Goal: Task Accomplishment & Management: Manage account settings

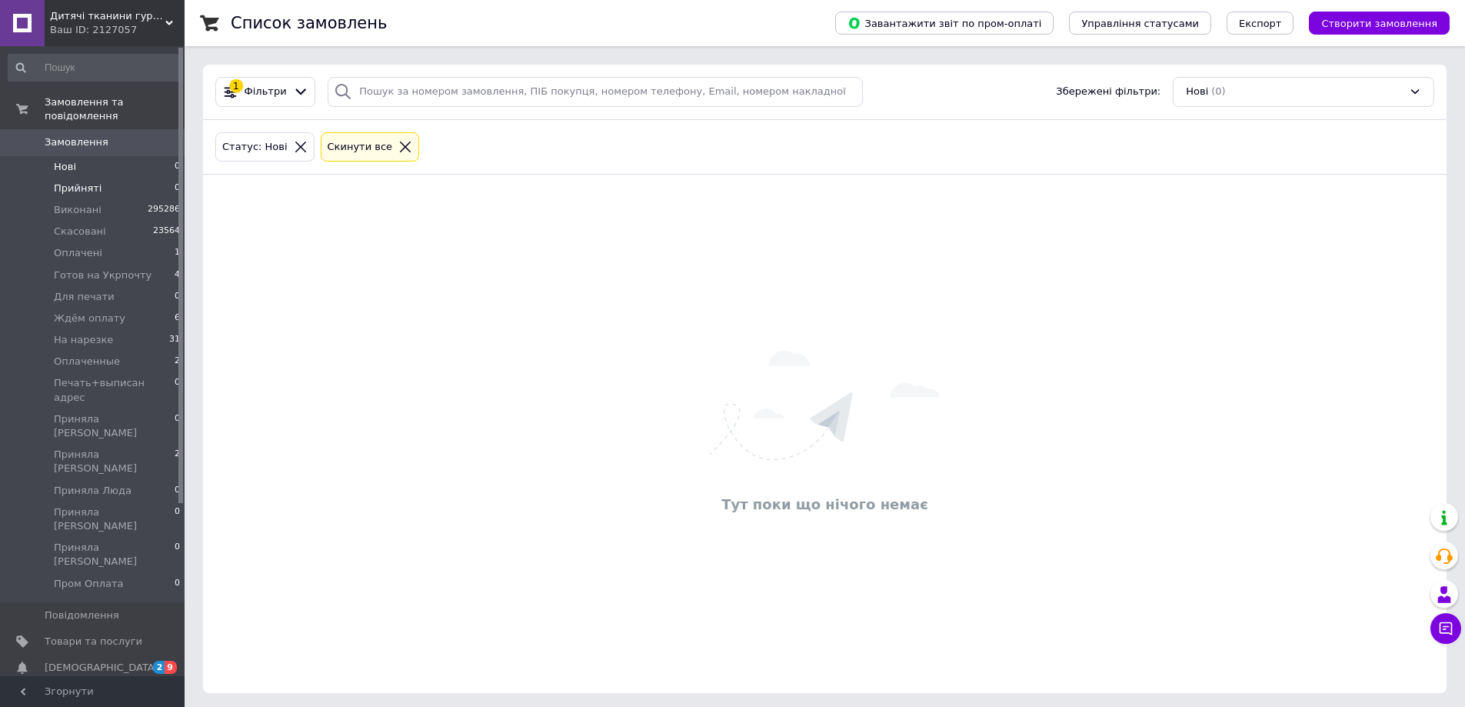
click at [73, 182] on span "Прийняті" at bounding box center [78, 189] width 48 height 14
click at [96, 156] on li "Нові 0" at bounding box center [94, 167] width 189 height 22
click at [141, 178] on li "Прийняті 0" at bounding box center [94, 189] width 189 height 22
click at [137, 156] on li "Нові 0" at bounding box center [94, 167] width 189 height 22
click at [155, 329] on li "На нарезке 32" at bounding box center [94, 340] width 189 height 22
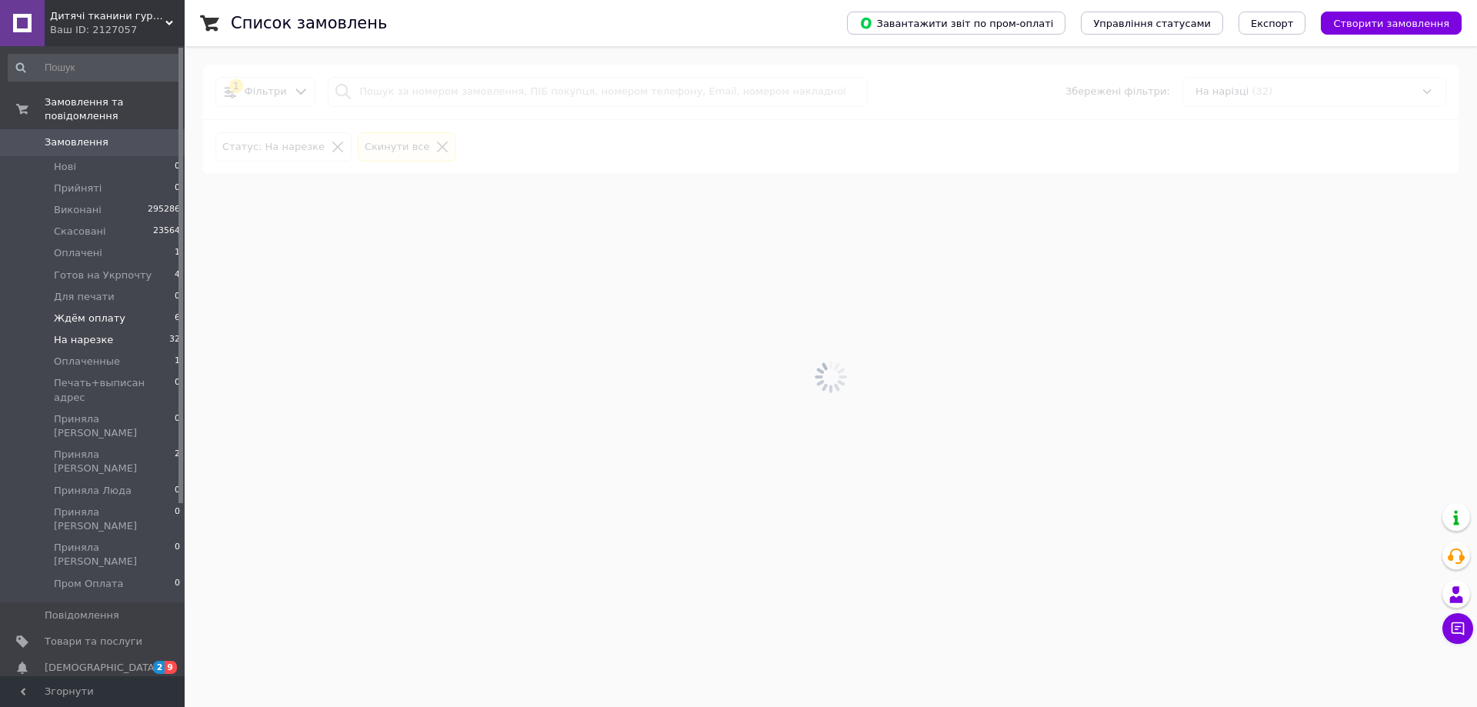
click at [155, 308] on li "Ждём оплату 6" at bounding box center [94, 319] width 189 height 22
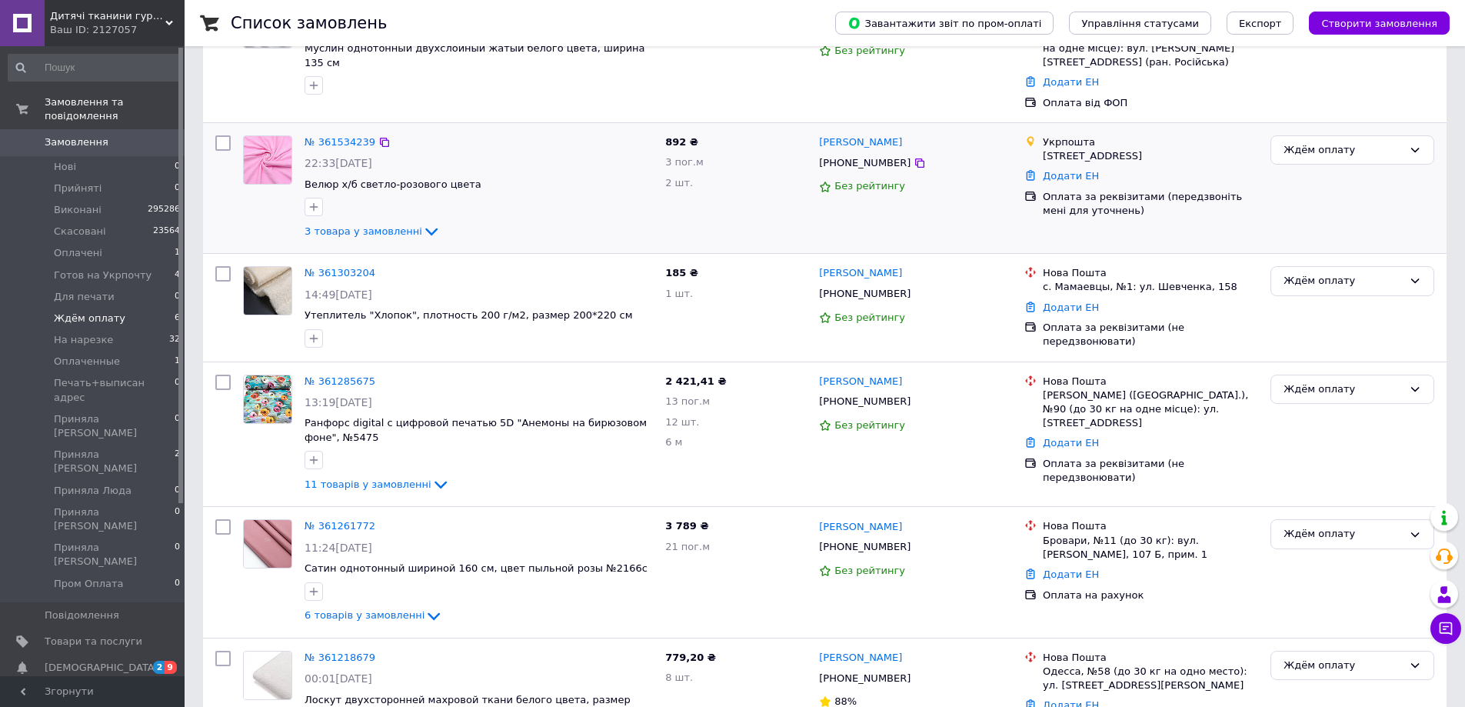
scroll to position [298, 0]
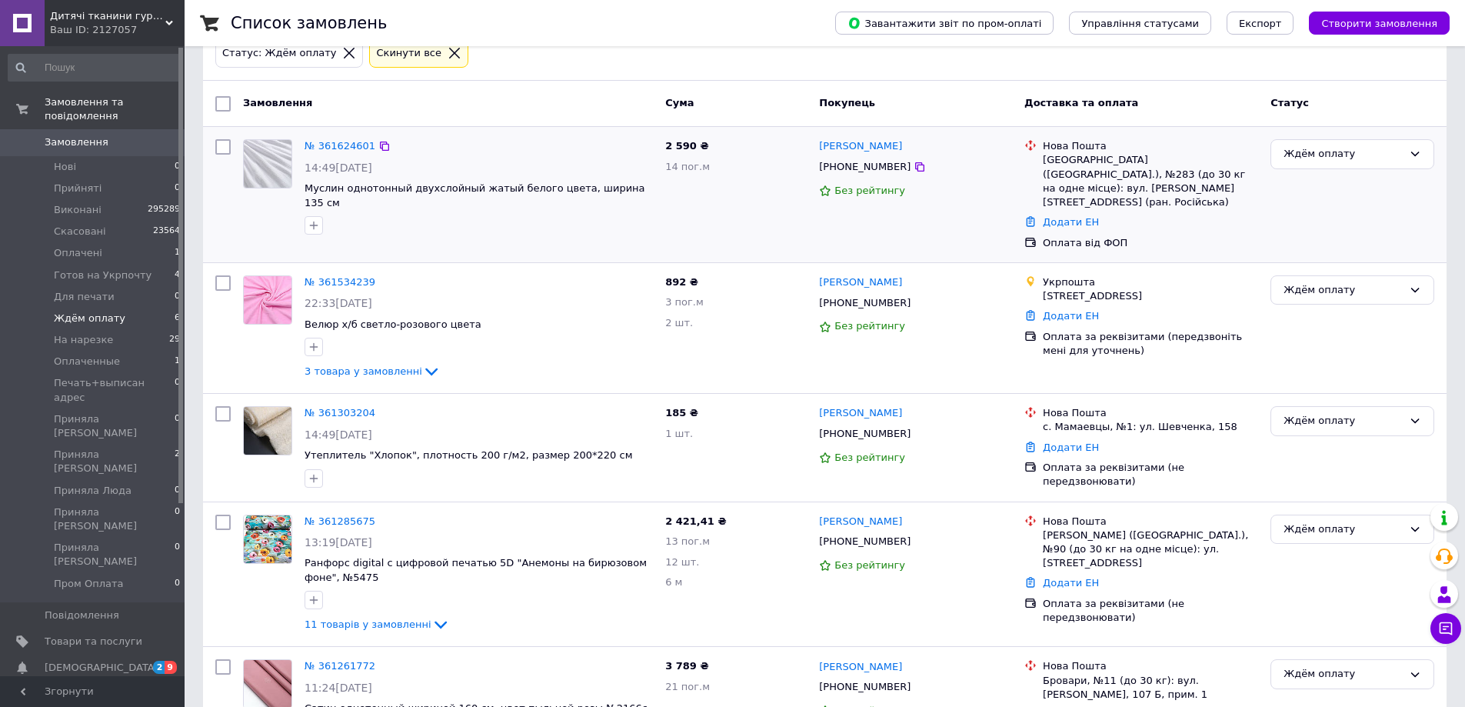
scroll to position [67, 0]
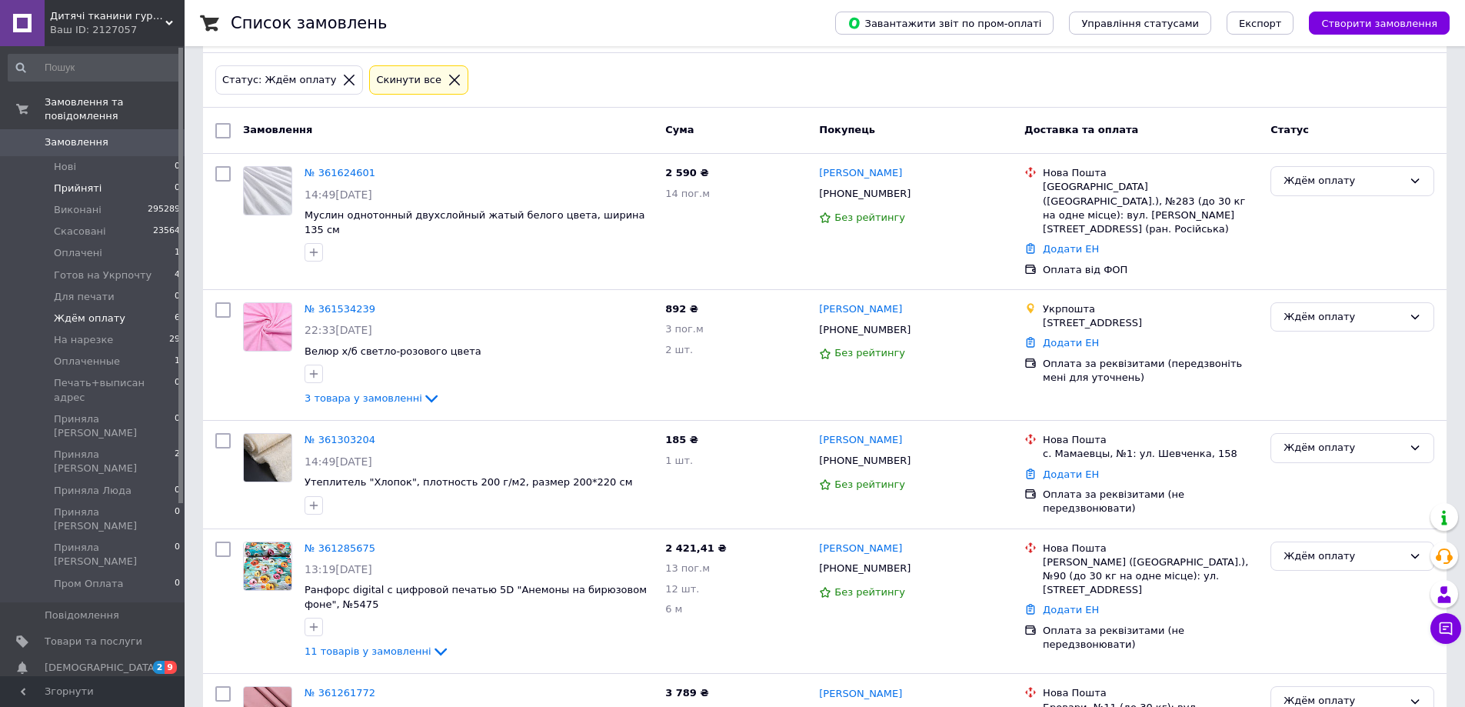
click at [112, 178] on li "Прийняті 0" at bounding box center [94, 189] width 189 height 22
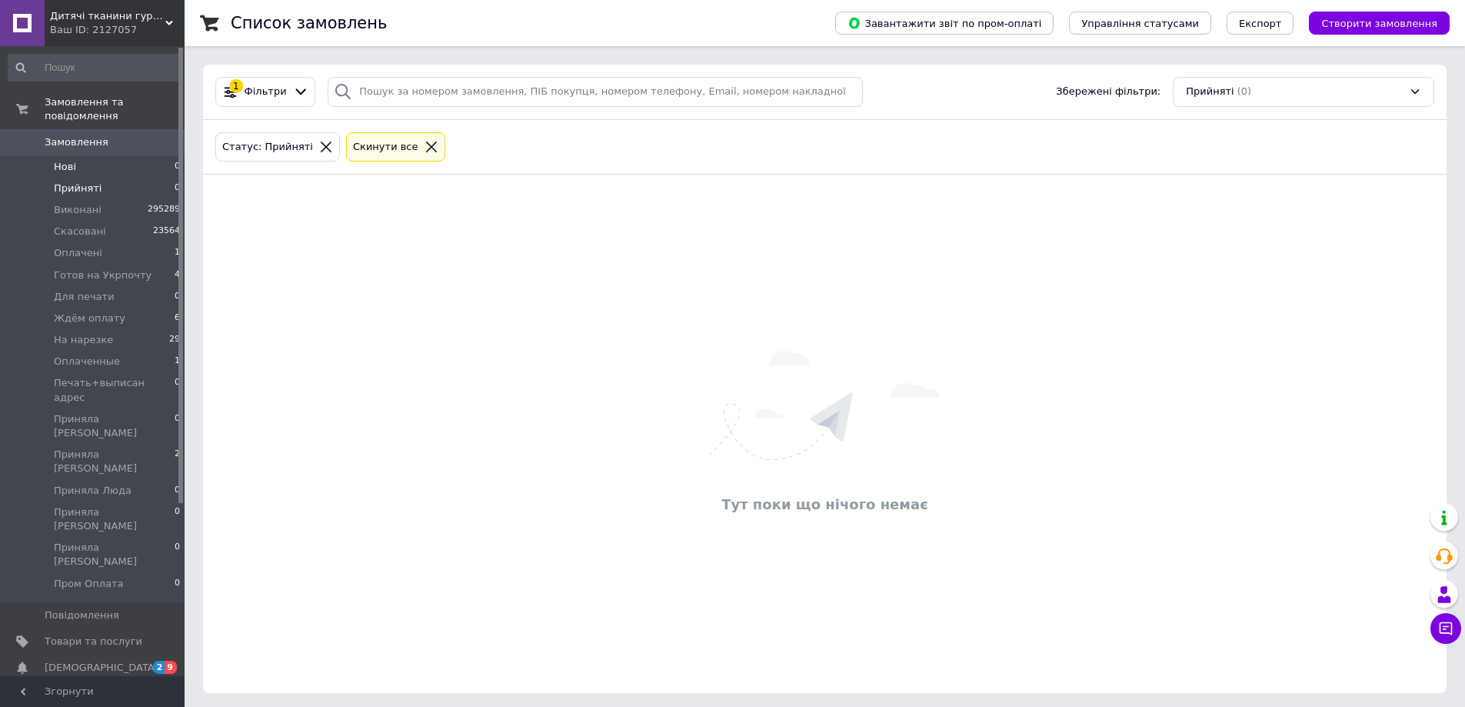
click at [115, 160] on li "Нові 0" at bounding box center [94, 167] width 189 height 22
click at [112, 179] on li "Прийняті 0" at bounding box center [94, 189] width 189 height 22
click at [100, 156] on li "Нові 0" at bounding box center [94, 167] width 189 height 22
click at [117, 242] on li "Оплачені 1" at bounding box center [94, 253] width 189 height 22
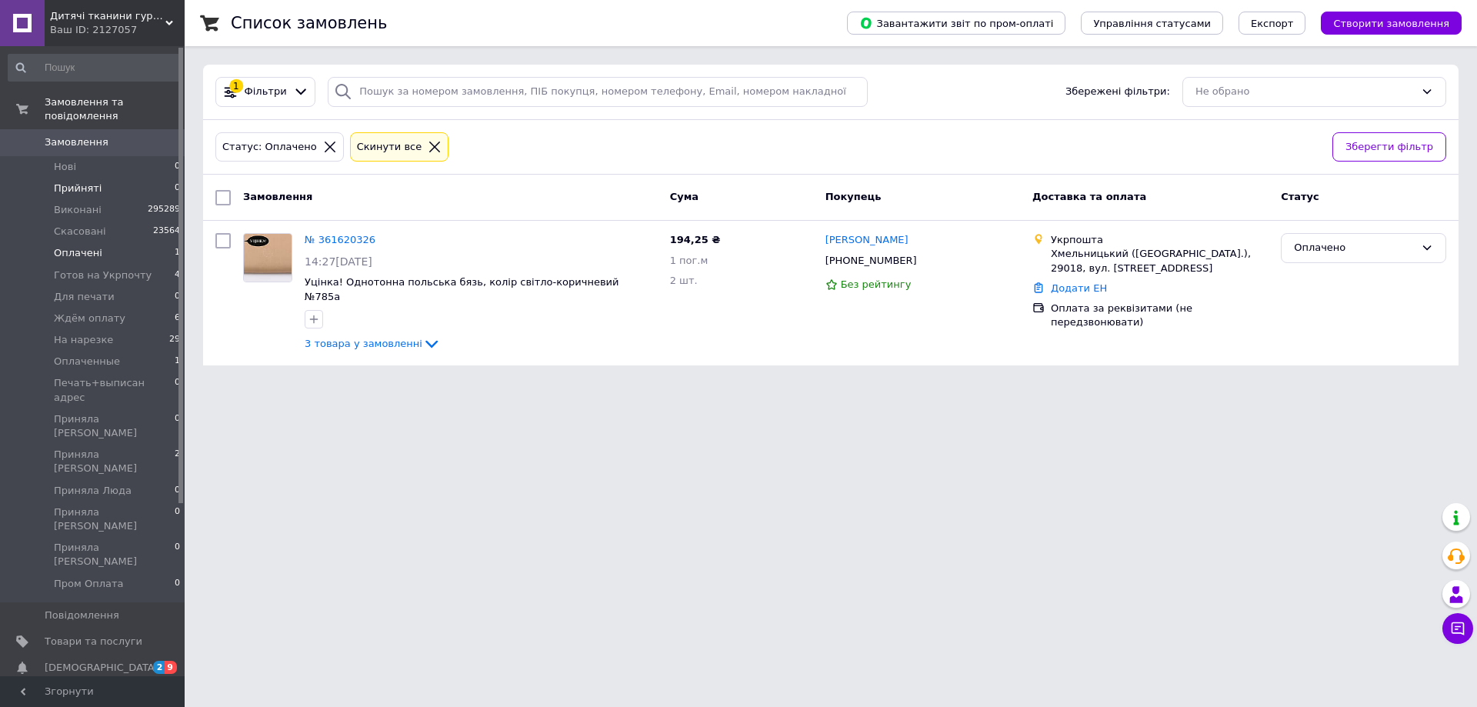
click at [112, 178] on li "Прийняті 0" at bounding box center [94, 189] width 189 height 22
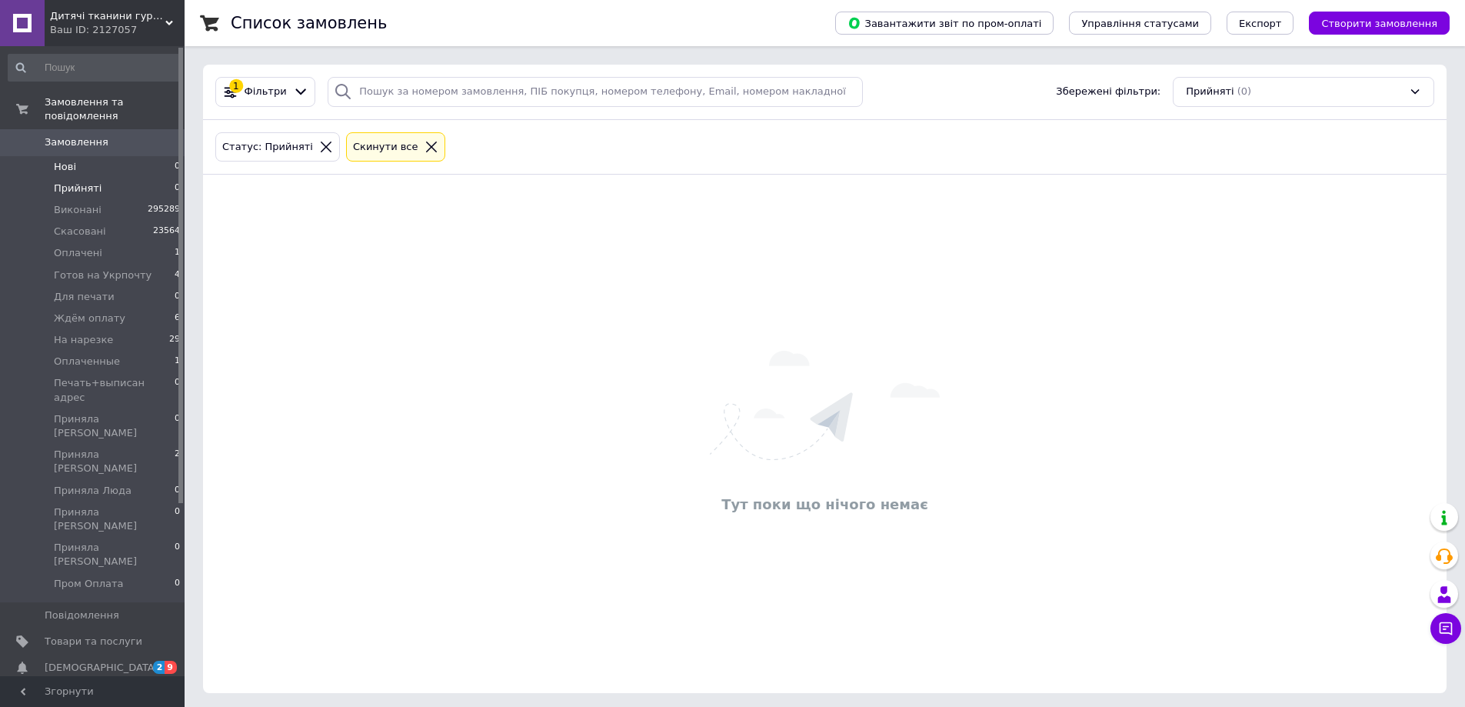
click at [121, 156] on li "Нові 0" at bounding box center [94, 167] width 189 height 22
click at [110, 178] on li "Прийняті 0" at bounding box center [94, 189] width 189 height 22
click at [121, 160] on li "Нові 0" at bounding box center [94, 167] width 189 height 22
click at [61, 351] on li "Оплаченные 1" at bounding box center [94, 362] width 189 height 22
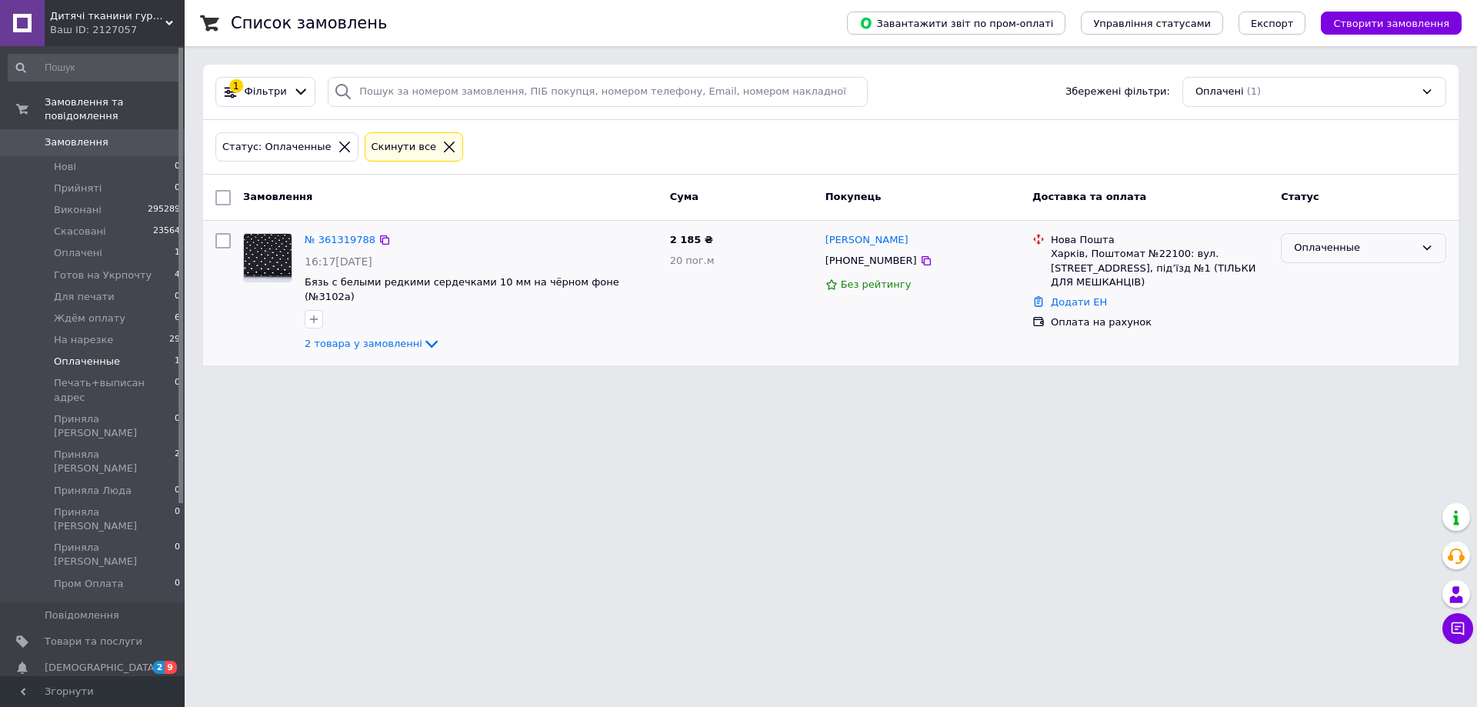
click at [1375, 245] on div "Оплаченные" at bounding box center [1354, 248] width 121 height 16
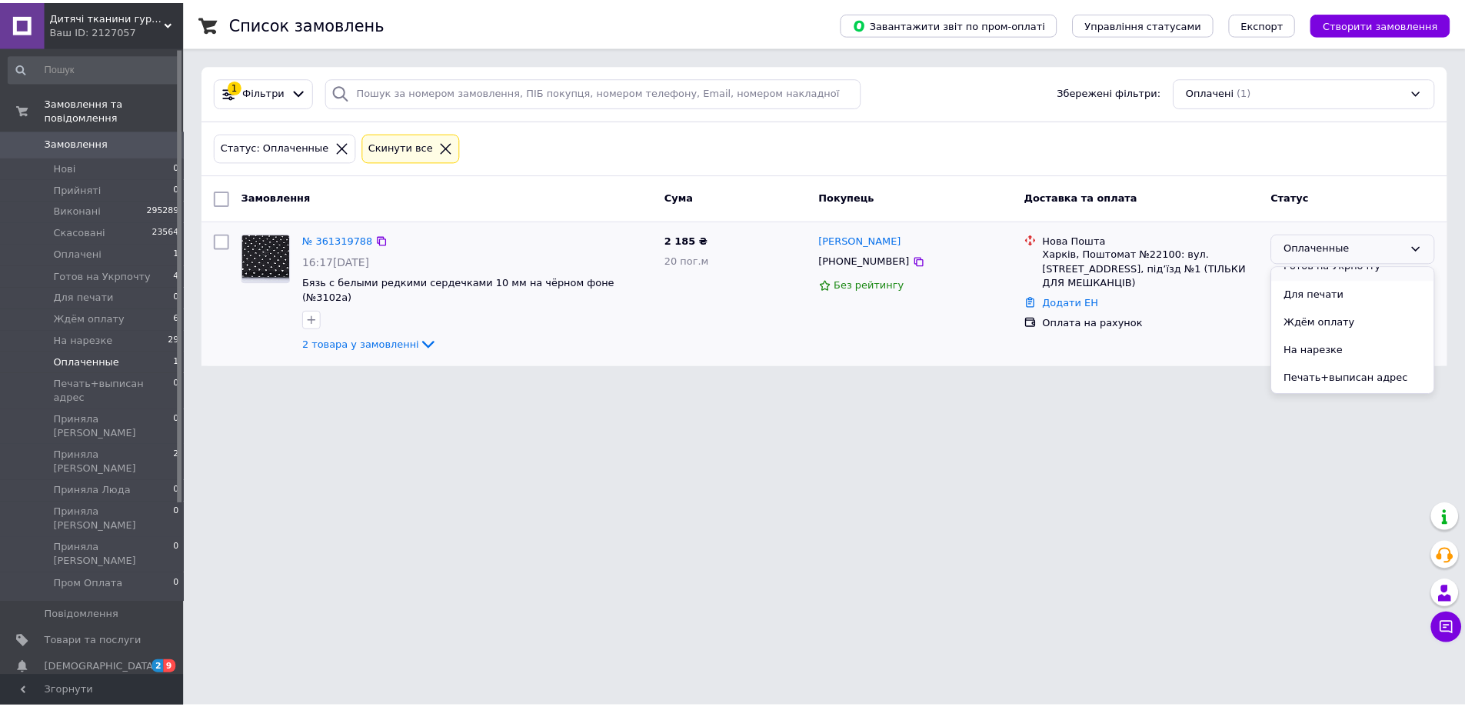
scroll to position [154, 0]
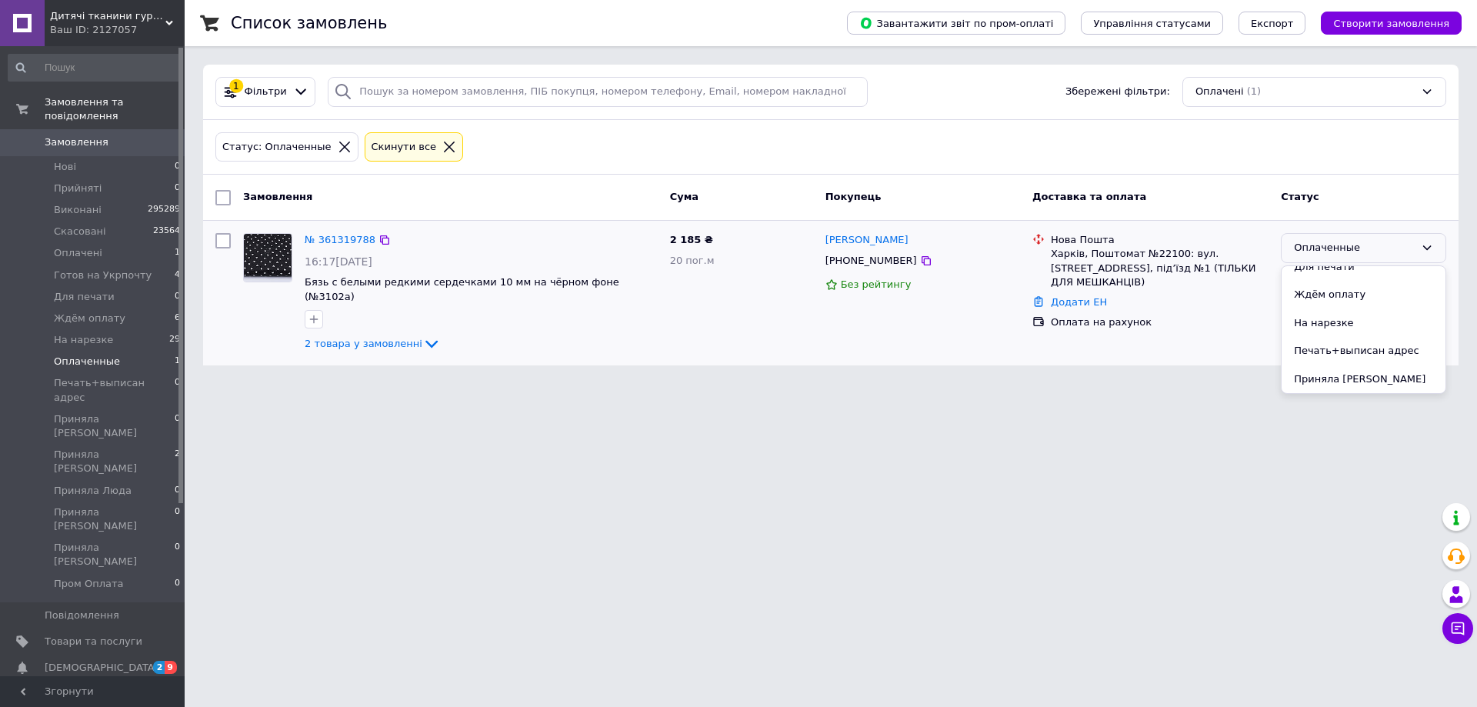
click at [1330, 315] on li "На нарезке" at bounding box center [1364, 323] width 164 height 28
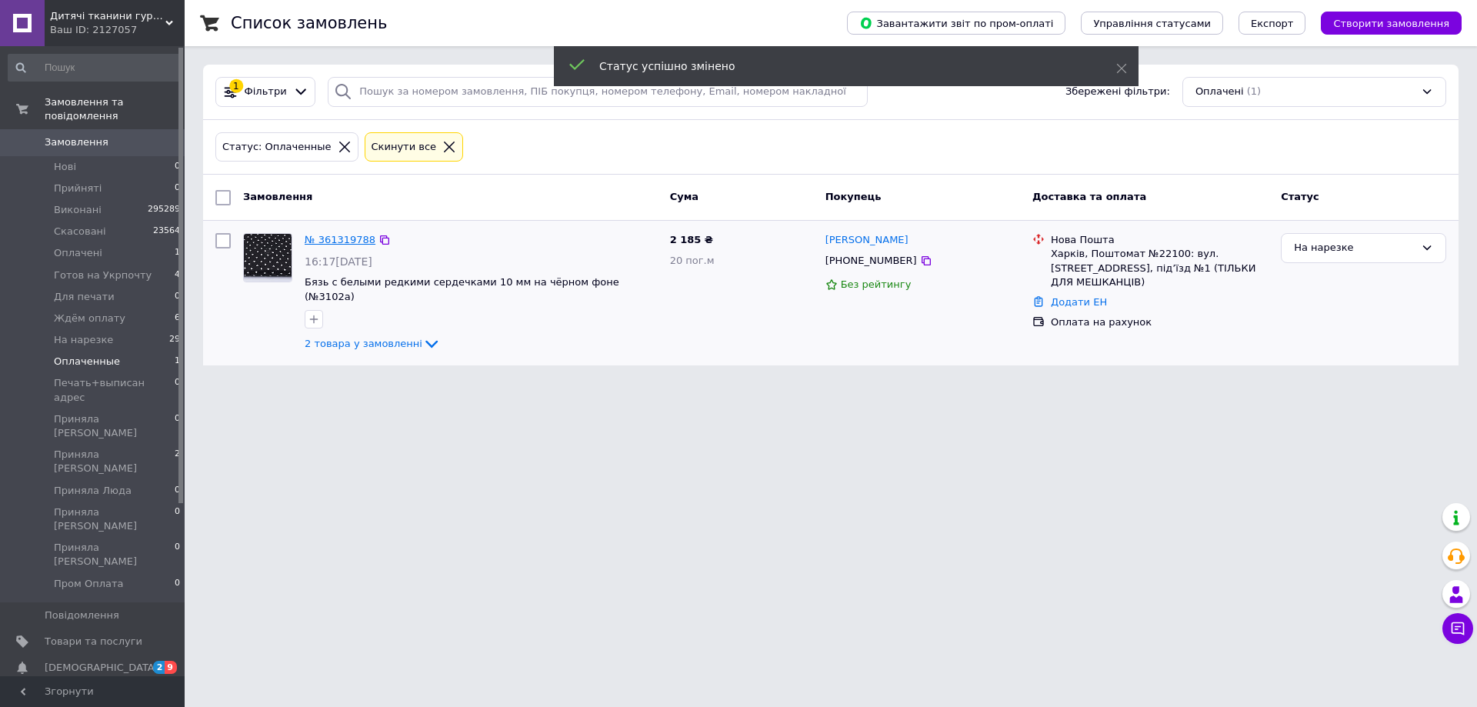
click at [326, 240] on link "№ 361319788" at bounding box center [340, 240] width 71 height 12
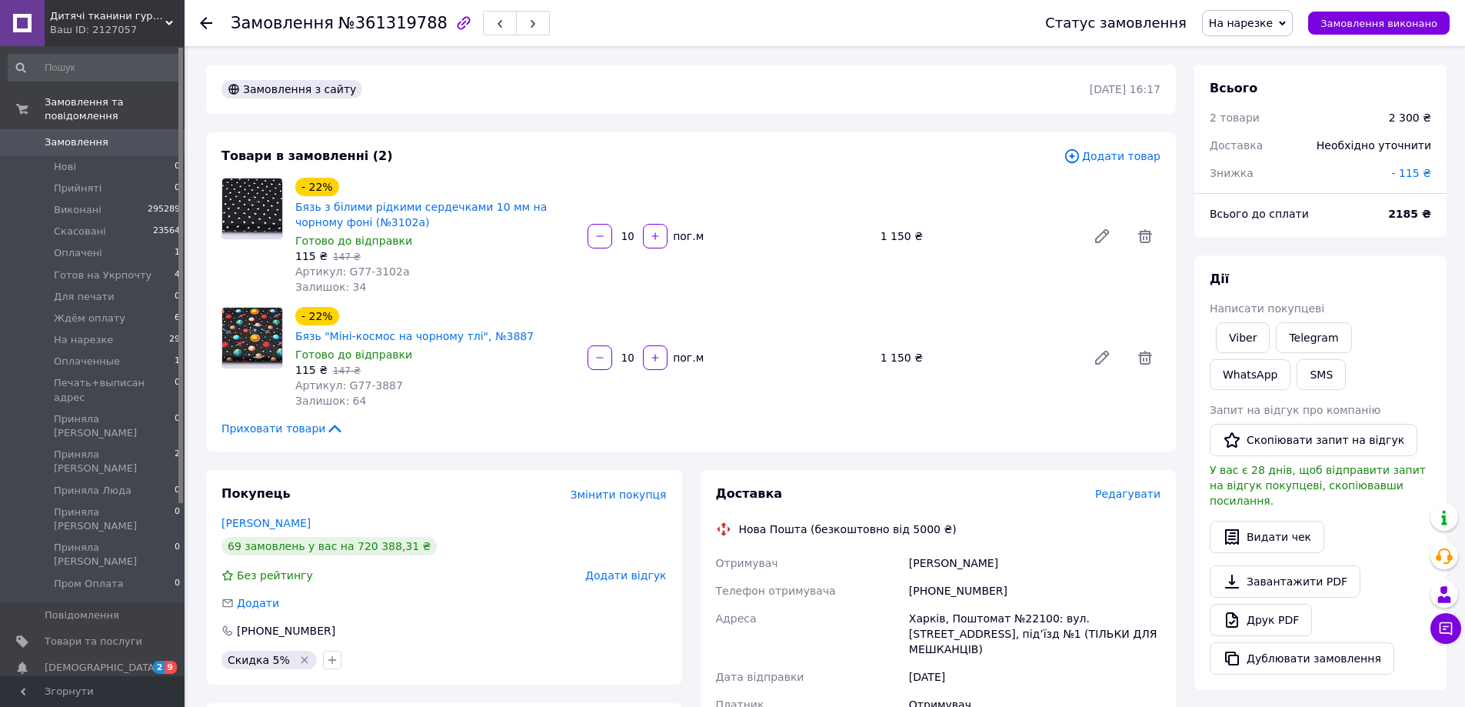
scroll to position [77, 0]
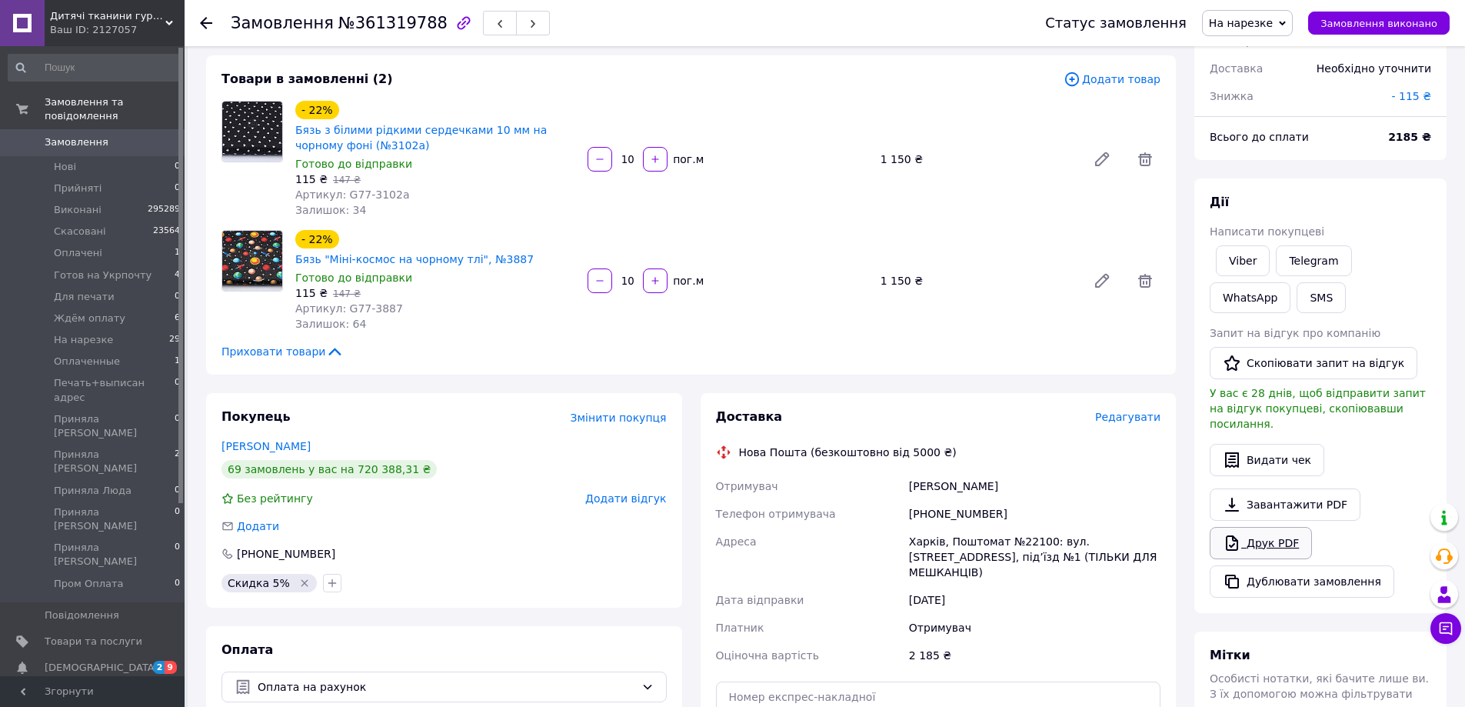
click at [1264, 527] on link "Друк PDF" at bounding box center [1261, 543] width 102 height 32
click at [100, 178] on li "Прийняті 0" at bounding box center [94, 189] width 189 height 22
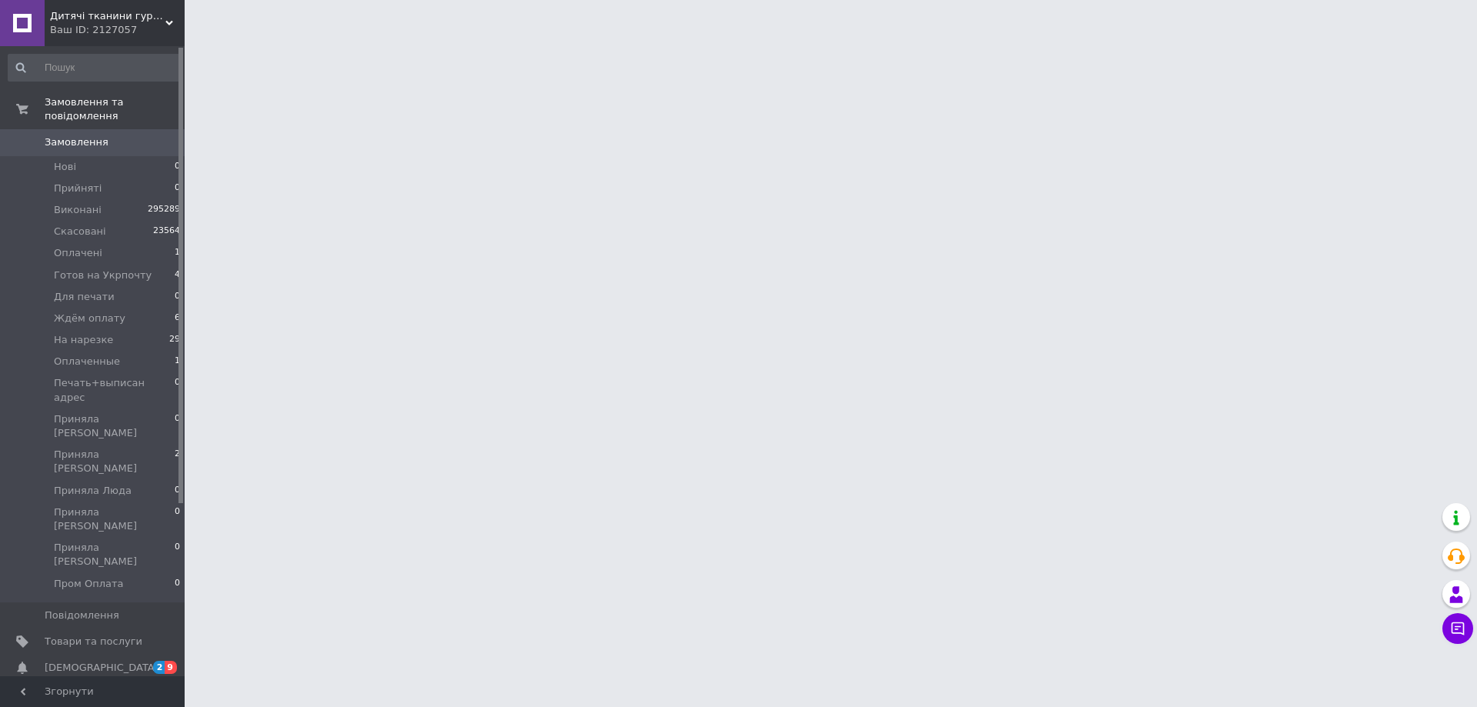
click at [102, 140] on link "Замовлення 0" at bounding box center [94, 142] width 189 height 26
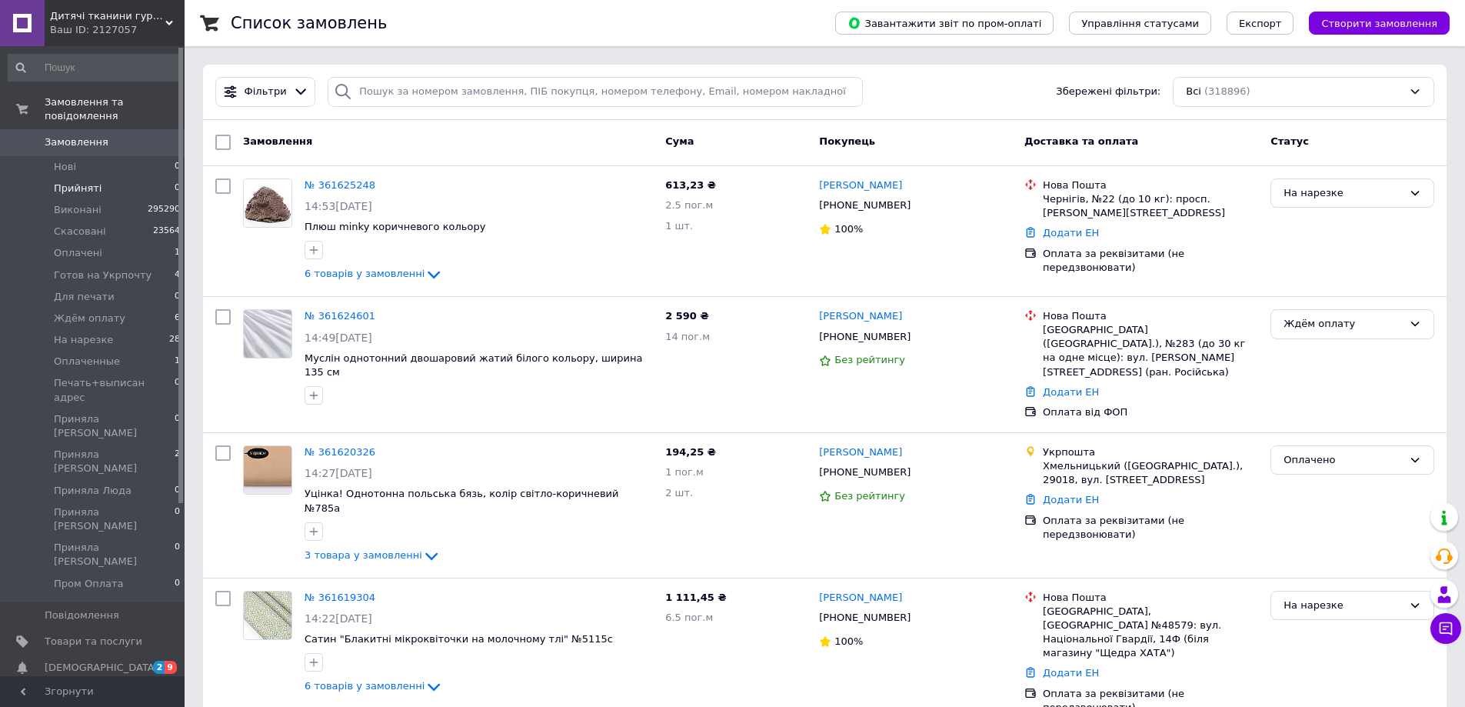
click at [105, 178] on li "Прийняті 0" at bounding box center [94, 189] width 189 height 22
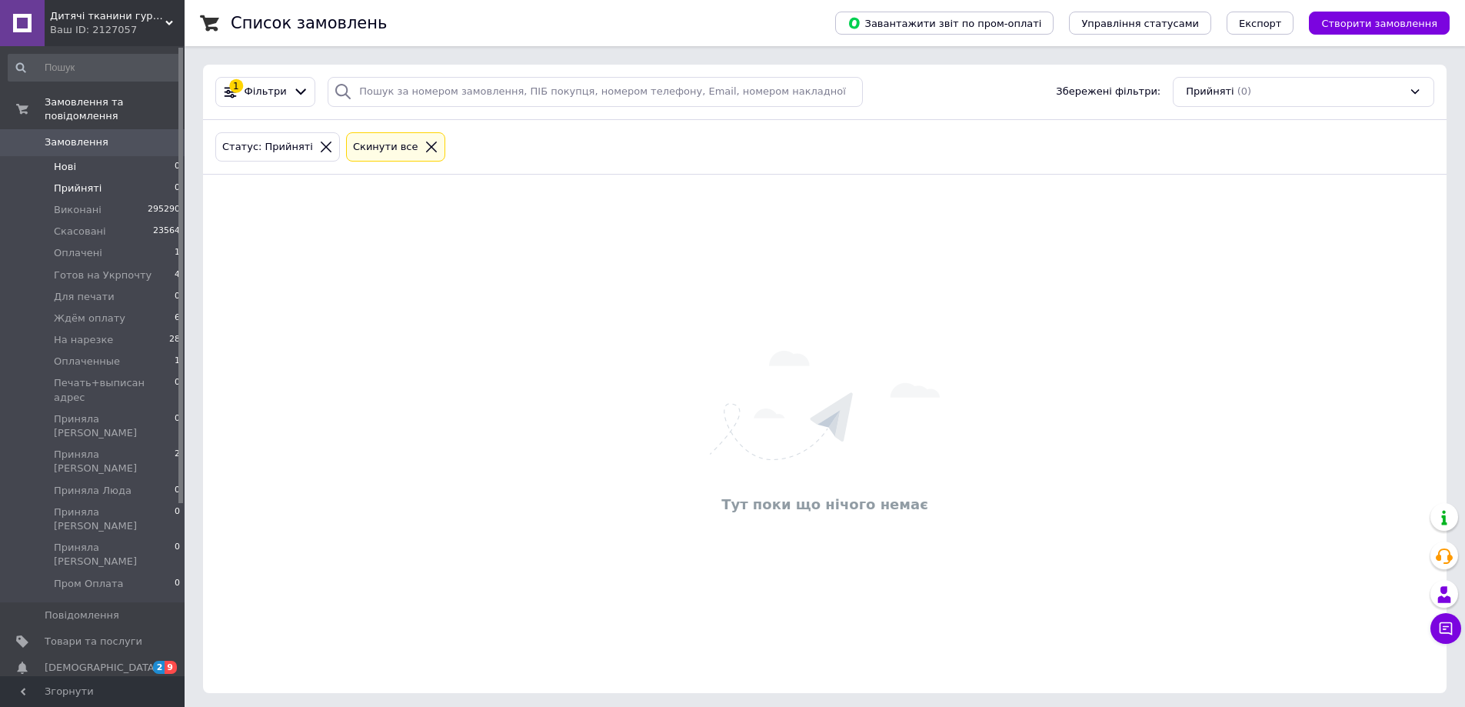
click at [106, 156] on li "Нові 0" at bounding box center [94, 167] width 189 height 22
click at [129, 199] on li "Виконані 295290" at bounding box center [94, 210] width 189 height 22
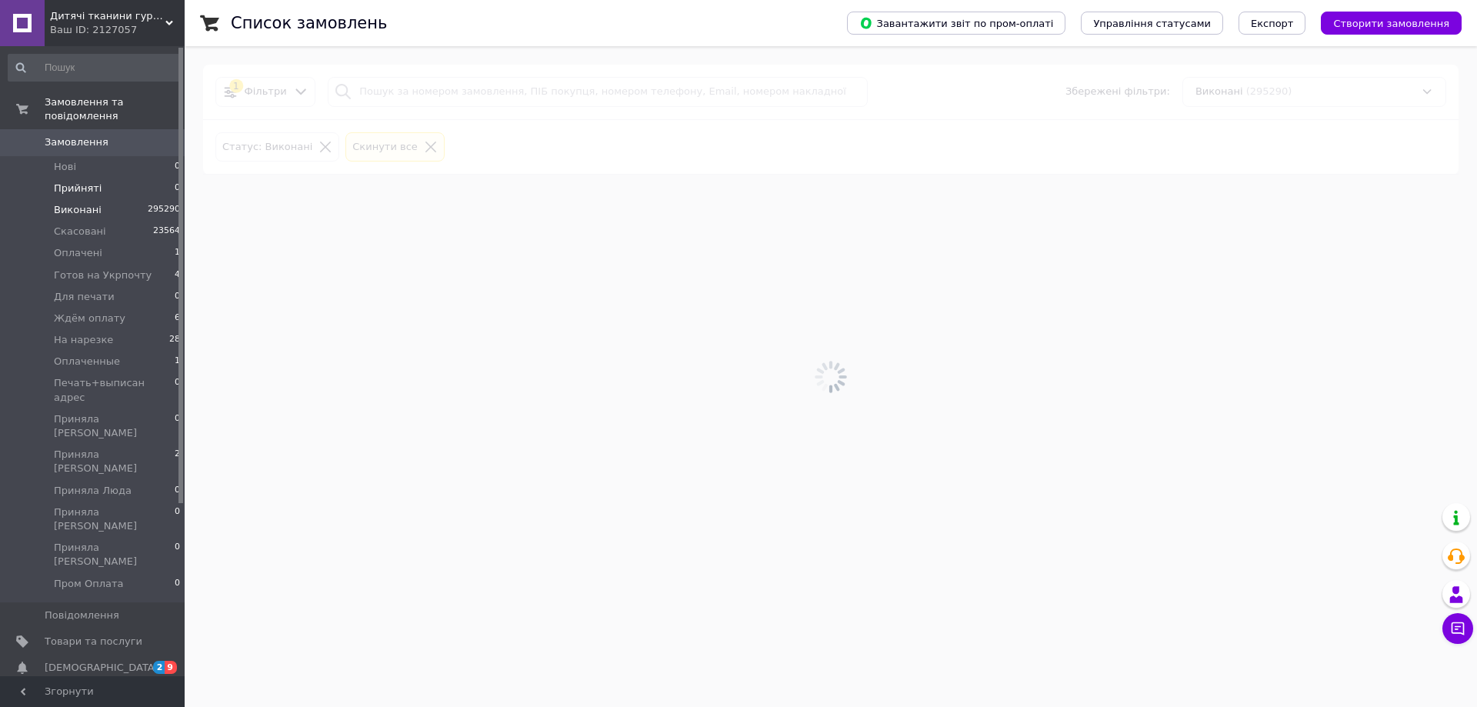
click at [131, 178] on li "Прийняті 0" at bounding box center [94, 189] width 189 height 22
click at [134, 156] on li "Нові 0" at bounding box center [94, 167] width 189 height 22
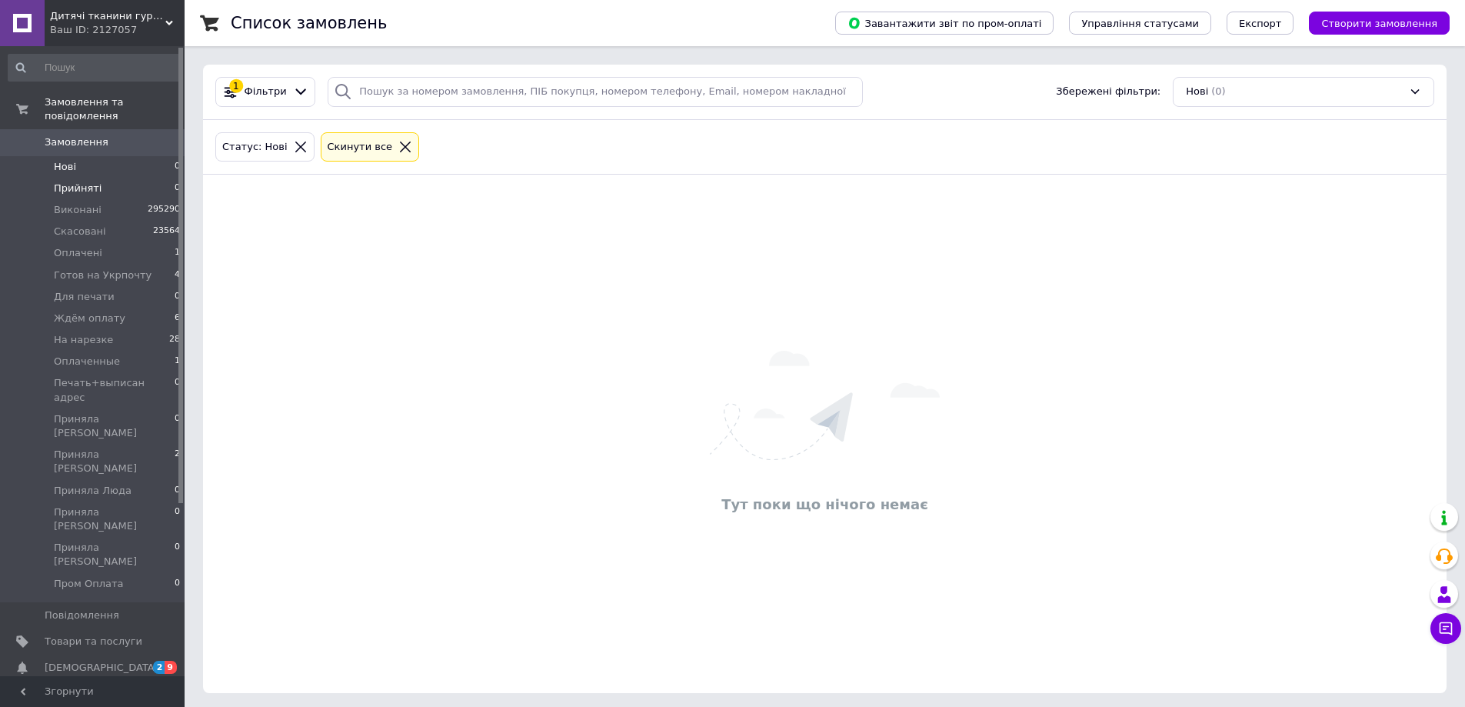
click at [63, 182] on span "Прийняті" at bounding box center [78, 189] width 48 height 14
click at [76, 157] on li "Нові 0" at bounding box center [94, 167] width 189 height 22
click at [321, 316] on div "Тут поки що нічого немає" at bounding box center [825, 434] width 1244 height 488
click at [155, 182] on li "Прийняті 0" at bounding box center [94, 189] width 189 height 22
click at [148, 157] on li "Нові 0" at bounding box center [94, 167] width 189 height 22
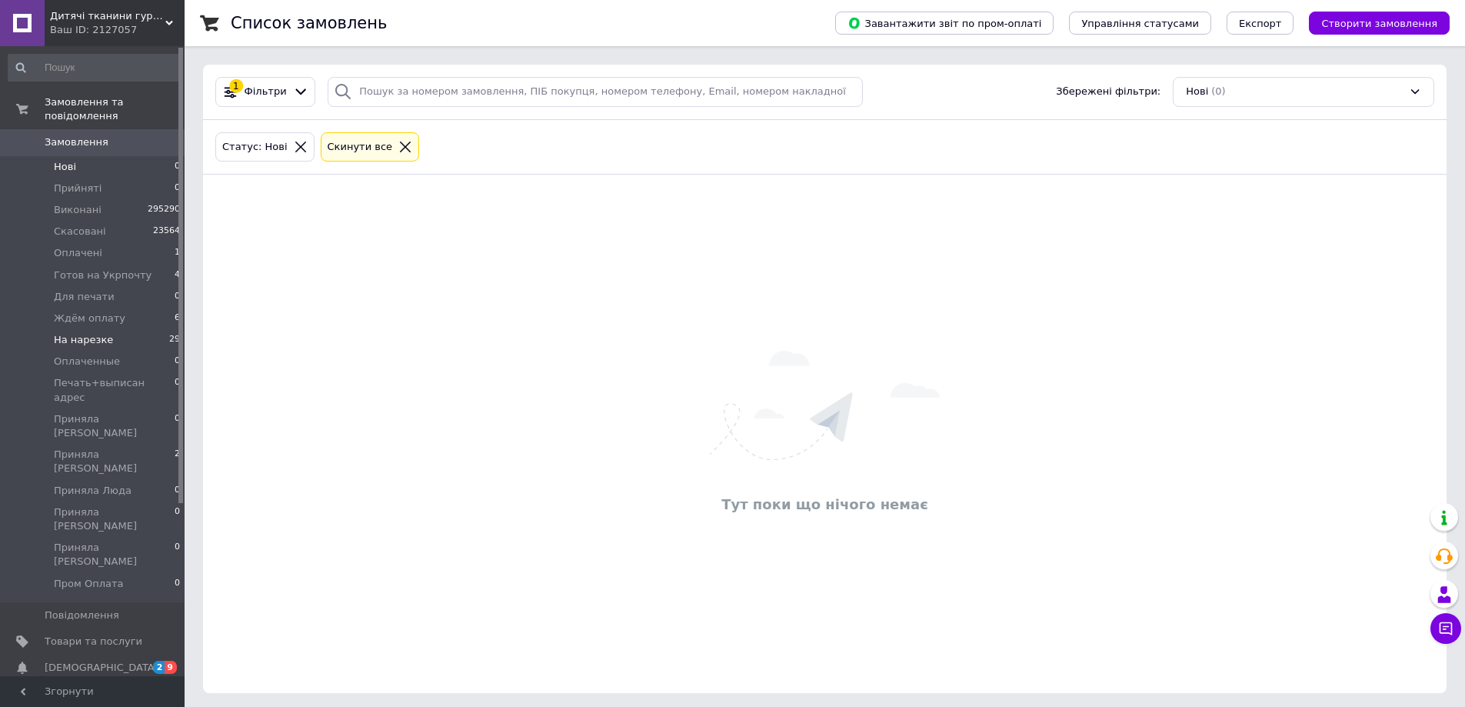
click at [122, 329] on li "На нарезке 29" at bounding box center [94, 340] width 189 height 22
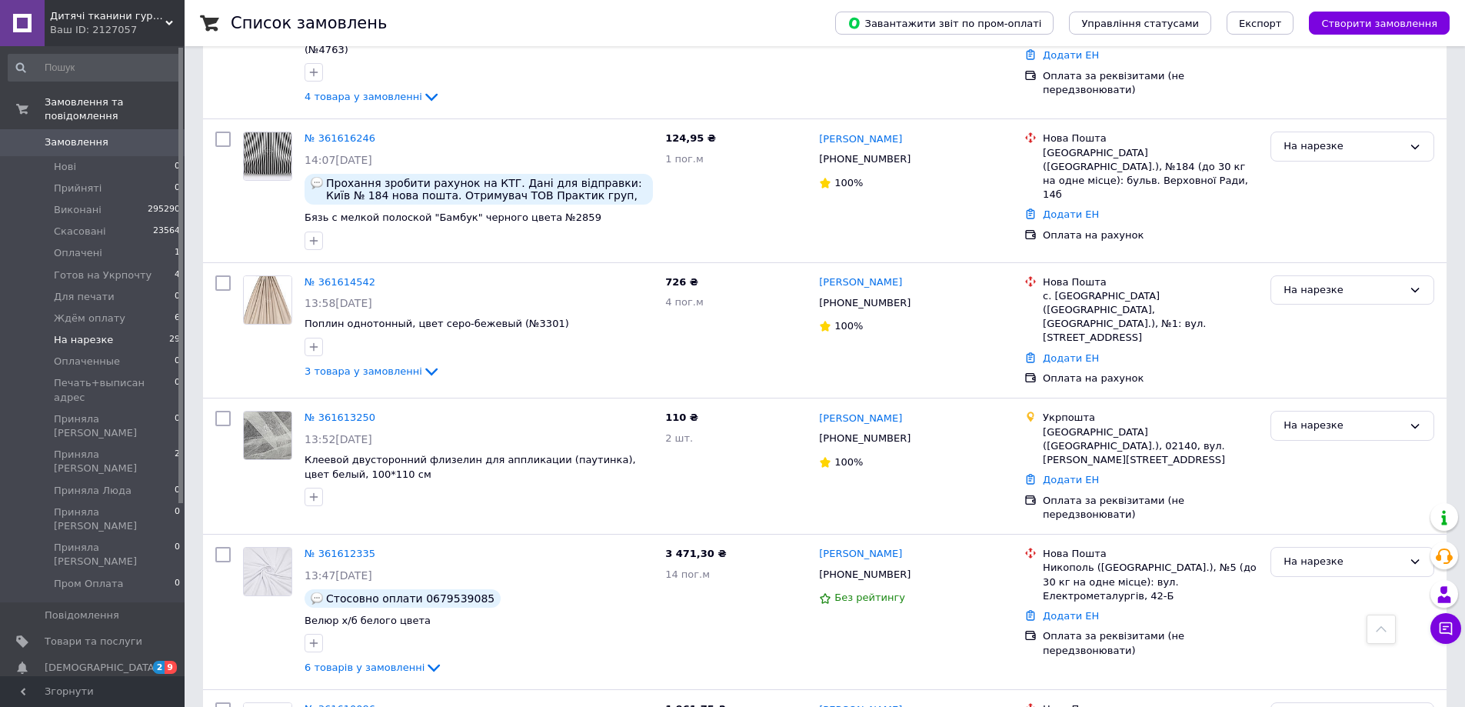
scroll to position [692, 0]
click at [317, 132] on link "№ 361616246" at bounding box center [340, 138] width 71 height 12
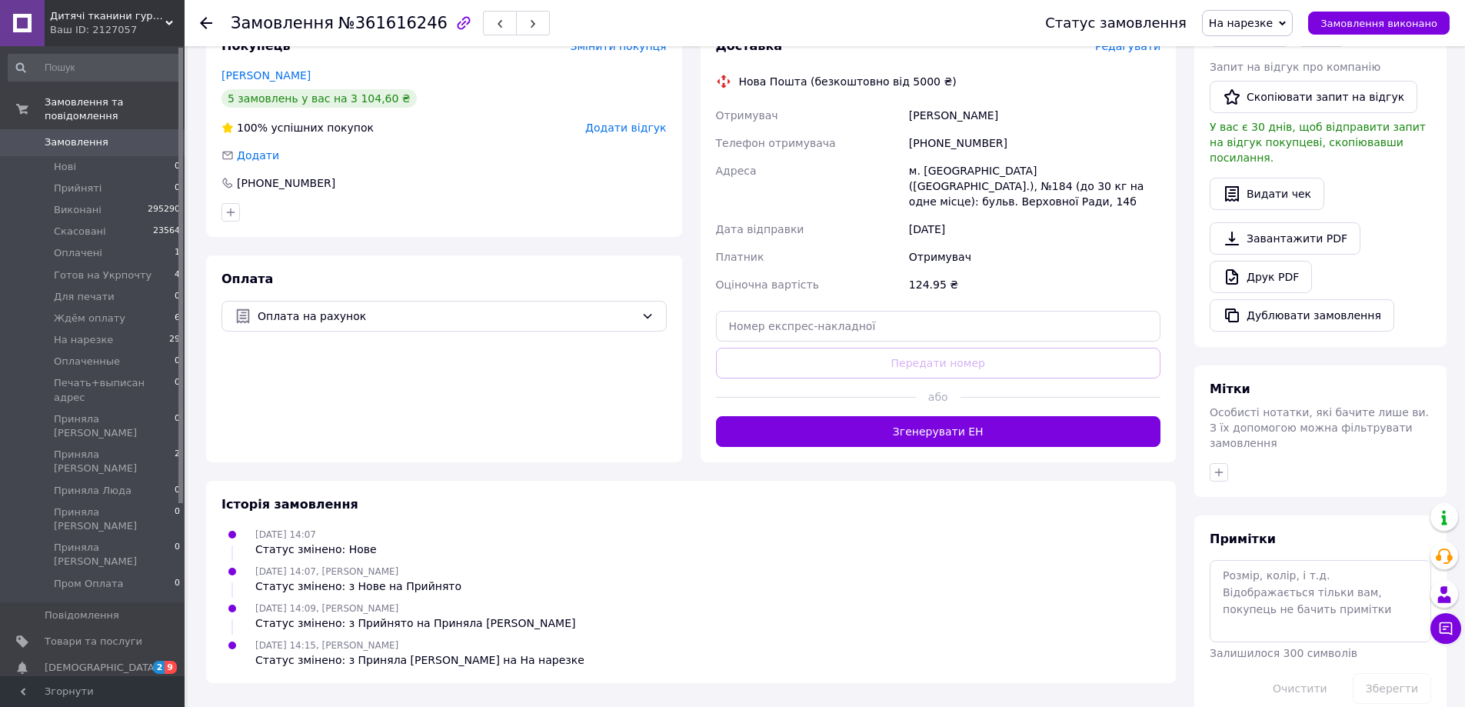
scroll to position [112, 0]
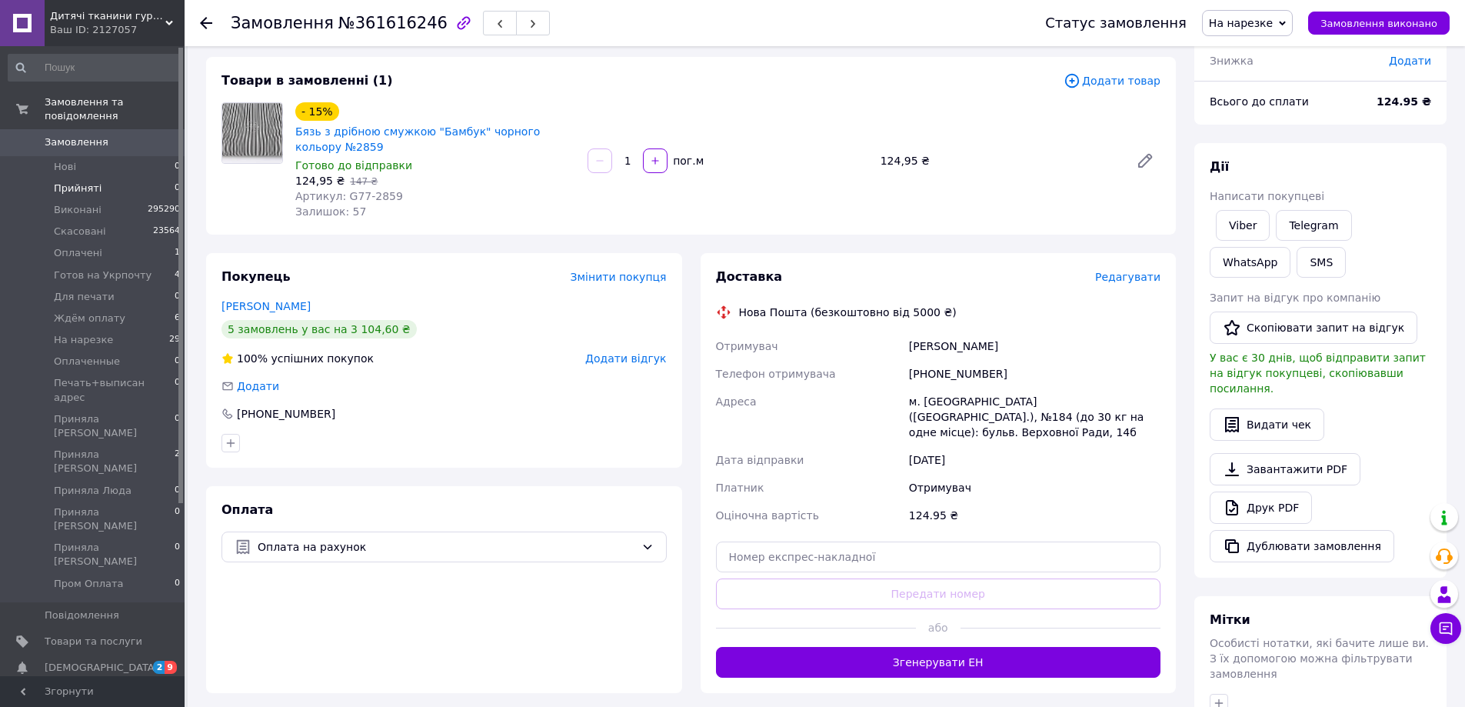
click at [84, 182] on span "Прийняті" at bounding box center [78, 189] width 48 height 14
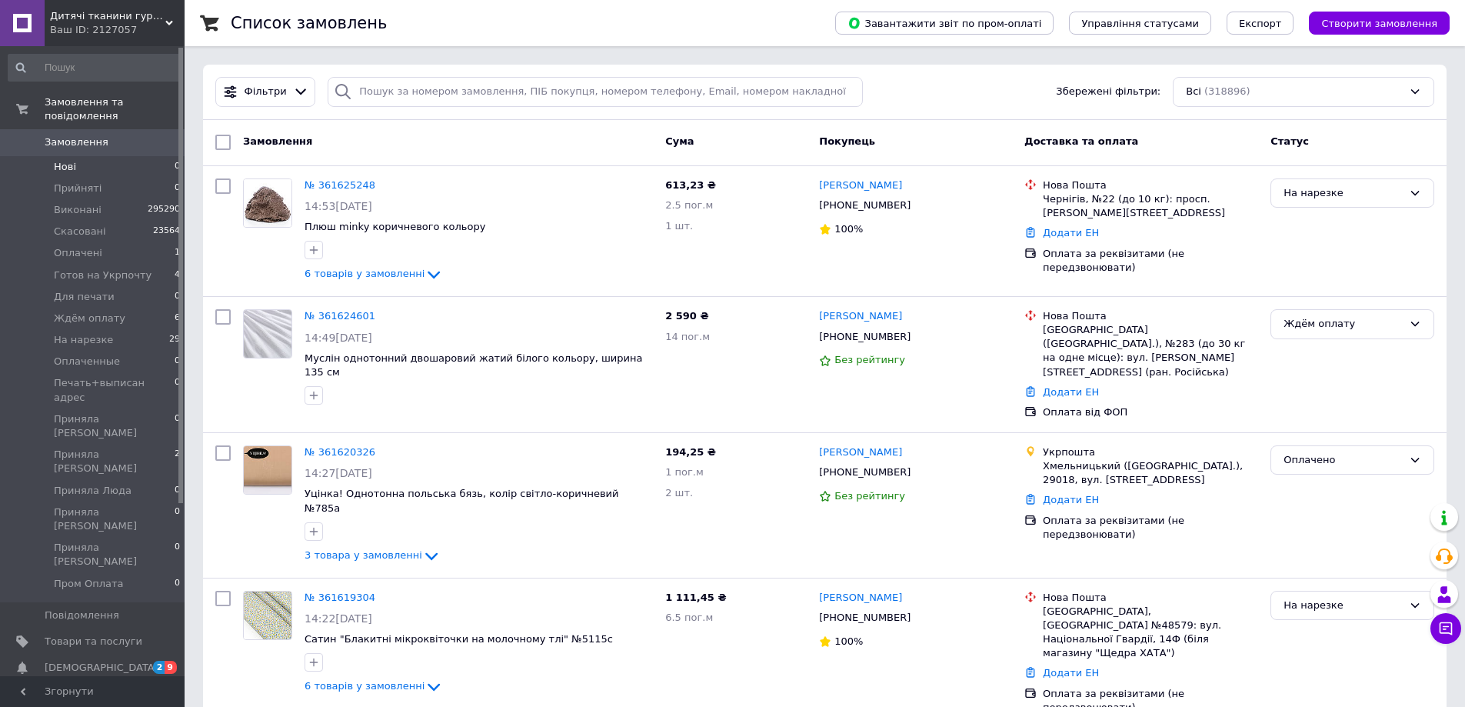
click at [136, 156] on li "Нові 0" at bounding box center [94, 167] width 189 height 22
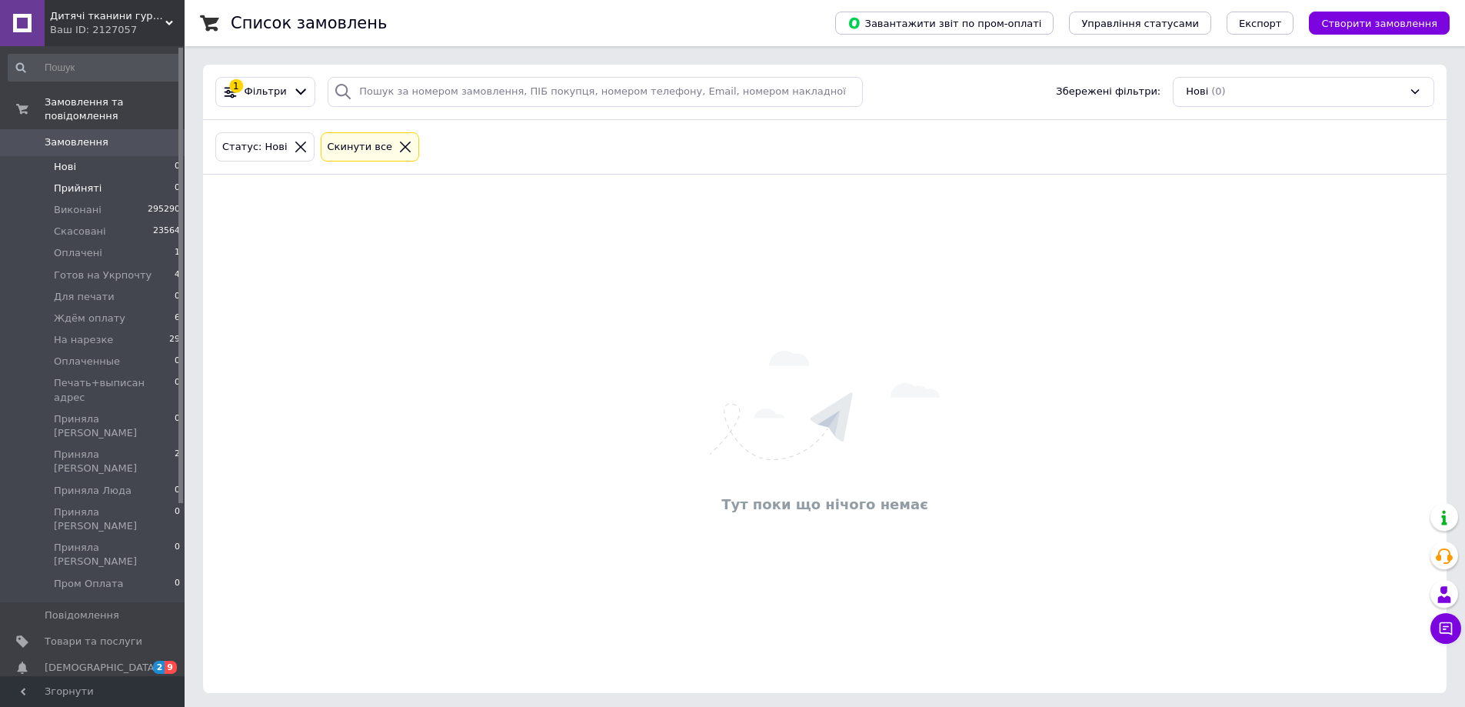
click at [129, 178] on li "Прийняті 0" at bounding box center [94, 189] width 189 height 22
click at [132, 159] on li "Нові 0" at bounding box center [94, 167] width 189 height 22
click at [88, 199] on li "Виконані 295290" at bounding box center [94, 210] width 189 height 22
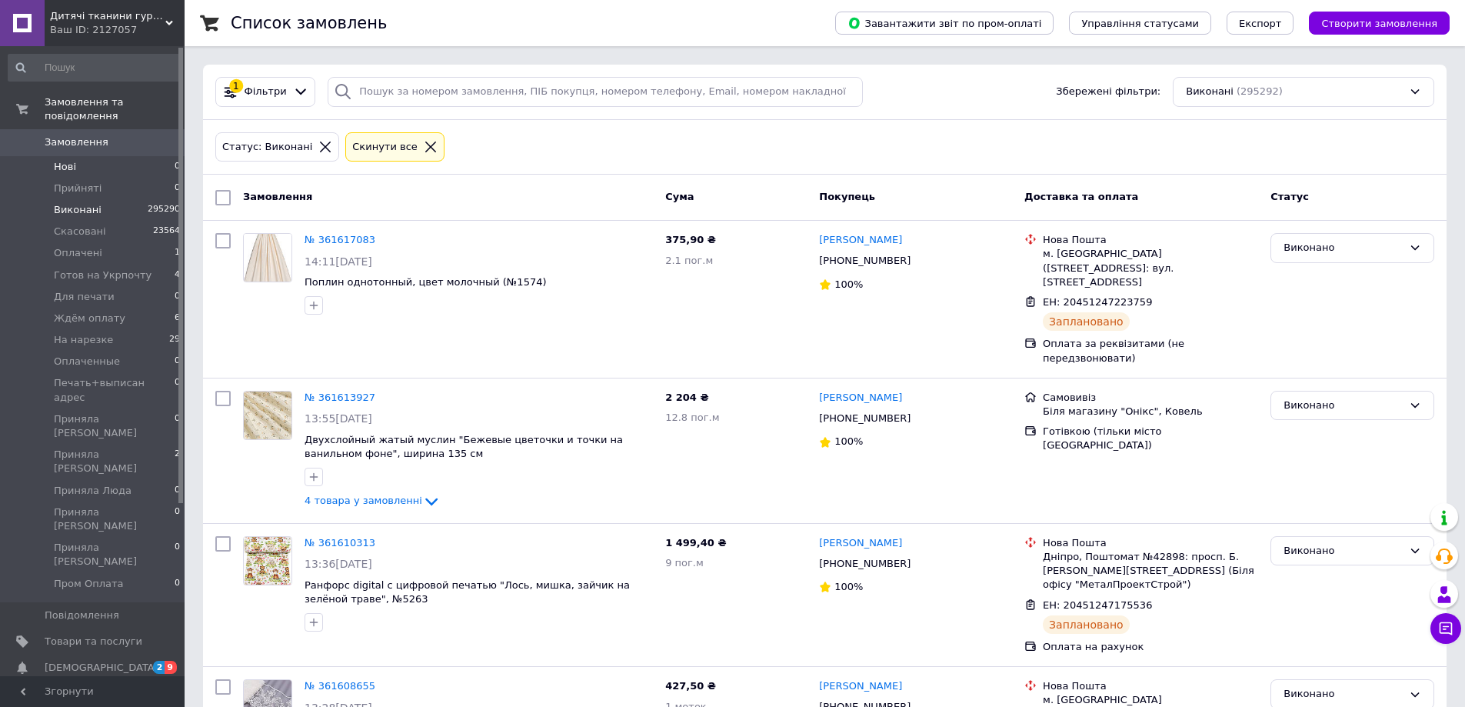
click at [95, 156] on li "Нові 0" at bounding box center [94, 167] width 189 height 22
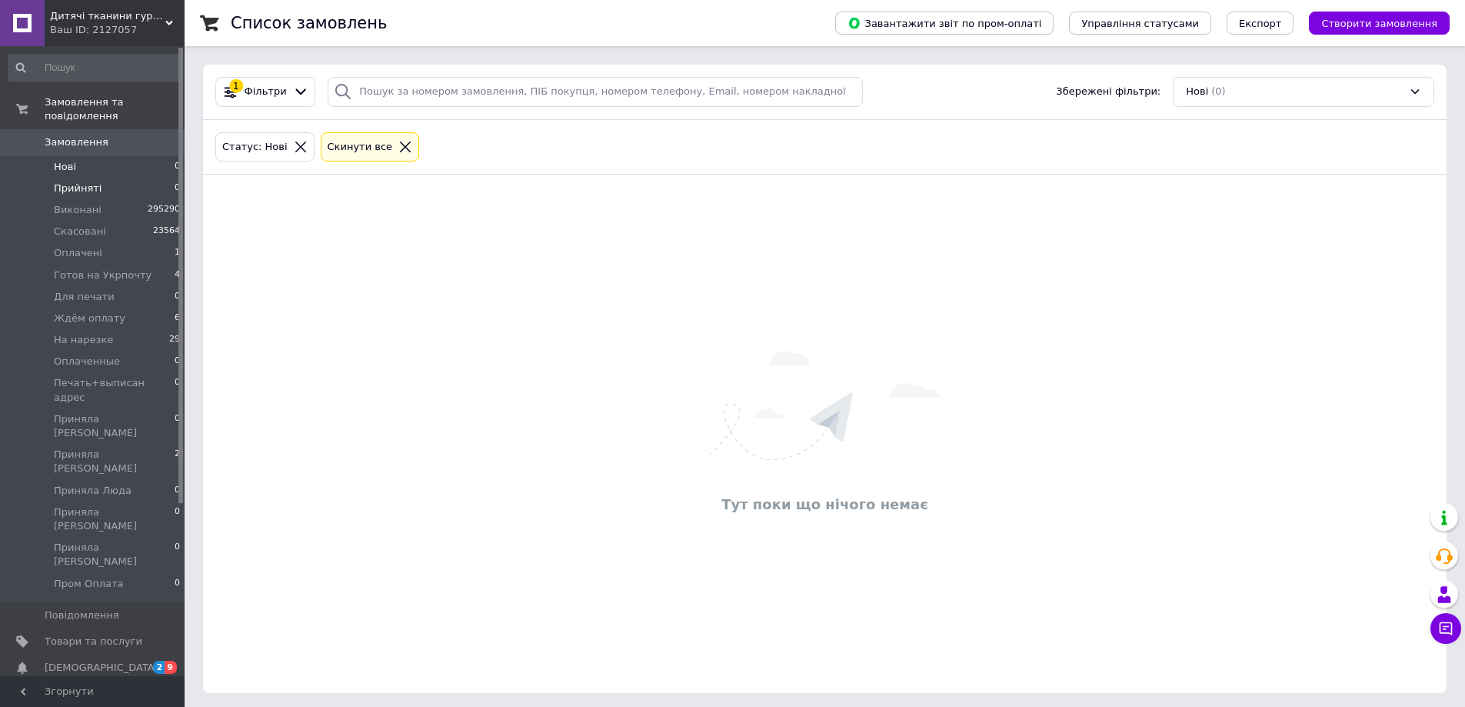
click at [102, 178] on li "Прийняті 0" at bounding box center [94, 189] width 189 height 22
click at [108, 156] on li "Нові 0" at bounding box center [94, 167] width 189 height 22
click at [134, 178] on li "Прийняті 0" at bounding box center [94, 189] width 189 height 22
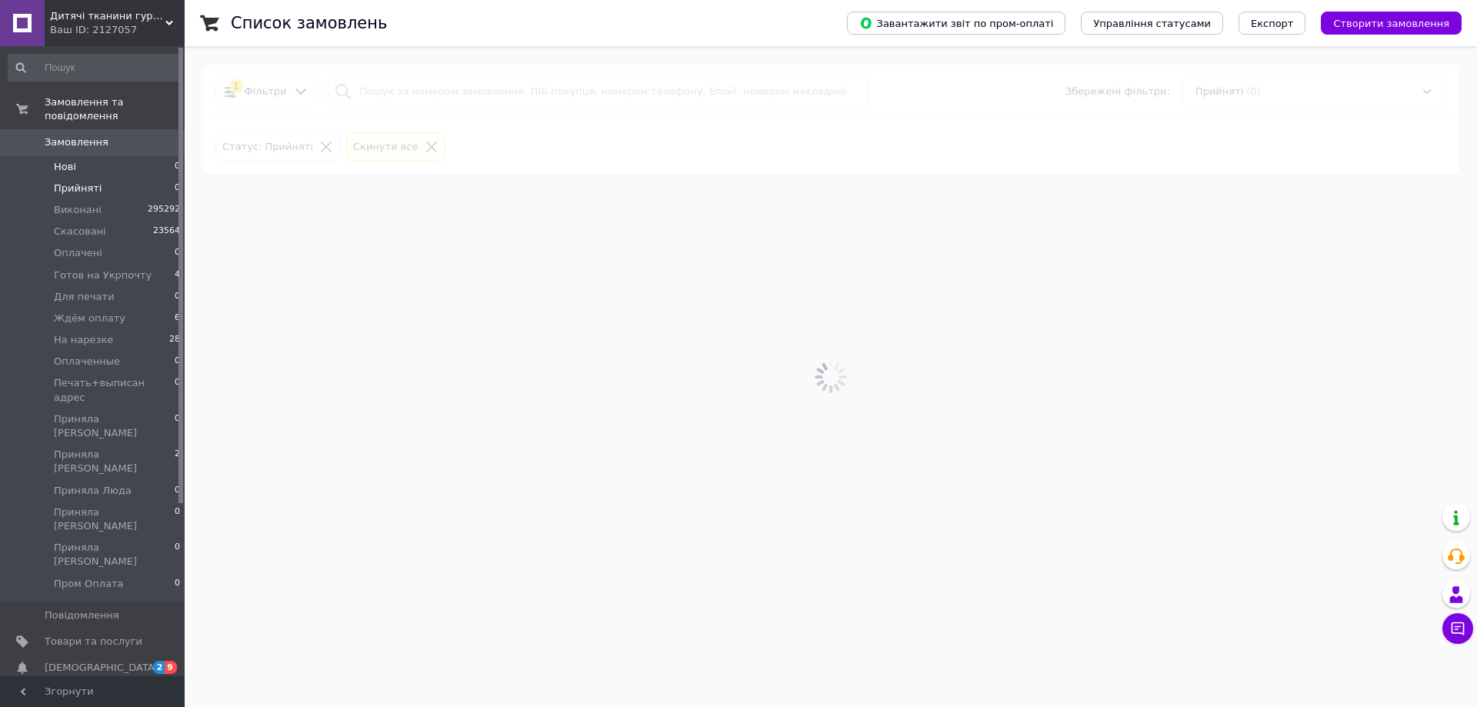
click at [129, 156] on li "Нові 0" at bounding box center [94, 167] width 189 height 22
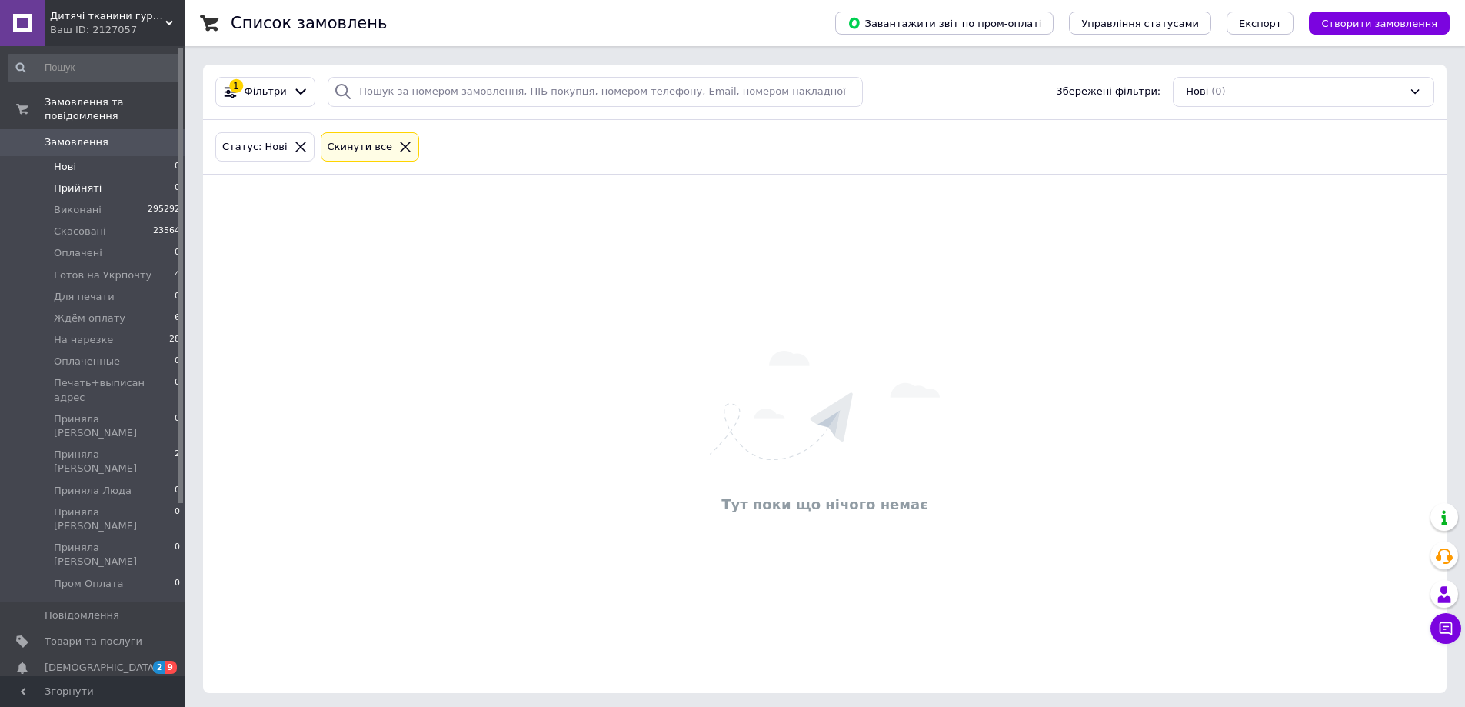
click at [162, 178] on li "Прийняті 0" at bounding box center [94, 189] width 189 height 22
click at [158, 156] on li "Нові 0" at bounding box center [94, 167] width 189 height 22
click at [108, 178] on li "Прийняті 0" at bounding box center [94, 189] width 189 height 22
click at [130, 156] on li "Нові 0" at bounding box center [94, 167] width 189 height 22
click at [159, 329] on li "На нарезке 28" at bounding box center [94, 340] width 189 height 22
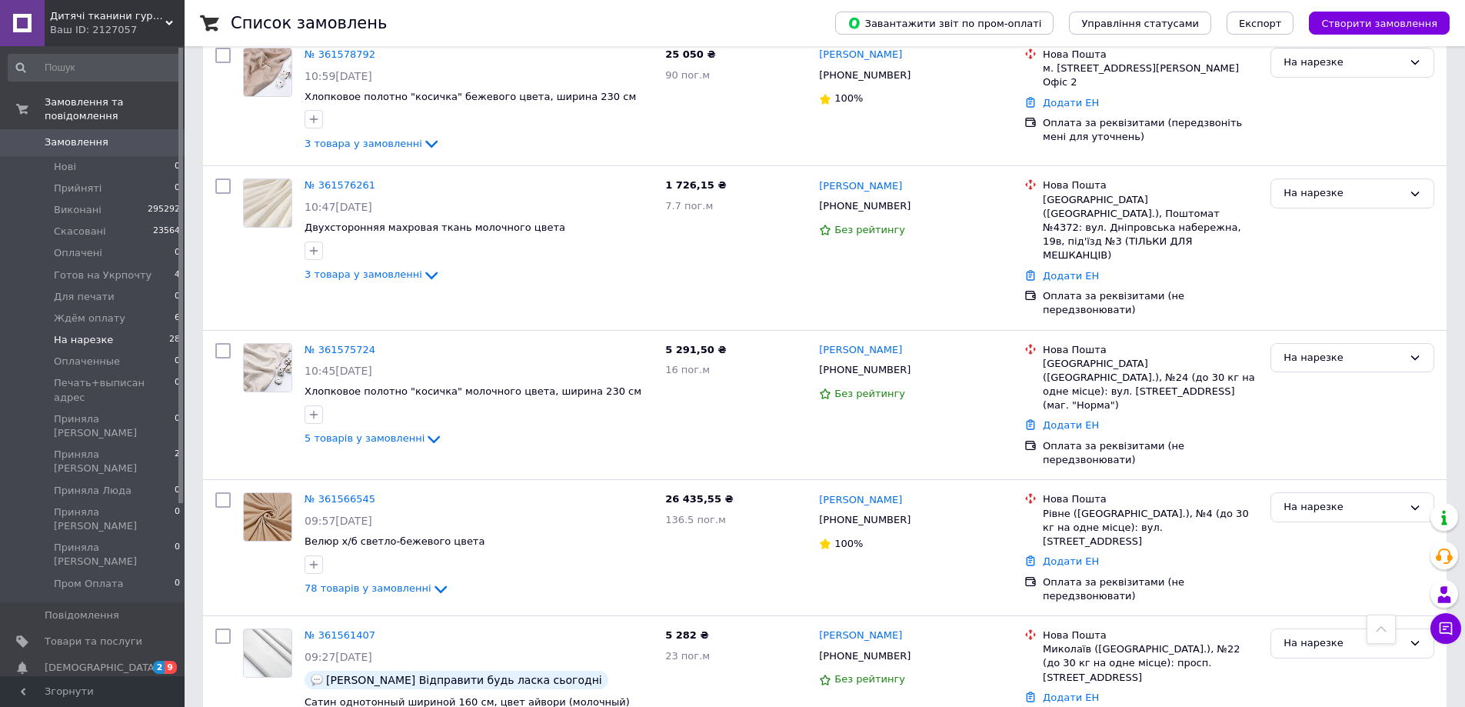
scroll to position [2846, 0]
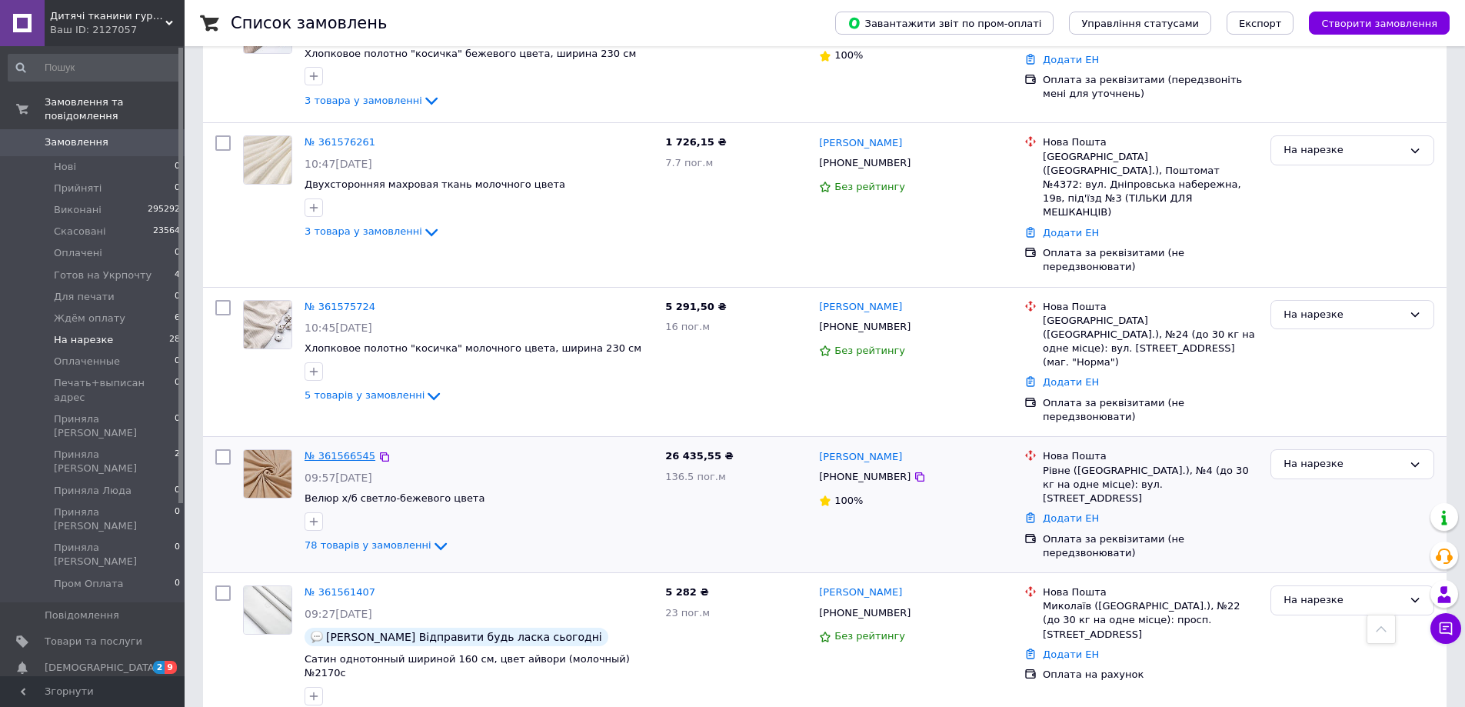
click at [346, 450] on link "№ 361566545" at bounding box center [340, 456] width 71 height 12
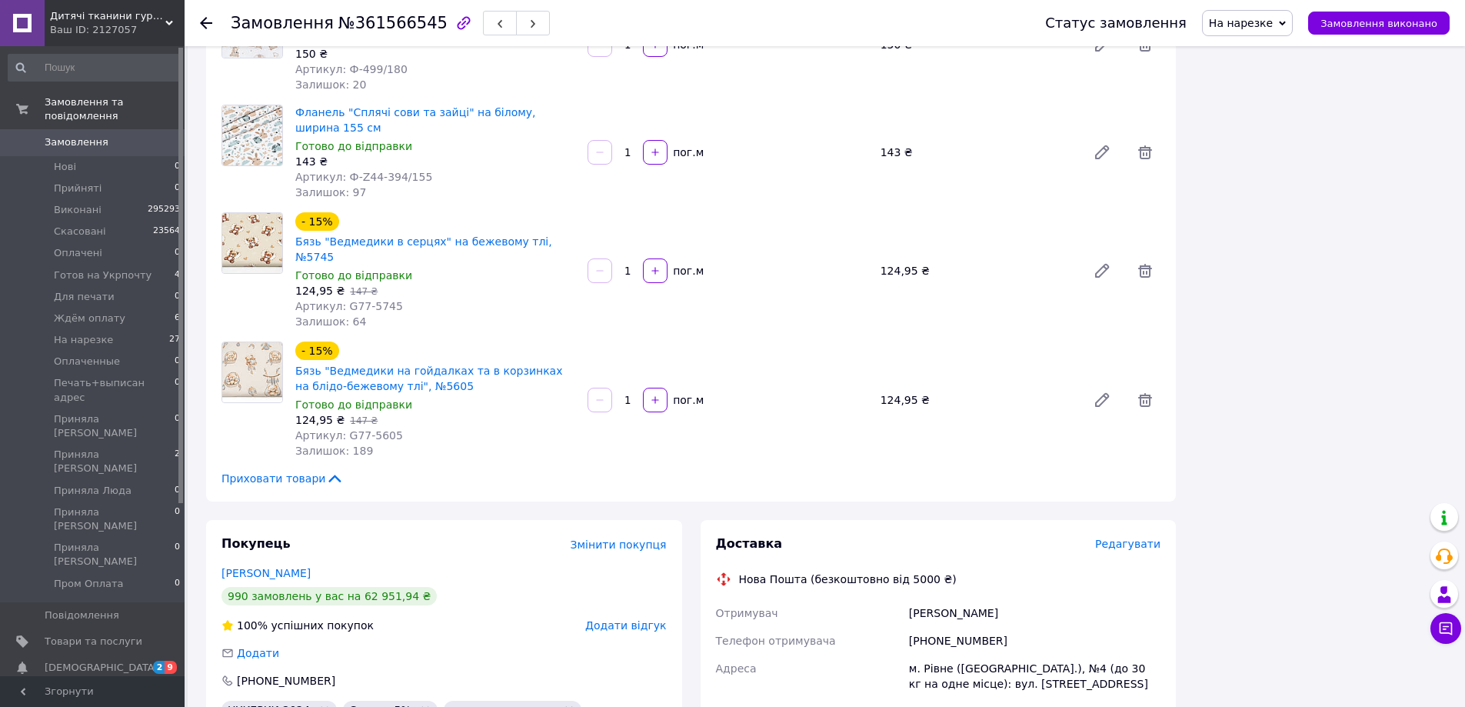
scroll to position [8615, 0]
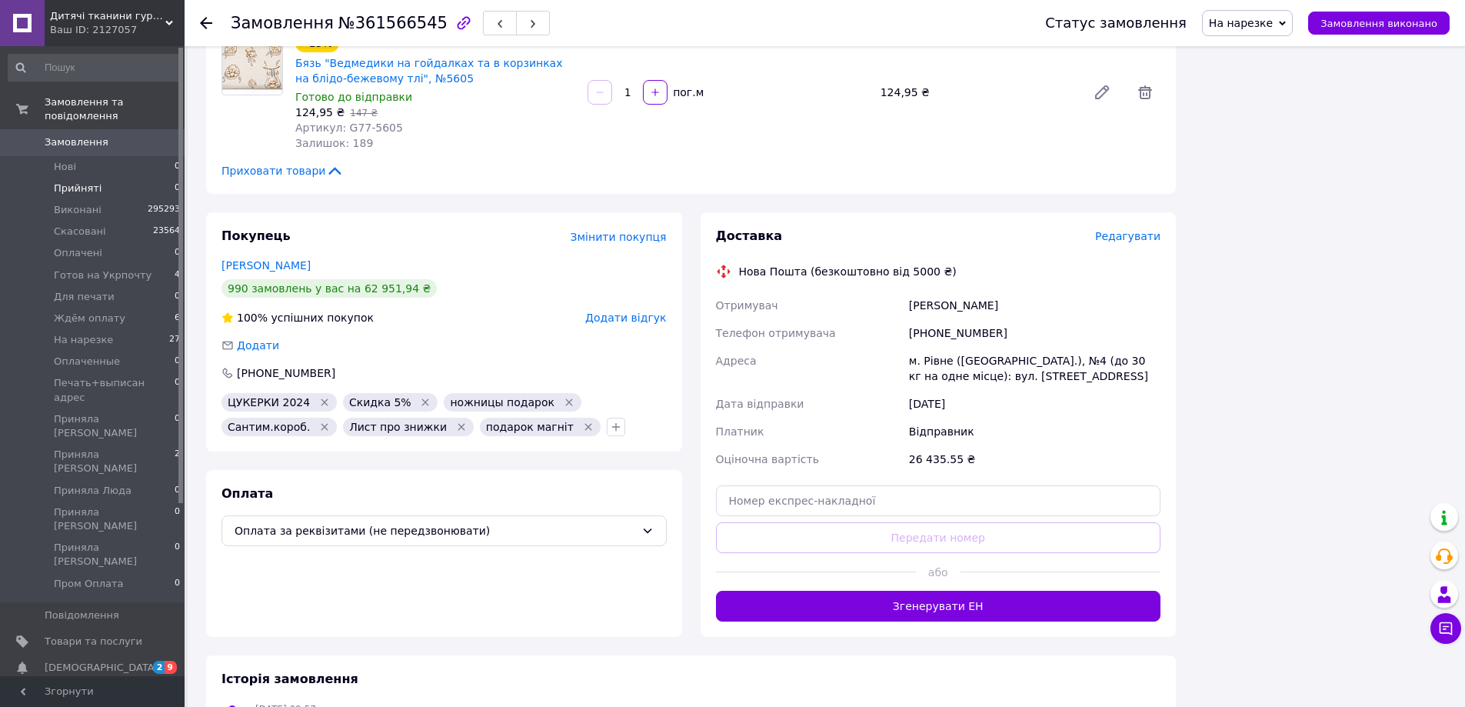
click at [161, 178] on li "Прийняті 0" at bounding box center [94, 189] width 189 height 22
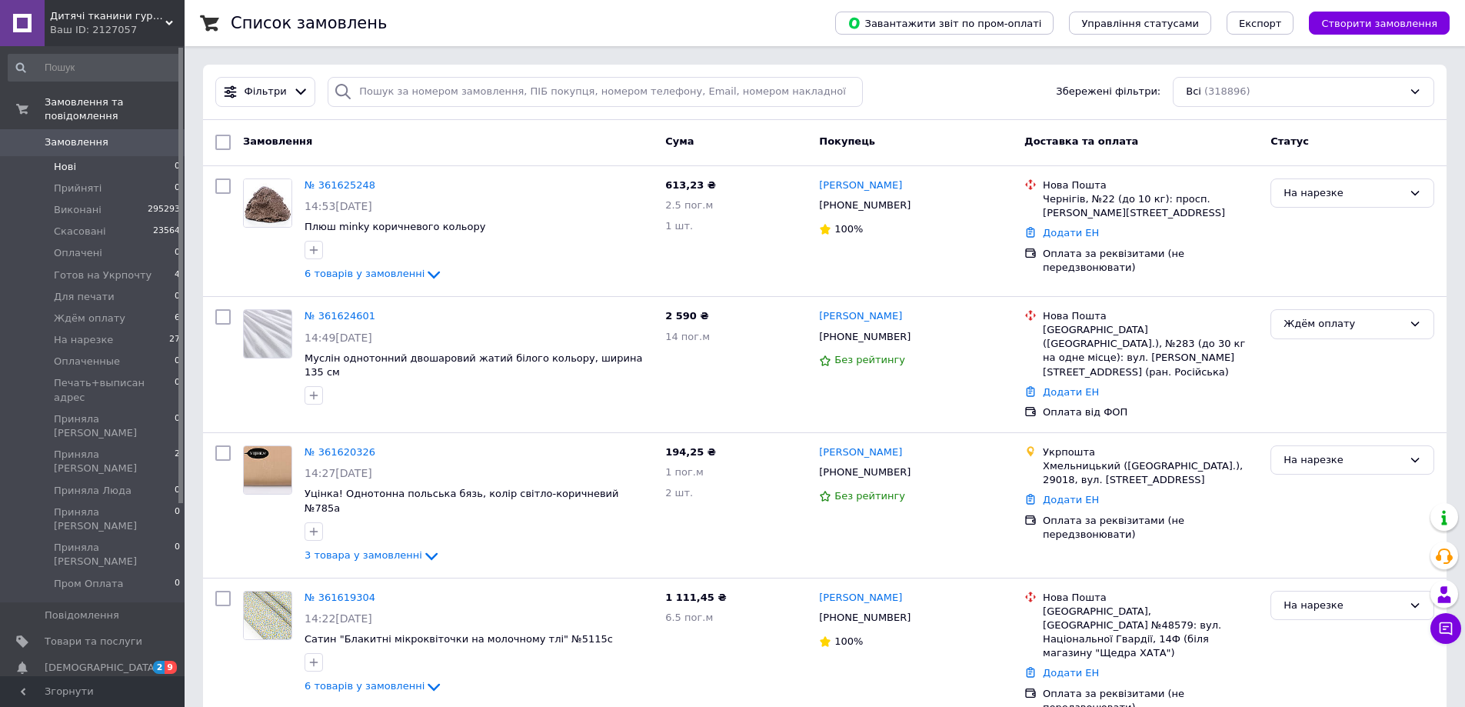
click at [158, 156] on li "Нові 0" at bounding box center [94, 167] width 189 height 22
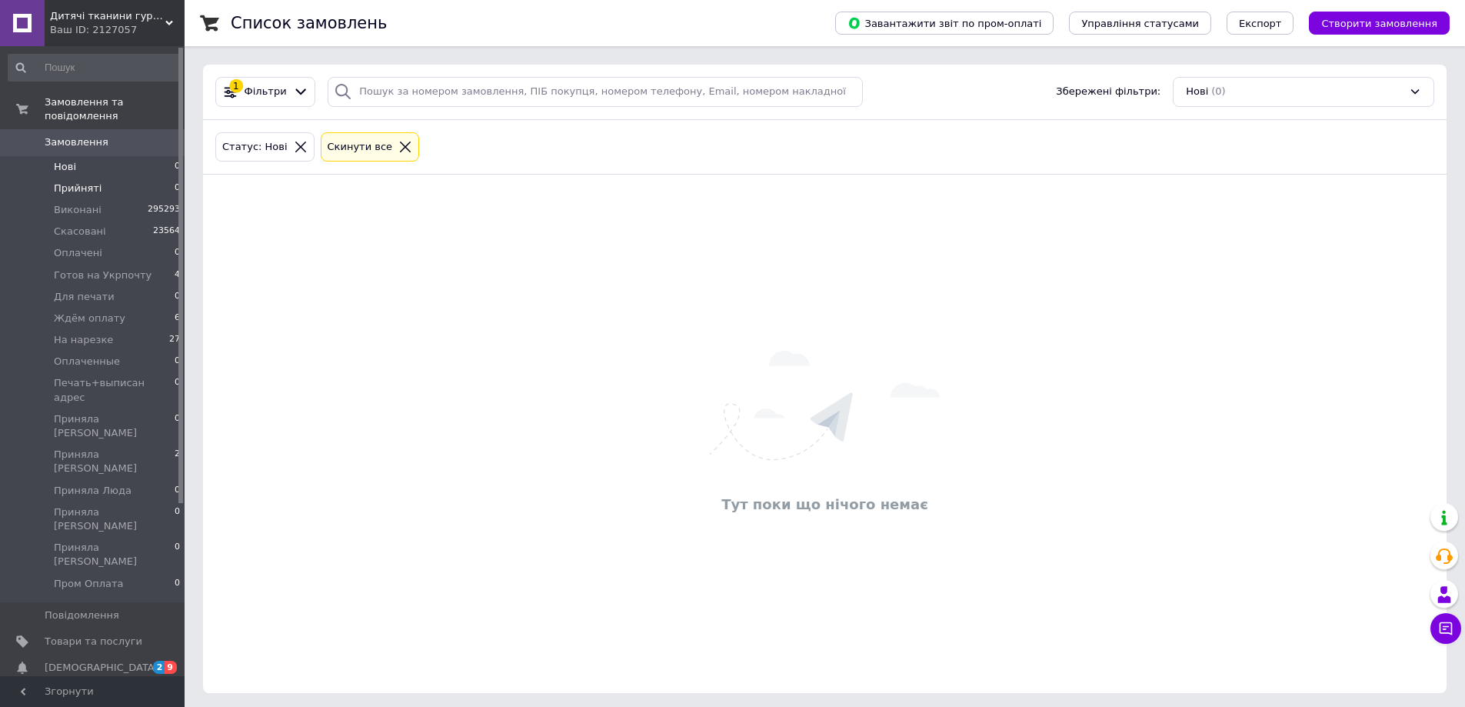
click at [133, 181] on li "Прийняті 0" at bounding box center [94, 189] width 189 height 22
click at [130, 159] on li "Нові 0" at bounding box center [94, 167] width 189 height 22
click at [68, 182] on span "Прийняті" at bounding box center [78, 189] width 48 height 14
click at [76, 156] on li "Нові 0" at bounding box center [94, 167] width 189 height 22
click at [113, 182] on li "Прийняті 0" at bounding box center [94, 189] width 189 height 22
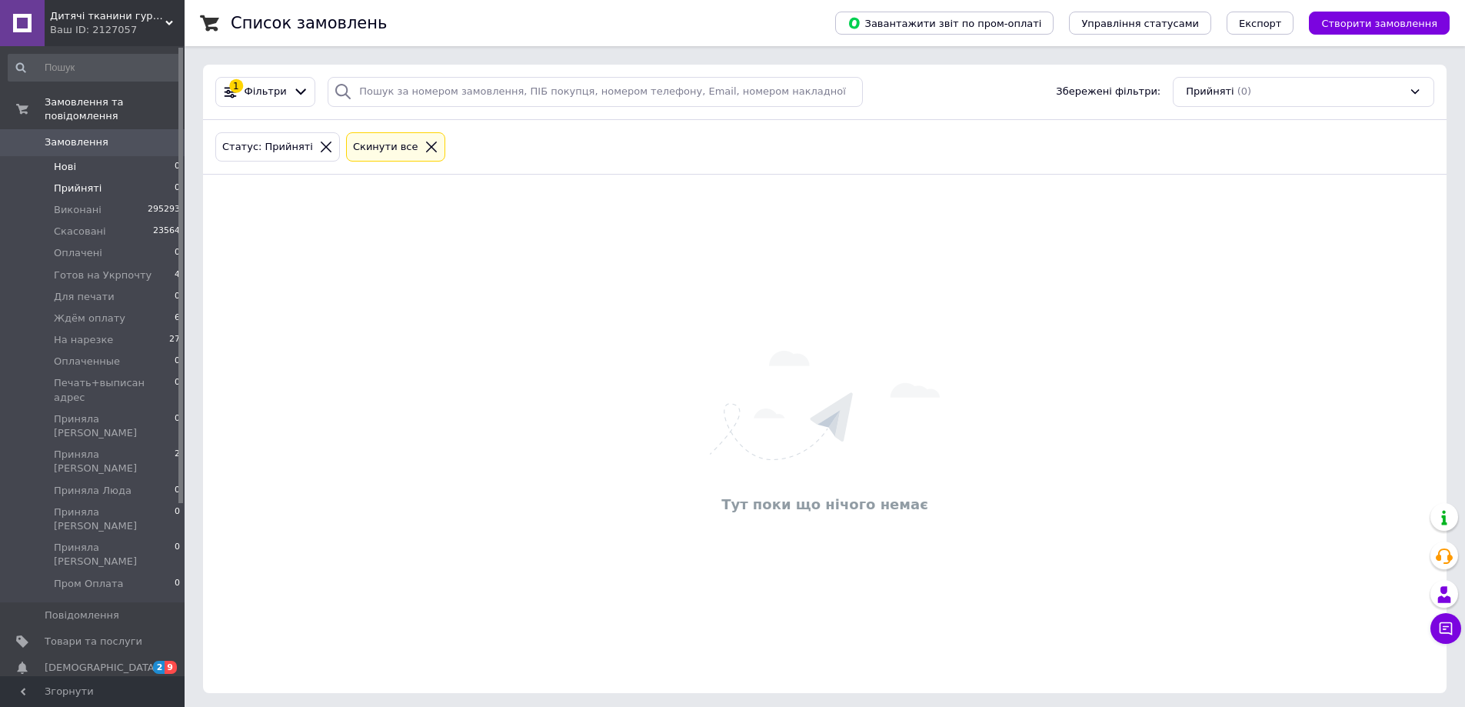
click at [117, 156] on li "Нові 0" at bounding box center [94, 167] width 189 height 22
click at [105, 312] on span "Ждём оплату" at bounding box center [90, 319] width 72 height 14
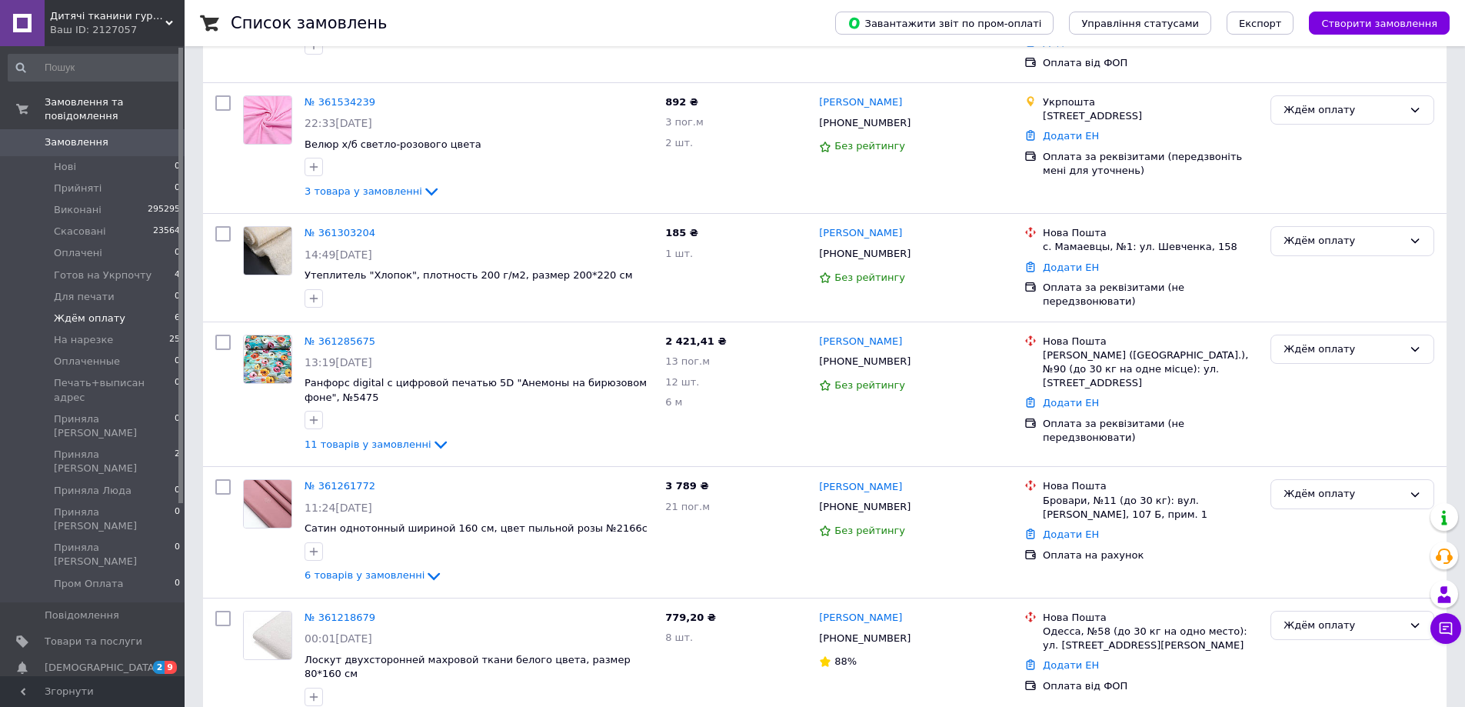
scroll to position [298, 0]
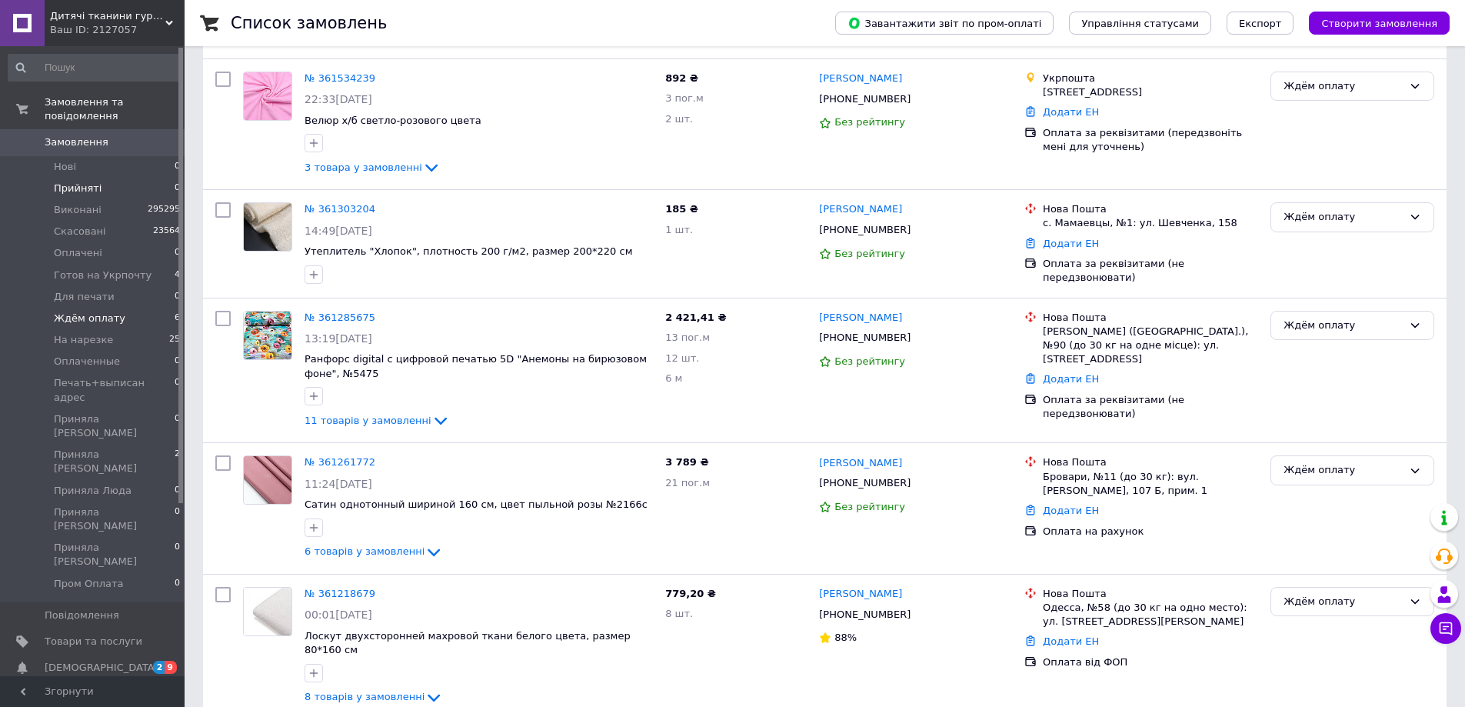
click at [119, 178] on li "Прийняті 0" at bounding box center [94, 189] width 189 height 22
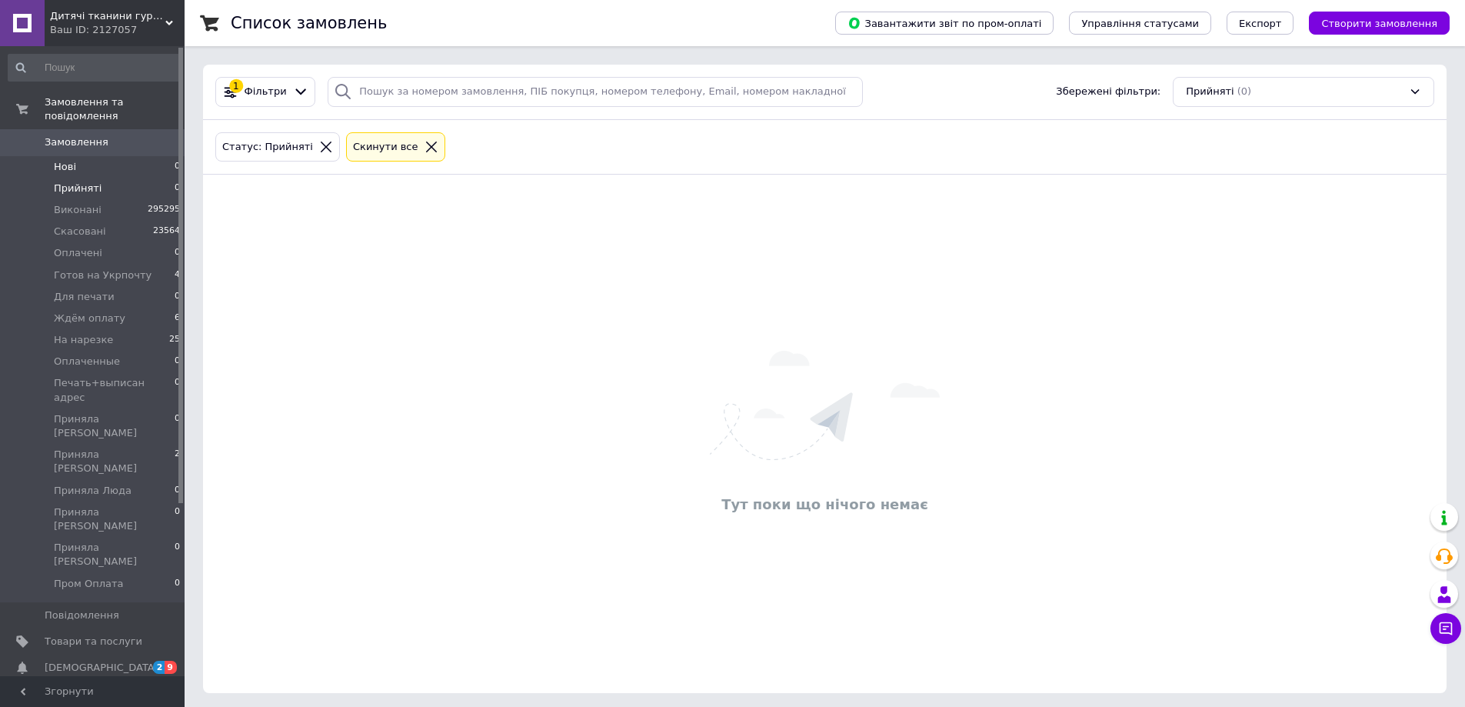
click at [129, 156] on li "Нові 0" at bounding box center [94, 167] width 189 height 22
click at [1449, 627] on icon at bounding box center [1446, 628] width 13 height 13
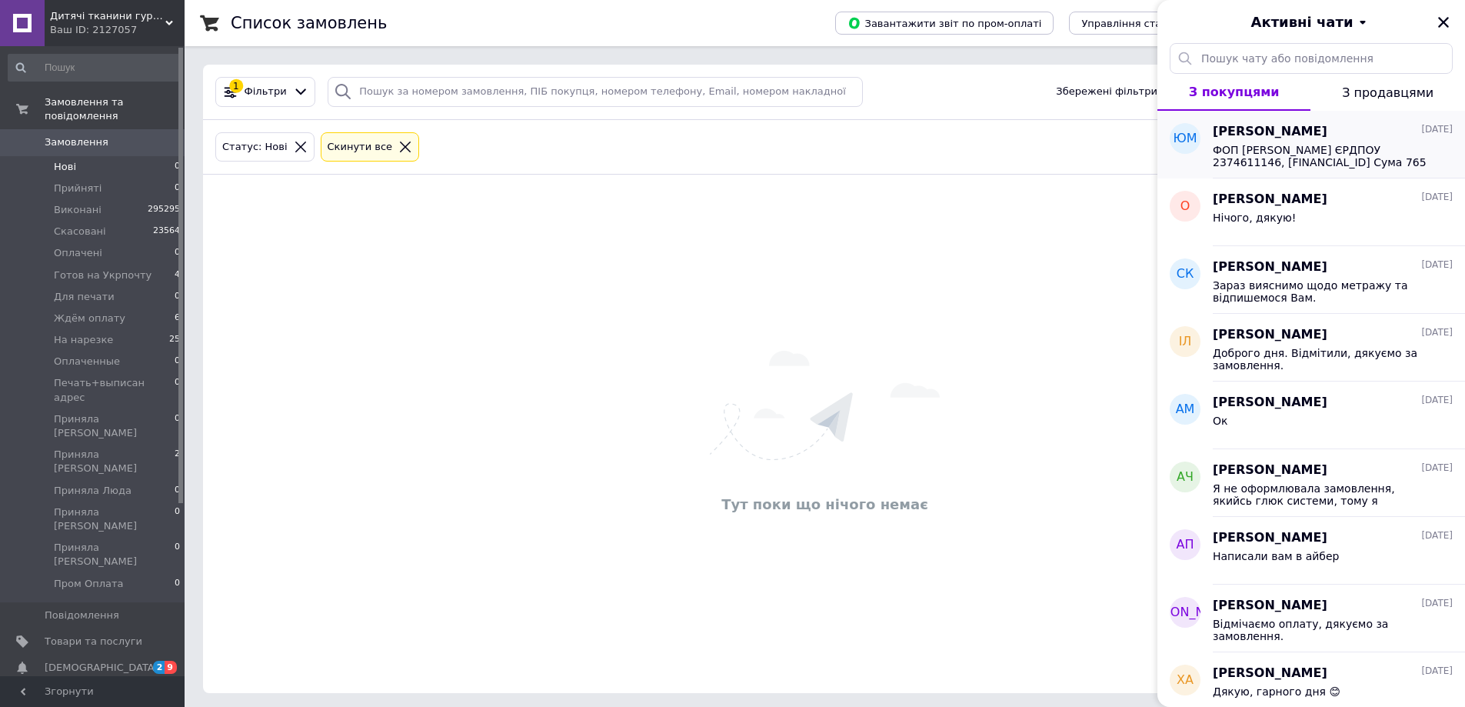
click at [1295, 159] on span "ФОП Скоклюк В.В. ЄРДПОУ 2374611146, UA883003350000000260092387846 Сума 765 грн.…" at bounding box center [1322, 156] width 218 height 25
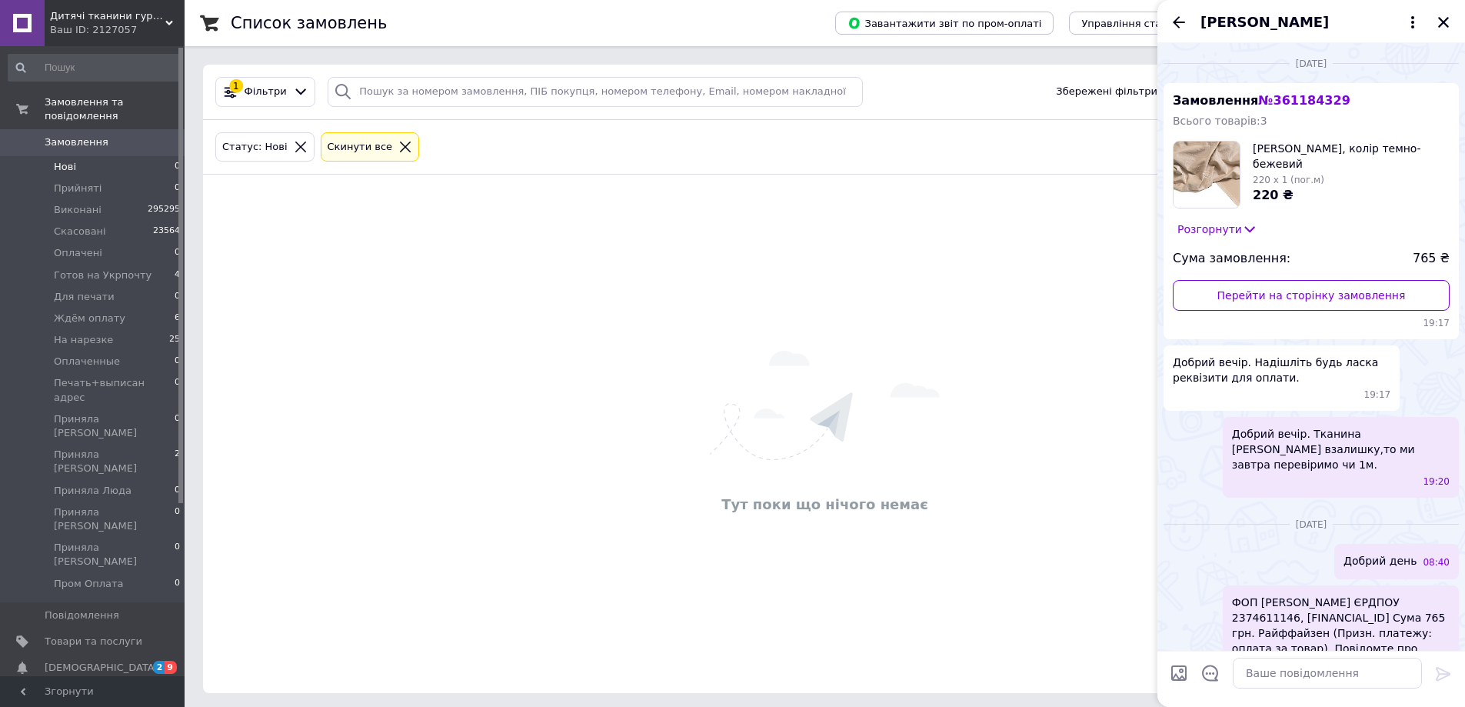
scroll to position [36, 0]
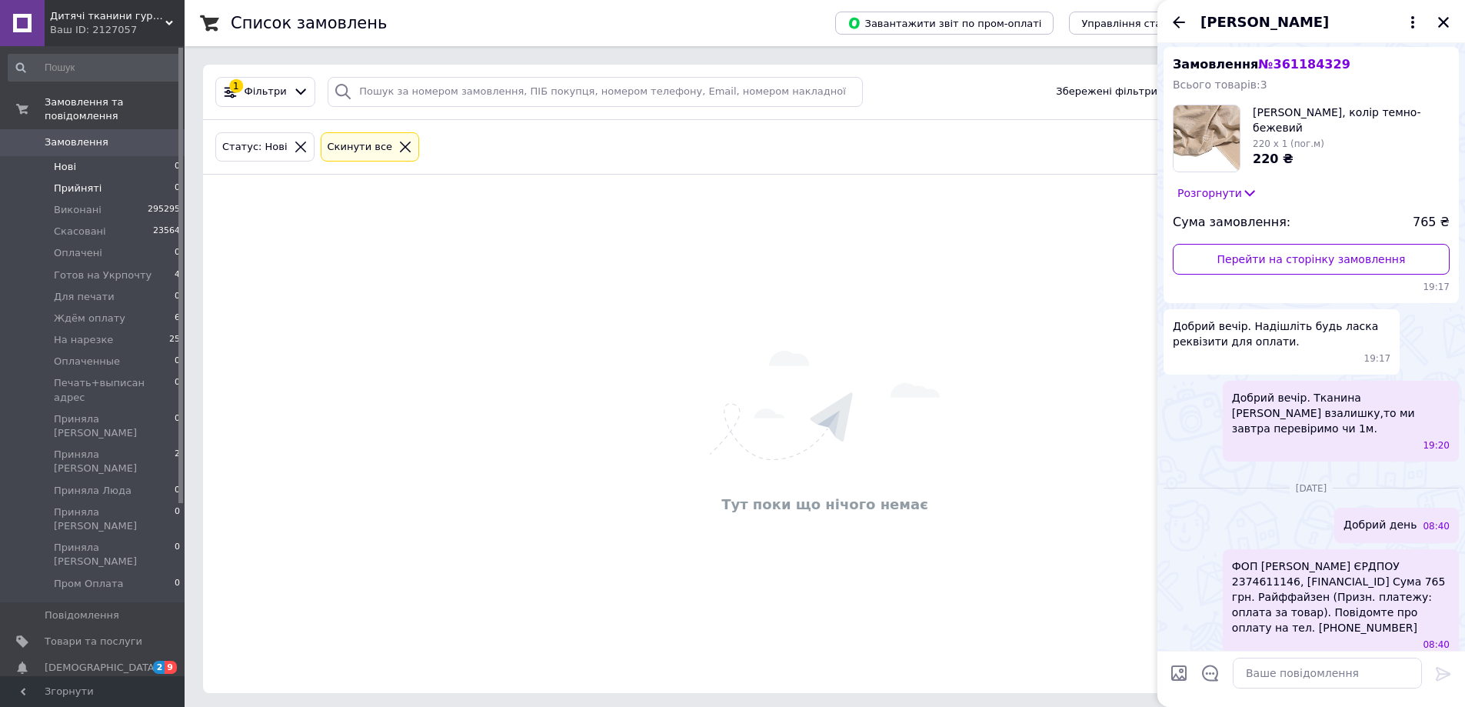
click at [95, 182] on span "Прийняті" at bounding box center [78, 189] width 48 height 14
click at [117, 156] on li "Нові 0" at bounding box center [94, 167] width 189 height 22
click at [1445, 22] on icon "Закрити" at bounding box center [1443, 22] width 11 height 11
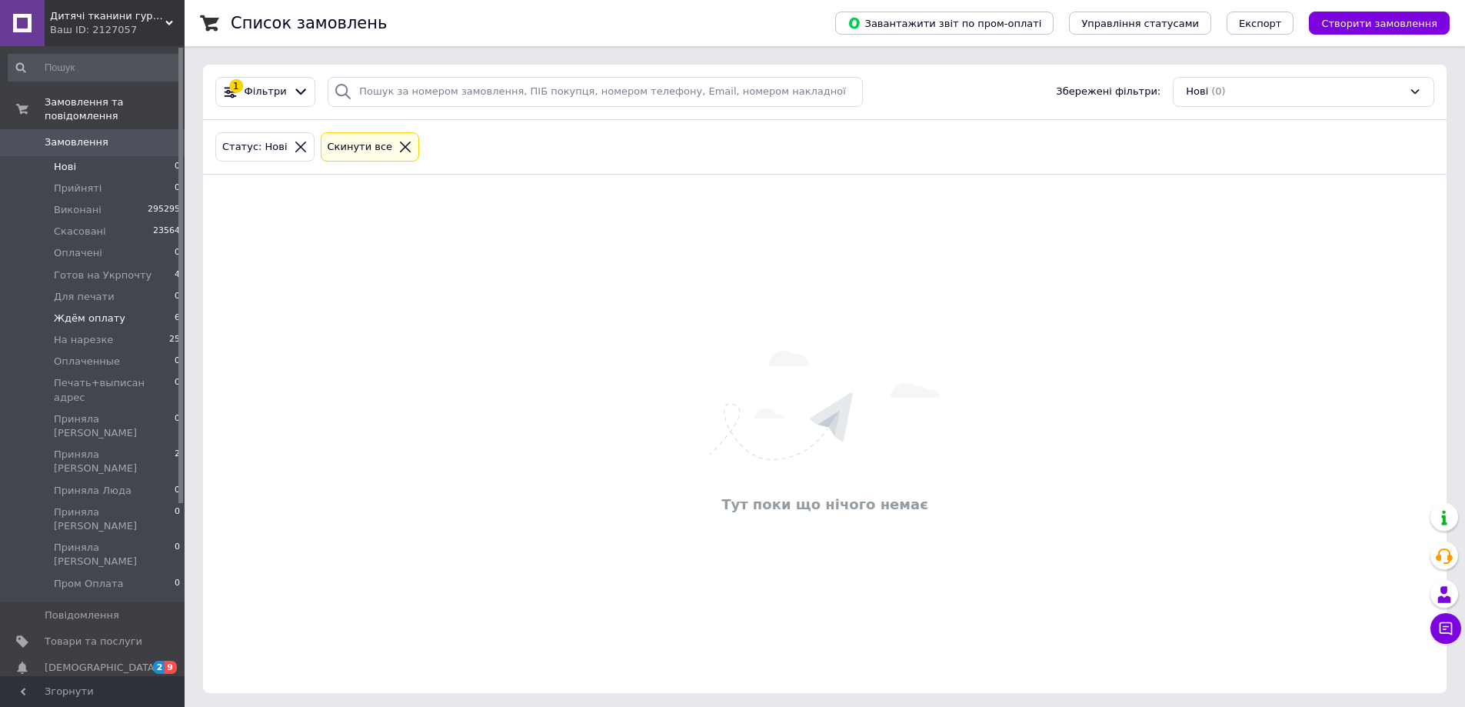
click at [123, 308] on li "Ждём оплату 6" at bounding box center [94, 319] width 189 height 22
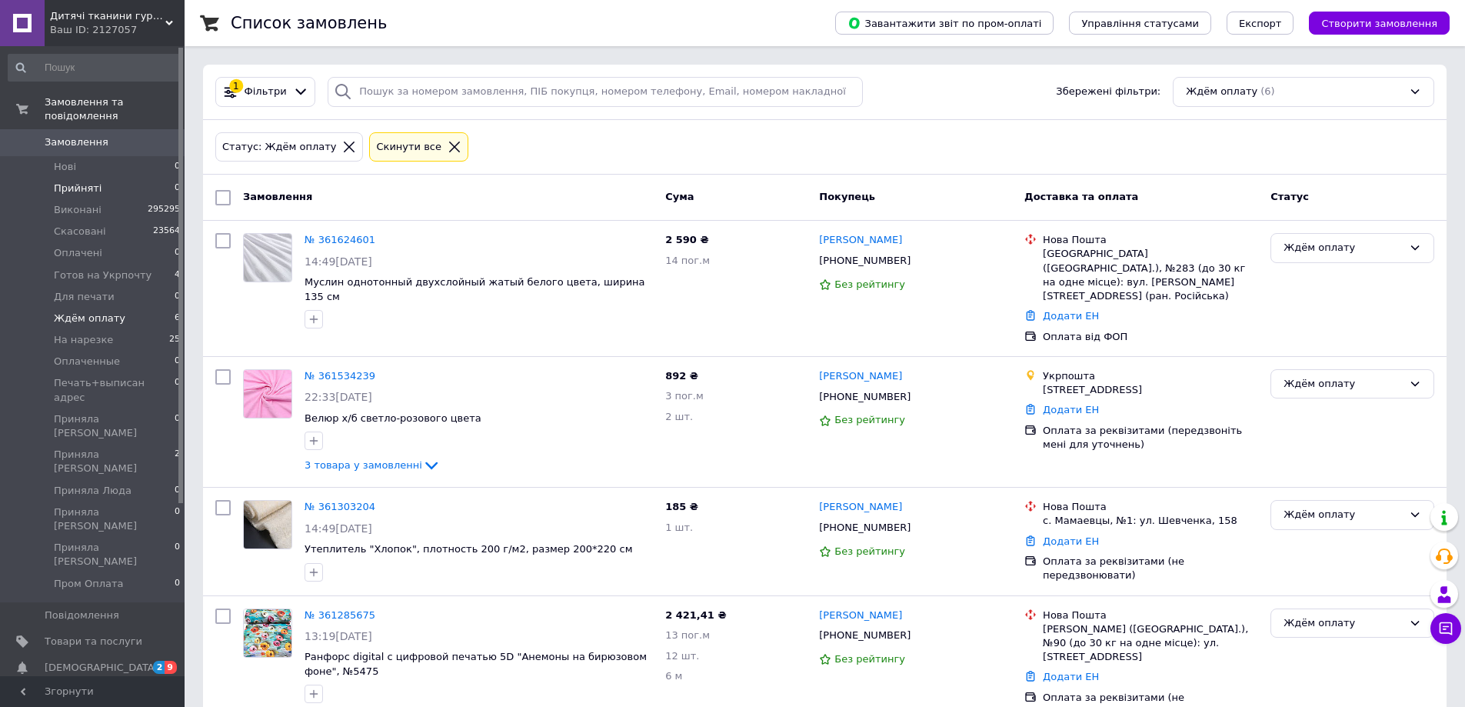
click at [96, 178] on li "Прийняті 0" at bounding box center [94, 189] width 189 height 22
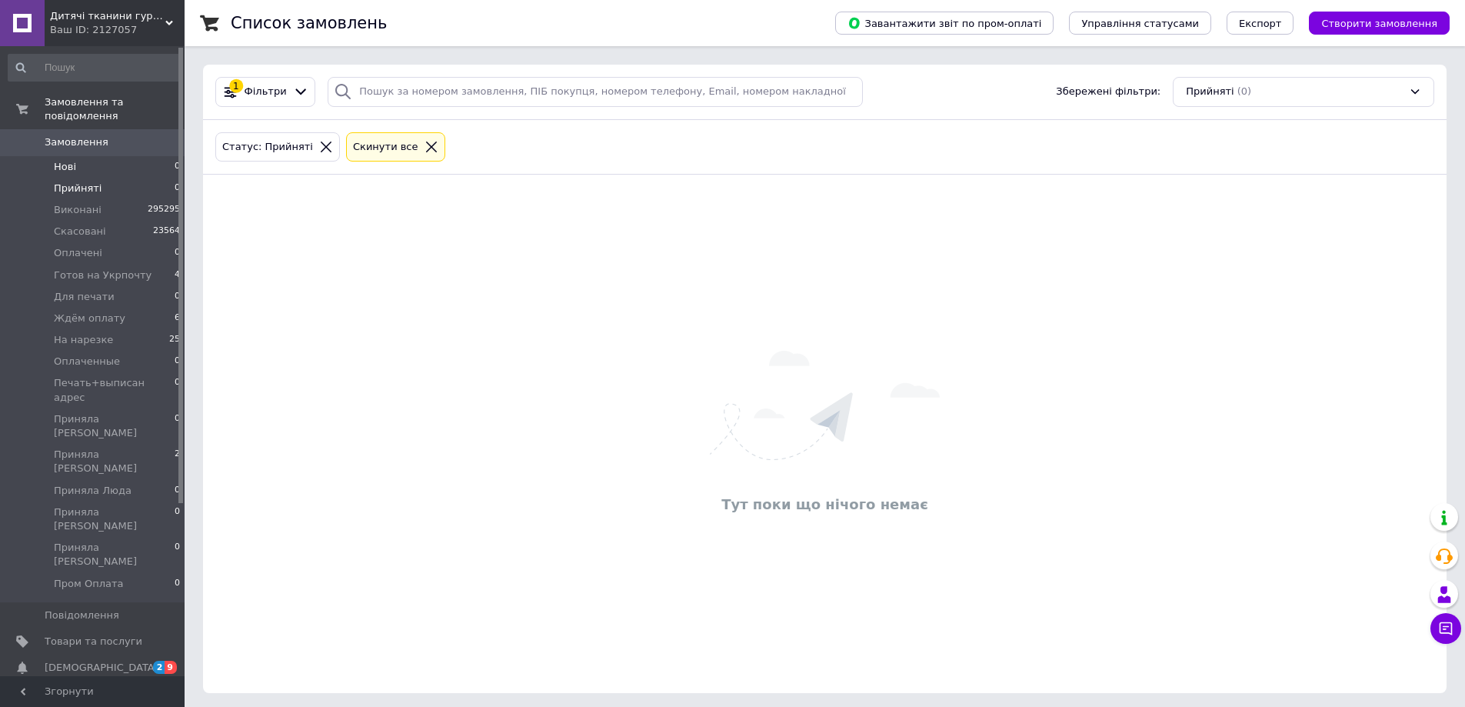
click at [119, 158] on li "Нові 0" at bounding box center [94, 167] width 189 height 22
click at [115, 308] on li "Ждём оплату 6" at bounding box center [94, 319] width 189 height 22
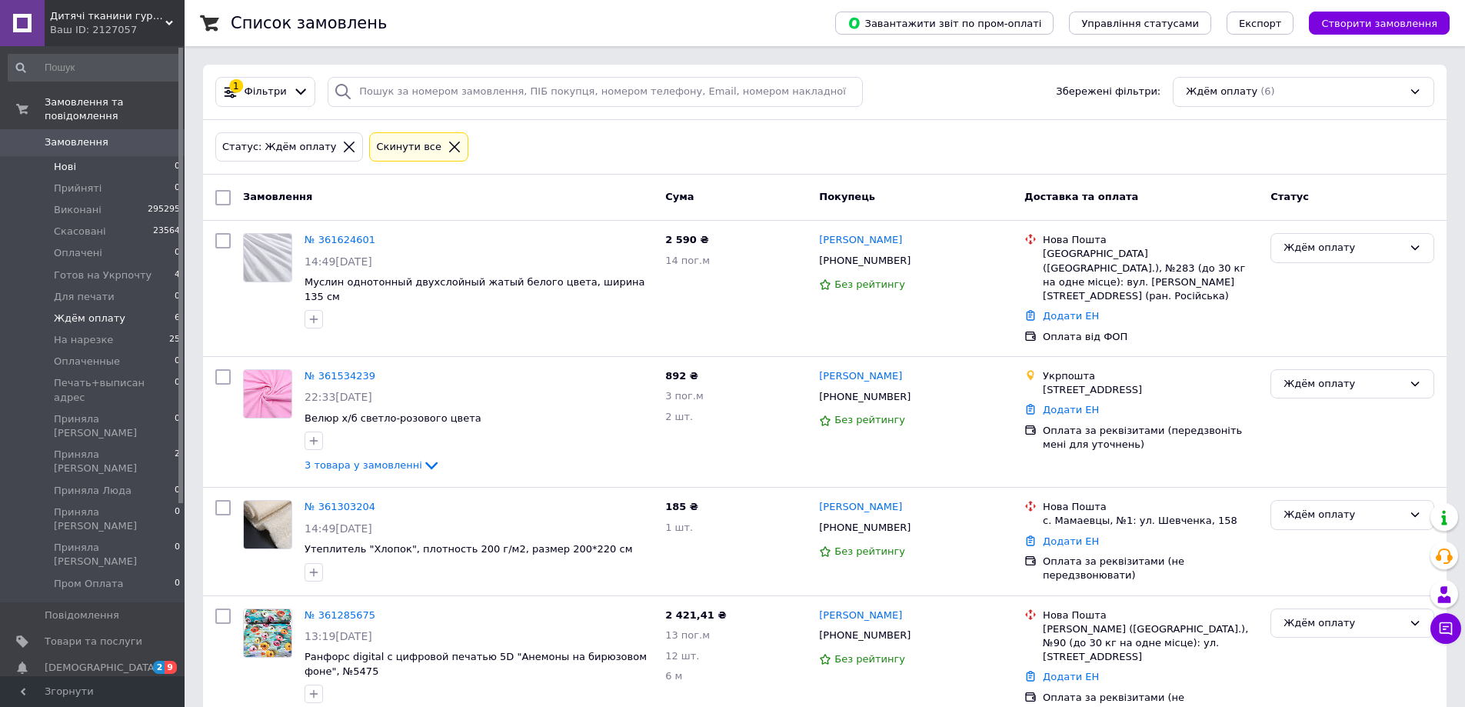
click at [130, 156] on li "Нові 0" at bounding box center [94, 167] width 189 height 22
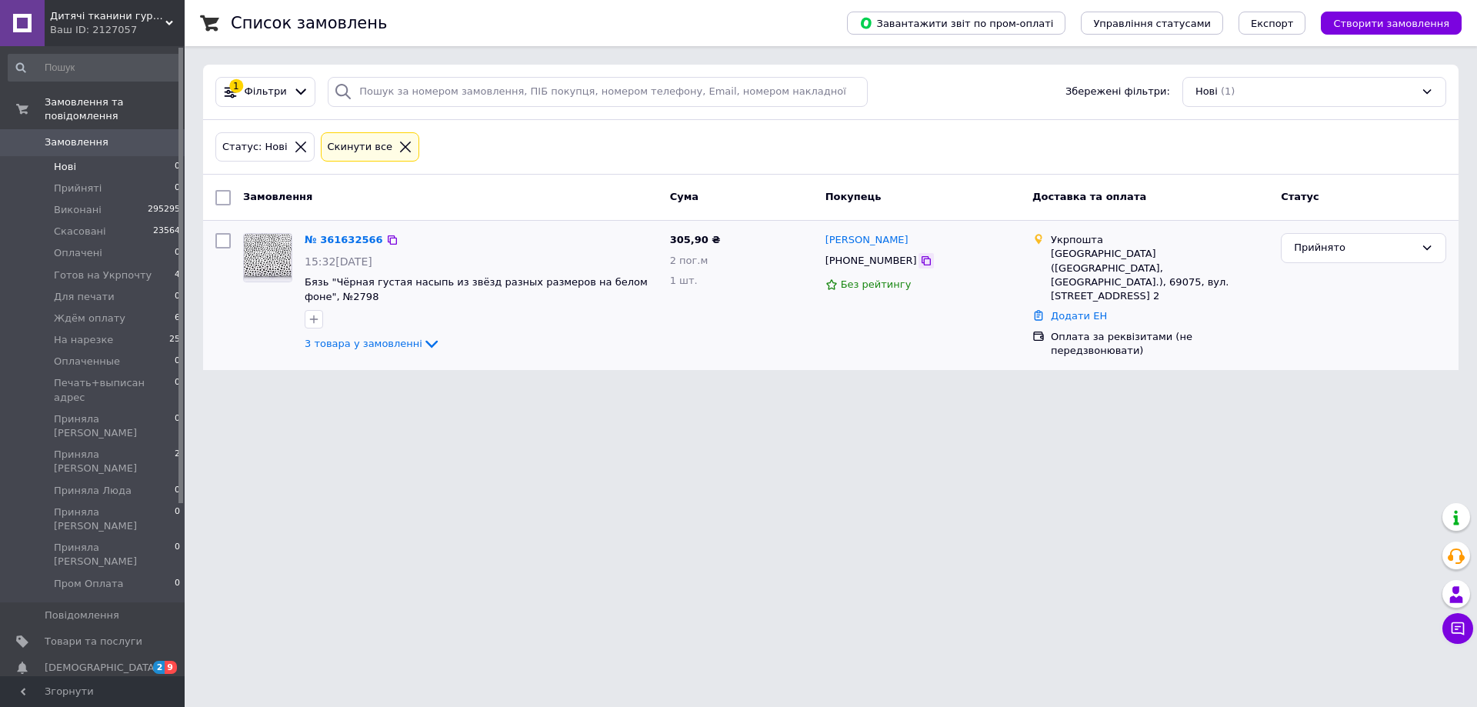
click at [920, 265] on icon at bounding box center [926, 261] width 12 height 12
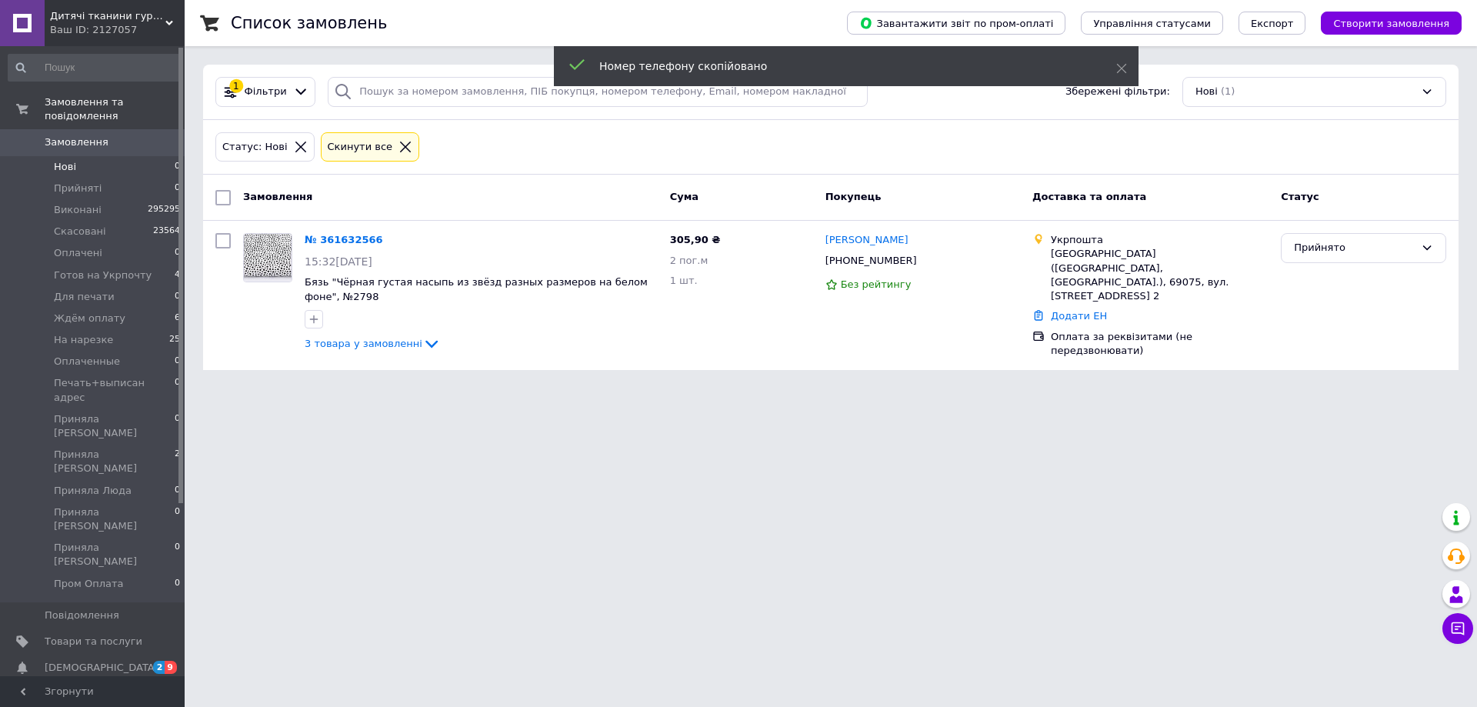
click at [115, 135] on span "Замовлення" at bounding box center [94, 142] width 98 height 14
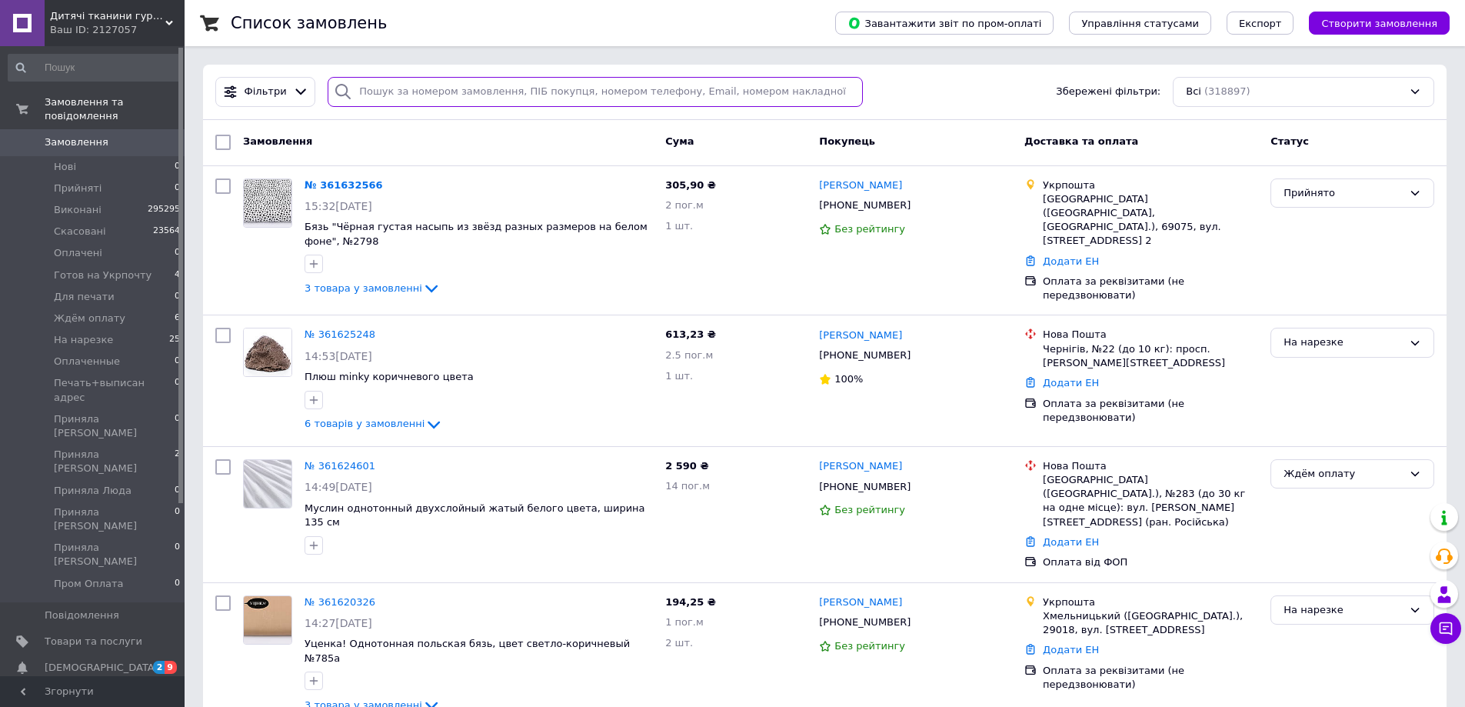
click at [405, 100] on input "search" at bounding box center [595, 92] width 535 height 30
paste input "[PHONE_NUMBER]"
type input "[PHONE_NUMBER]"
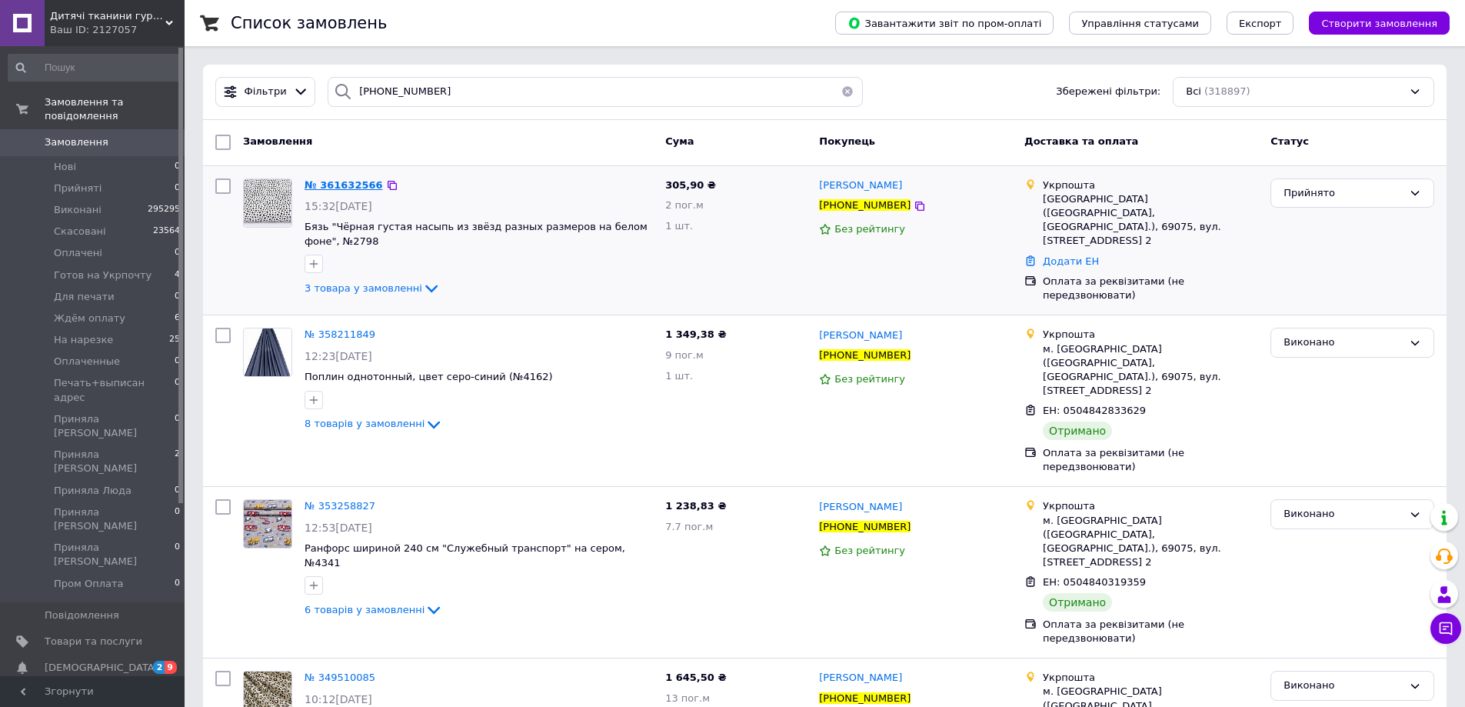
click at [345, 179] on span "№ 361632566" at bounding box center [344, 185] width 78 height 12
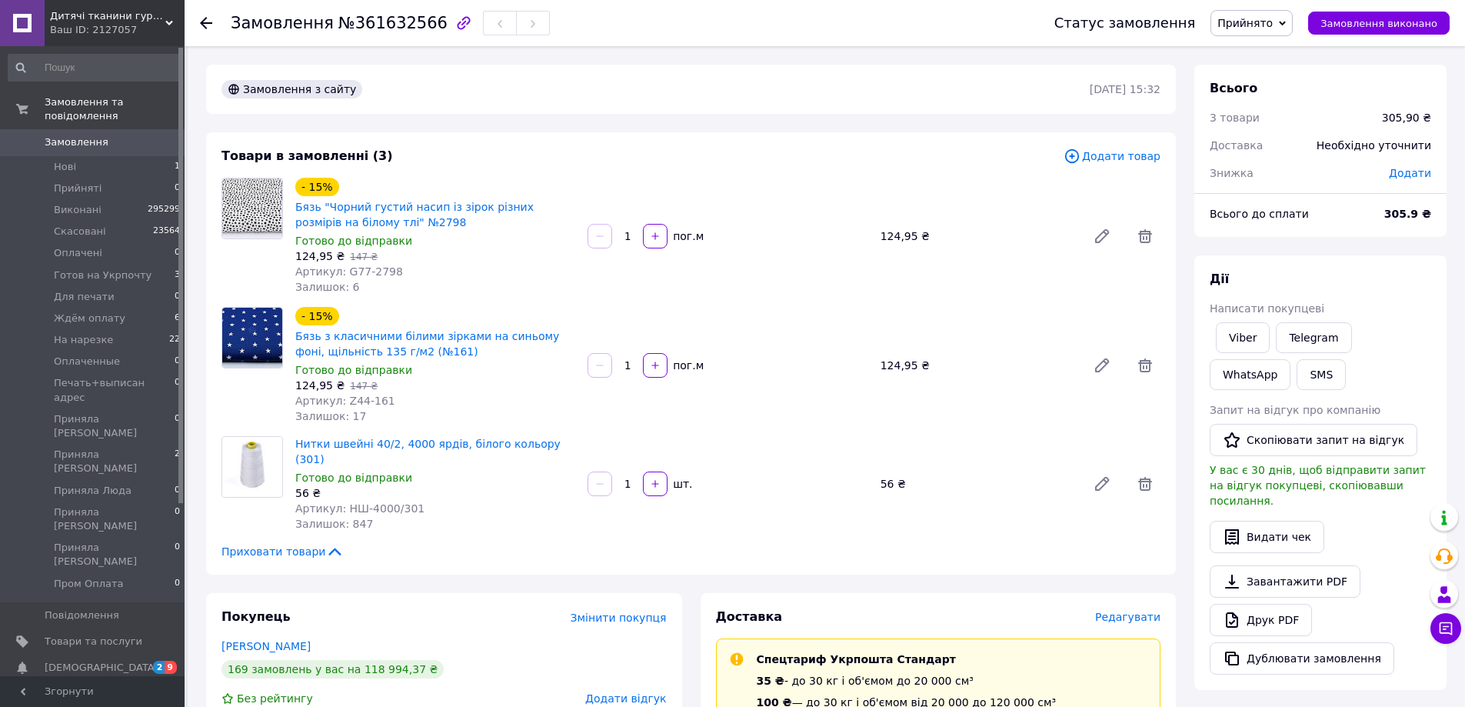
click at [1398, 172] on span "Додати" at bounding box center [1410, 173] width 42 height 12
click at [1380, 237] on div "₴" at bounding box center [1378, 235] width 18 height 17
click at [1381, 284] on li "%" at bounding box center [1388, 297] width 62 height 29
click at [1317, 230] on input "text" at bounding box center [1304, 235] width 91 height 31
type input "5"
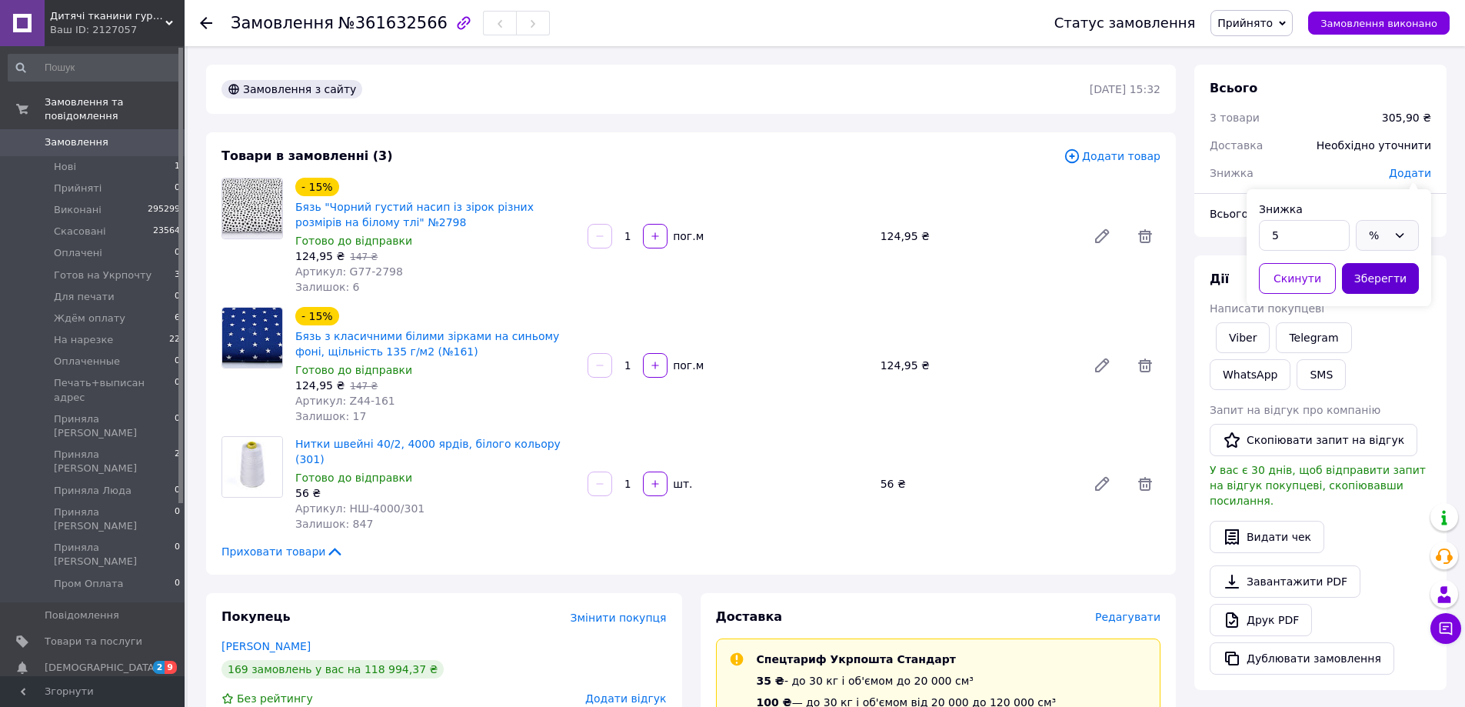
click at [1408, 284] on button "Зберегти" at bounding box center [1380, 278] width 77 height 31
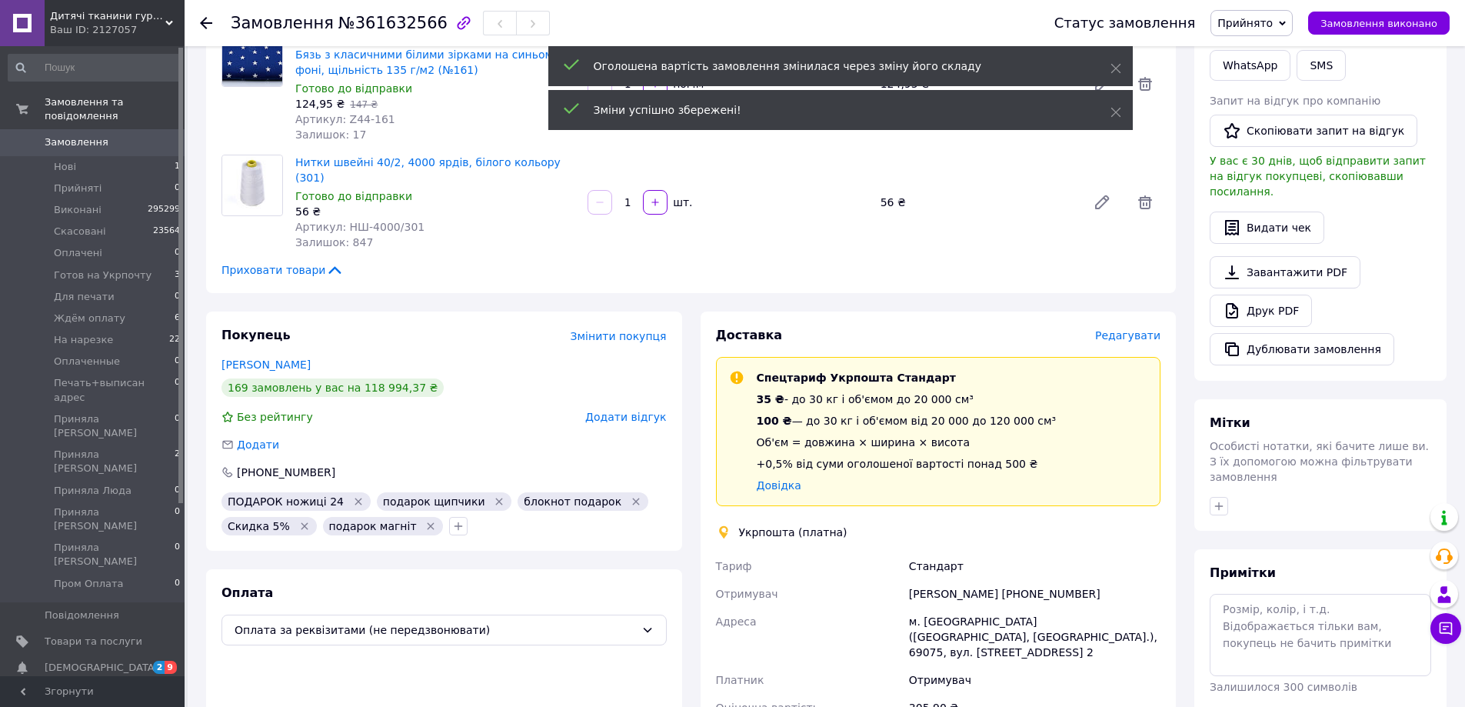
scroll to position [308, 0]
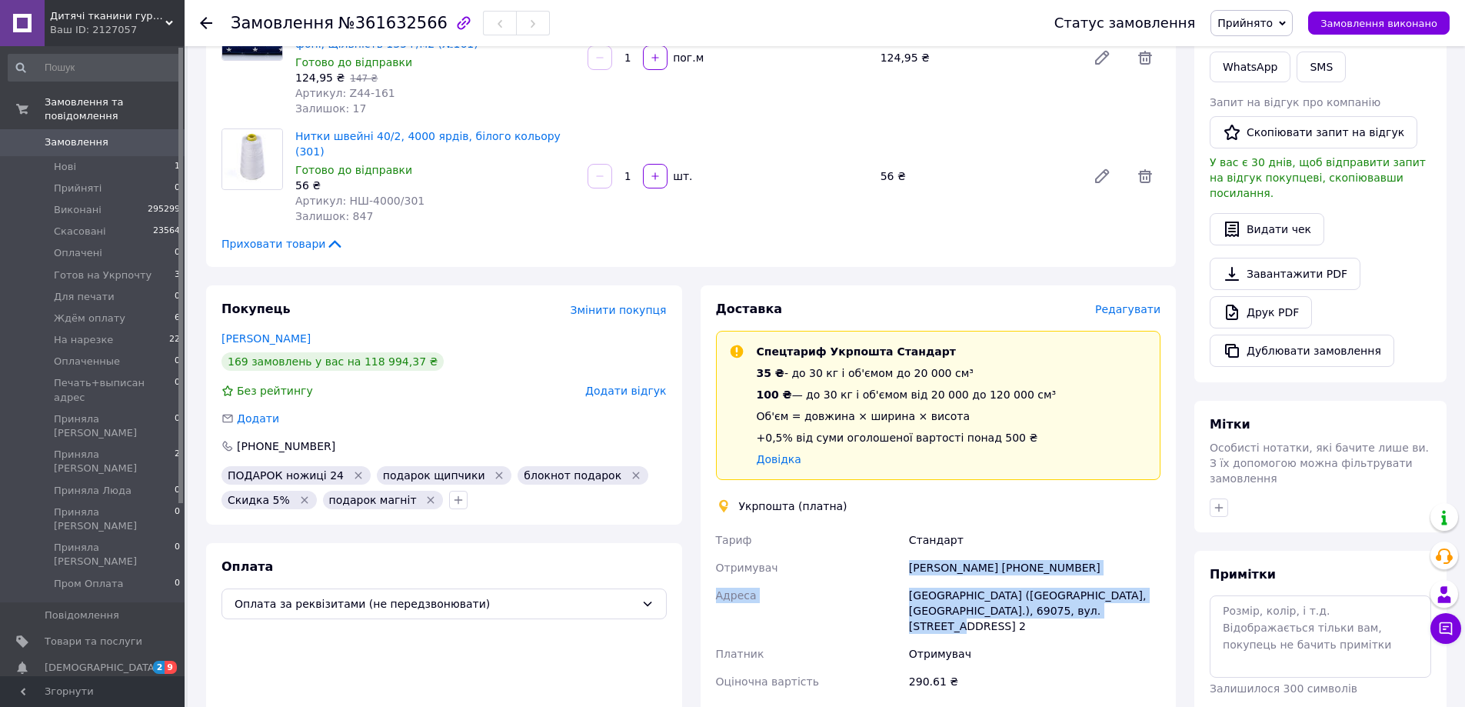
drag, startPoint x: 906, startPoint y: 550, endPoint x: 1095, endPoint y: 606, distance: 196.6
click at [1095, 606] on div "[PERSON_NAME] Отримувач [PERSON_NAME] [PHONE_NUMBER] [GEOGRAPHIC_DATA] Запоріжж…" at bounding box center [939, 610] width 452 height 169
copy div "[PERSON_NAME] [PHONE_NUMBER] [GEOGRAPHIC_DATA] Запоріжжя ([GEOGRAPHIC_DATA], [G…"
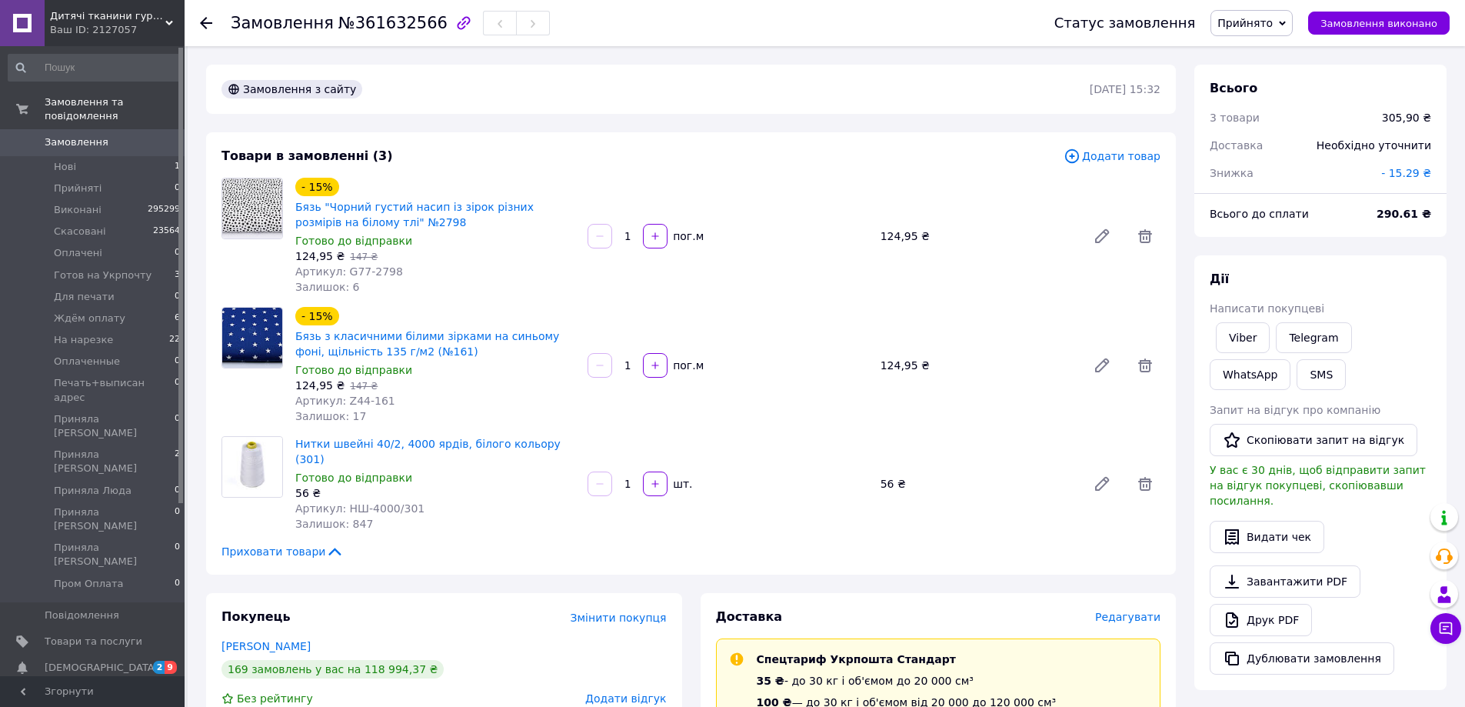
click at [1273, 21] on span "Прийнято" at bounding box center [1245, 23] width 55 height 12
click at [1285, 168] on li "Ждём оплату" at bounding box center [1285, 169] width 147 height 23
click at [99, 178] on li "Прийняті 0" at bounding box center [94, 189] width 189 height 22
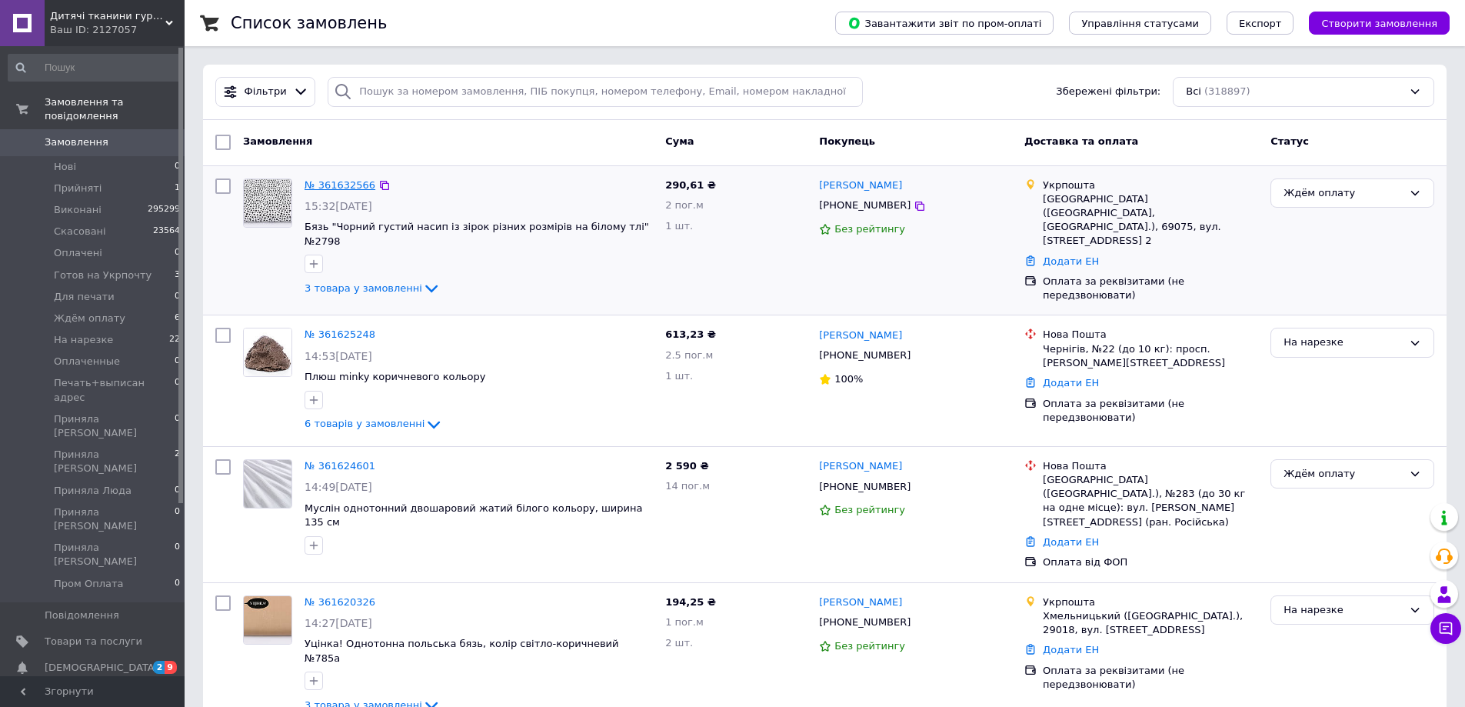
click at [359, 186] on link "№ 361632566" at bounding box center [340, 185] width 71 height 12
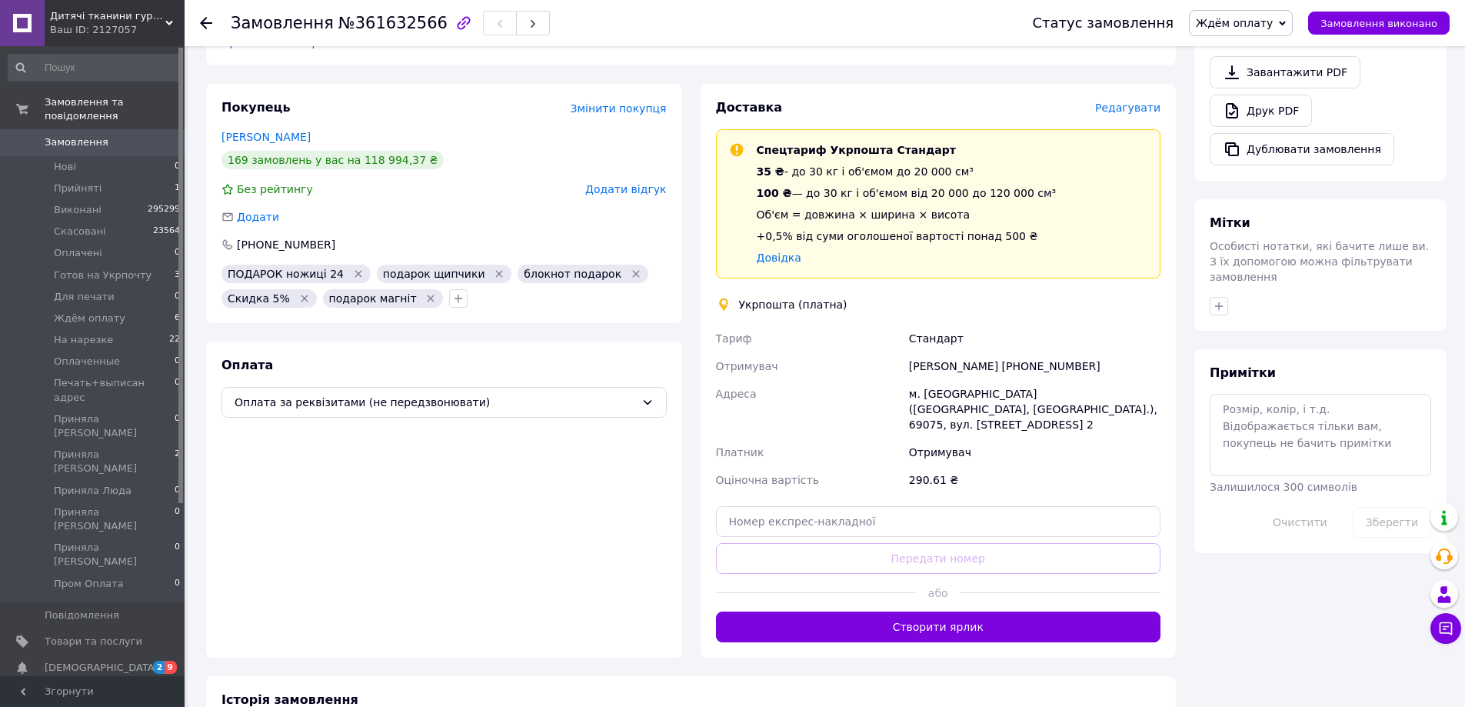
scroll to position [555, 0]
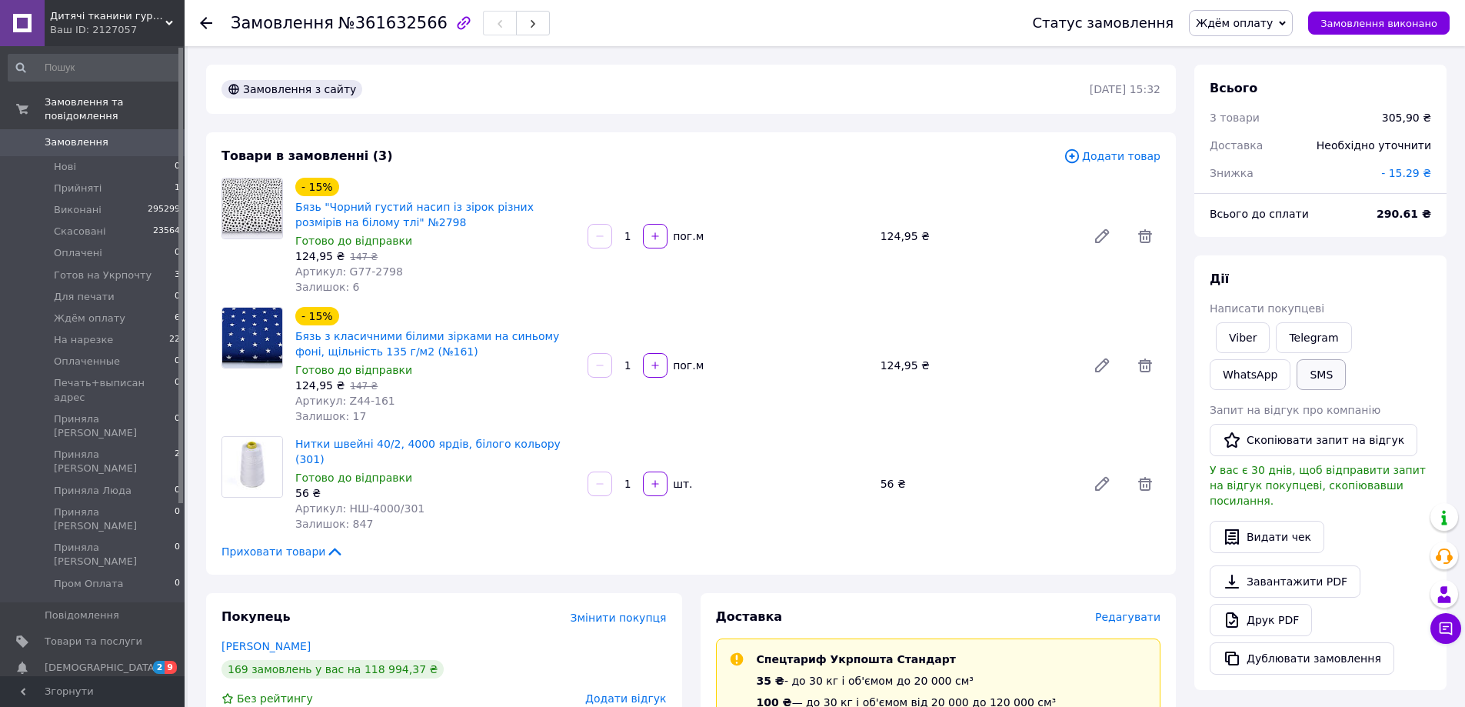
click at [1297, 379] on button "SMS" at bounding box center [1321, 374] width 49 height 31
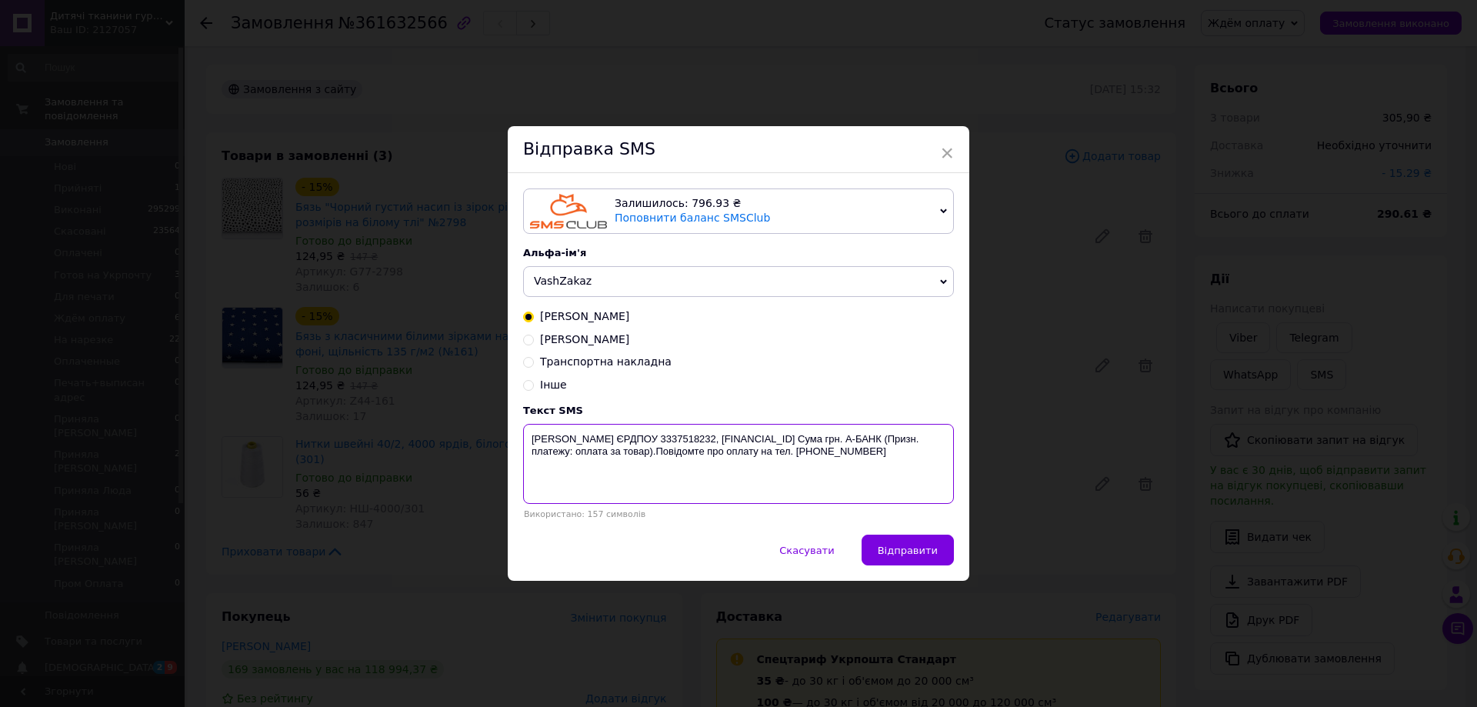
drag, startPoint x: 926, startPoint y: 458, endPoint x: 502, endPoint y: 426, distance: 425.8
click at [502, 426] on div "× Відправка SMS Залишилось: 796.93 ₴ Поповнити баланс SMSClub Підключити LetsAd…" at bounding box center [738, 353] width 1477 height 707
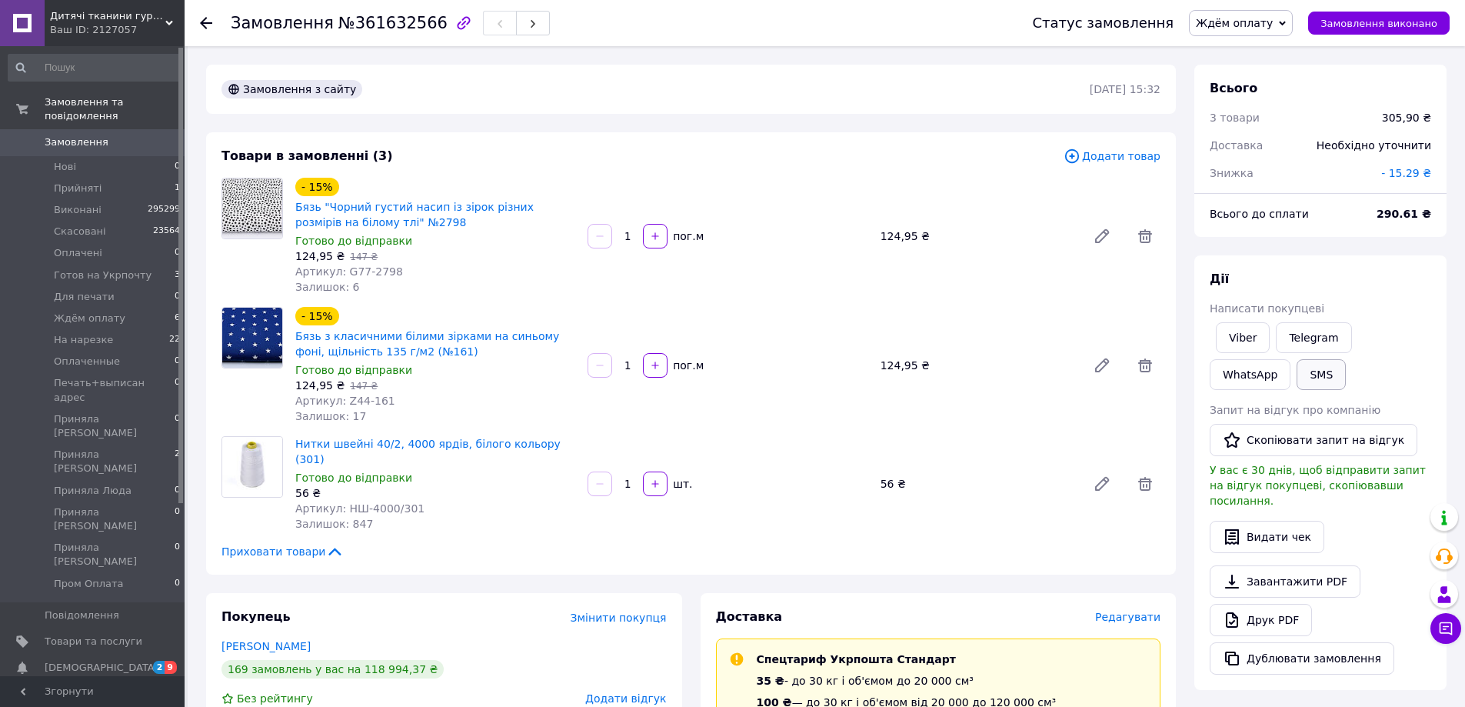
click at [1297, 370] on button "SMS" at bounding box center [1321, 374] width 49 height 31
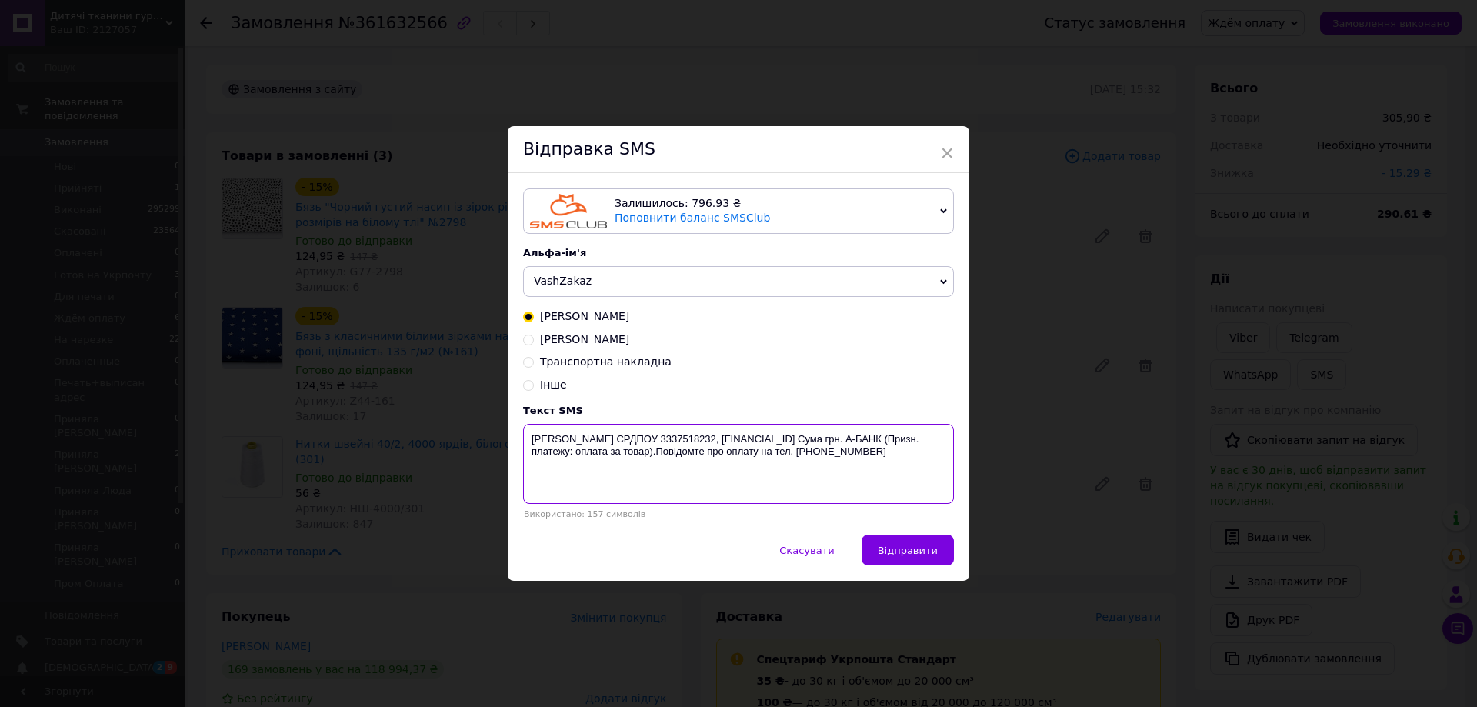
drag, startPoint x: 935, startPoint y: 459, endPoint x: 569, endPoint y: 450, distance: 365.5
click at [532, 422] on div "Текст SMS ФОП Харченко Б.В. ЄРДПОУ 3337518232, UA513077700000026003611189485 Су…" at bounding box center [738, 462] width 431 height 115
click at [1132, 331] on div "× Відправка SMS Залишилось: 796.93 ₴ Поповнити баланс SMSClub Підключити LetsAd…" at bounding box center [738, 353] width 1477 height 707
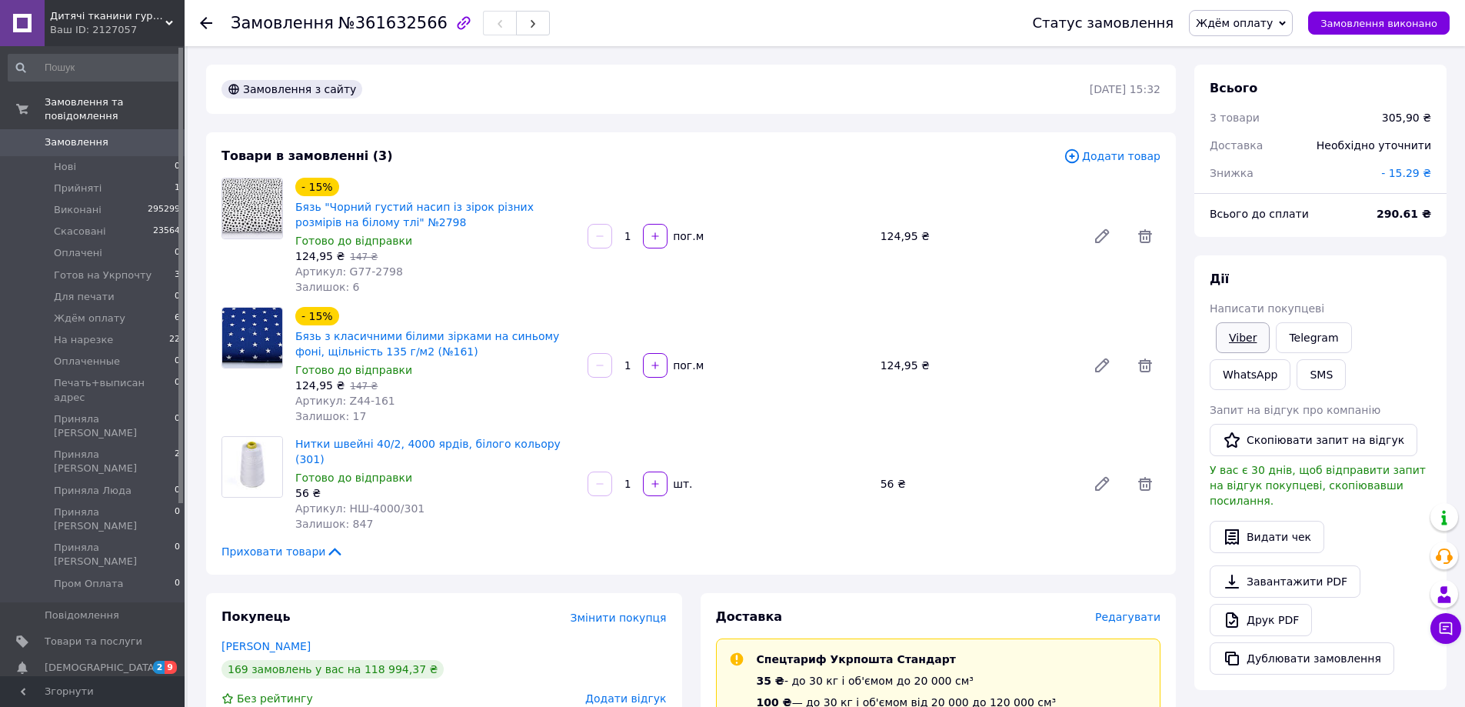
click at [1233, 332] on link "Viber" at bounding box center [1243, 337] width 54 height 31
click at [1334, 262] on div "Дії Написати покупцеві Viber Telegram WhatsApp SMS Запит на відгук про компанію…" at bounding box center [1321, 472] width 252 height 435
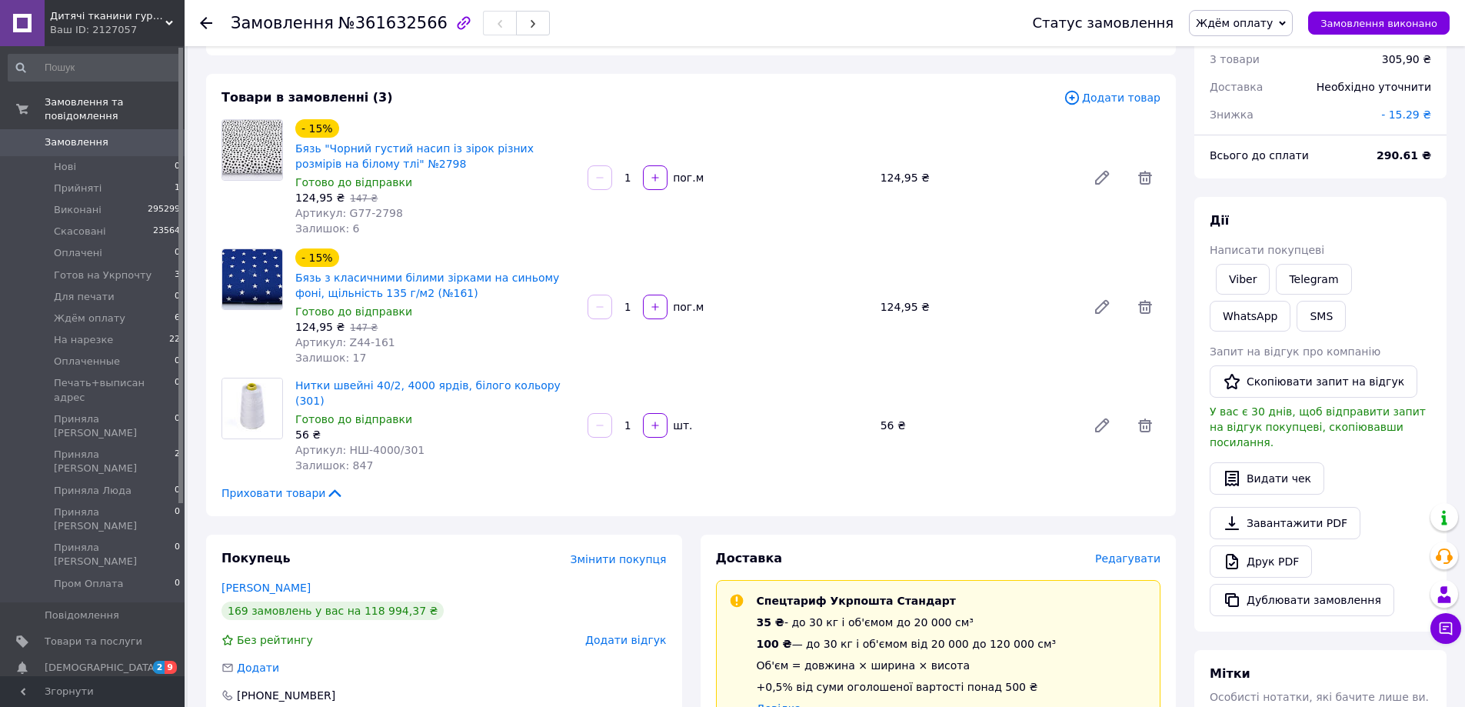
scroll to position [154, 0]
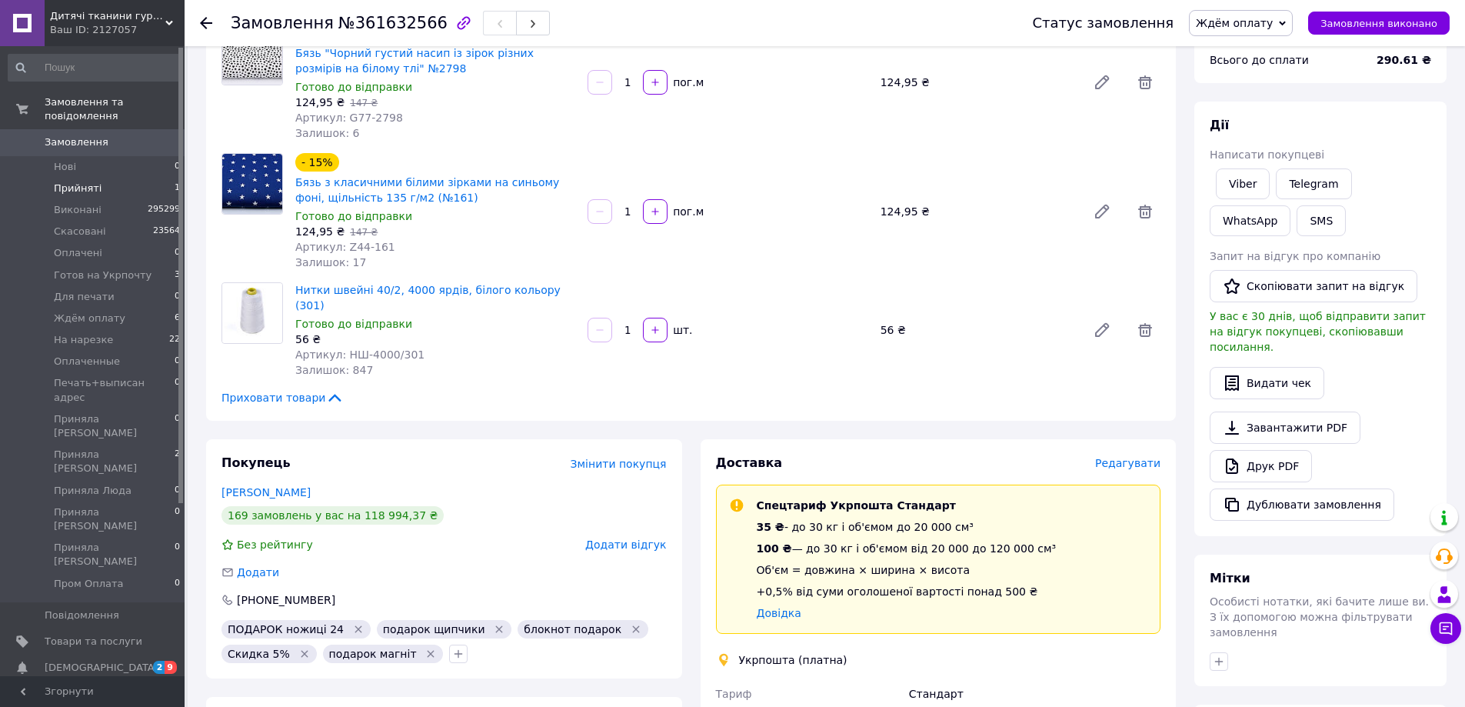
click at [138, 179] on li "Прийняті 1" at bounding box center [94, 189] width 189 height 22
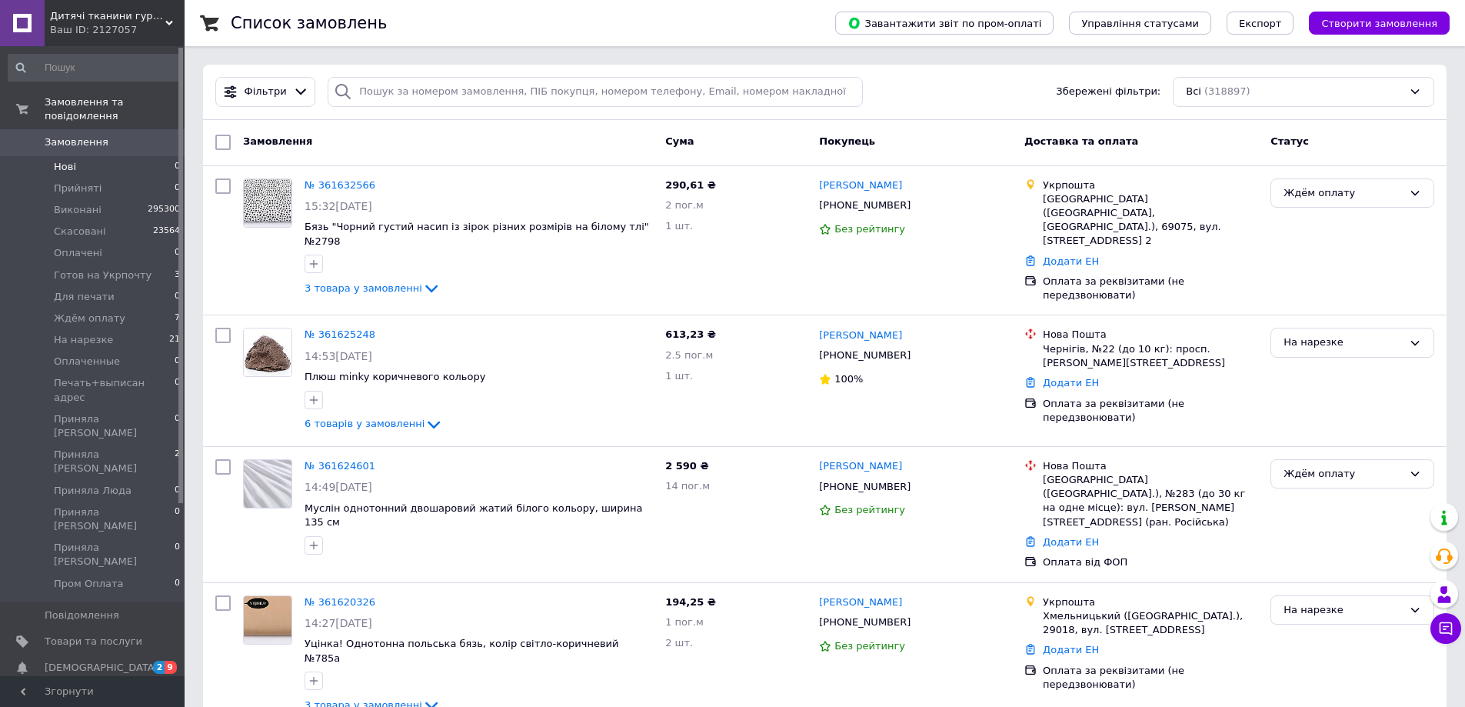
click at [137, 157] on li "Нові 0" at bounding box center [94, 167] width 189 height 22
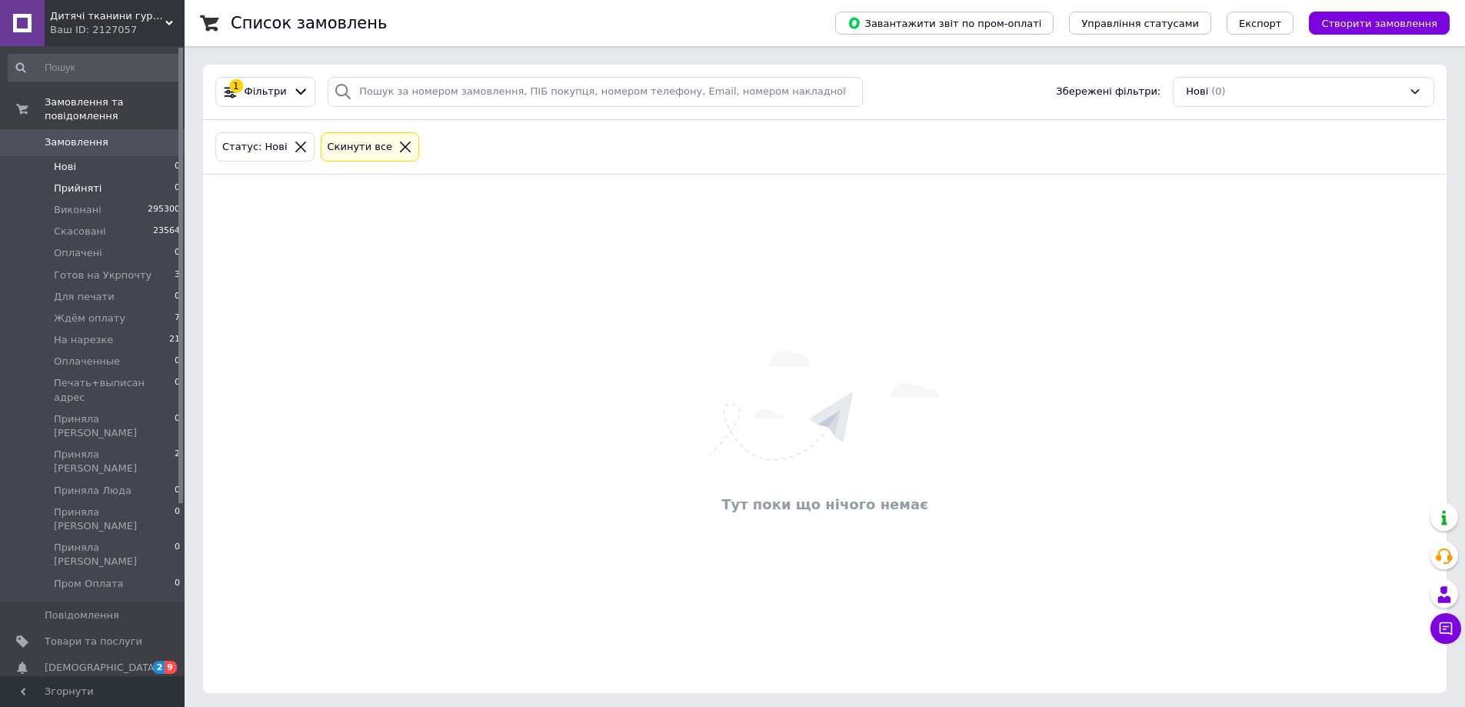
click at [148, 178] on li "Прийняті 0" at bounding box center [94, 189] width 189 height 22
drag, startPoint x: 155, startPoint y: 151, endPoint x: 163, endPoint y: 192, distance: 42.4
click at [155, 156] on li "Нові 0" at bounding box center [94, 167] width 189 height 22
click at [152, 178] on li "Прийняті 0" at bounding box center [94, 189] width 189 height 22
click at [162, 156] on li "Нові 0" at bounding box center [94, 167] width 189 height 22
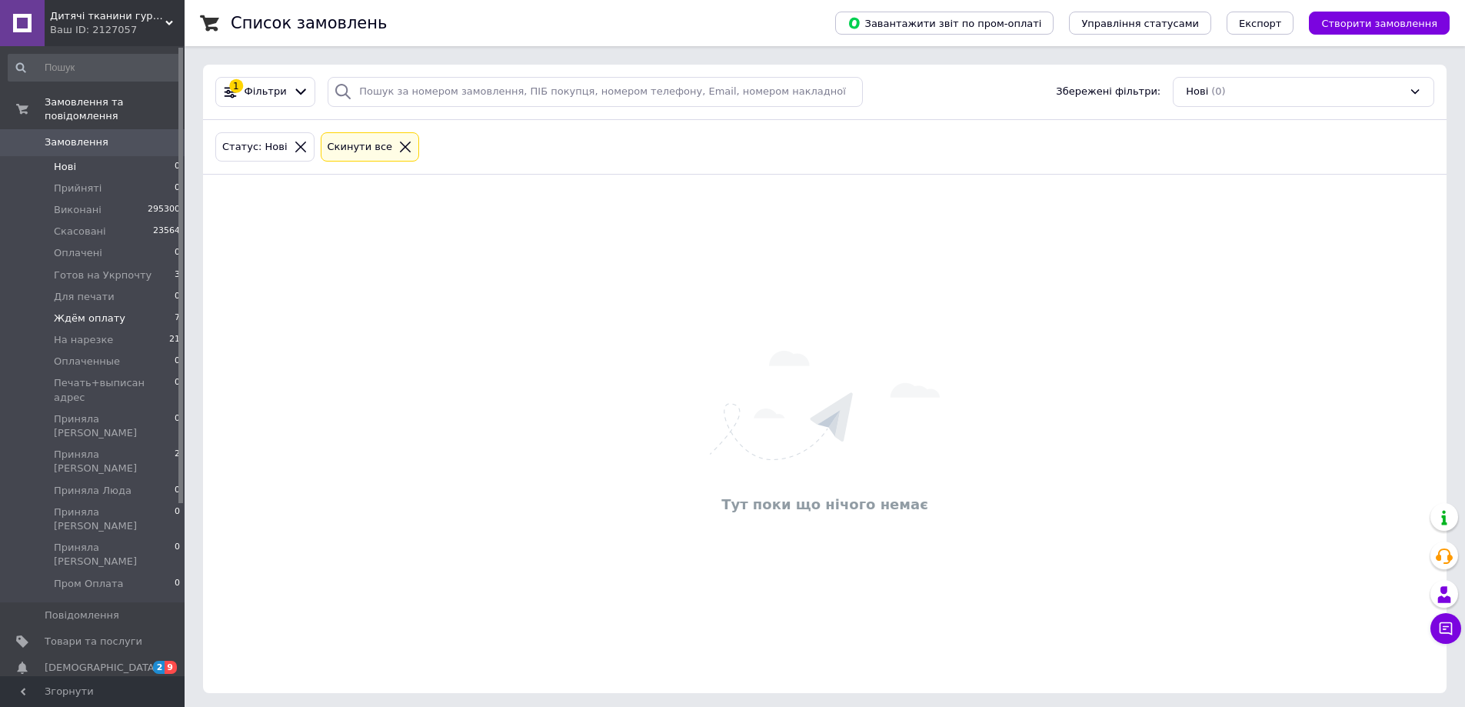
click at [133, 308] on li "Ждём оплату 7" at bounding box center [94, 319] width 189 height 22
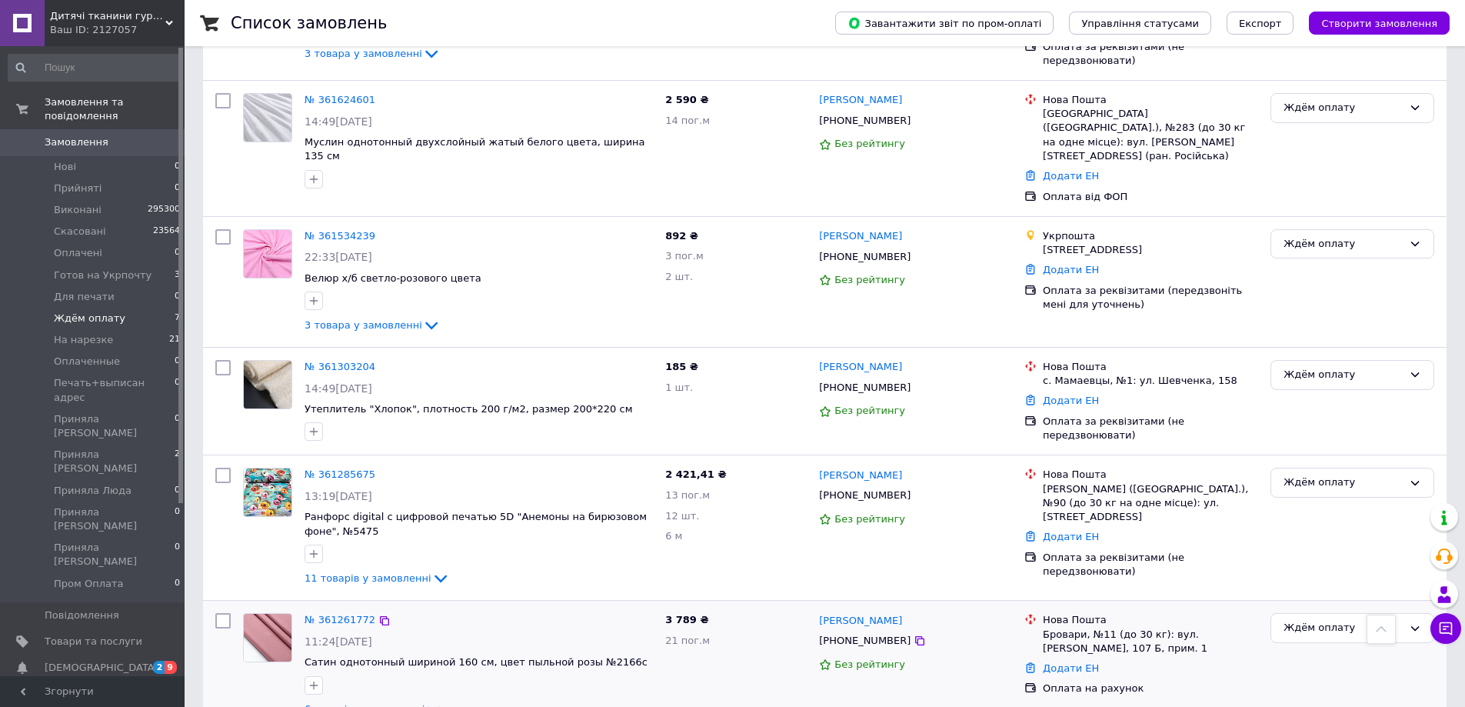
scroll to position [289, 0]
click at [344, 469] on link "№ 361285675" at bounding box center [340, 475] width 71 height 12
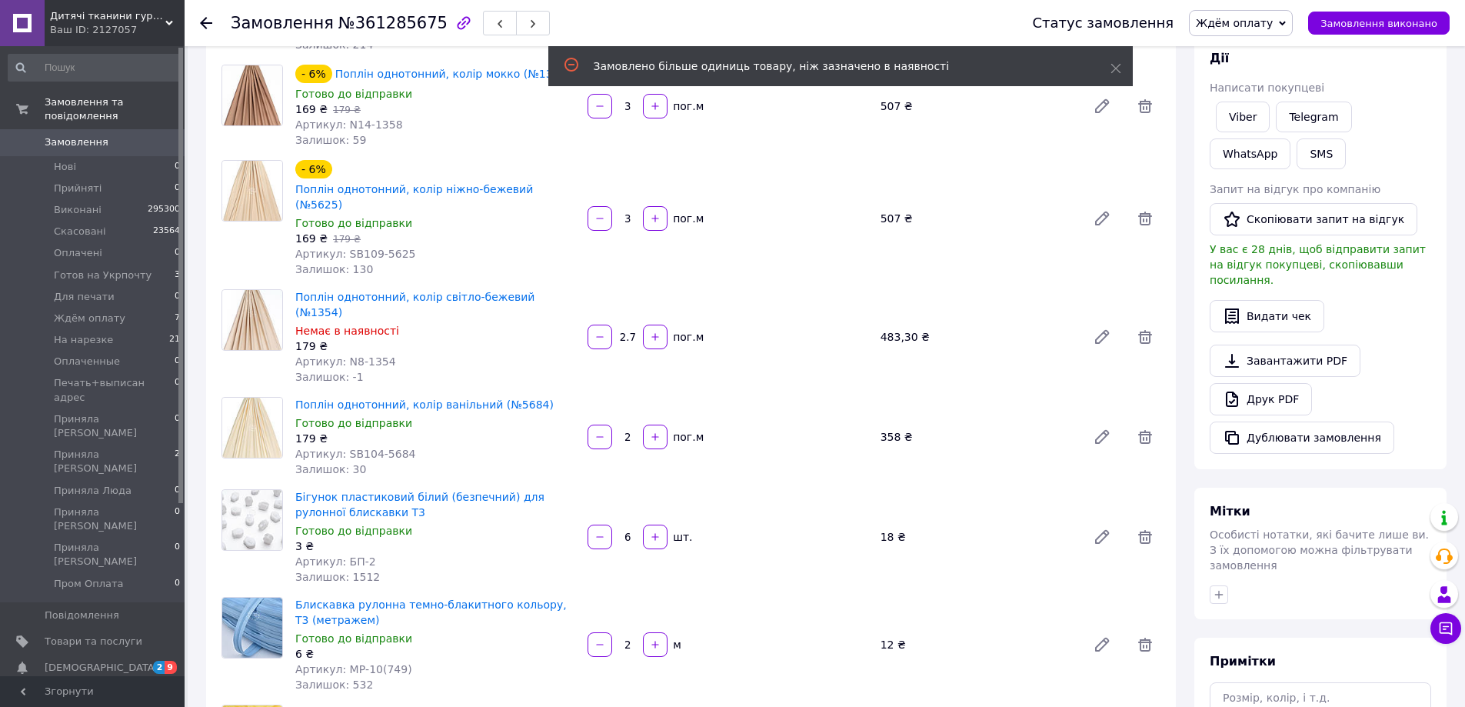
scroll to position [231, 0]
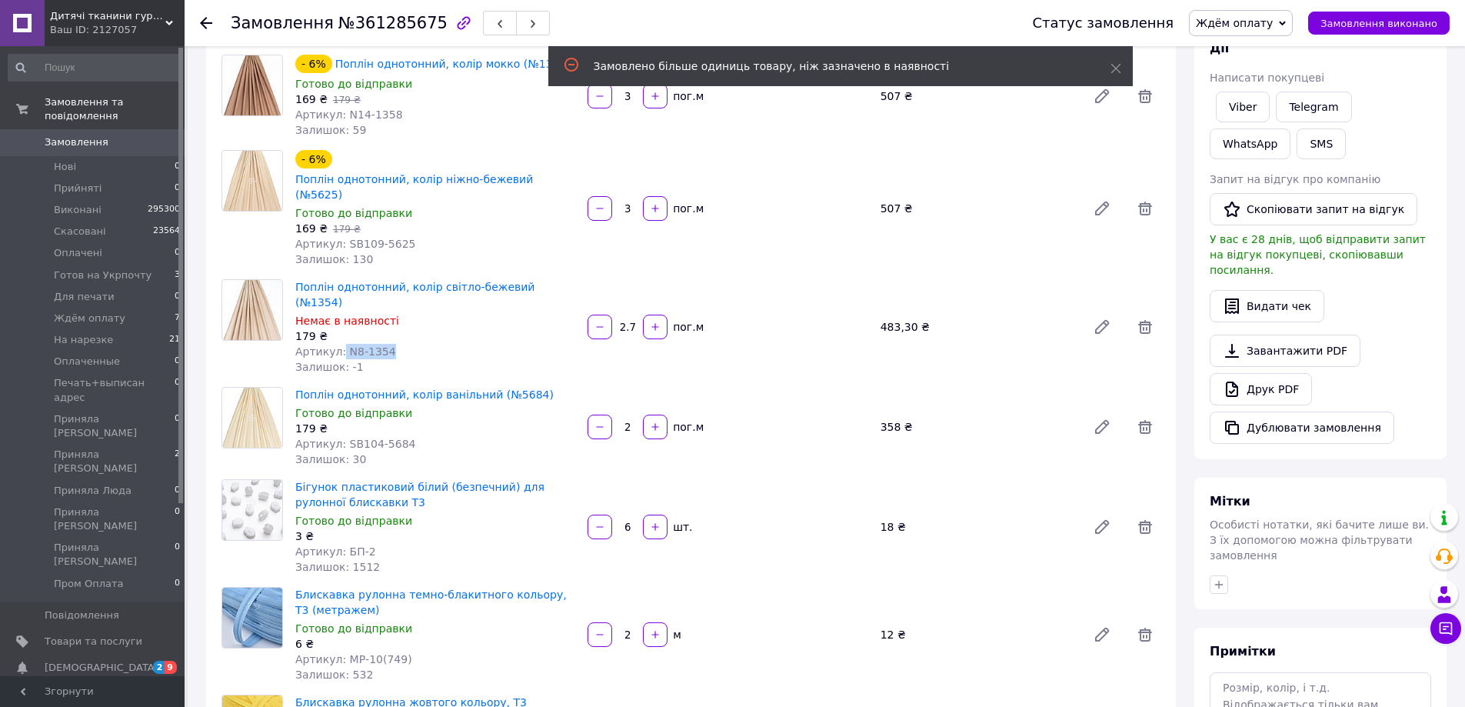
drag, startPoint x: 337, startPoint y: 318, endPoint x: 428, endPoint y: 325, distance: 91.0
click at [428, 344] on div "Артикул: N8-1354" at bounding box center [435, 351] width 280 height 15
copy span "N8-1354"
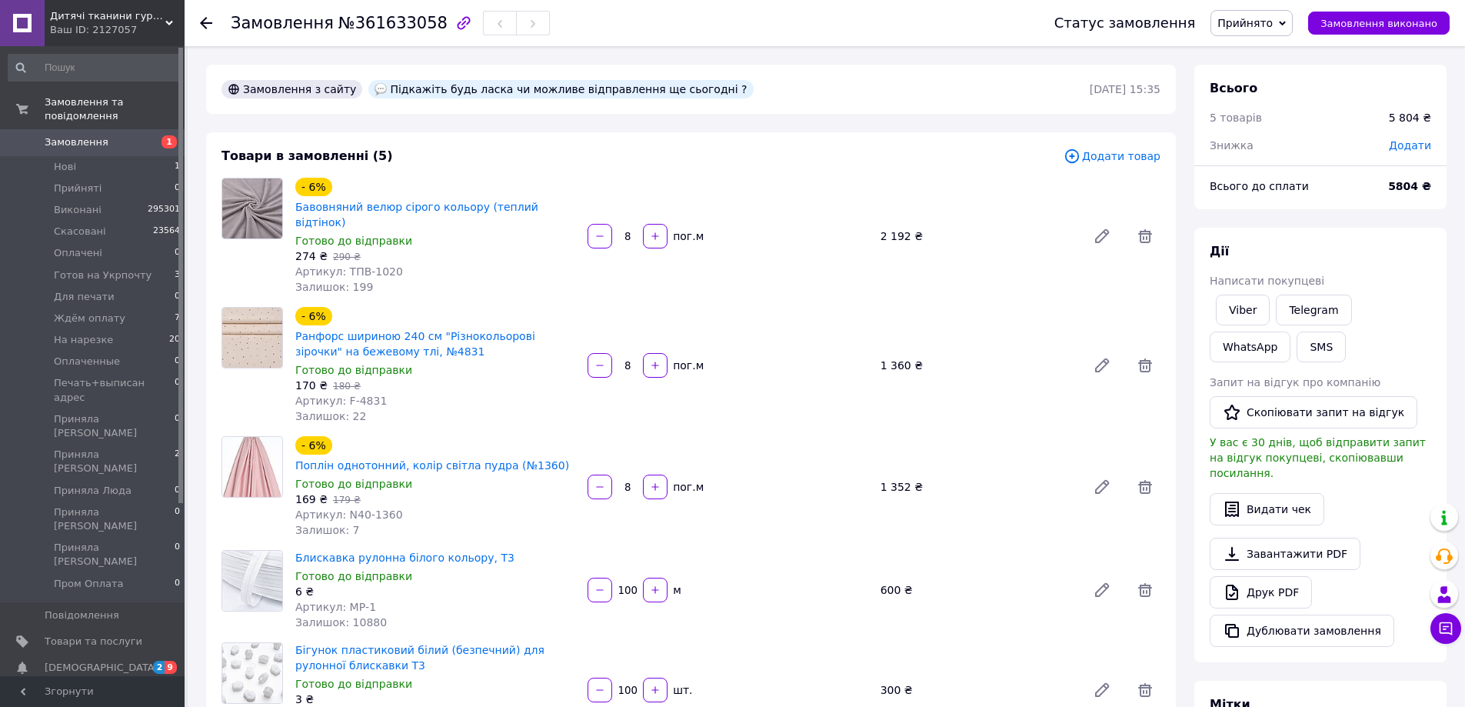
click at [1407, 153] on div "Додати" at bounding box center [1410, 145] width 61 height 34
click at [1408, 150] on span "Додати" at bounding box center [1410, 145] width 42 height 12
click at [1407, 211] on div "₴" at bounding box center [1387, 207] width 63 height 31
click at [1378, 275] on li "%" at bounding box center [1388, 269] width 62 height 29
click at [1308, 208] on input "text" at bounding box center [1304, 207] width 91 height 31
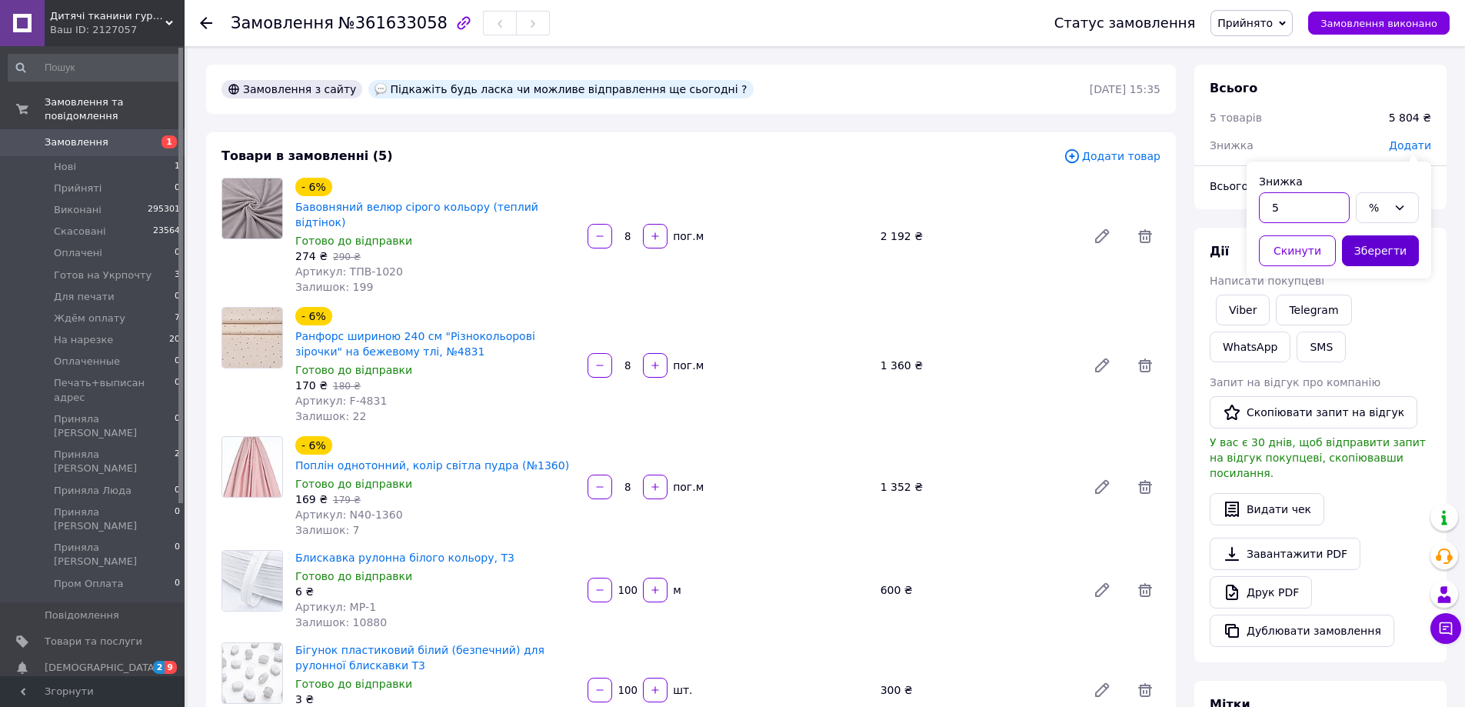
type input "5"
click at [1357, 244] on button "Зберегти" at bounding box center [1380, 250] width 77 height 31
click at [1297, 342] on button "SMS" at bounding box center [1321, 347] width 49 height 31
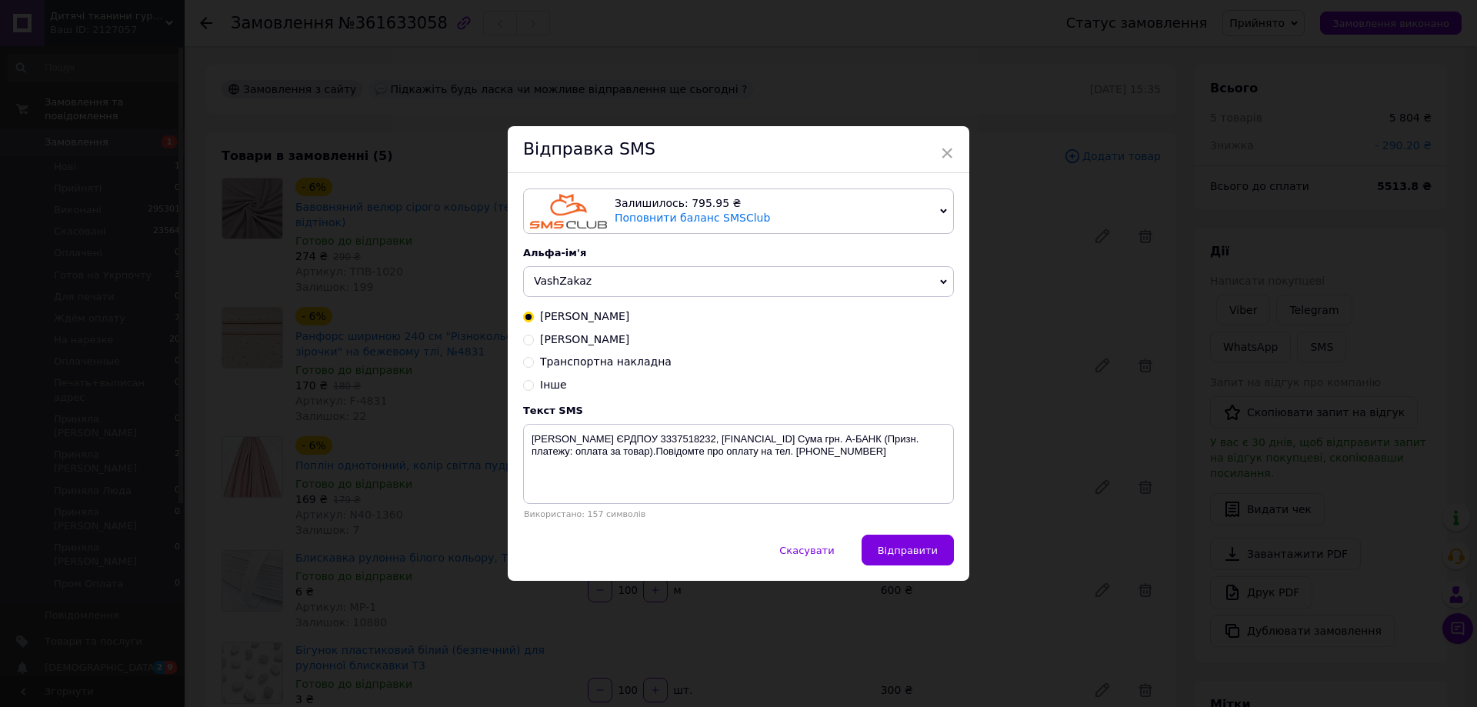
click at [607, 290] on span "VashZakaz" at bounding box center [738, 281] width 431 height 31
click at [579, 314] on li "Detsk.tkani" at bounding box center [738, 314] width 429 height 22
drag, startPoint x: 932, startPoint y: 450, endPoint x: 534, endPoint y: 434, distance: 398.8
click at [534, 434] on textarea "ФОП Харченко Б.В. ЄРДПОУ 3337518232, UA513077700000026003611189485 Сума грн. А-…" at bounding box center [738, 464] width 431 height 80
drag, startPoint x: 527, startPoint y: 439, endPoint x: 965, endPoint y: 465, distance: 439.2
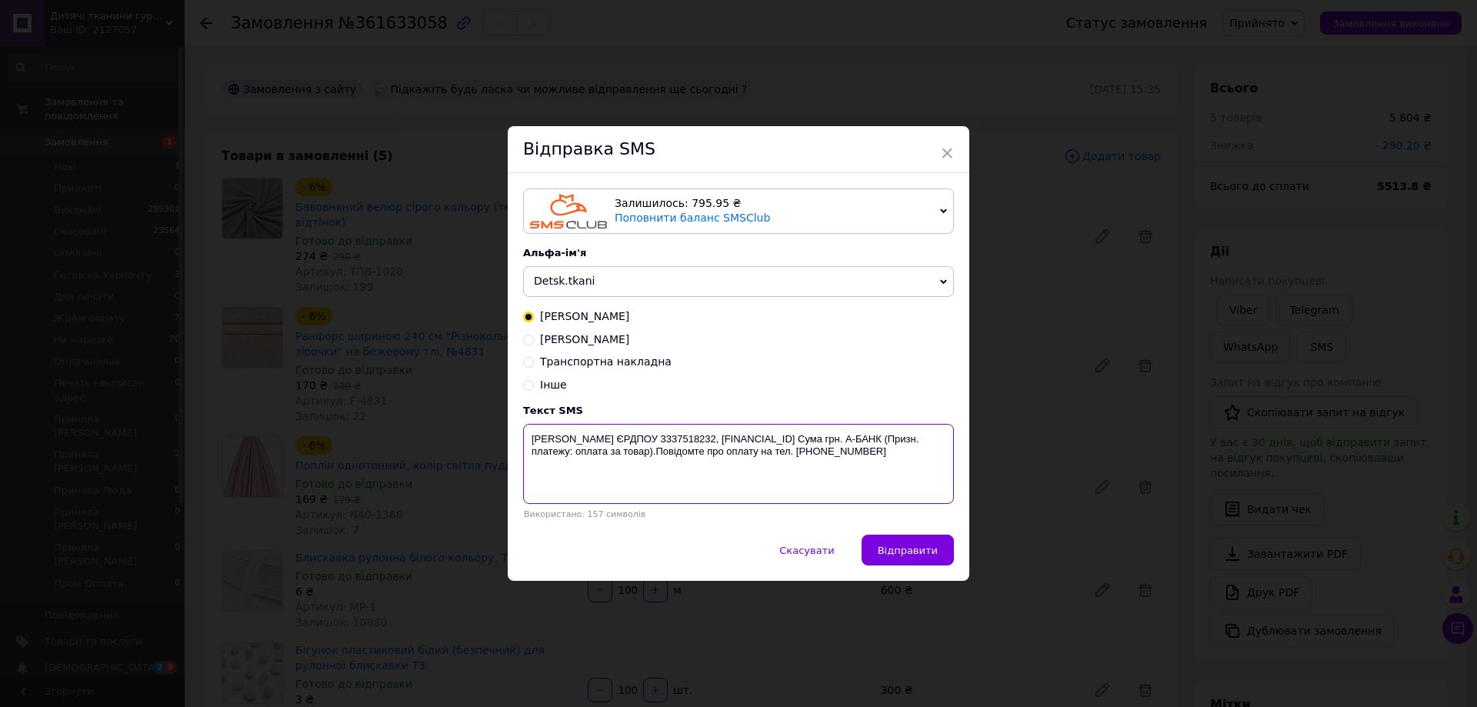
click at [965, 465] on div "Залишилось: 795.95 ₴ Поповнити баланс SMSClub Підключити LetsAds Альфа-ім'я Det…" at bounding box center [739, 354] width 462 height 362
click at [1183, 239] on div "× Відправка SMS Залишилось: 795.95 ₴ Поповнити баланс SMSClub Підключити LetsAd…" at bounding box center [738, 353] width 1477 height 707
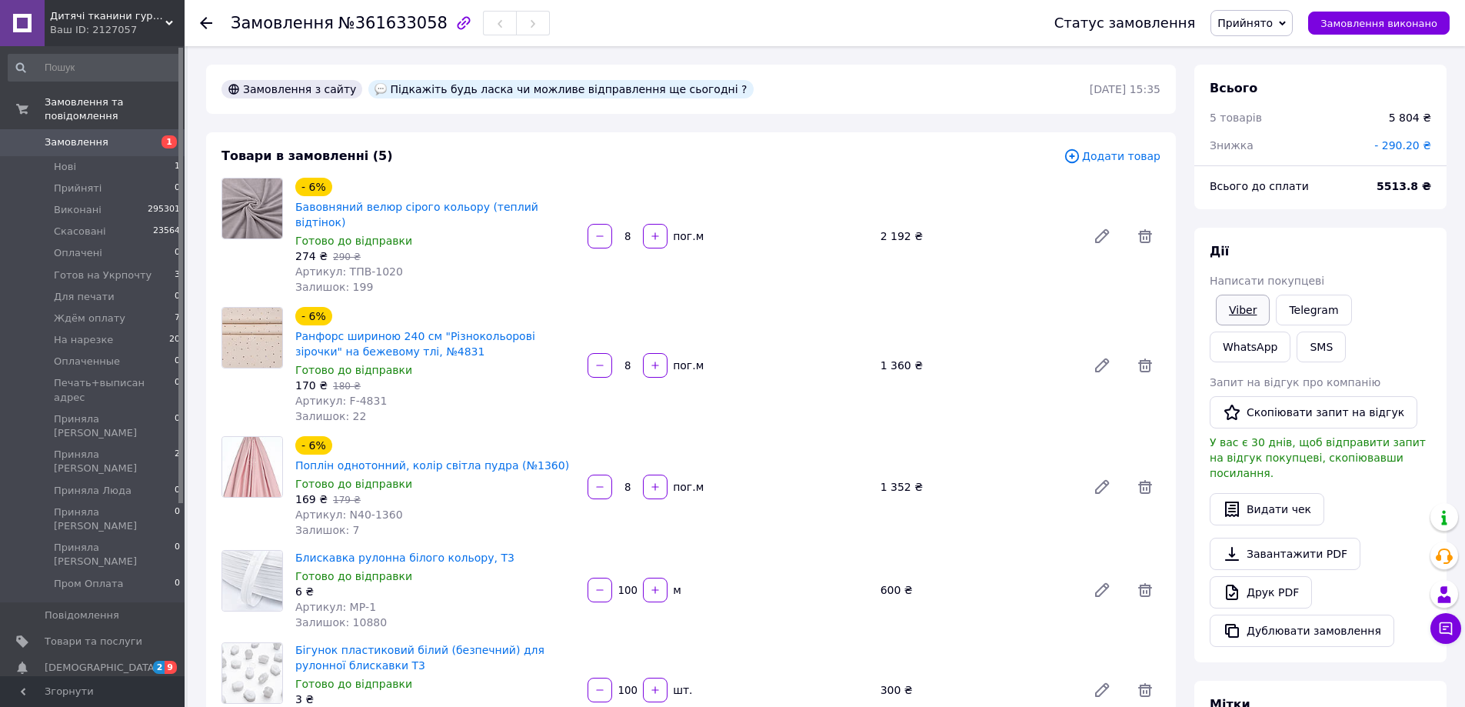
click at [1239, 317] on link "Viber" at bounding box center [1243, 310] width 54 height 31
click at [1362, 271] on div "Дії Написати покупцеві Viber Telegram WhatsApp SMS Запит на відгук про компанію…" at bounding box center [1321, 445] width 222 height 404
click at [1253, 15] on span "Прийнято" at bounding box center [1252, 23] width 82 height 26
click at [1293, 178] on li "Ждём оплату" at bounding box center [1285, 169] width 147 height 23
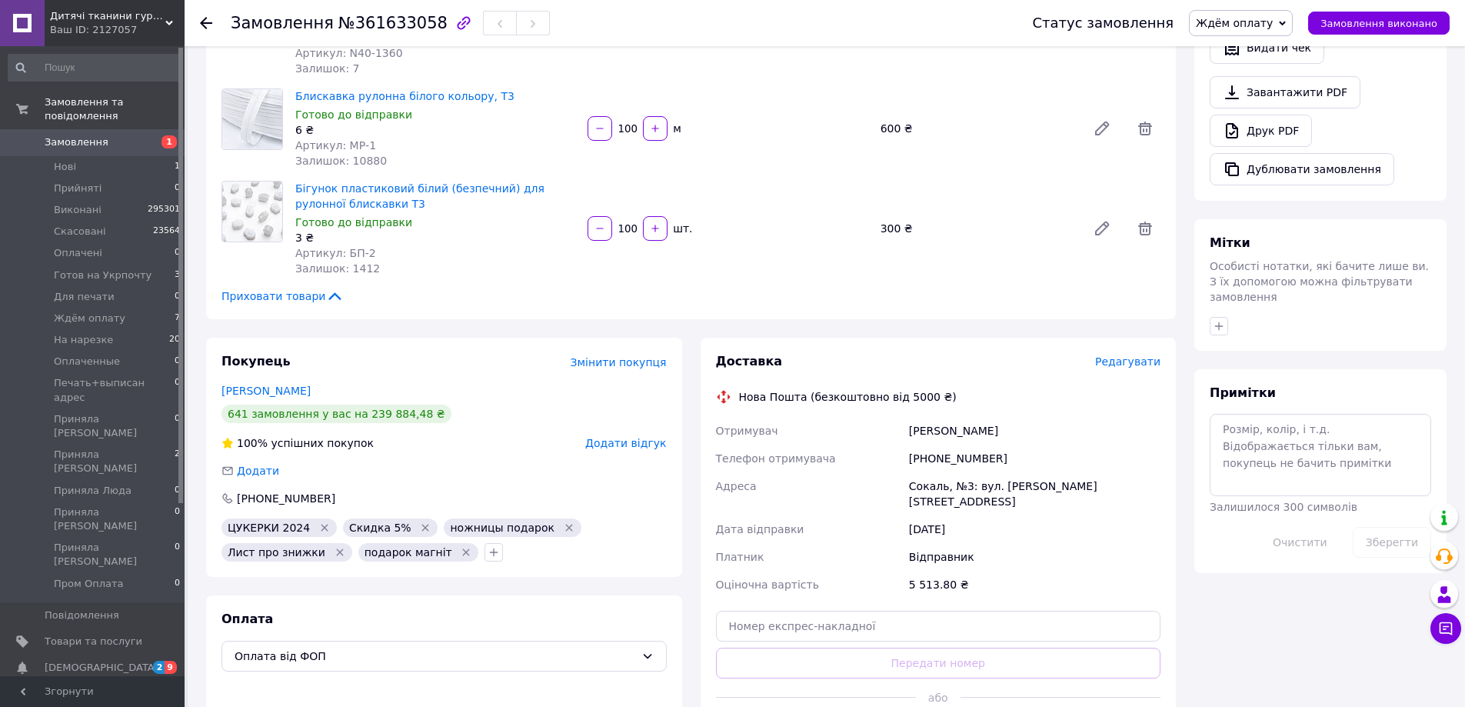
drag, startPoint x: 901, startPoint y: 398, endPoint x: 1122, endPoint y: 468, distance: 232.3
click at [1122, 468] on div "Отримувач Палига Ірина Телефон отримувача +380632169826 Адреса Сокаль, №3: вул.…" at bounding box center [939, 508] width 452 height 182
click at [1042, 445] on div "[PHONE_NUMBER]" at bounding box center [1035, 459] width 258 height 28
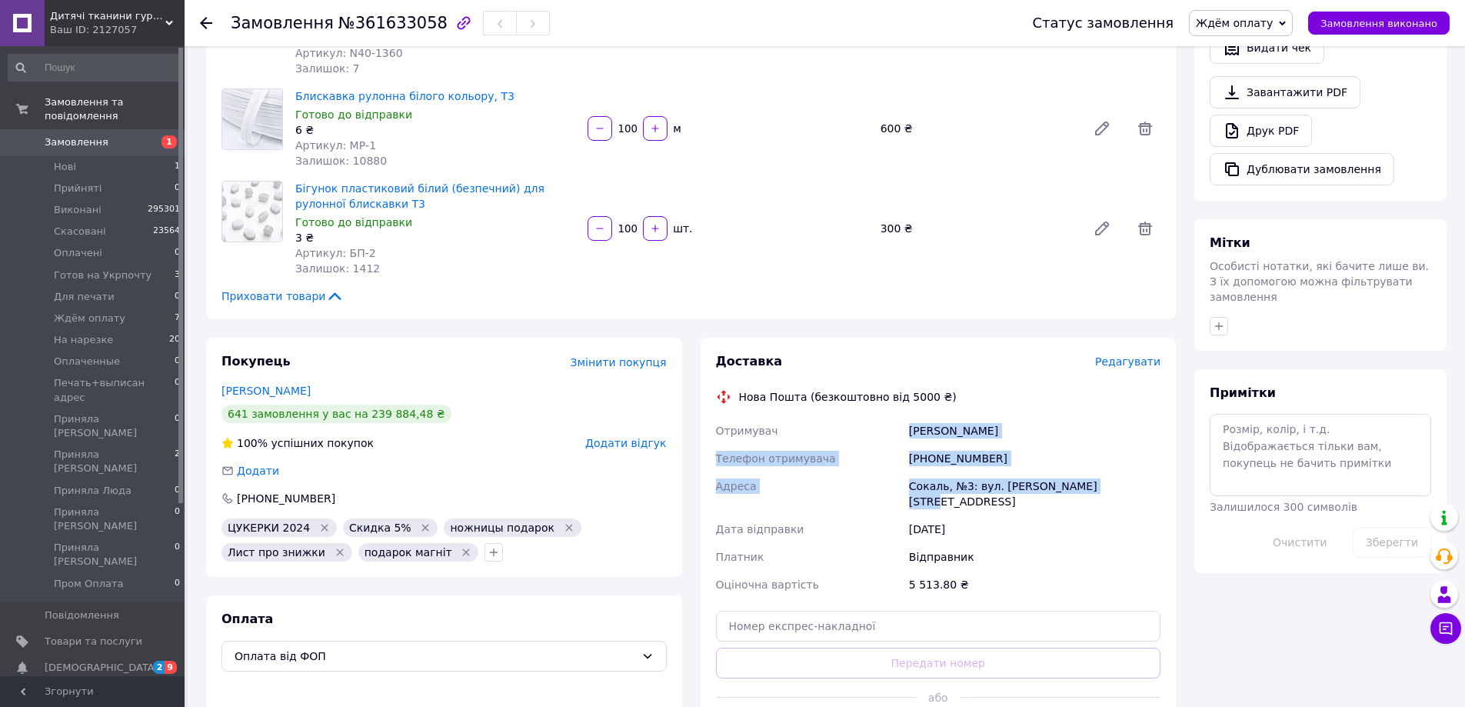
drag, startPoint x: 904, startPoint y: 393, endPoint x: 1105, endPoint y: 454, distance: 210.5
click at [1105, 454] on div "Отримувач Палига Ірина Телефон отримувача +380632169826 Адреса Сокаль, №3: вул.…" at bounding box center [939, 508] width 452 height 182
copy div "Отримувач Палига Ірина Телефон отримувача +380632169826 Адреса Сокаль, №3: вул.…"
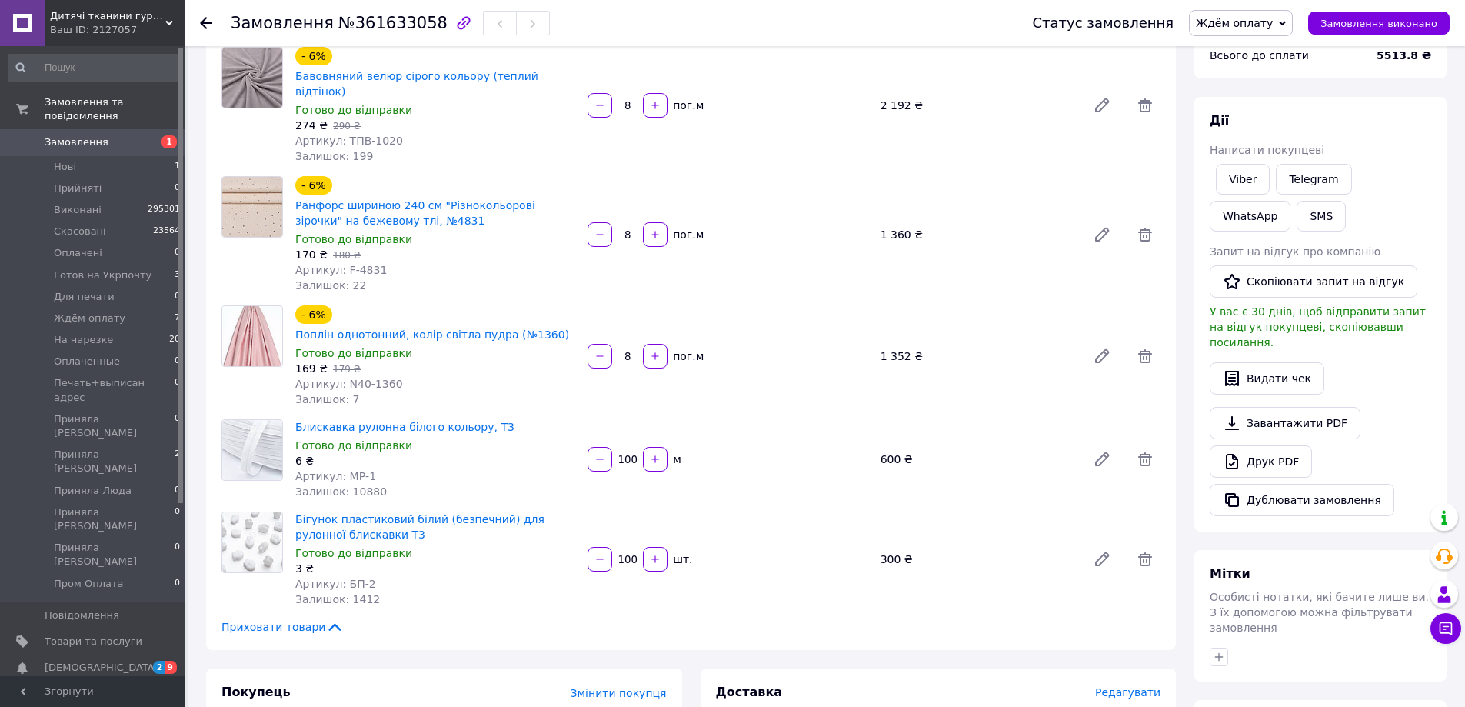
scroll to position [0, 0]
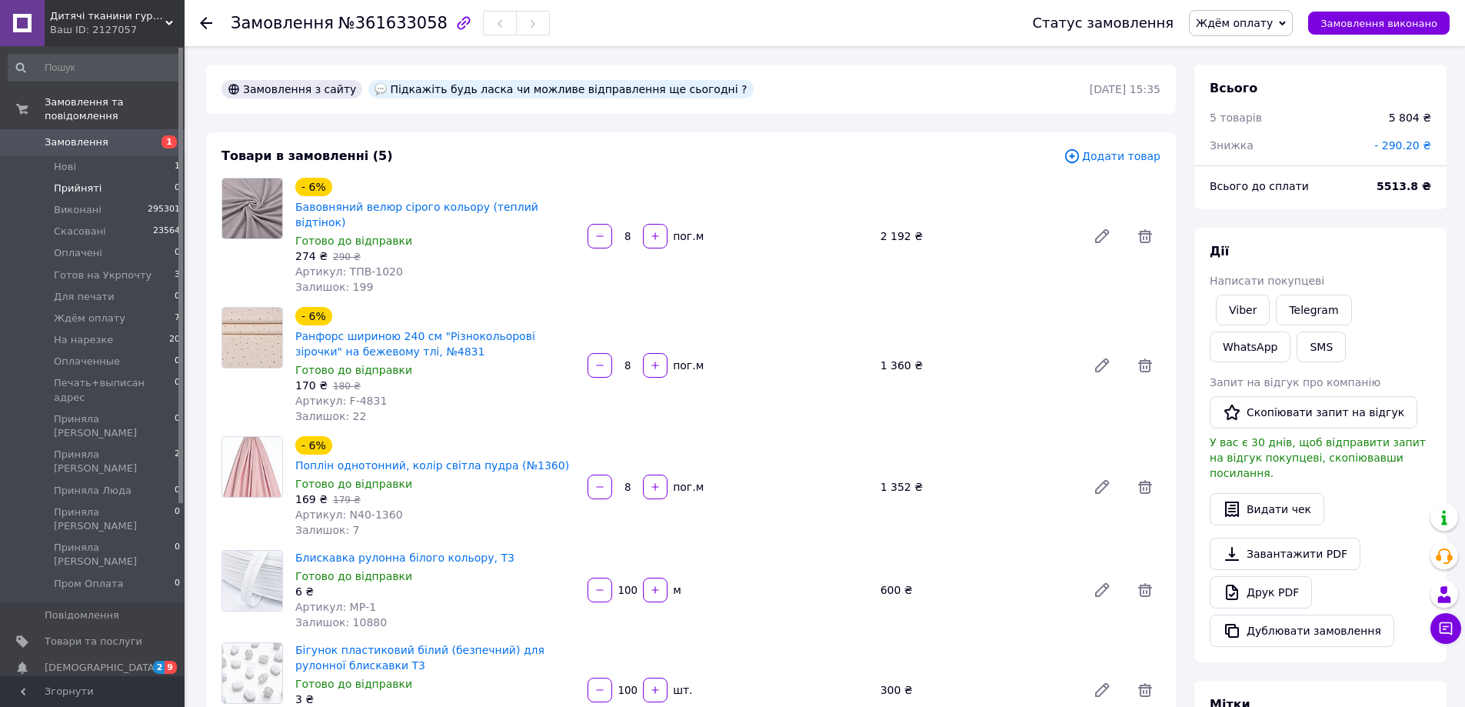
click at [126, 178] on li "Прийняті 0" at bounding box center [94, 189] width 189 height 22
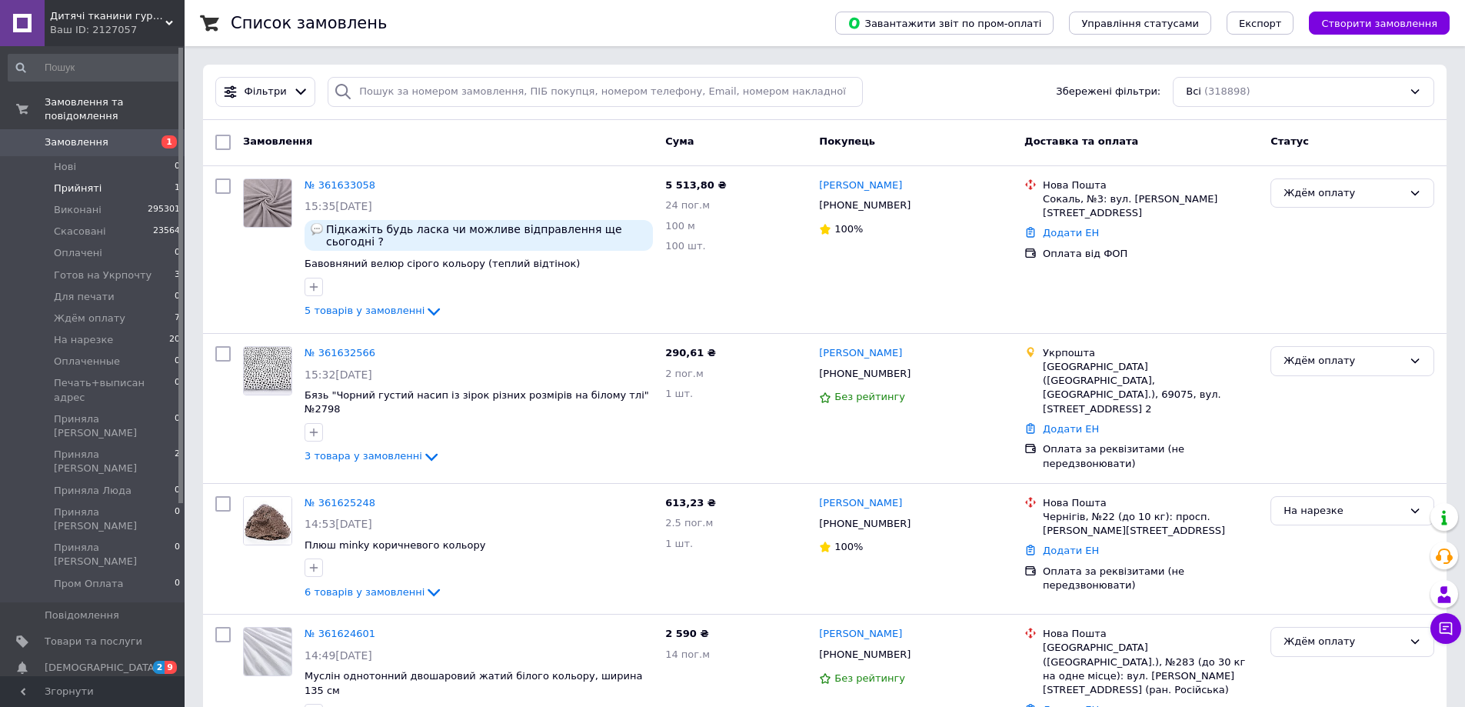
click at [148, 178] on li "Прийняті 1" at bounding box center [94, 189] width 189 height 22
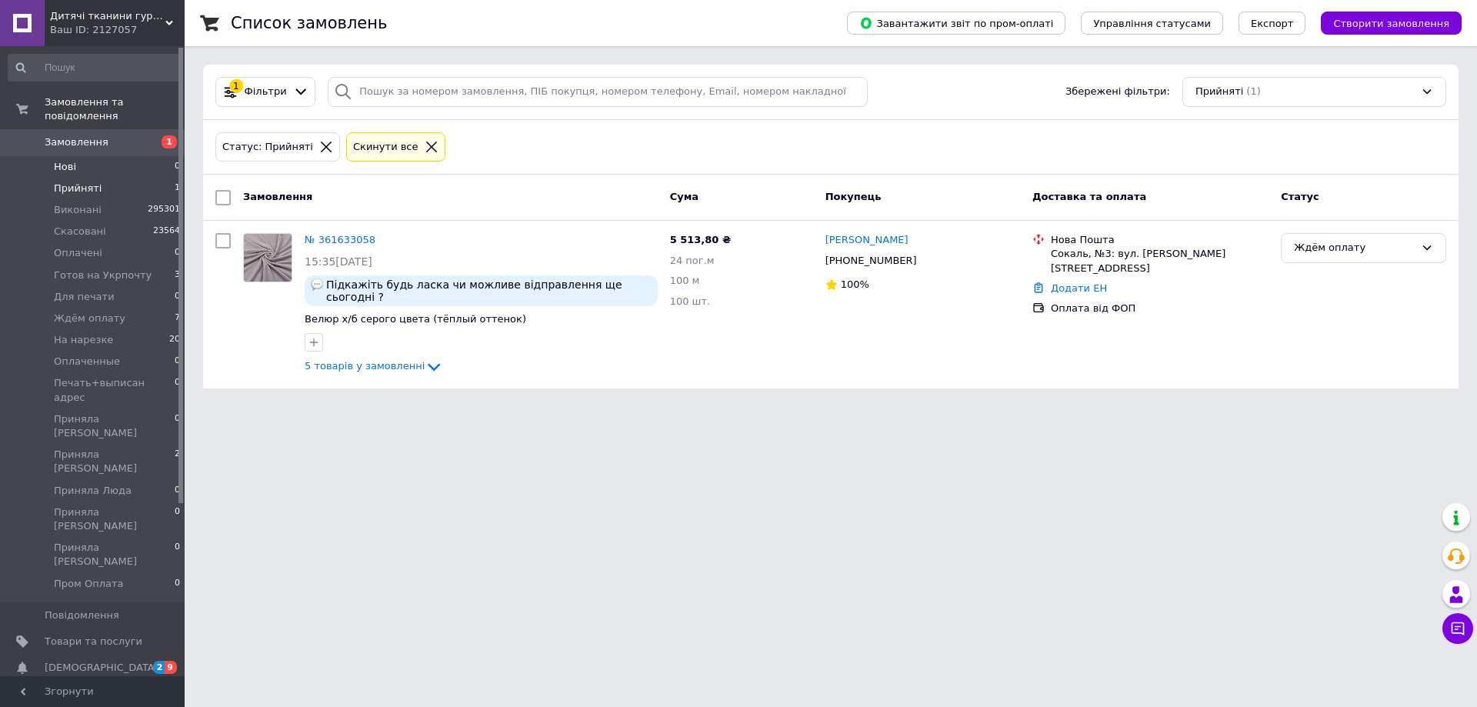
click at [149, 156] on li "Нові 0" at bounding box center [94, 167] width 189 height 22
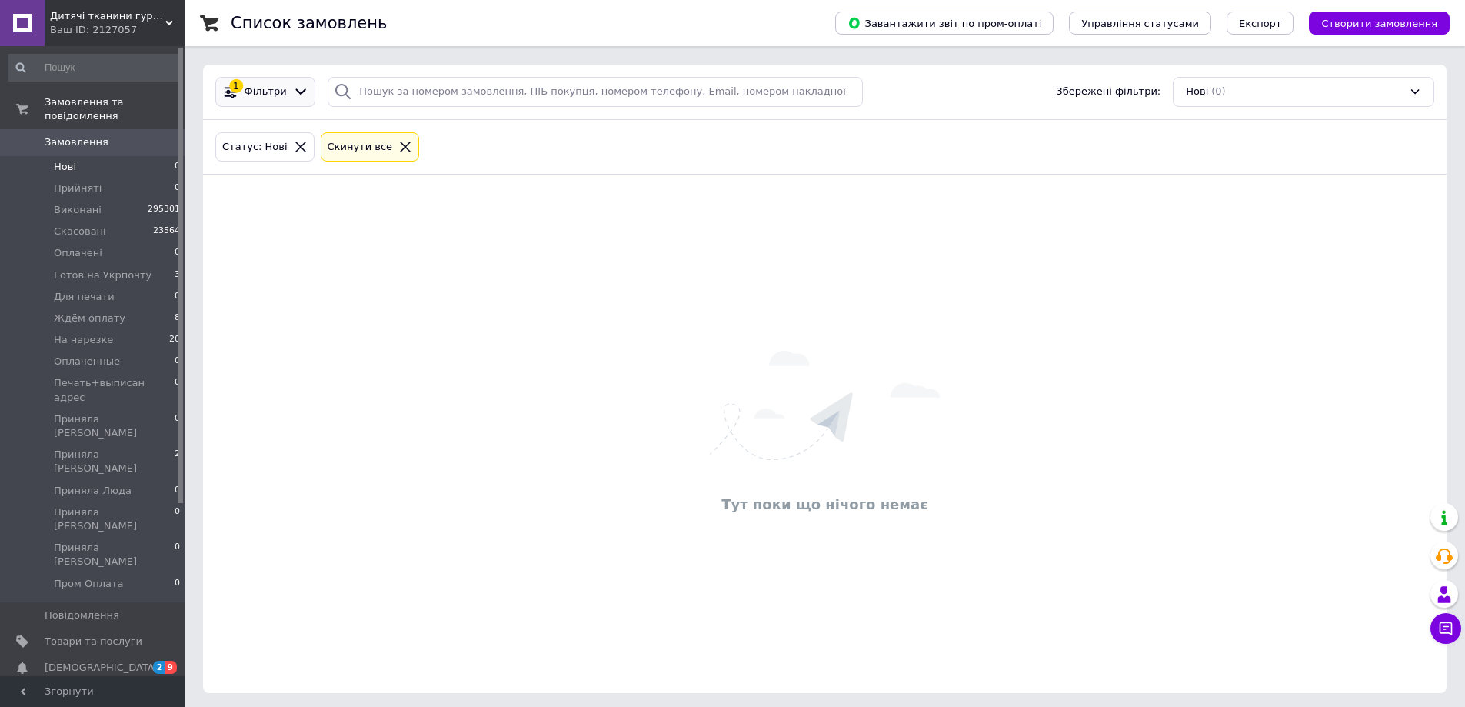
click at [294, 98] on icon at bounding box center [301, 92] width 16 height 16
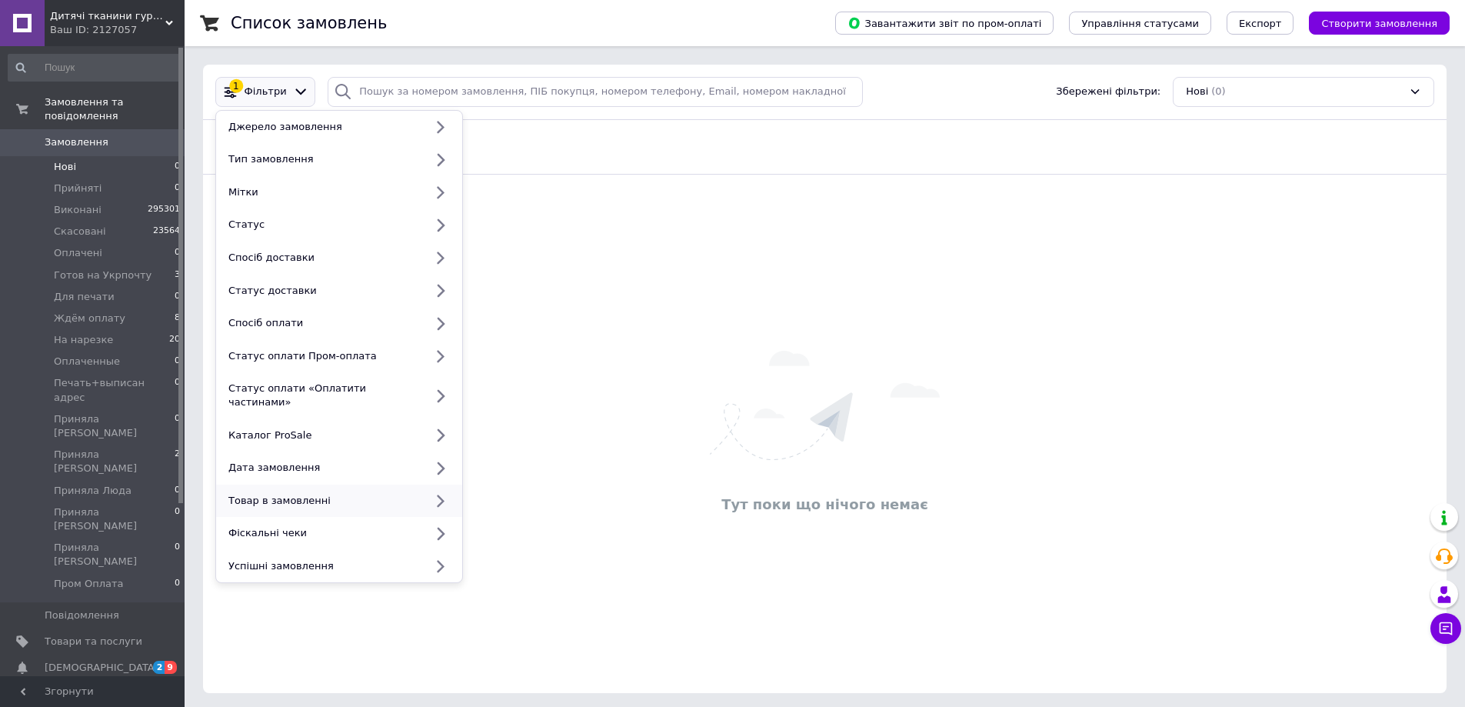
click at [258, 485] on div "Товар в замовленні" at bounding box center [339, 501] width 246 height 33
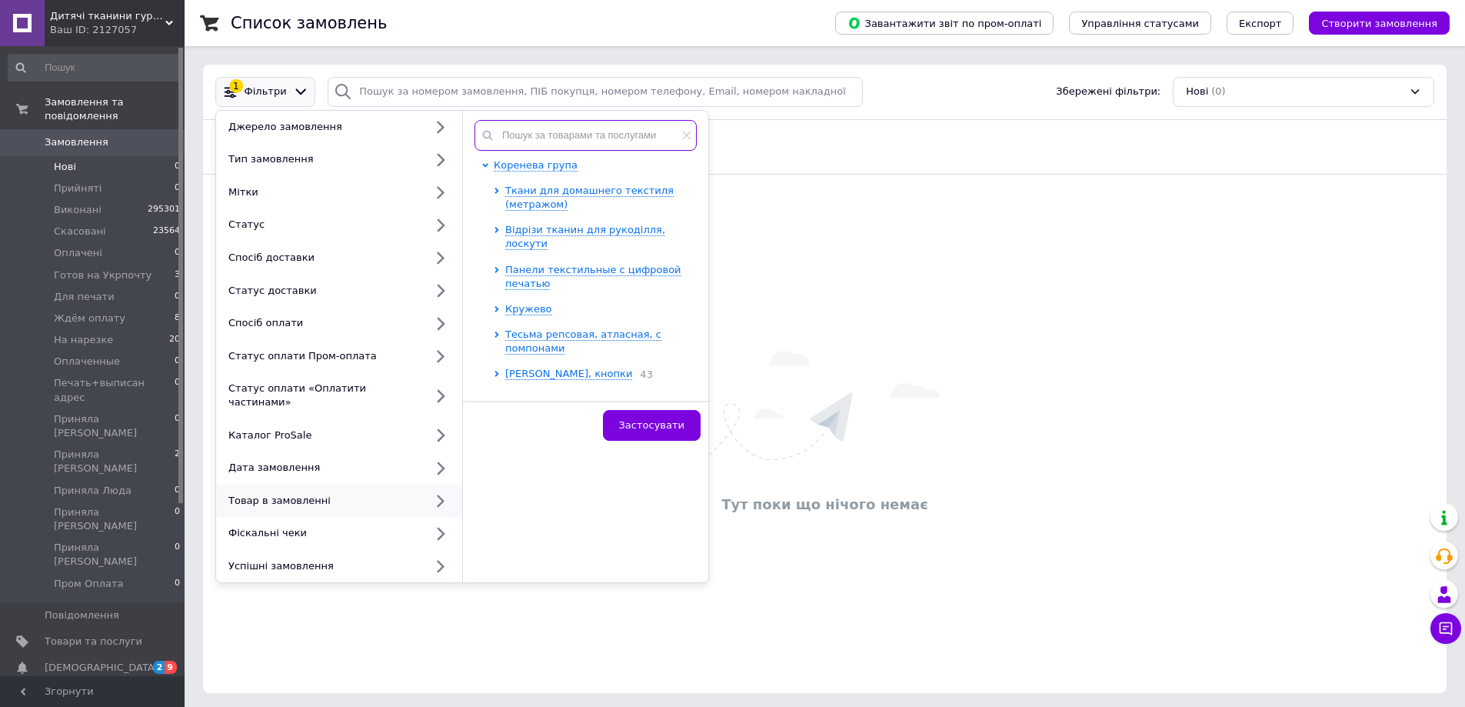
click at [568, 135] on input "text" at bounding box center [586, 135] width 222 height 31
paste input "N8-1354"
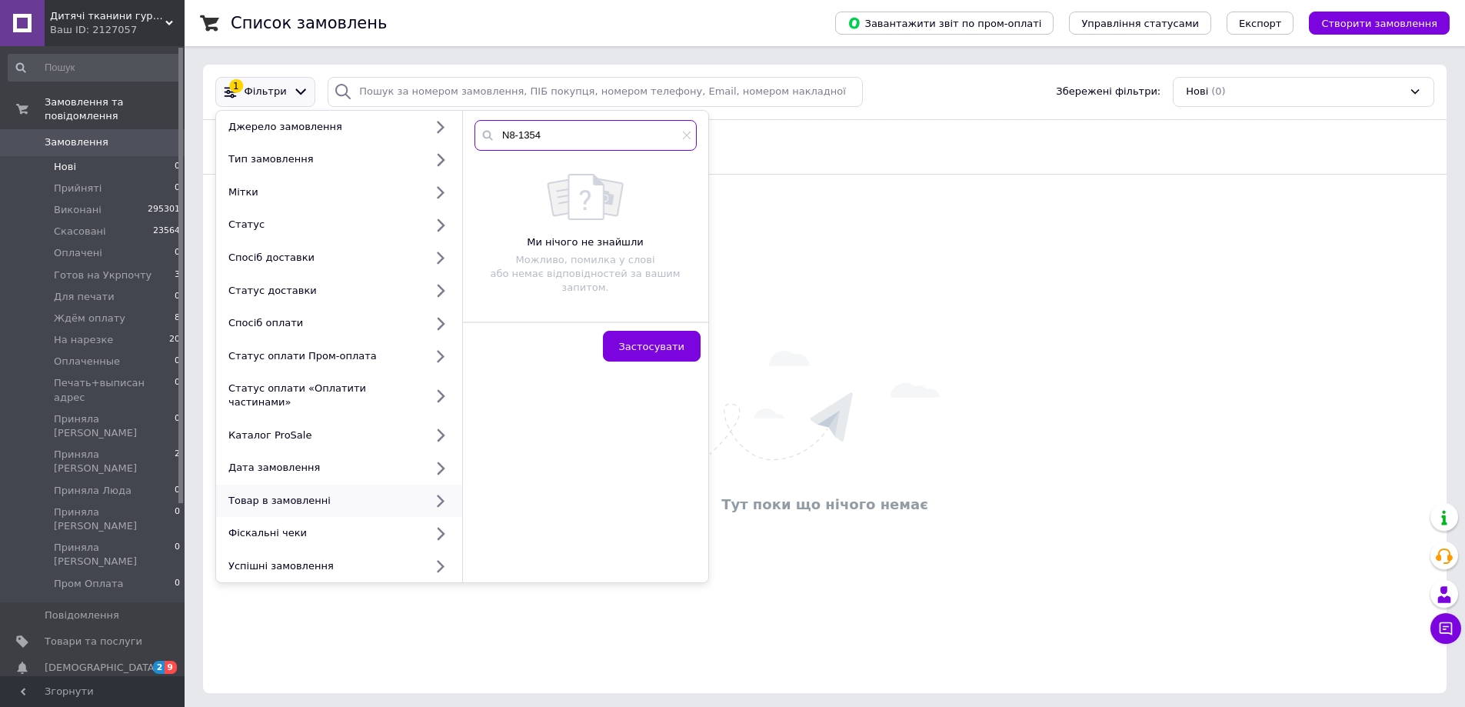
type input "N8-1354"
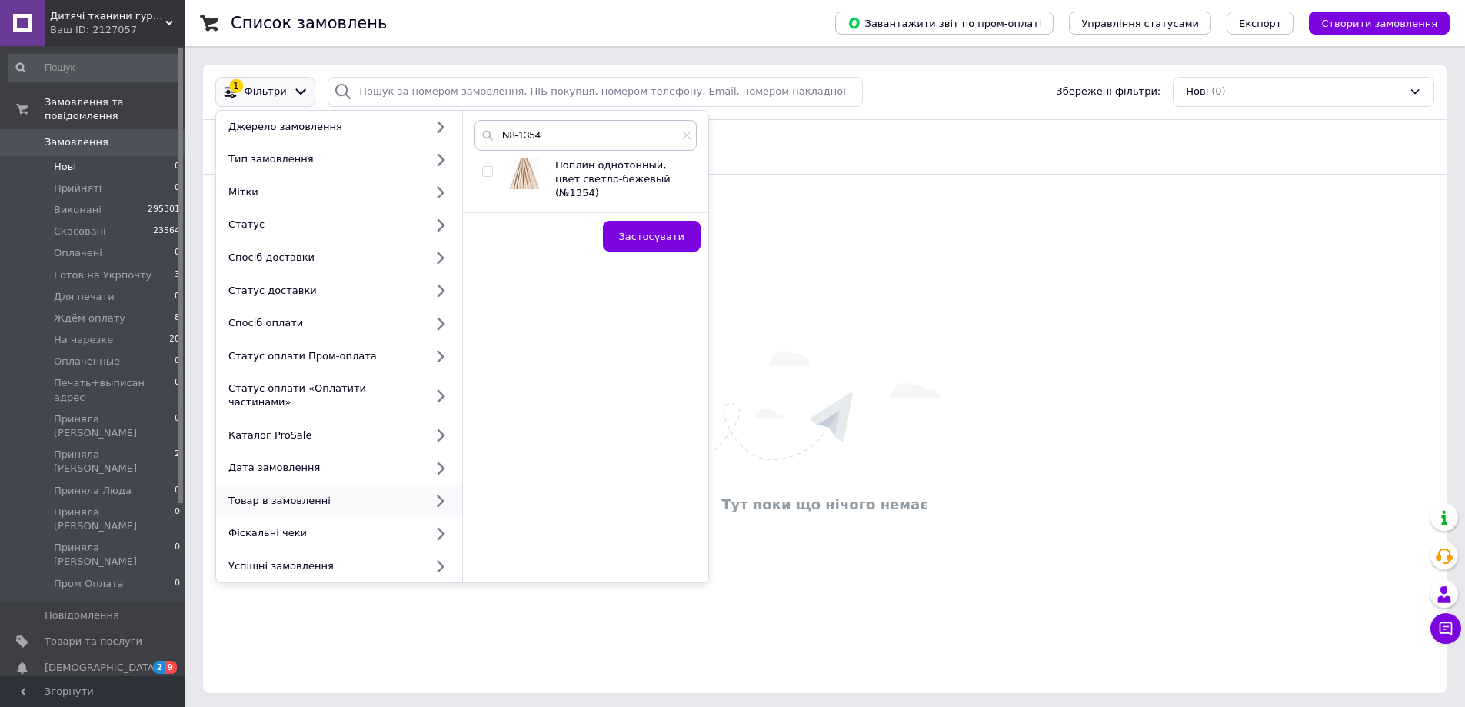
click at [489, 172] on input "checkbox" at bounding box center [487, 172] width 10 height 10
checkbox input "true"
click at [636, 231] on span "Застосувати" at bounding box center [651, 237] width 65 height 12
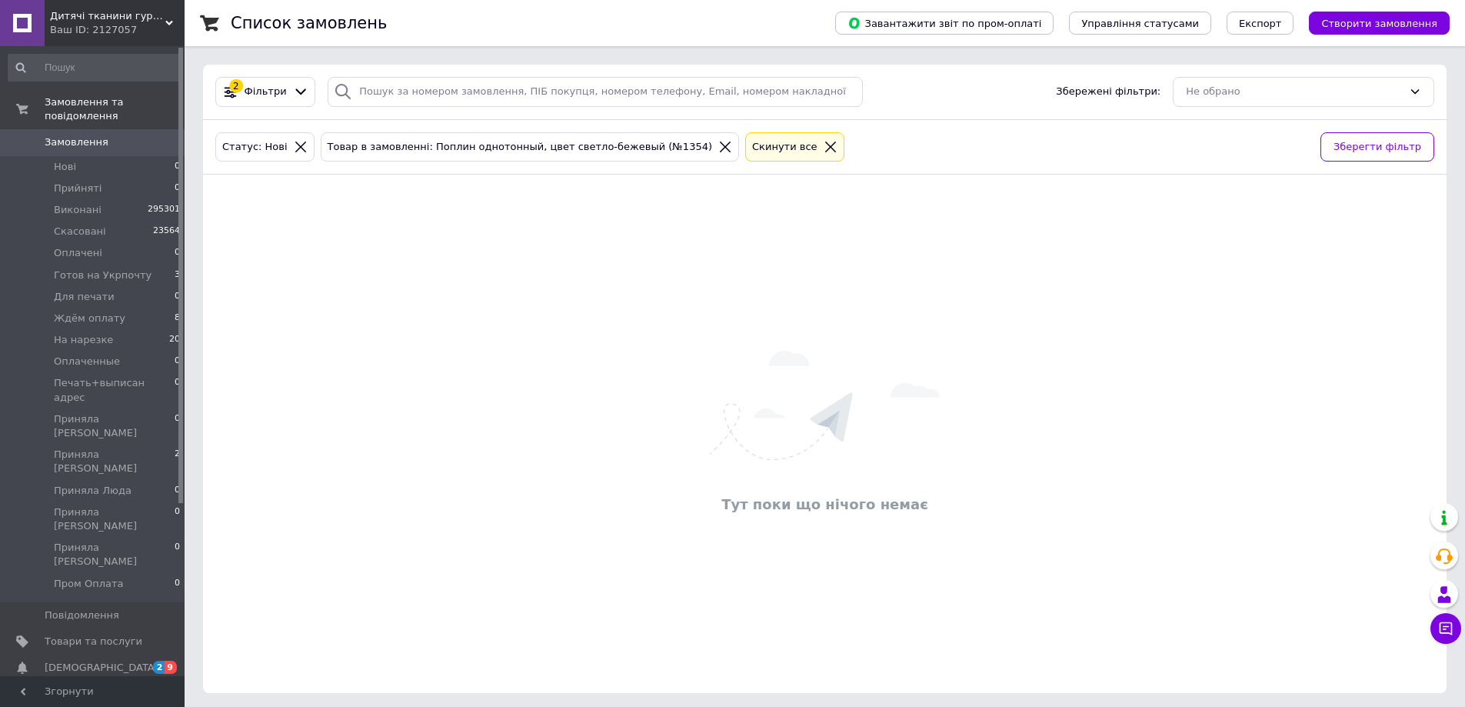
click at [294, 150] on icon at bounding box center [301, 147] width 14 height 14
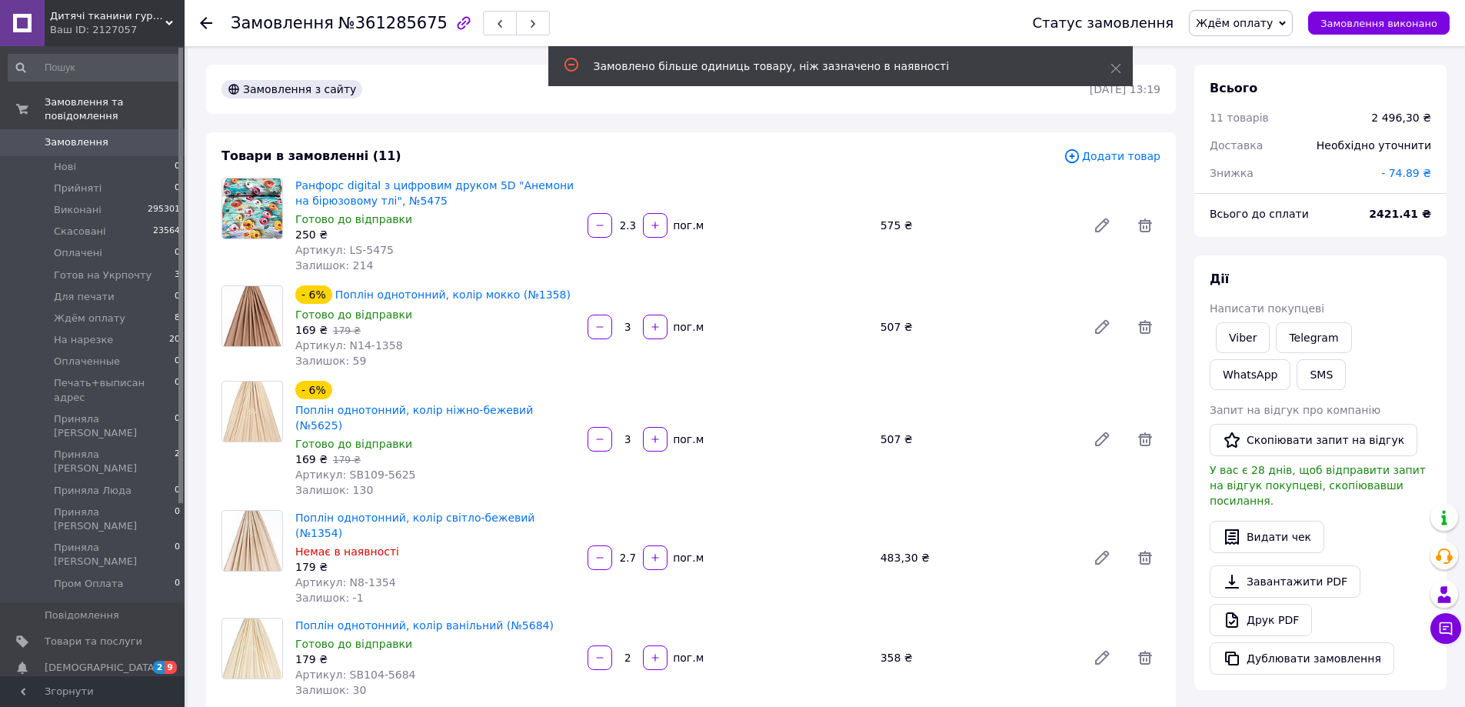
click at [1402, 377] on div "Viber Telegram WhatsApp SMS" at bounding box center [1321, 356] width 228 height 74
click at [163, 179] on li "Прийняті 0" at bounding box center [94, 189] width 189 height 22
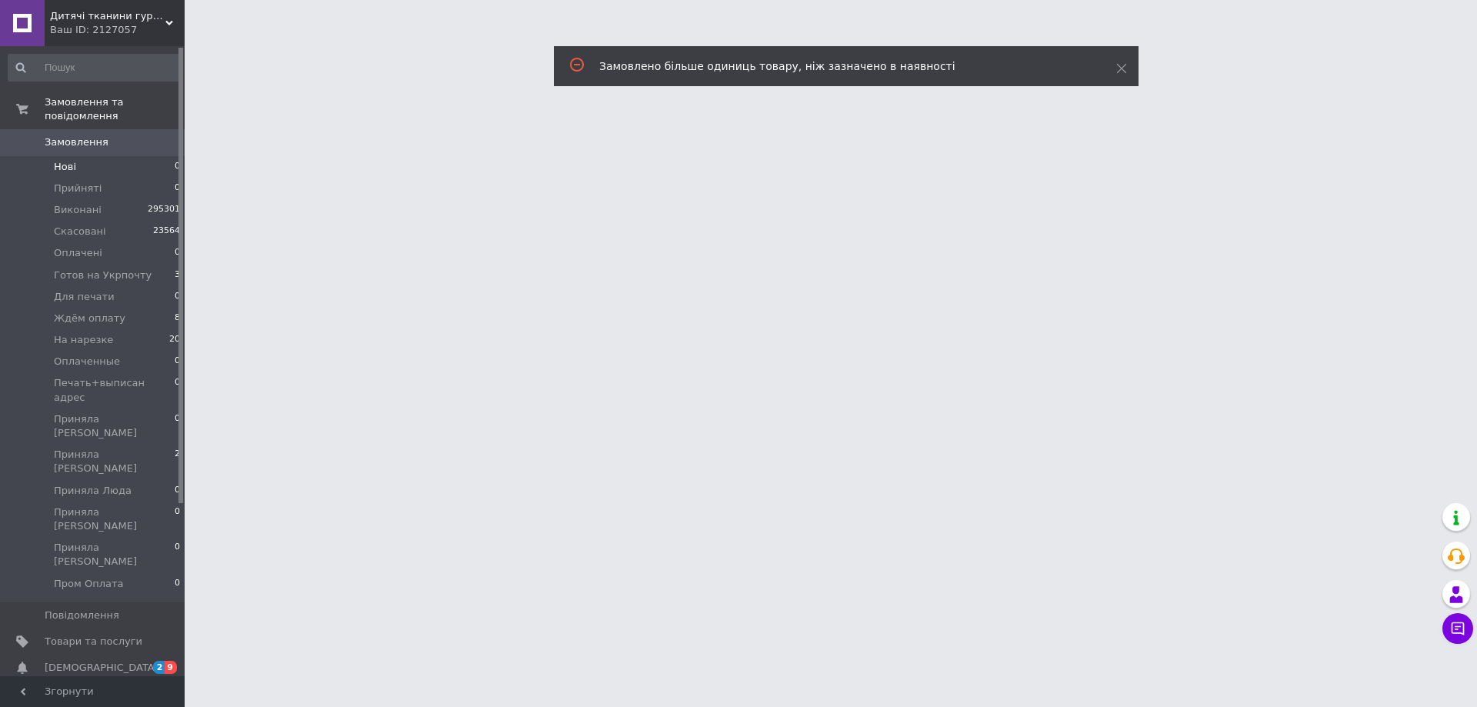
click at [144, 156] on li "Нові 0" at bounding box center [94, 167] width 189 height 22
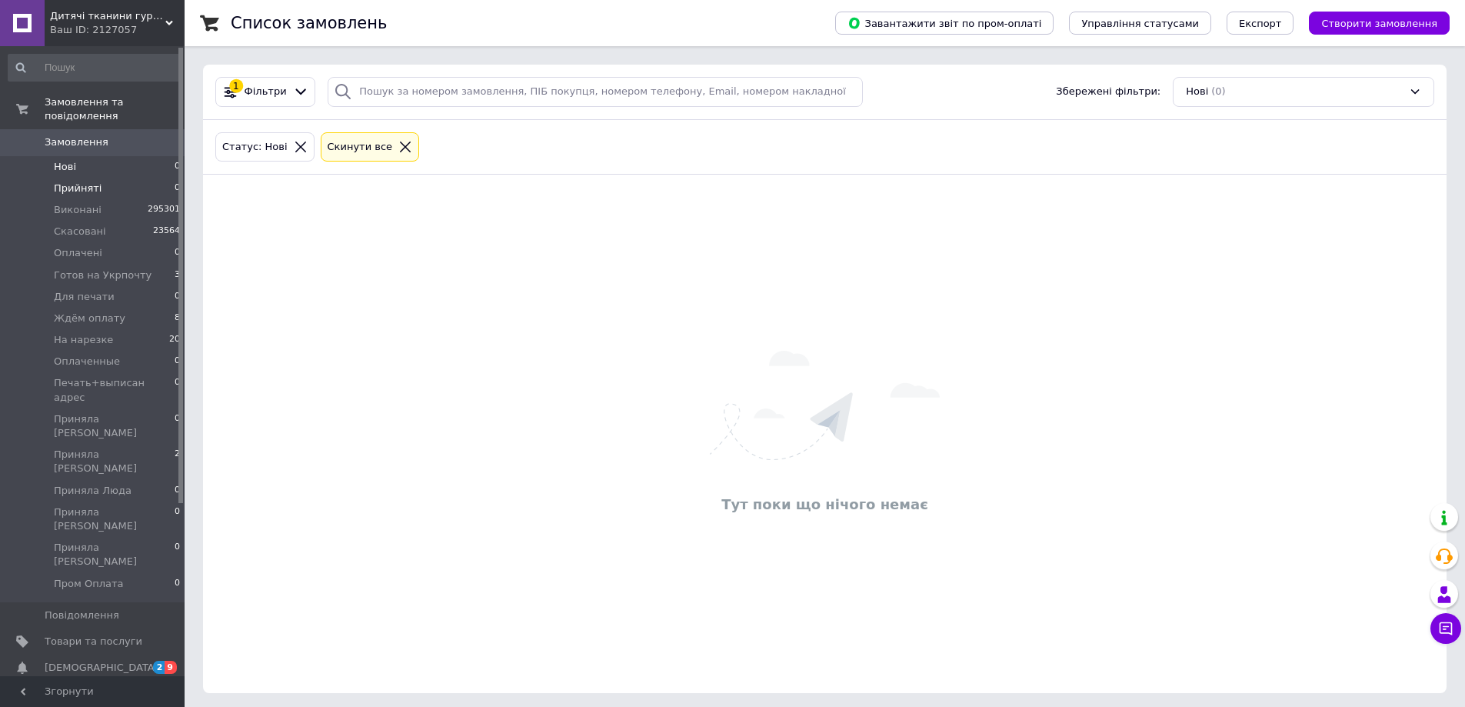
click at [92, 184] on li "Прийняті 0" at bounding box center [94, 189] width 189 height 22
click at [106, 178] on li "Прийняті 0" at bounding box center [94, 189] width 189 height 22
click at [105, 156] on li "Нові 0" at bounding box center [94, 167] width 189 height 22
click at [132, 329] on li "На нарезке 20" at bounding box center [94, 340] width 189 height 22
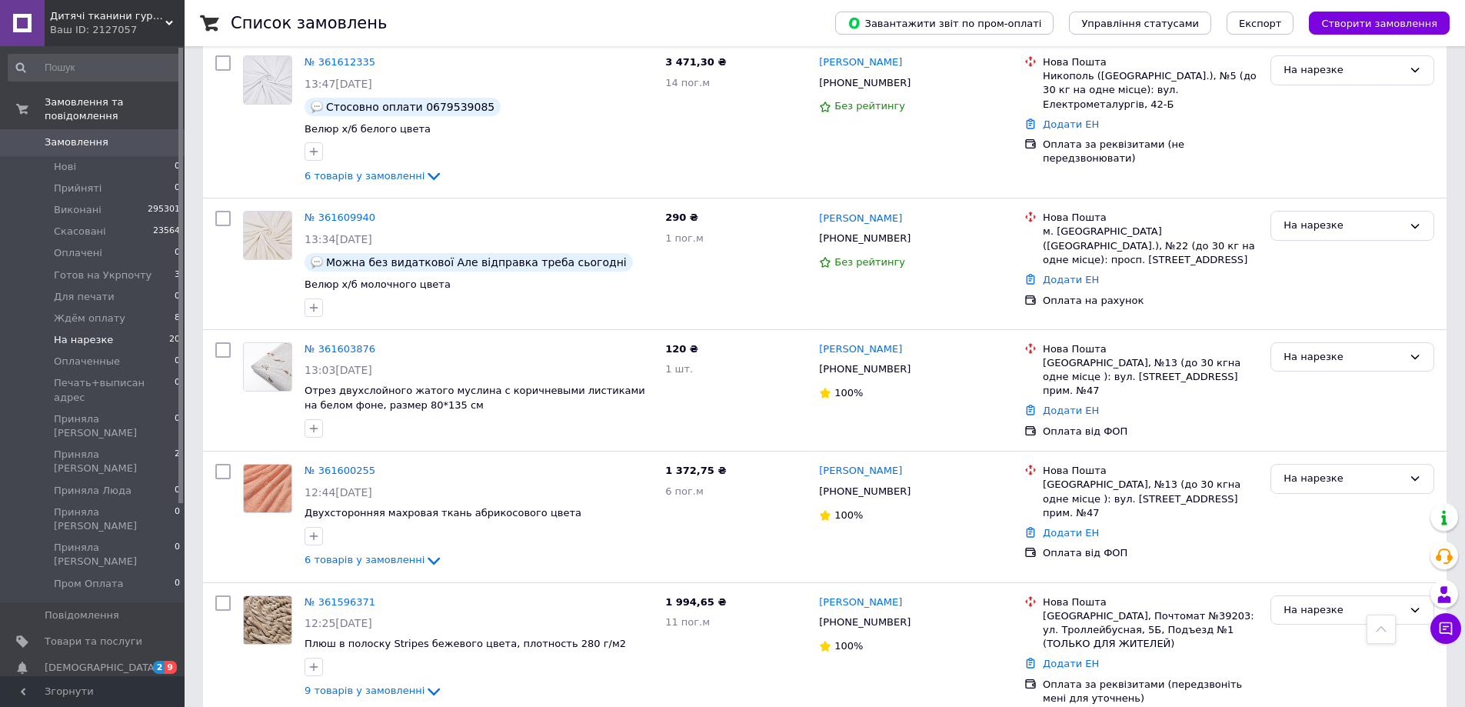
scroll to position [1231, 0]
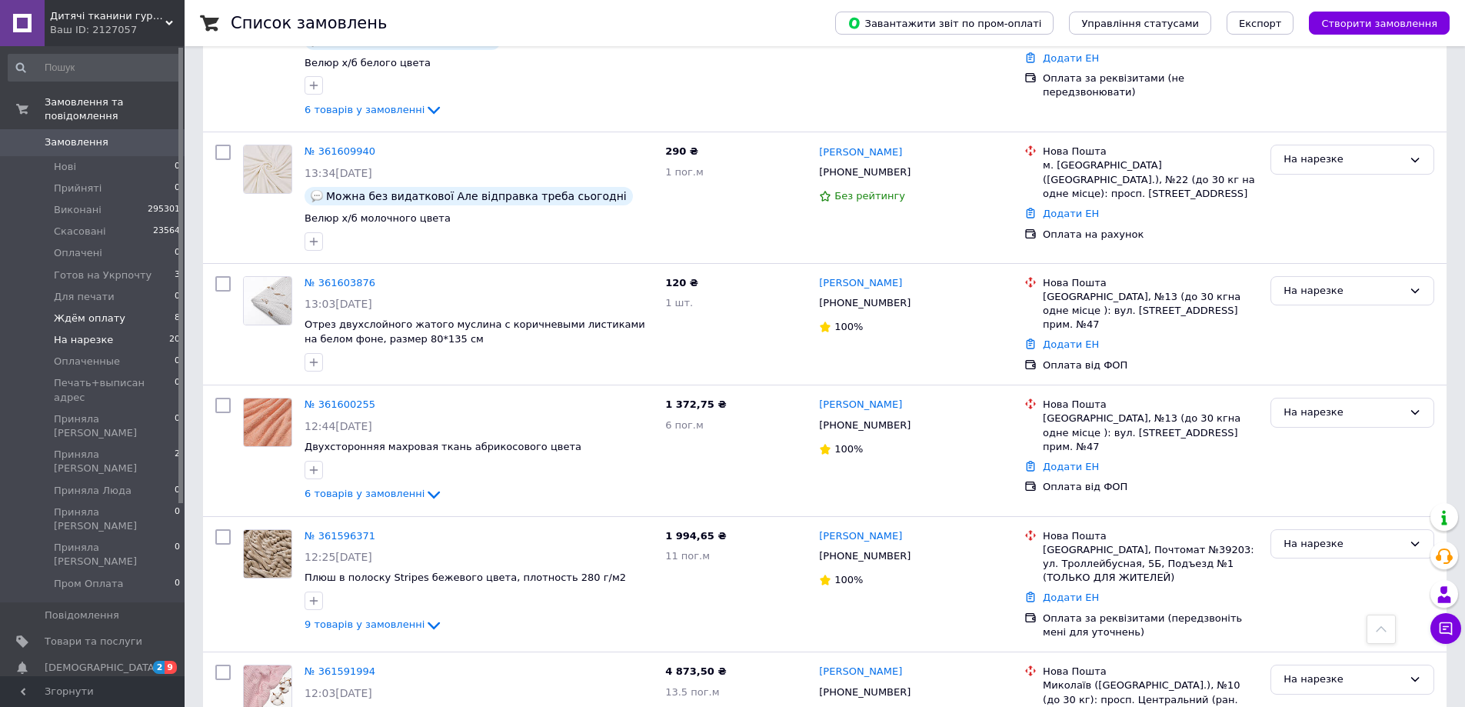
click at [141, 312] on li "Ждём оплату 8" at bounding box center [94, 319] width 189 height 22
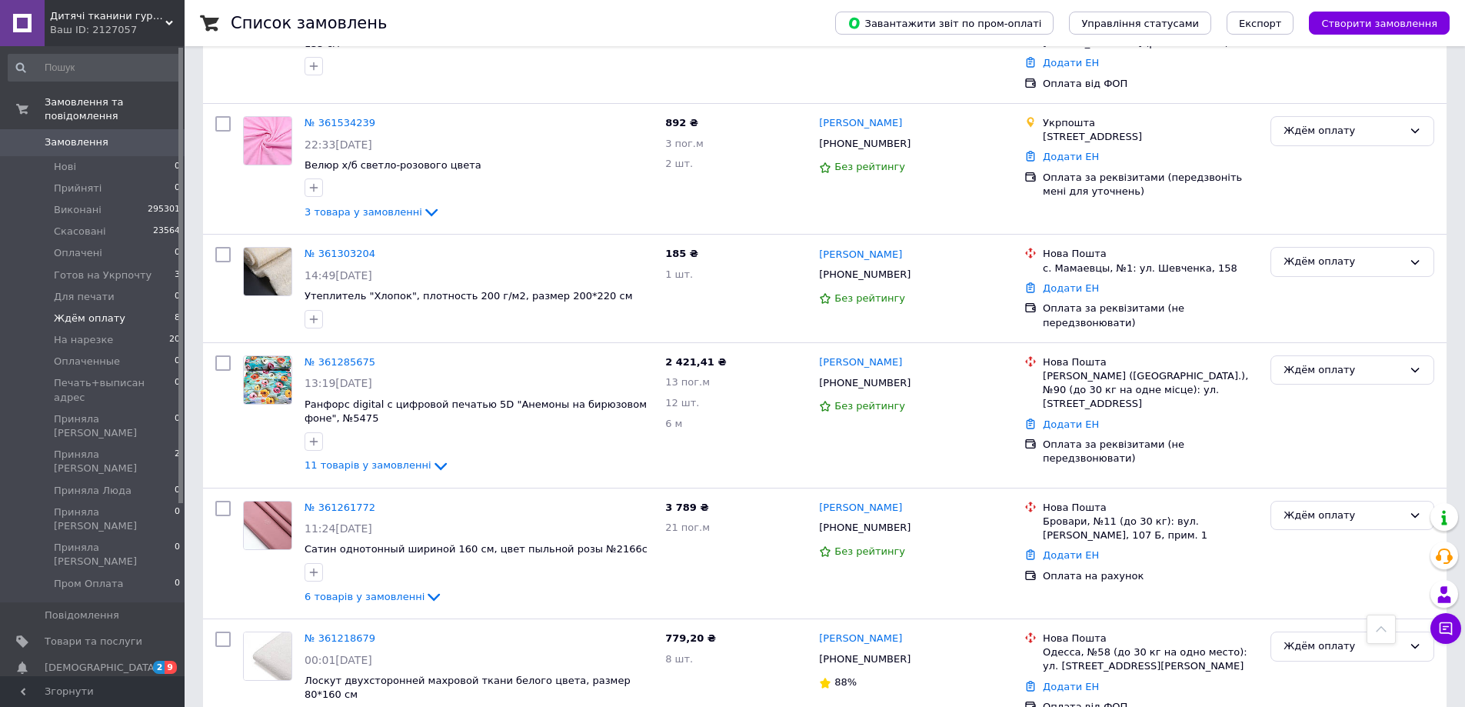
scroll to position [598, 0]
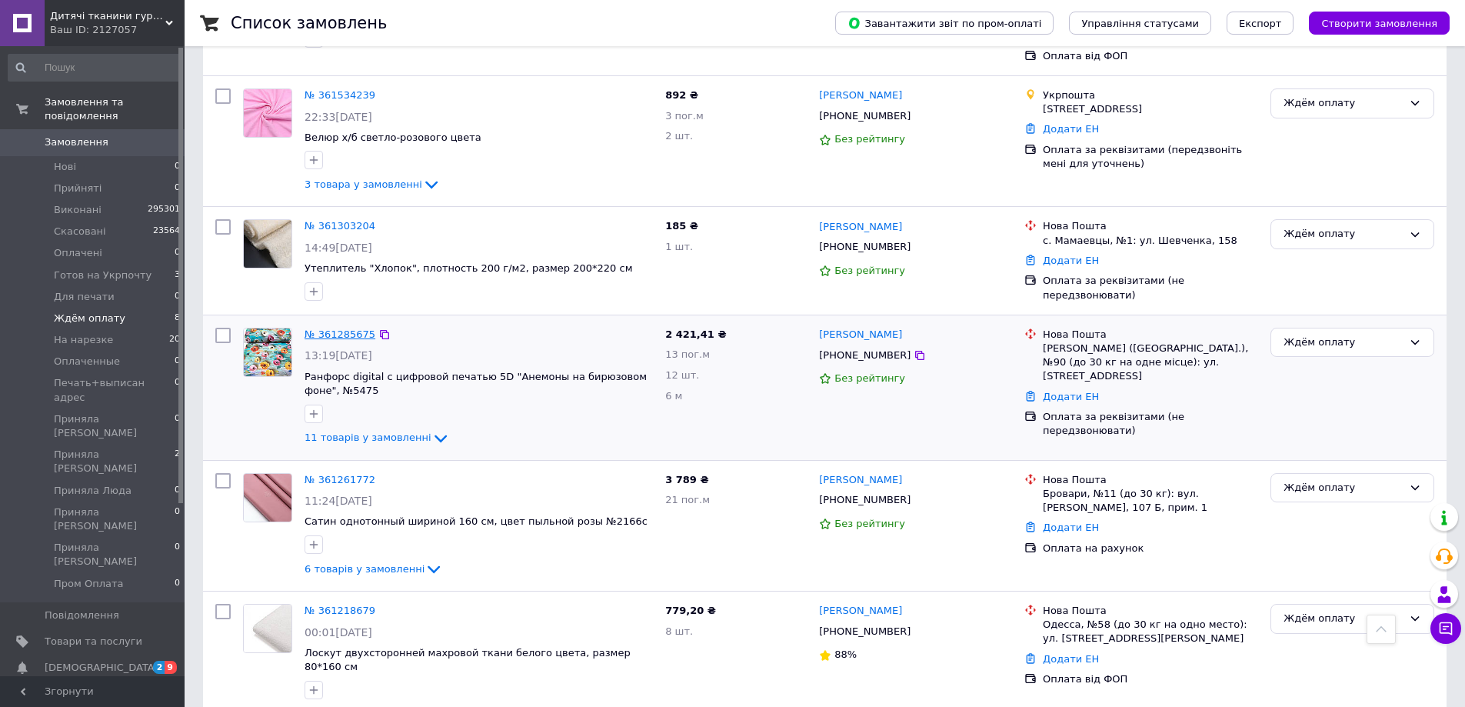
click at [355, 328] on link "№ 361285675" at bounding box center [340, 334] width 71 height 12
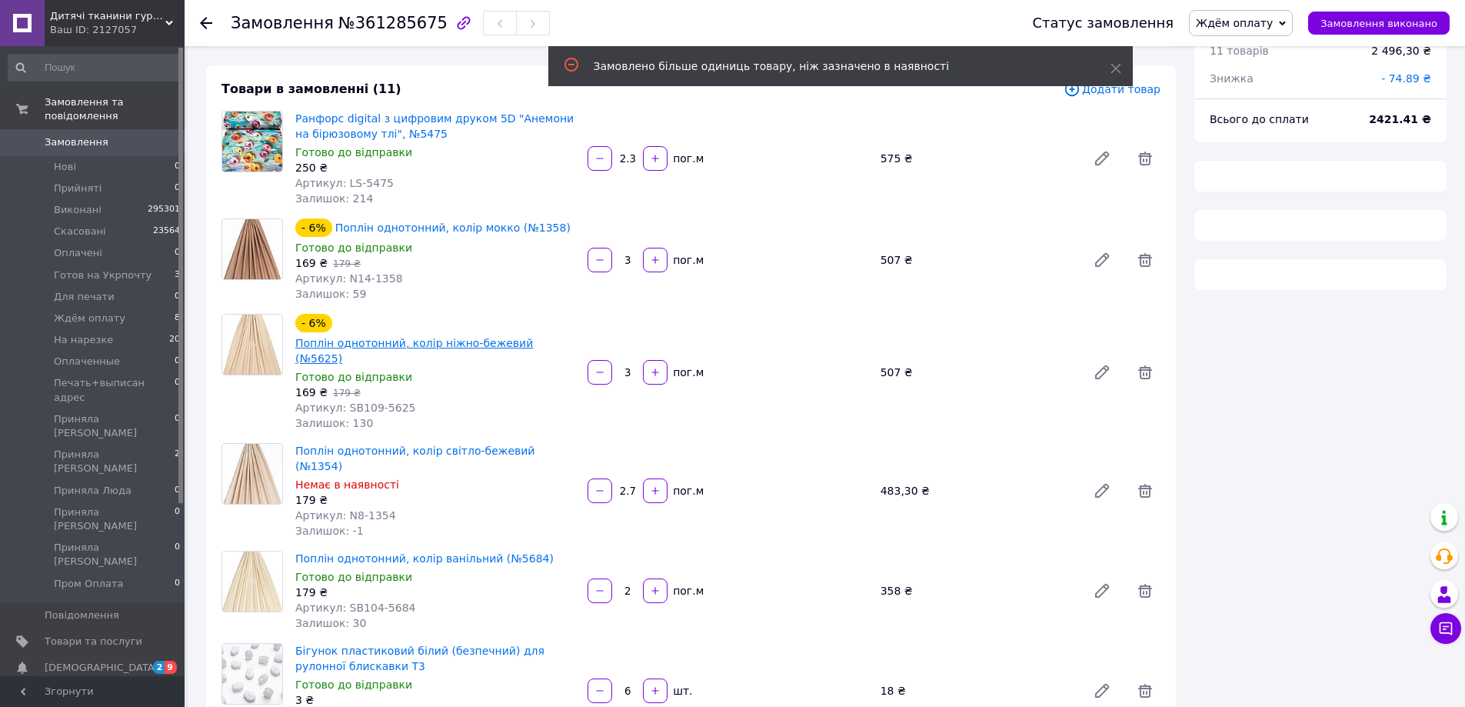
scroll to position [154, 0]
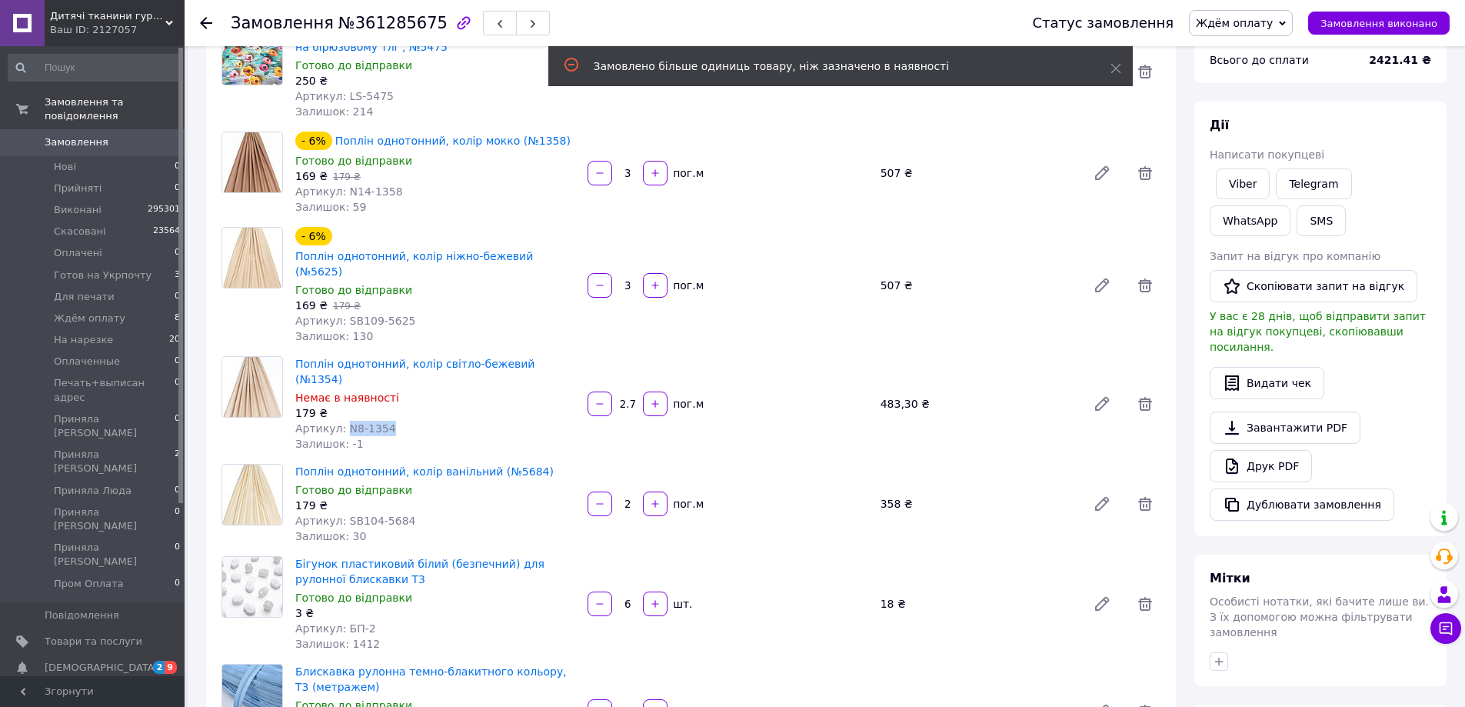
drag, startPoint x: 340, startPoint y: 398, endPoint x: 384, endPoint y: 392, distance: 44.4
click at [399, 421] on div "Артикул: N8-1354" at bounding box center [435, 428] width 280 height 15
copy span "N8-1354"
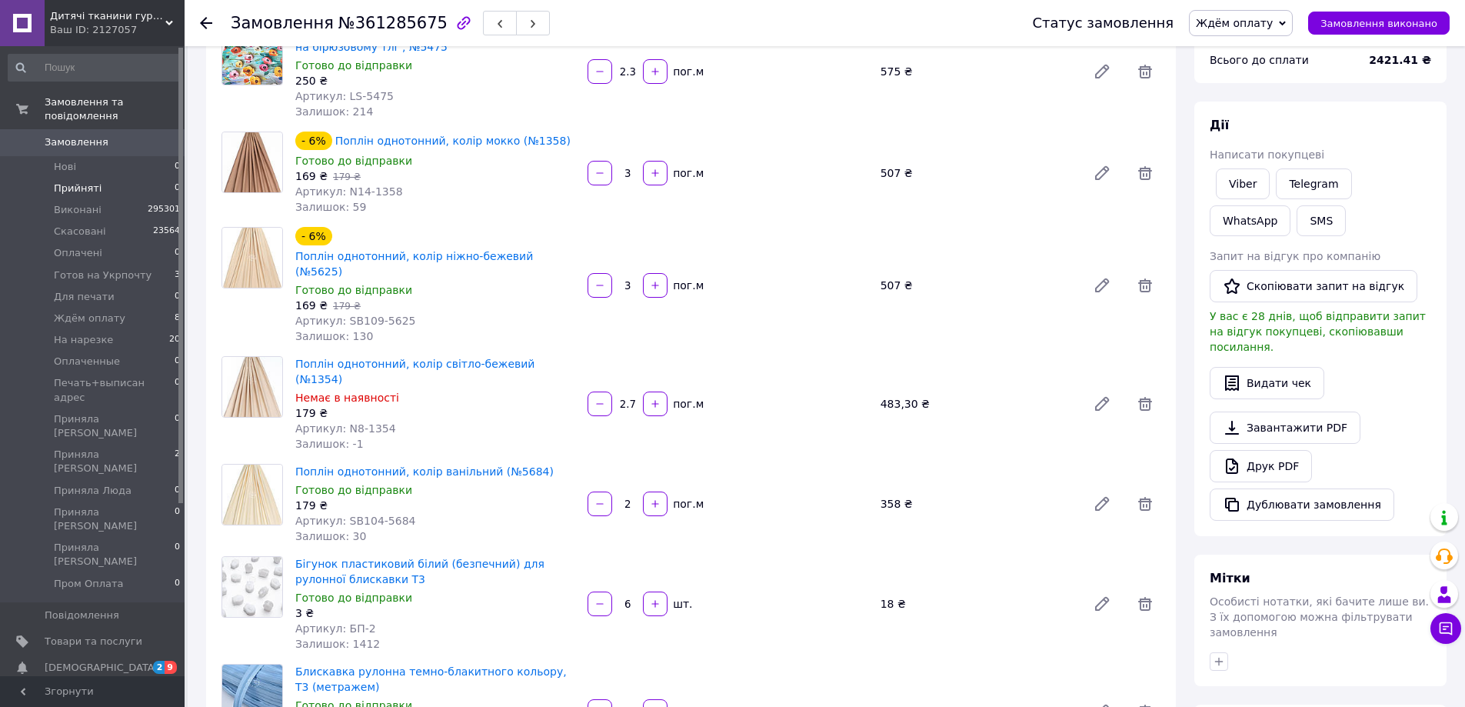
click at [78, 182] on li "Прийняті 0" at bounding box center [94, 189] width 189 height 22
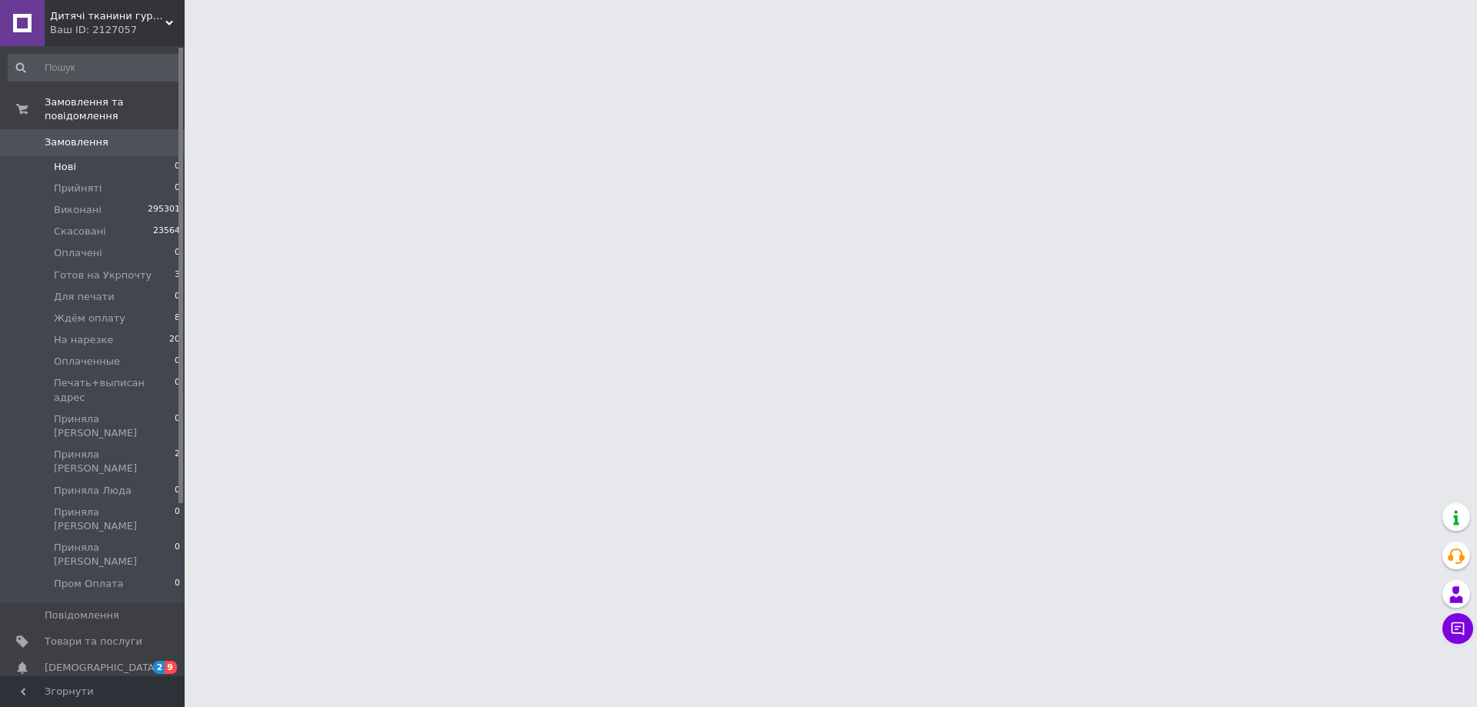
click at [112, 156] on li "Нові 0" at bounding box center [94, 167] width 189 height 22
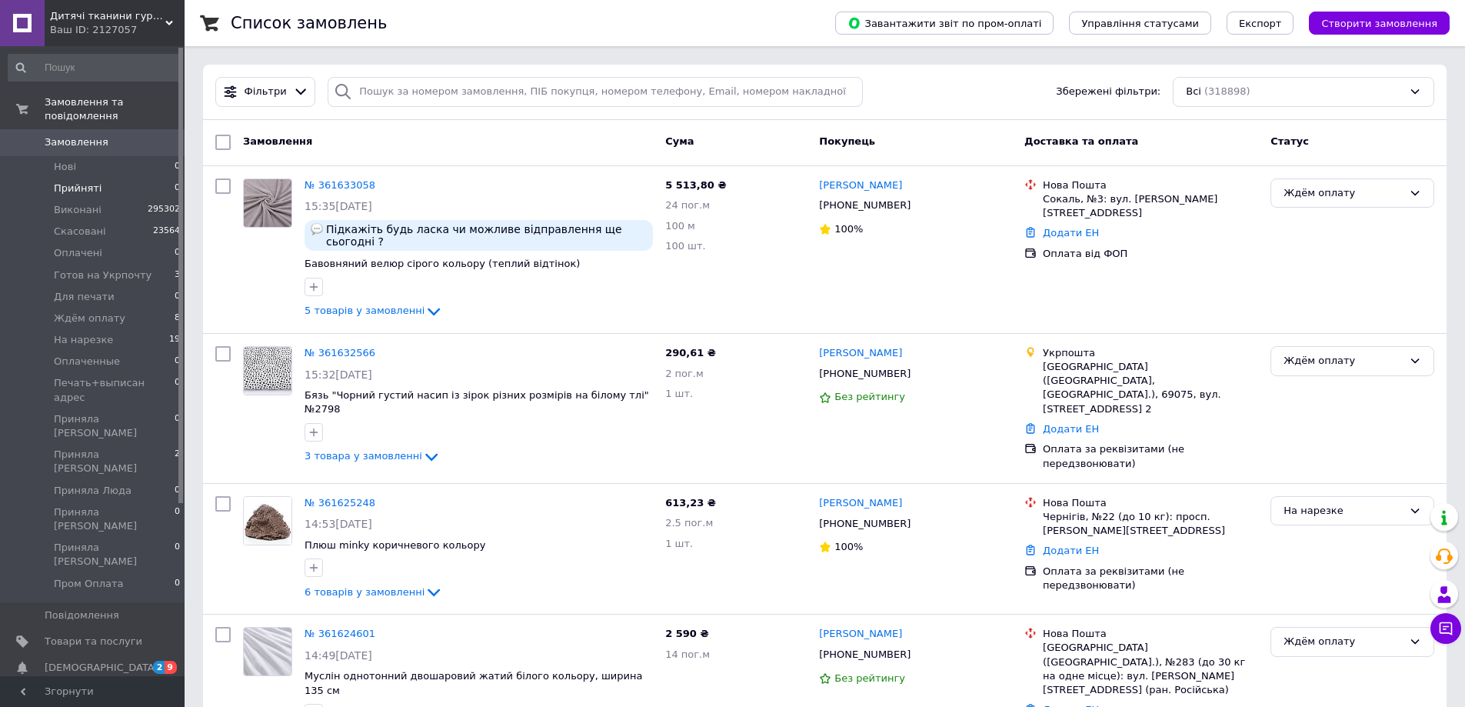
click at [163, 182] on li "Прийняті 0" at bounding box center [94, 189] width 189 height 22
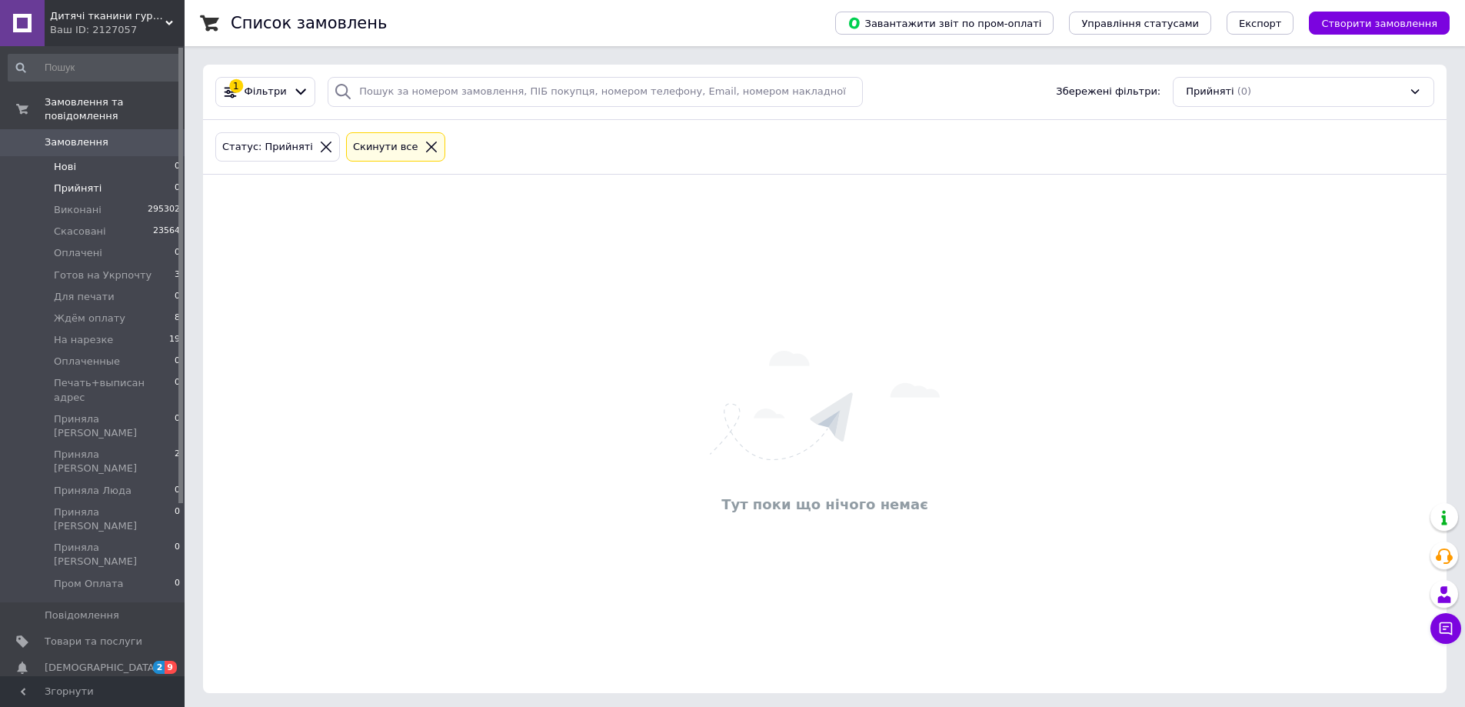
click at [157, 156] on li "Нові 0" at bounding box center [94, 167] width 189 height 22
click at [156, 310] on li "Ждём оплату 8" at bounding box center [94, 319] width 189 height 22
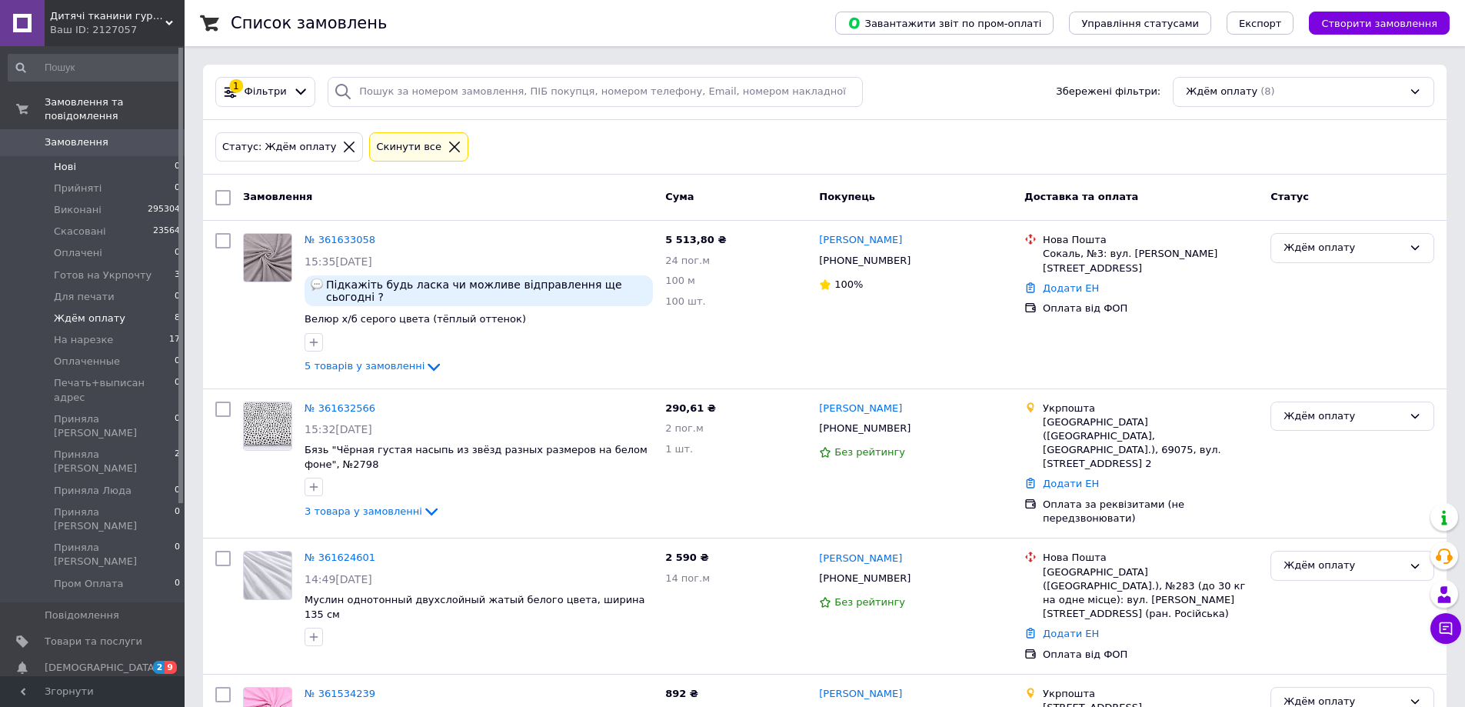
click at [96, 156] on li "Нові 0" at bounding box center [94, 167] width 189 height 22
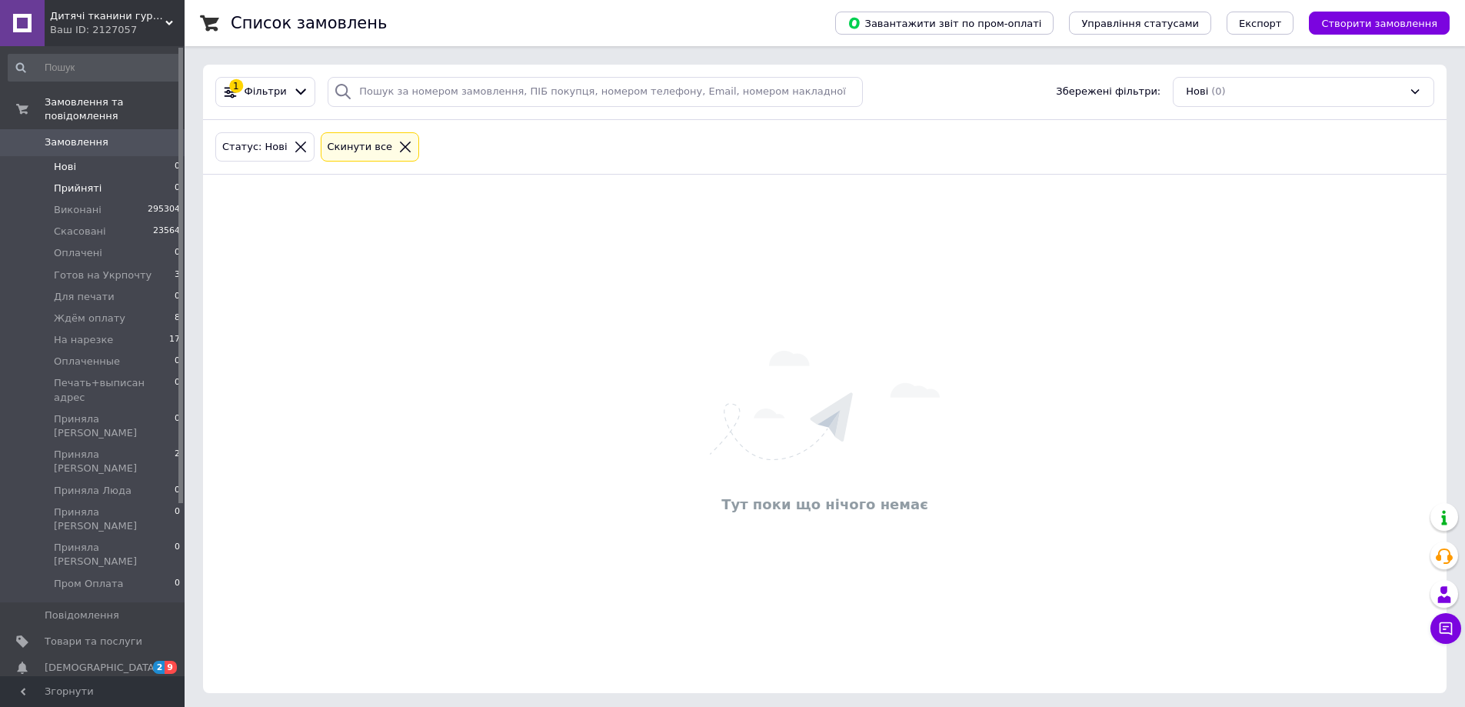
click at [98, 178] on li "Прийняті 0" at bounding box center [94, 189] width 189 height 22
click at [143, 156] on li "Нові 0" at bounding box center [94, 167] width 189 height 22
click at [147, 178] on li "Прийняті 0" at bounding box center [94, 189] width 189 height 22
click at [129, 135] on span "Замовлення" at bounding box center [94, 142] width 98 height 14
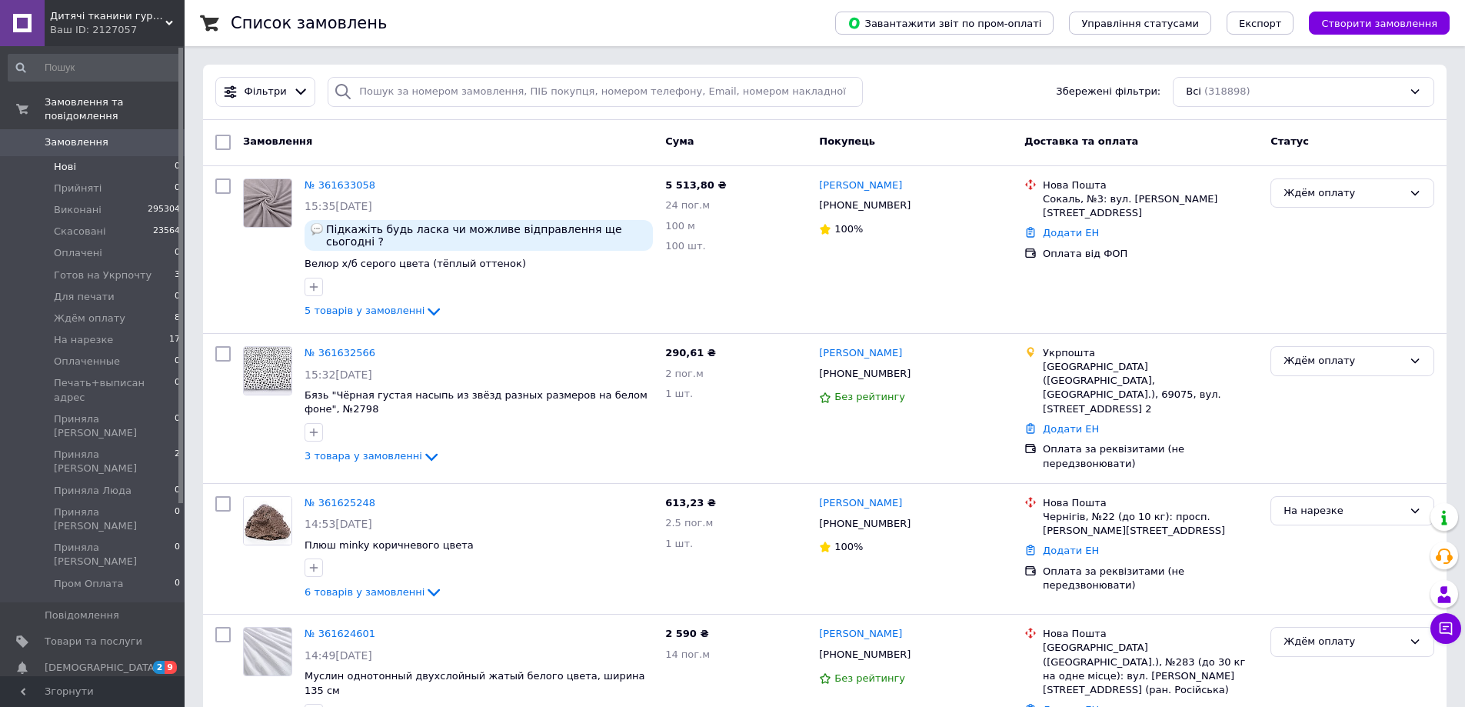
click at [141, 157] on li "Нові 0" at bounding box center [94, 167] width 189 height 22
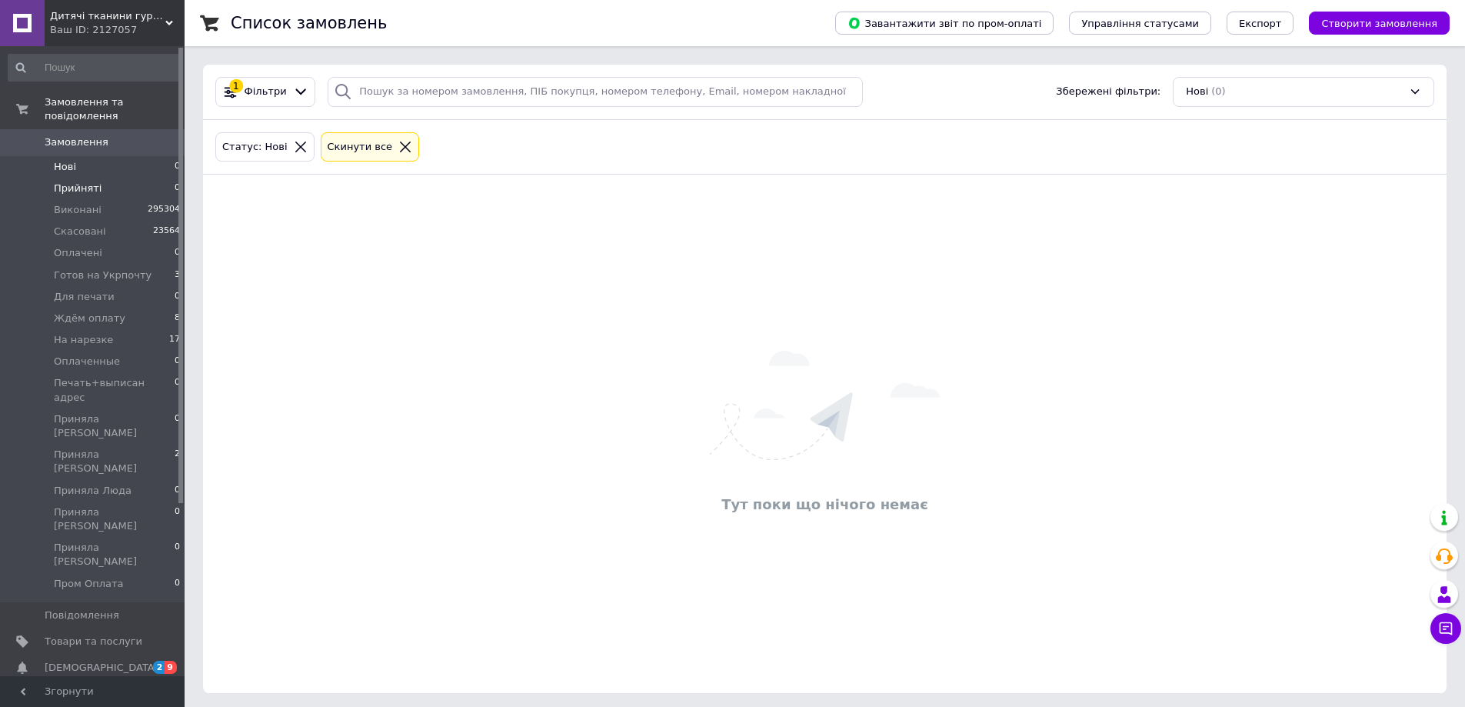
click at [121, 178] on li "Прийняті 0" at bounding box center [94, 189] width 189 height 22
click at [140, 141] on link "Замовлення 0" at bounding box center [94, 142] width 189 height 26
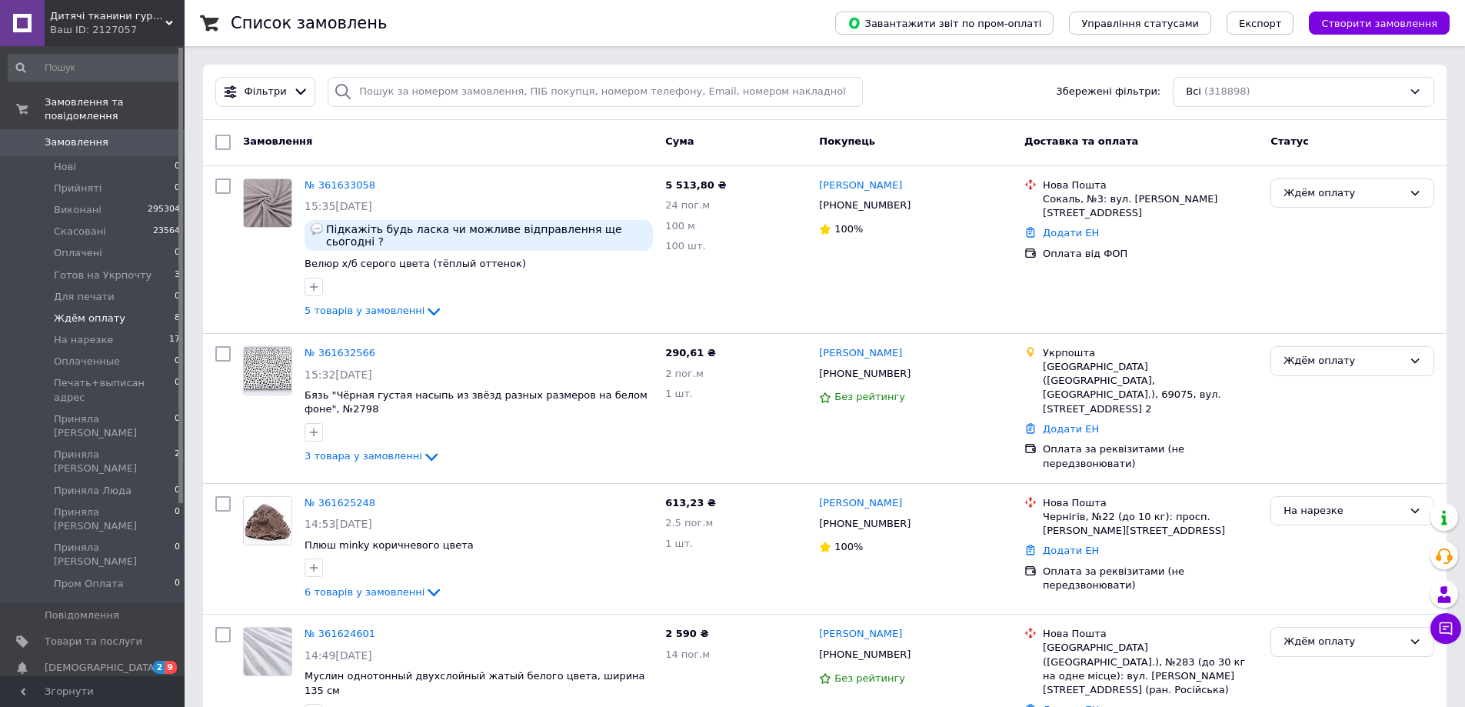
click at [121, 308] on li "Ждём оплату 8" at bounding box center [94, 319] width 189 height 22
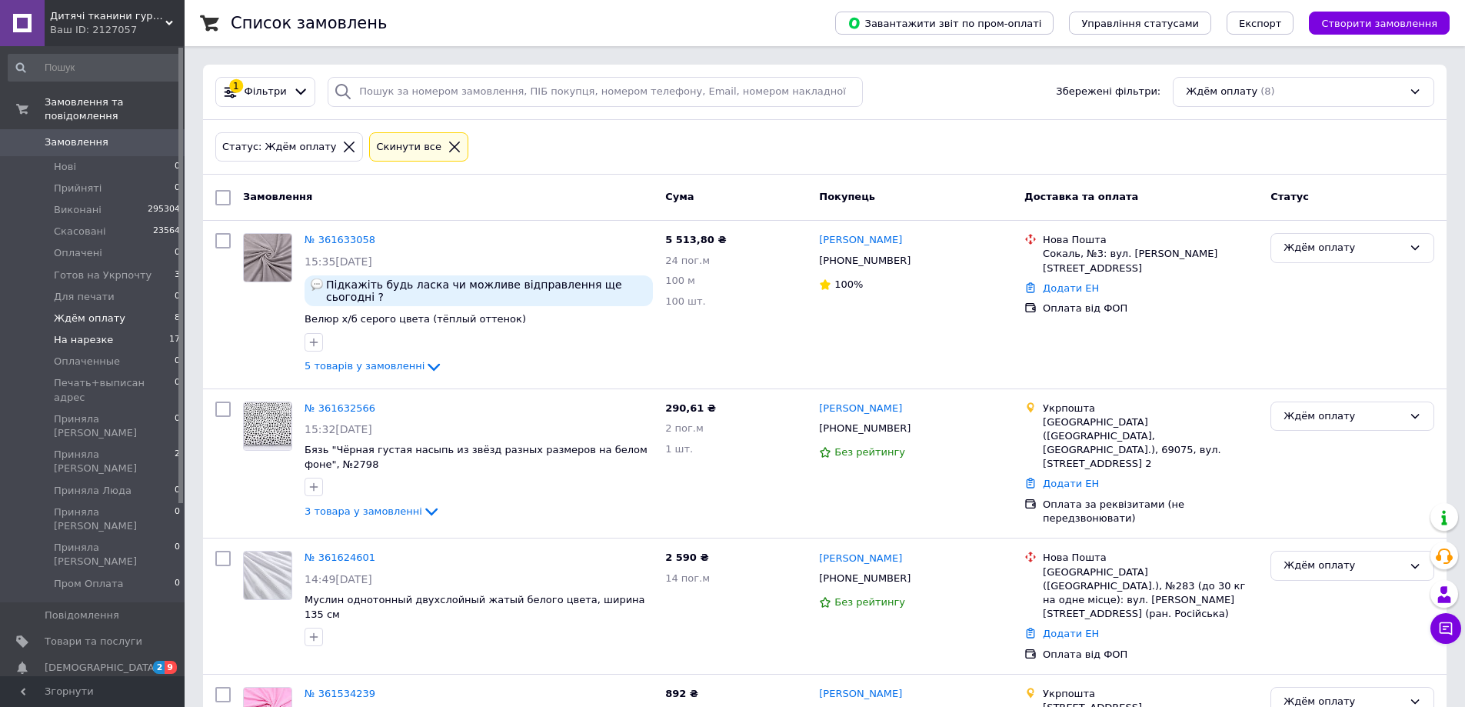
click at [122, 329] on li "На нарезке 17" at bounding box center [94, 340] width 189 height 22
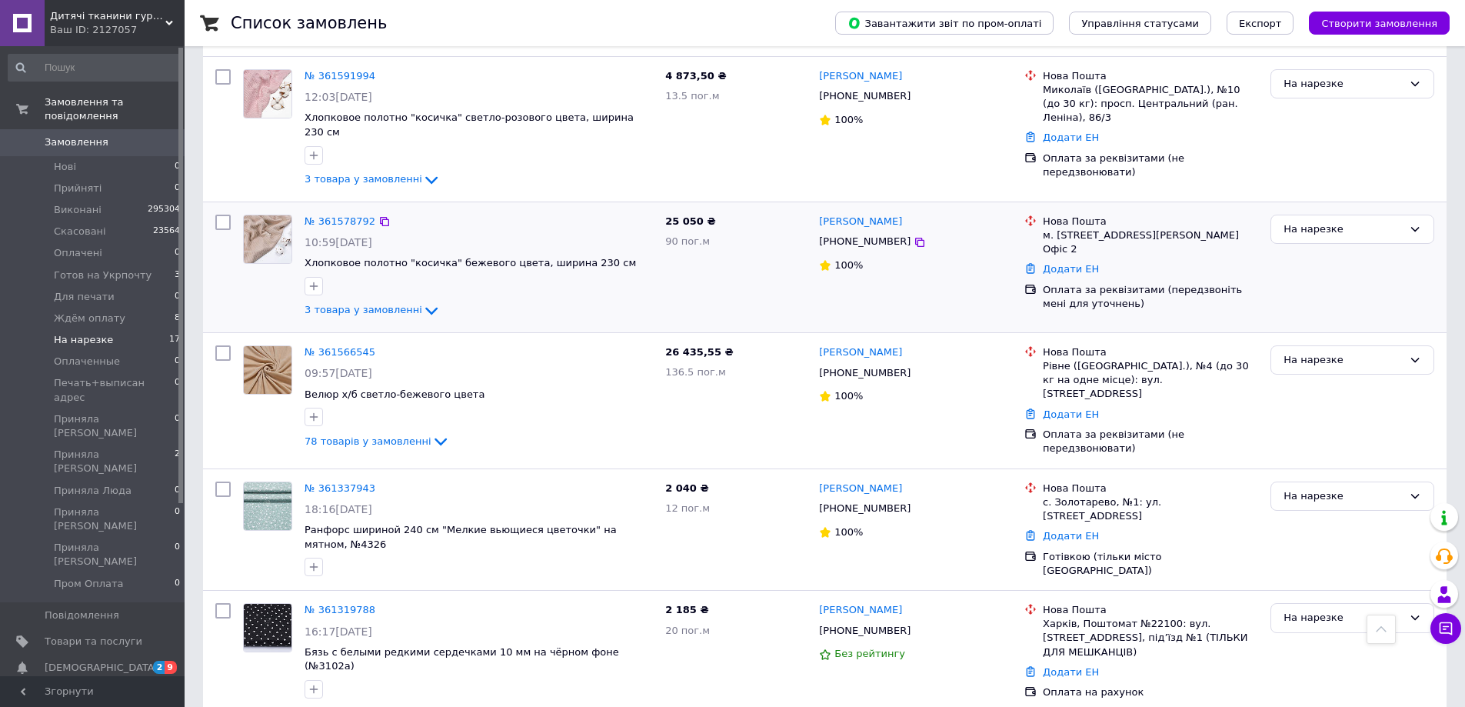
scroll to position [1274, 0]
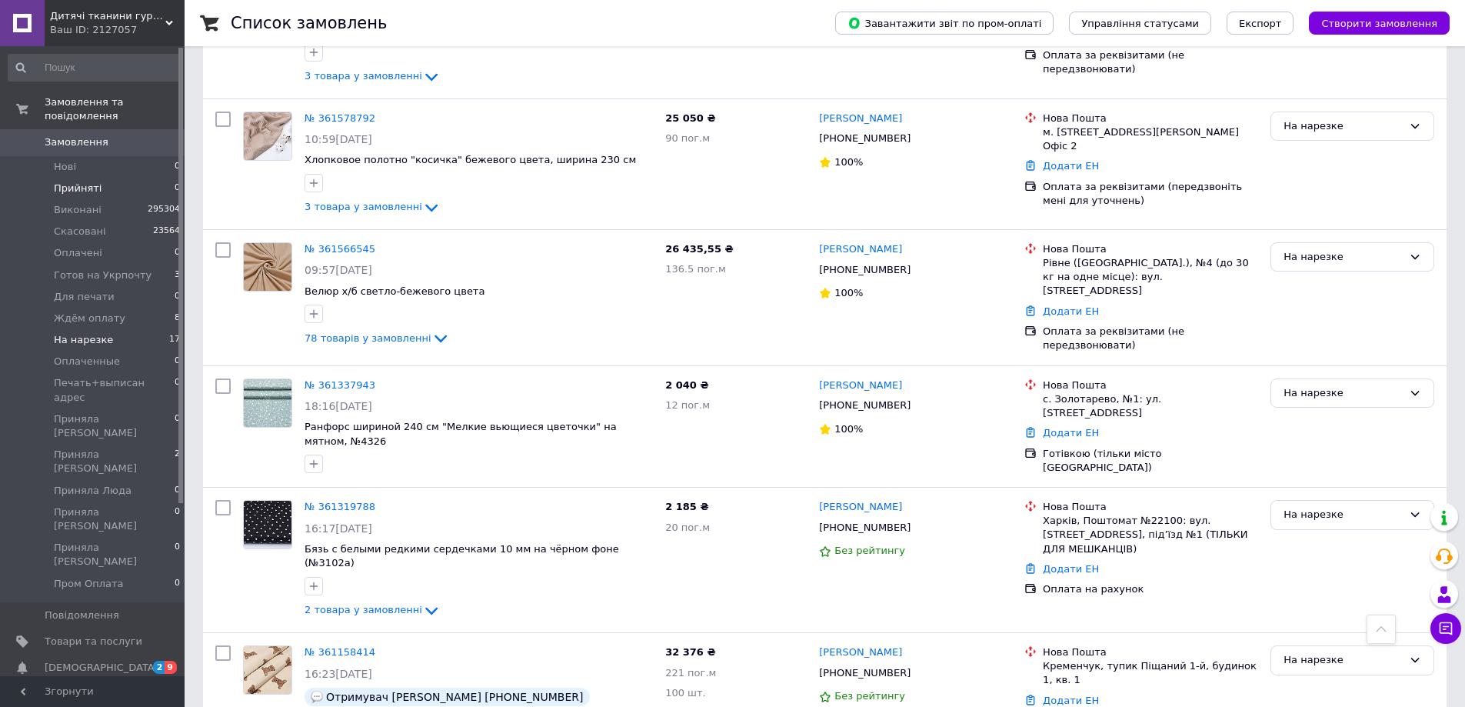
click at [168, 178] on li "Прийняті 0" at bounding box center [94, 189] width 189 height 22
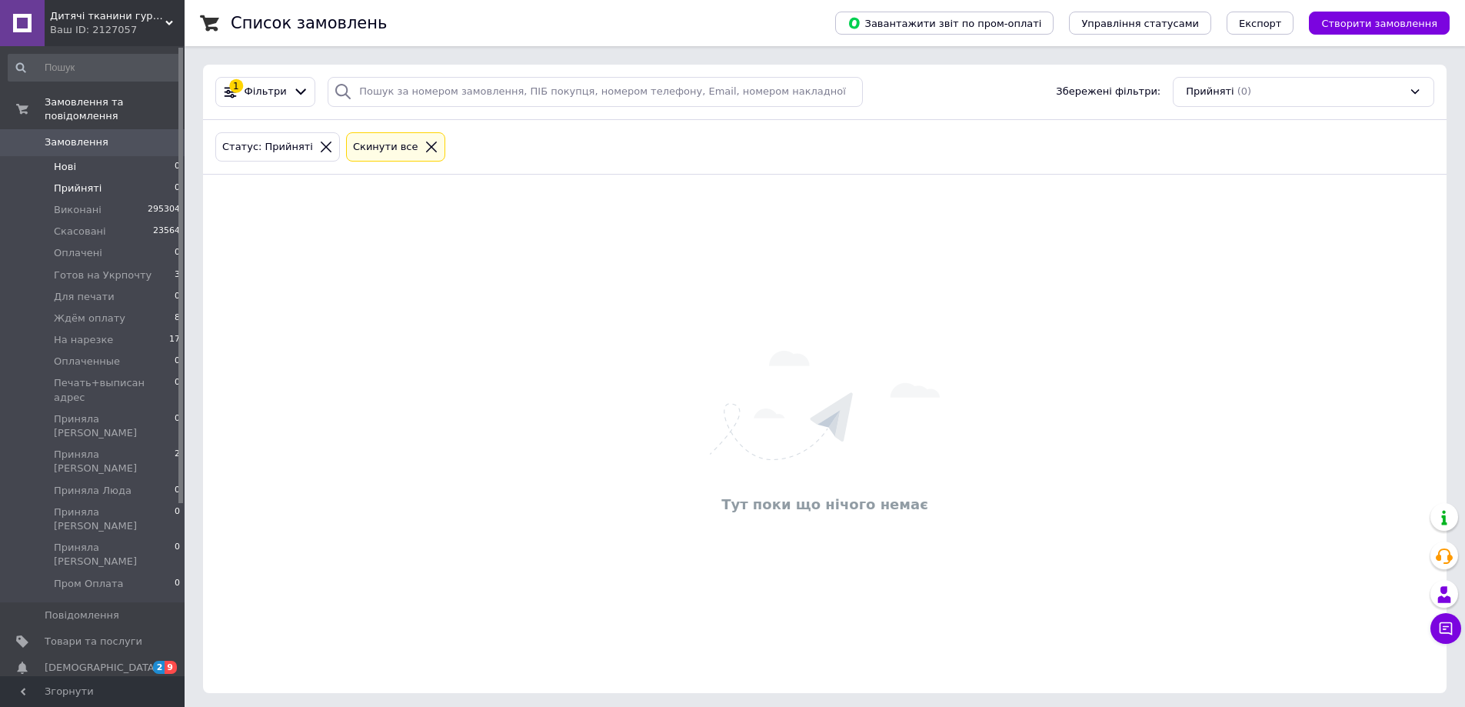
click at [175, 156] on li "Нові 0" at bounding box center [94, 167] width 189 height 22
click at [132, 329] on li "На нарезке 13" at bounding box center [94, 340] width 189 height 22
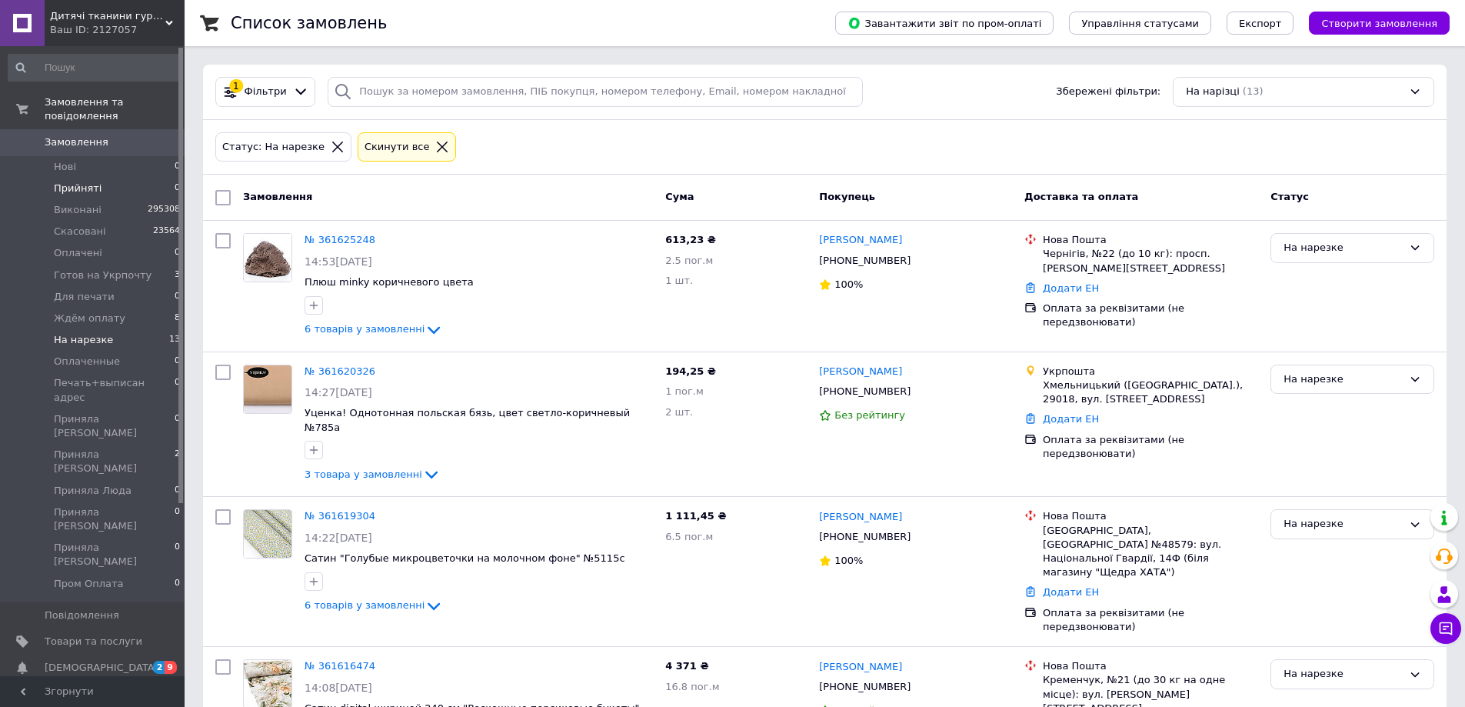
click at [85, 182] on span "Прийняті" at bounding box center [78, 189] width 48 height 14
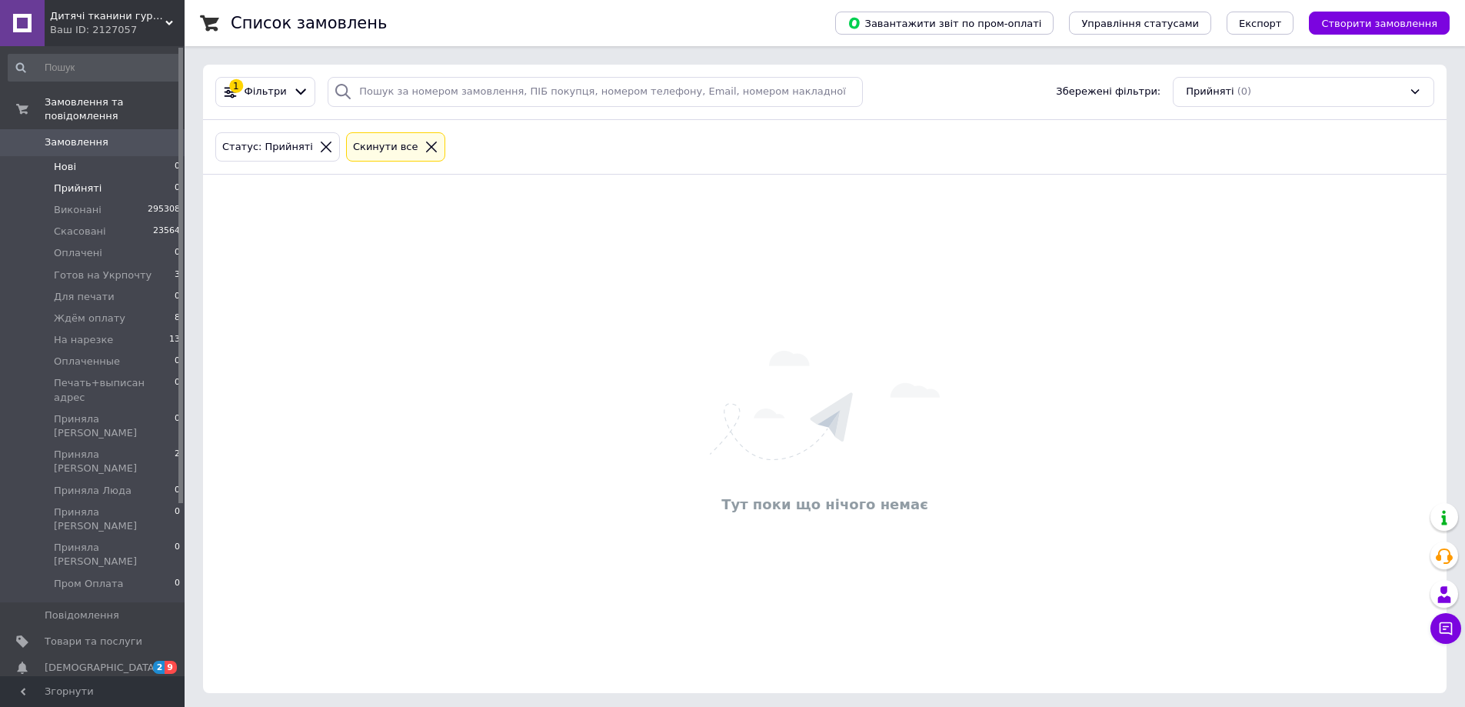
click at [95, 156] on li "Нові 0" at bounding box center [94, 167] width 189 height 22
click at [148, 330] on li "На нарезке 12" at bounding box center [94, 340] width 189 height 22
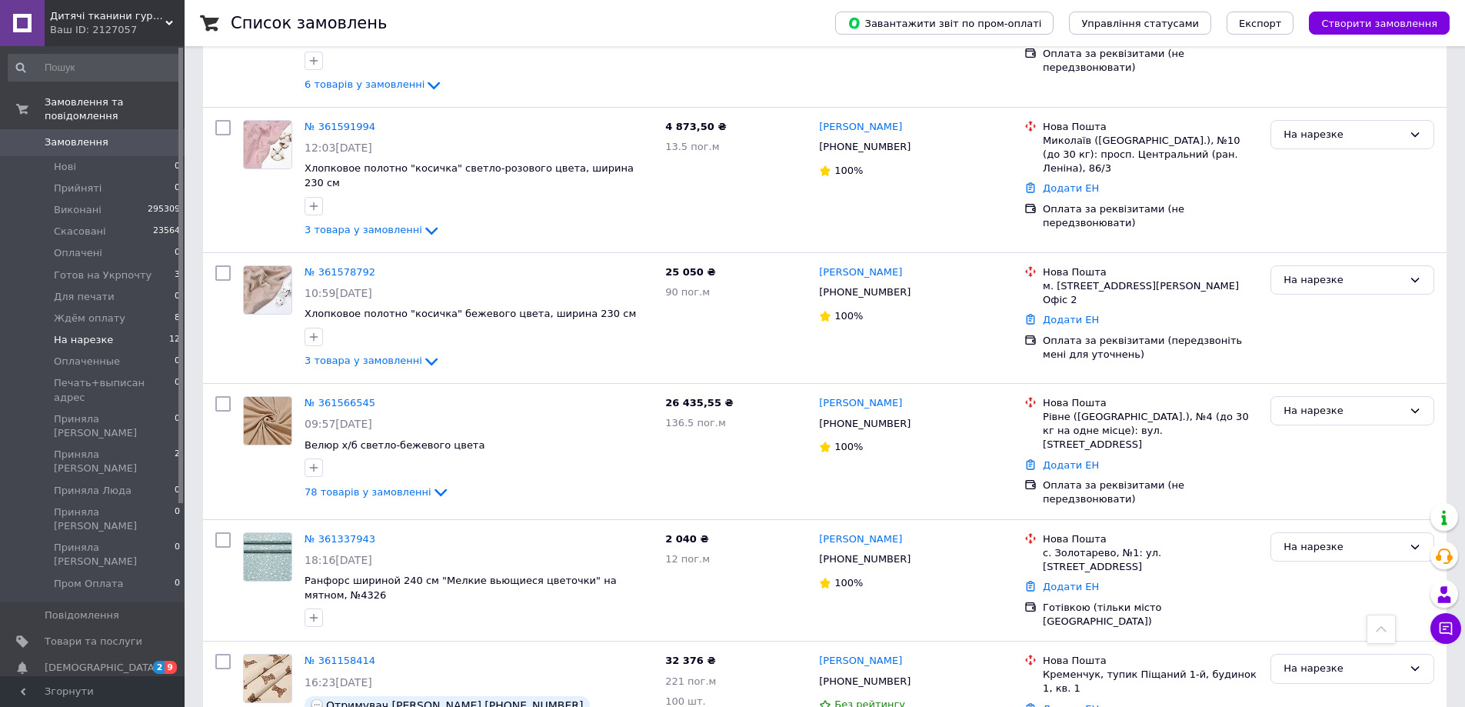
scroll to position [1143, 0]
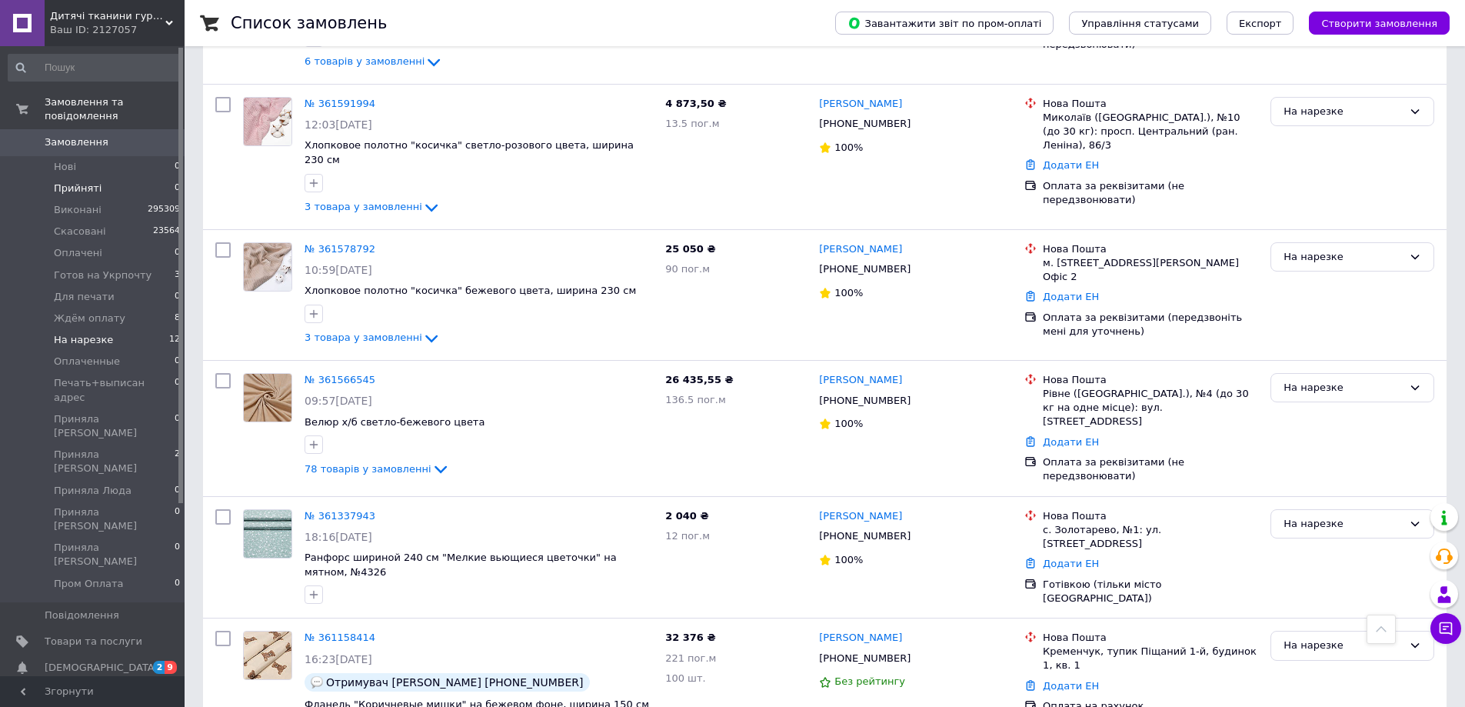
click at [128, 178] on li "Прийняті 0" at bounding box center [94, 189] width 189 height 22
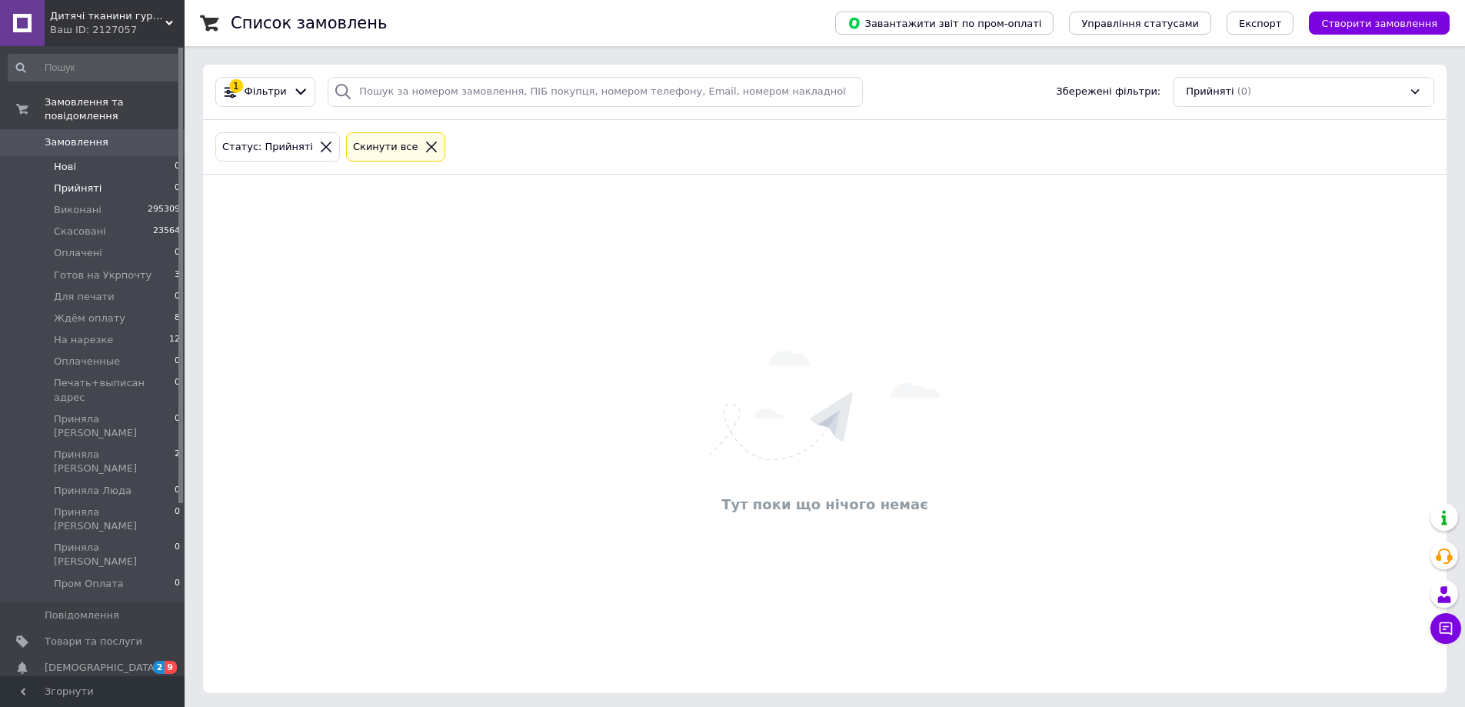
click at [141, 156] on li "Нові 0" at bounding box center [94, 167] width 189 height 22
click at [98, 178] on li "Прийняті 0" at bounding box center [94, 189] width 189 height 22
click at [109, 156] on li "Нові 0" at bounding box center [94, 167] width 189 height 22
click at [125, 178] on li "Прийняті 0" at bounding box center [94, 189] width 189 height 22
click at [129, 156] on li "Нові 0" at bounding box center [94, 167] width 189 height 22
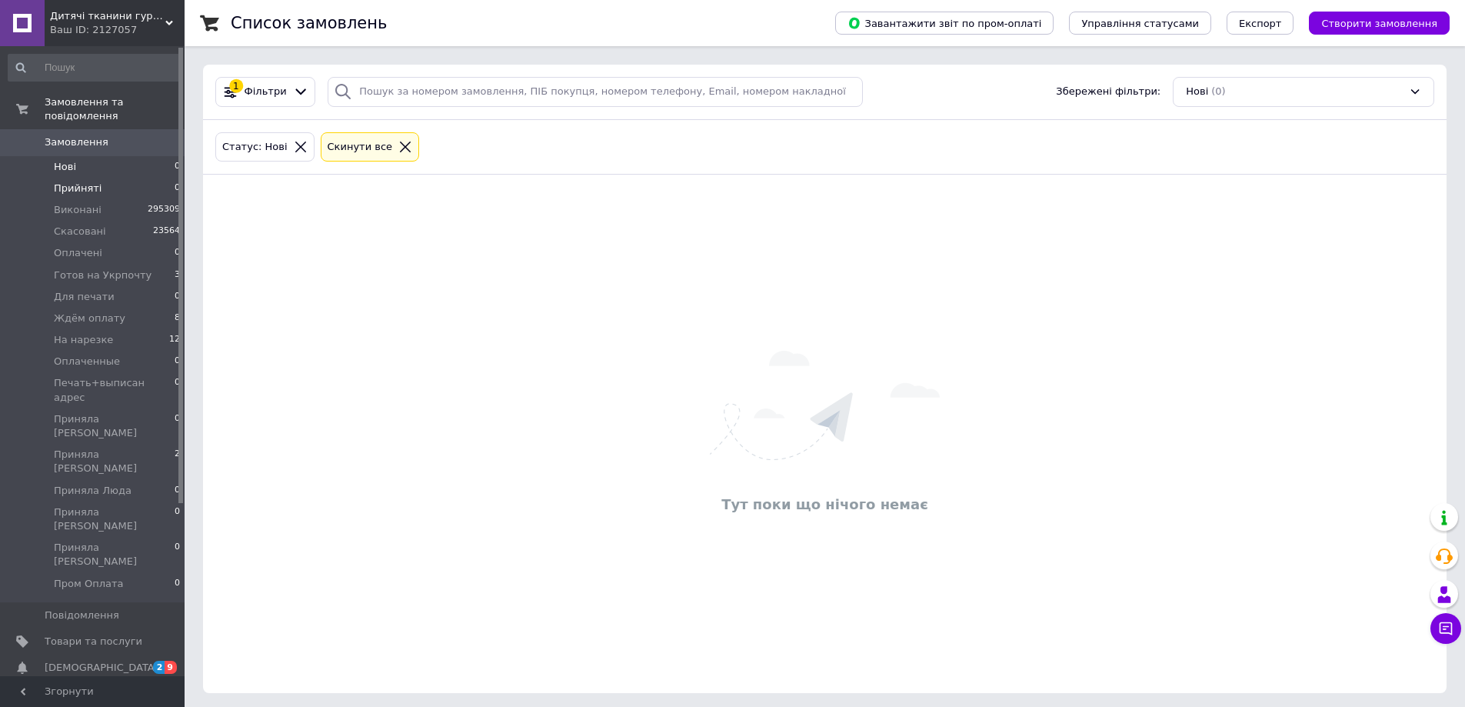
click at [98, 178] on li "Прийняті 0" at bounding box center [94, 189] width 189 height 22
click at [114, 312] on span "Ждём оплату" at bounding box center [90, 319] width 72 height 14
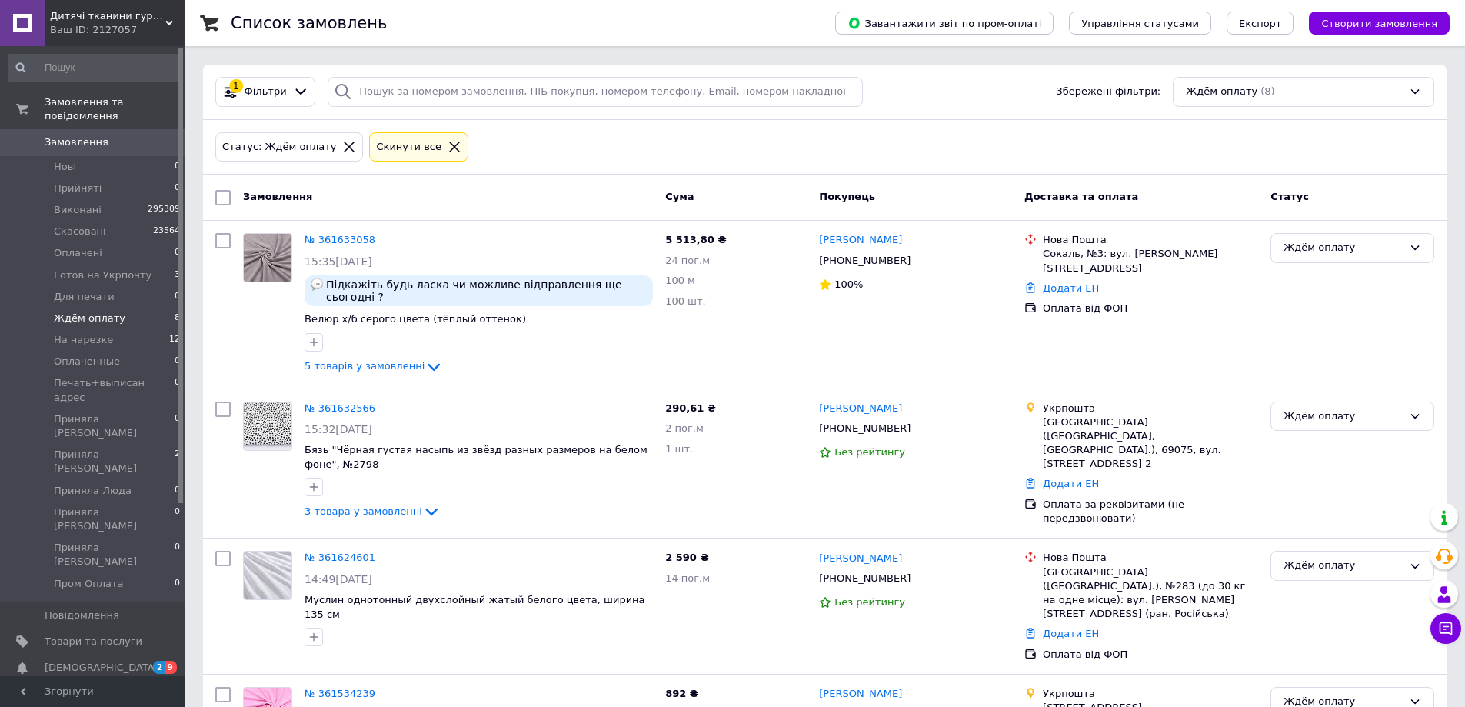
click at [159, 308] on li "Ждём оплату 8" at bounding box center [94, 319] width 189 height 22
click at [1284, 406] on div "Ждём оплату" at bounding box center [1353, 417] width 164 height 30
click at [1322, 490] on li "Скасовано" at bounding box center [1353, 504] width 162 height 28
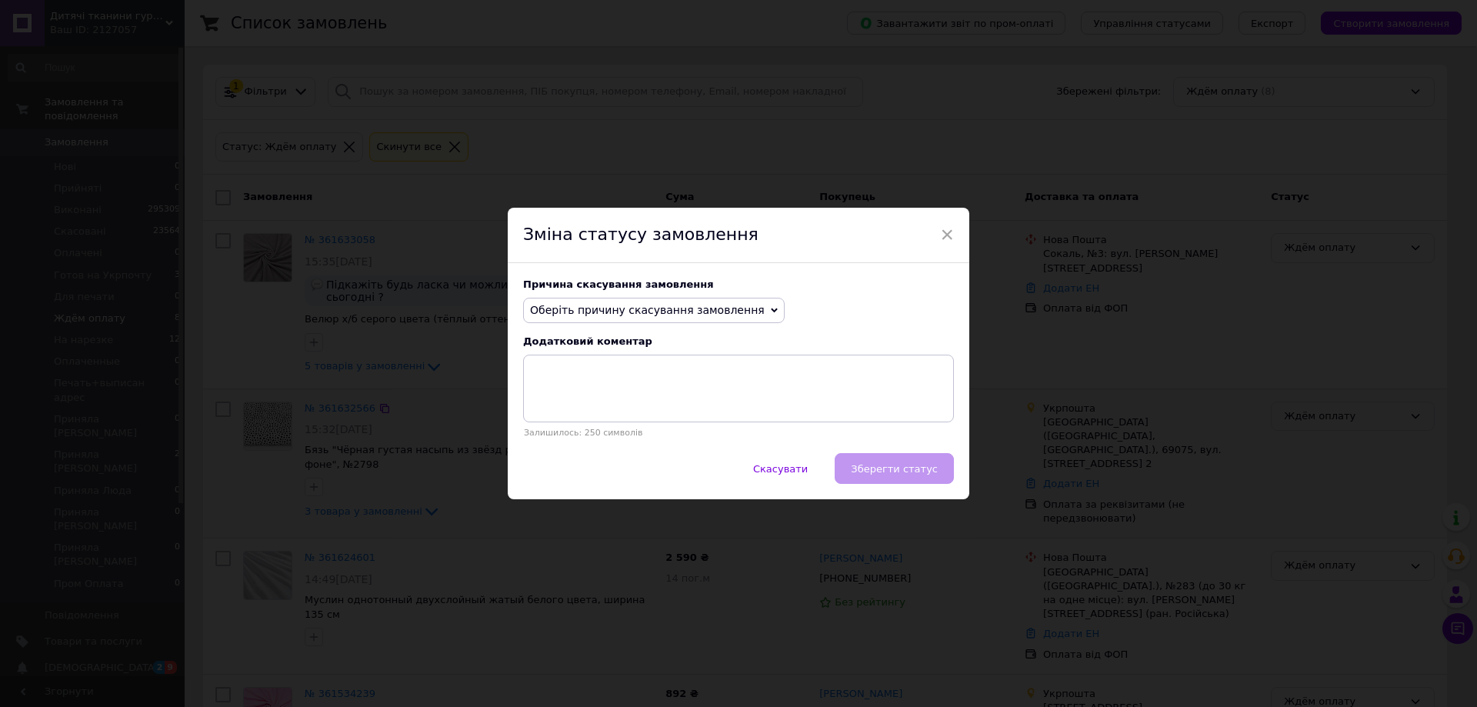
click at [603, 305] on span "Оберіть причину скасування замовлення" at bounding box center [647, 310] width 235 height 12
click at [599, 408] on li "На прохання покупця" at bounding box center [654, 406] width 260 height 22
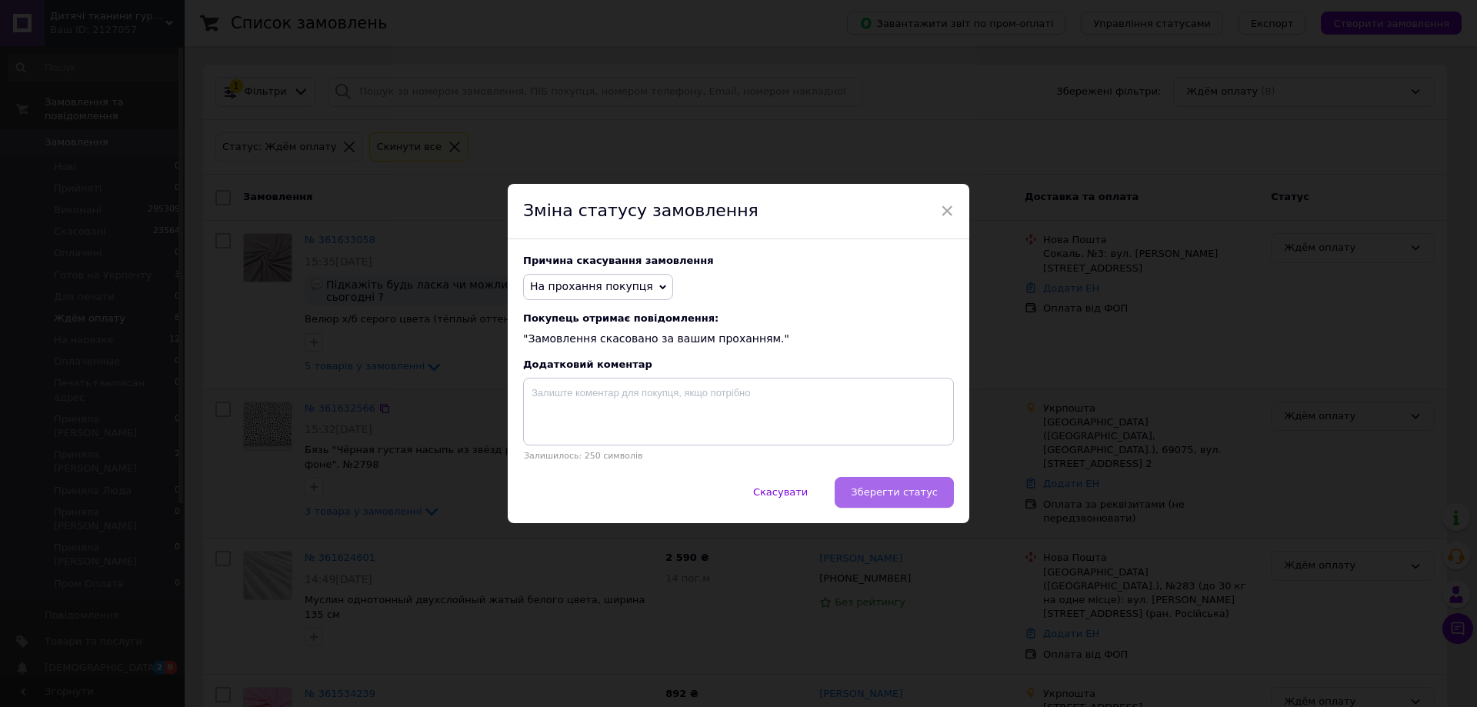
click at [920, 488] on span "Зберегти статус" at bounding box center [894, 492] width 87 height 12
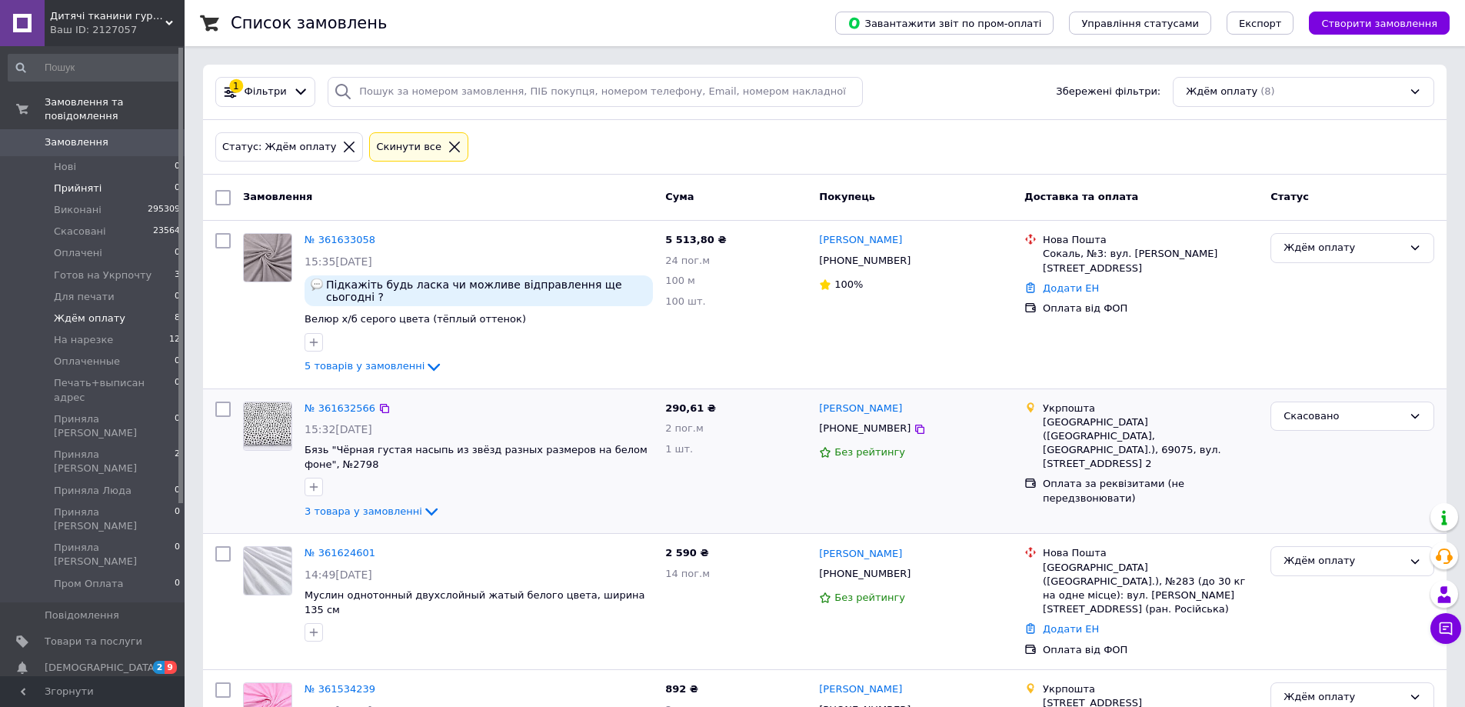
click at [108, 178] on li "Прийняті 0" at bounding box center [94, 189] width 189 height 22
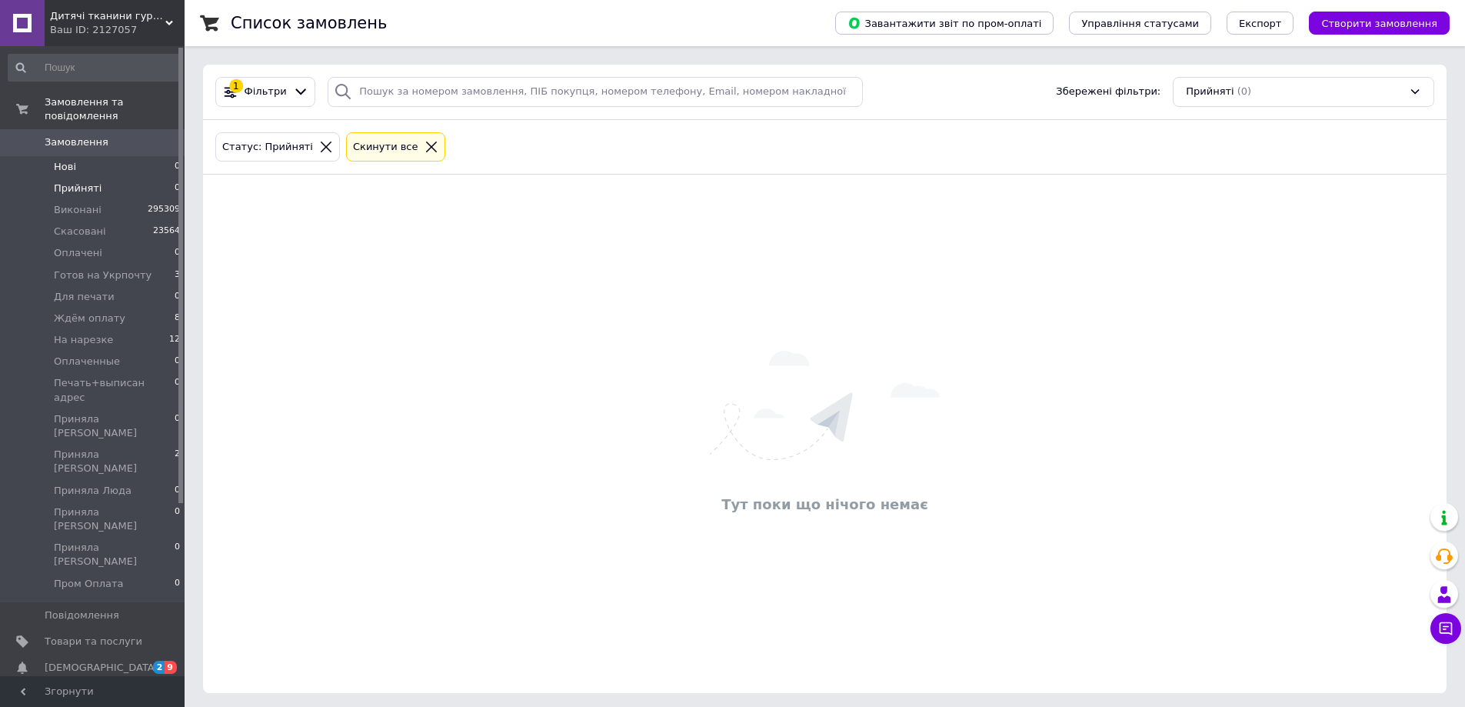
click at [122, 156] on li "Нові 0" at bounding box center [94, 167] width 189 height 22
click at [107, 178] on li "Прийняті 0" at bounding box center [94, 189] width 189 height 22
click at [112, 178] on li "Прийняті 0" at bounding box center [94, 189] width 189 height 22
click at [112, 159] on li "Нові 0" at bounding box center [94, 167] width 189 height 22
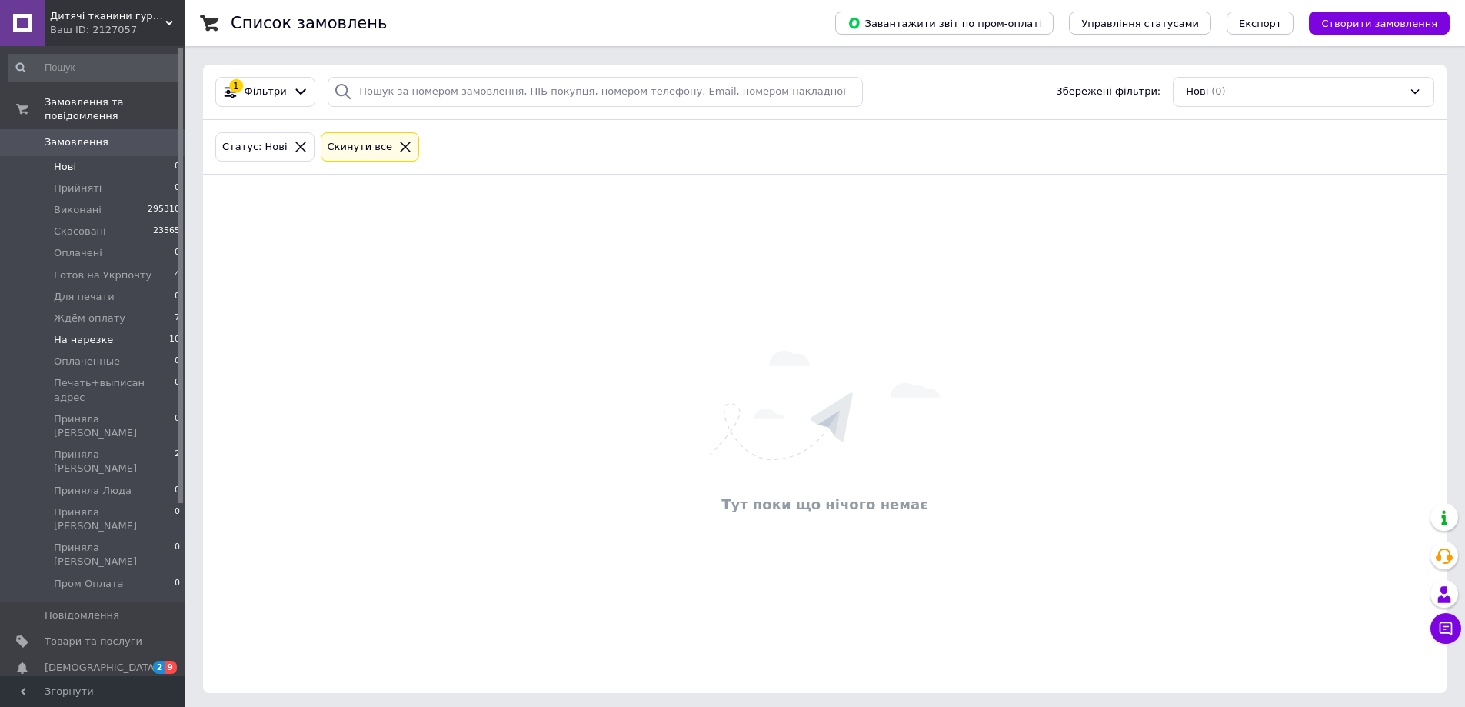
click at [158, 329] on li "На нарезке 10" at bounding box center [94, 340] width 189 height 22
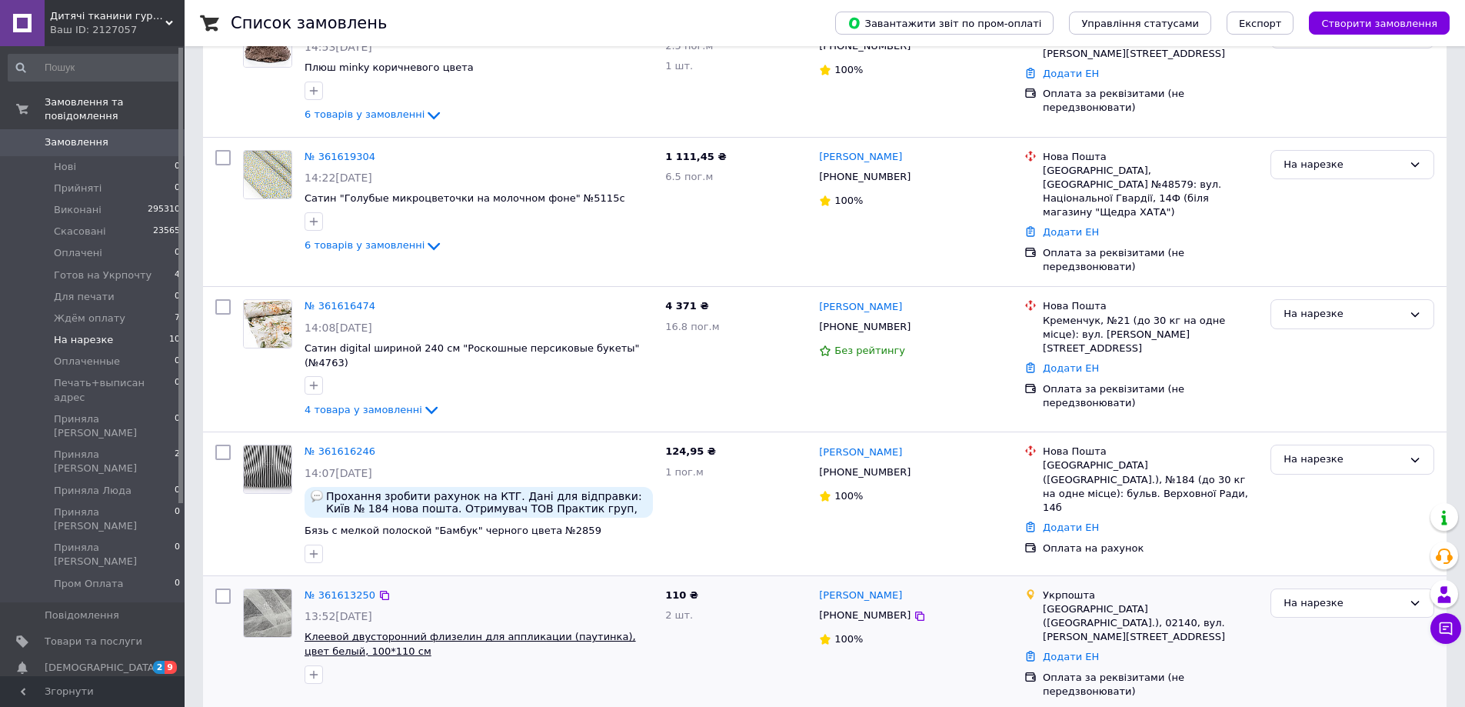
scroll to position [242, 0]
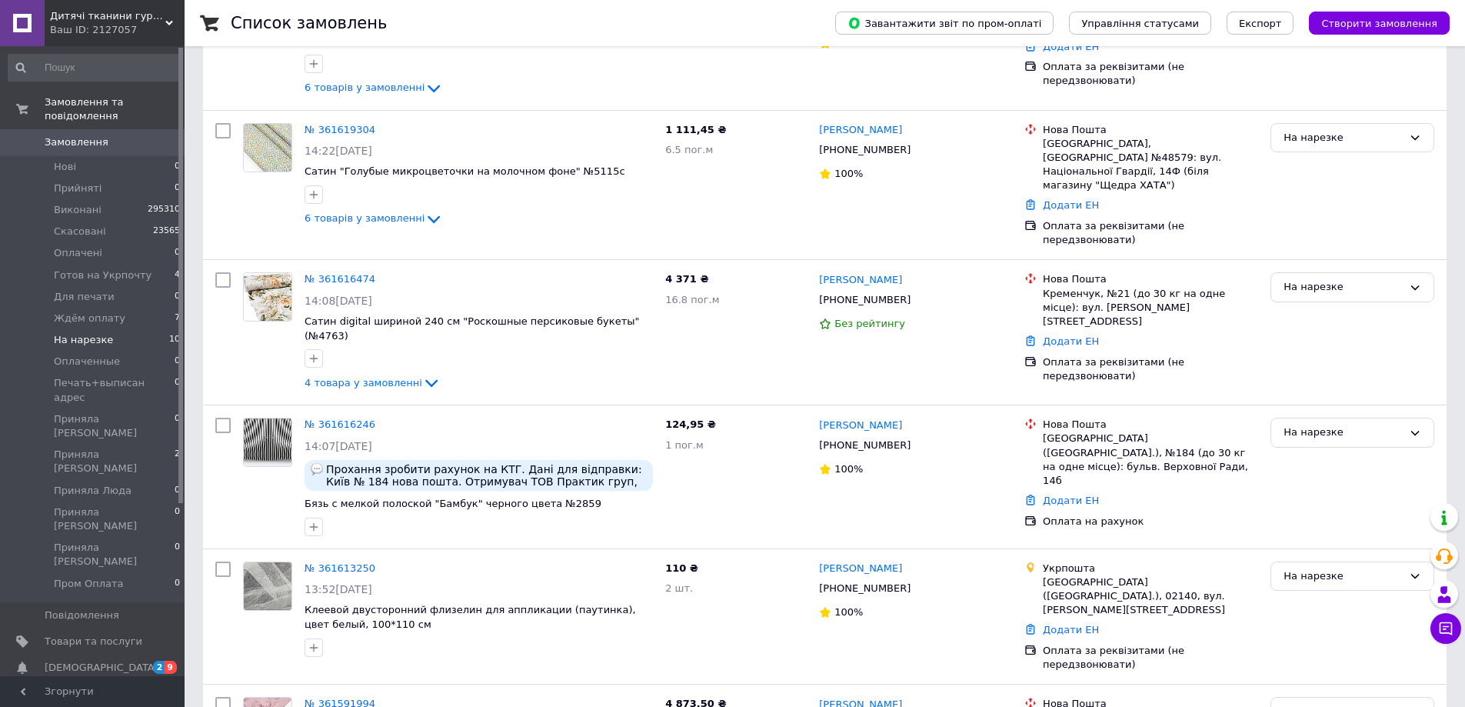
click at [122, 129] on link "Замовлення 0" at bounding box center [94, 142] width 189 height 26
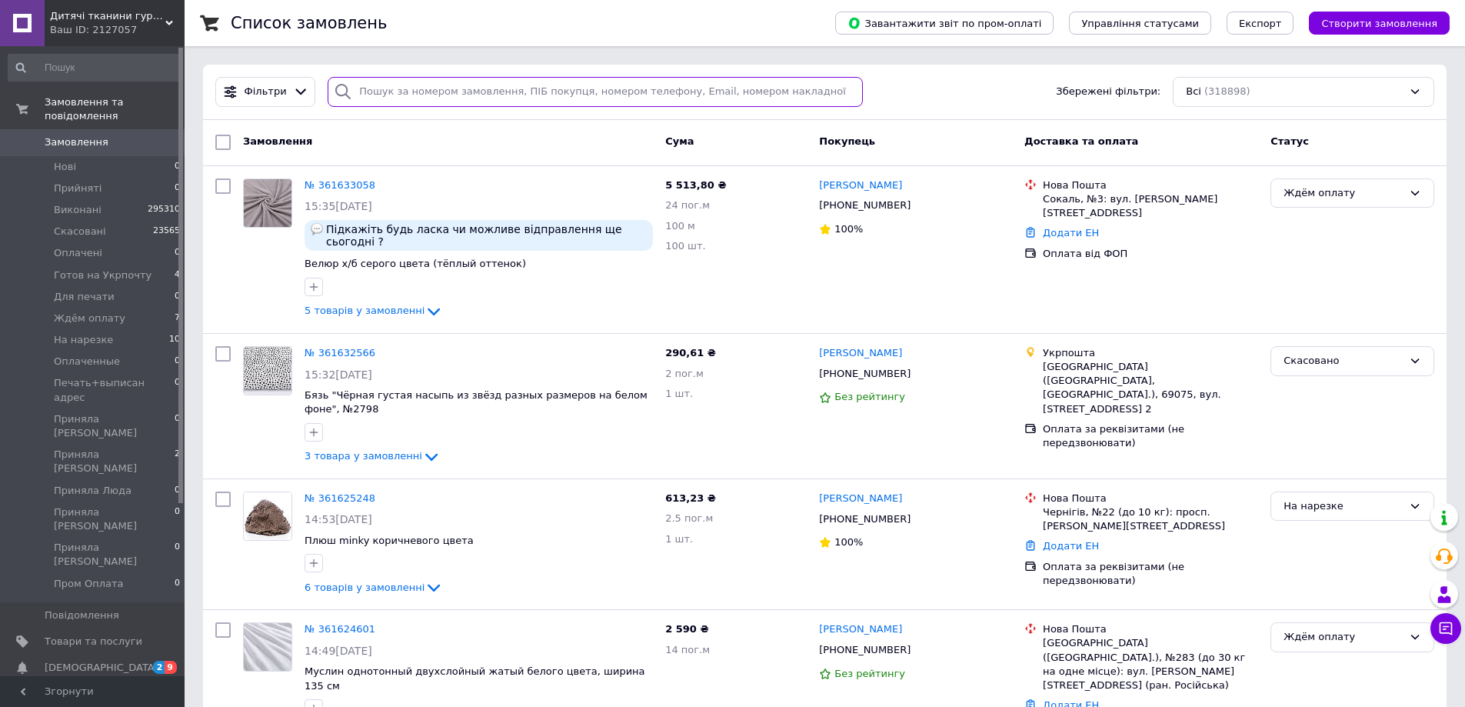
click at [417, 83] on input "search" at bounding box center [595, 92] width 535 height 30
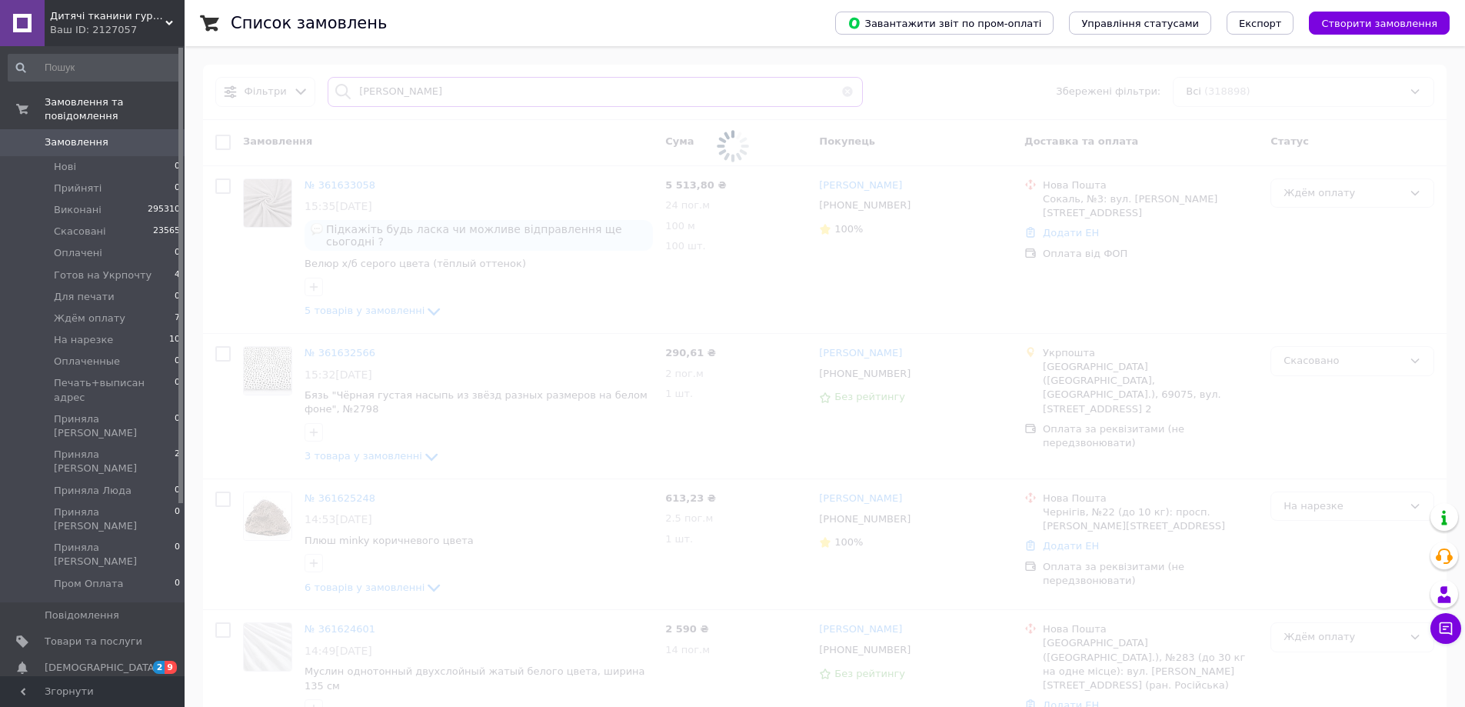
type input "[PERSON_NAME]"
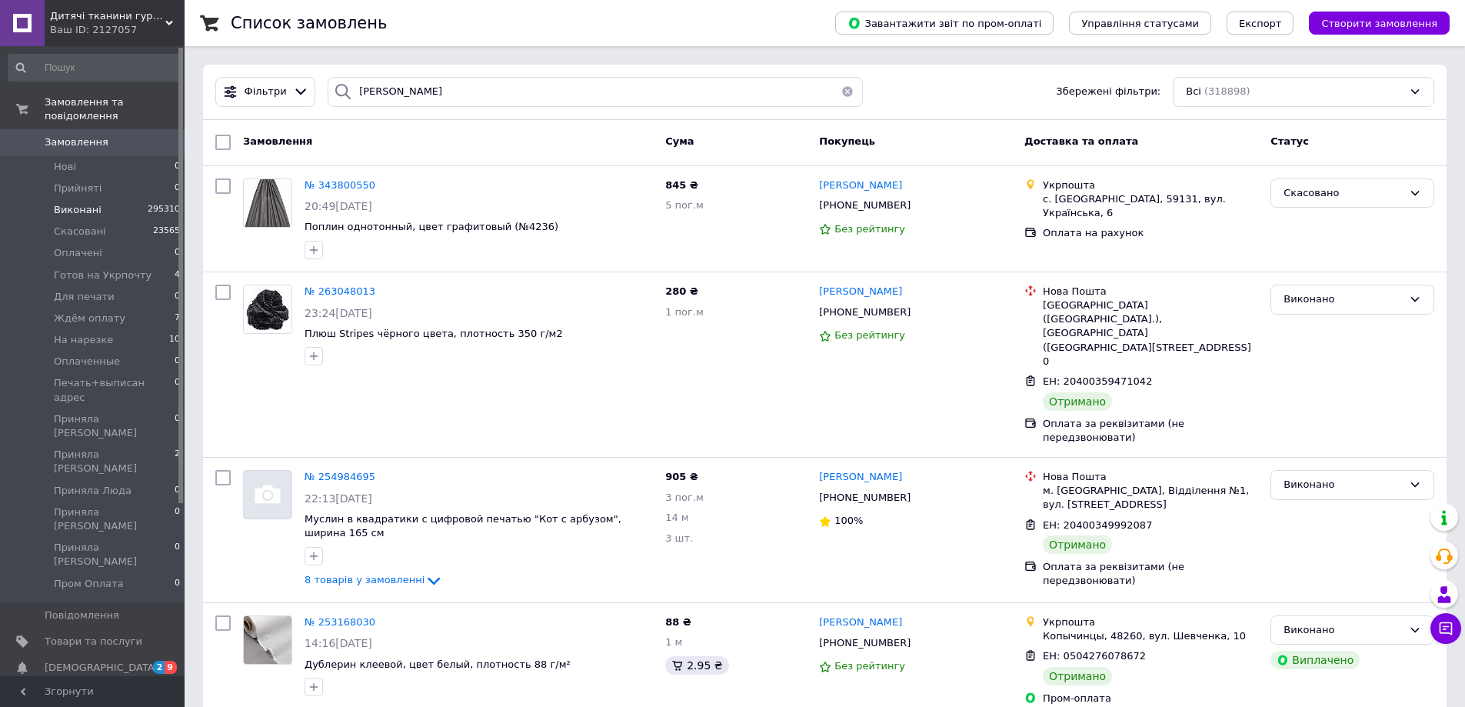
click at [117, 199] on li "Виконані 295310" at bounding box center [94, 210] width 189 height 22
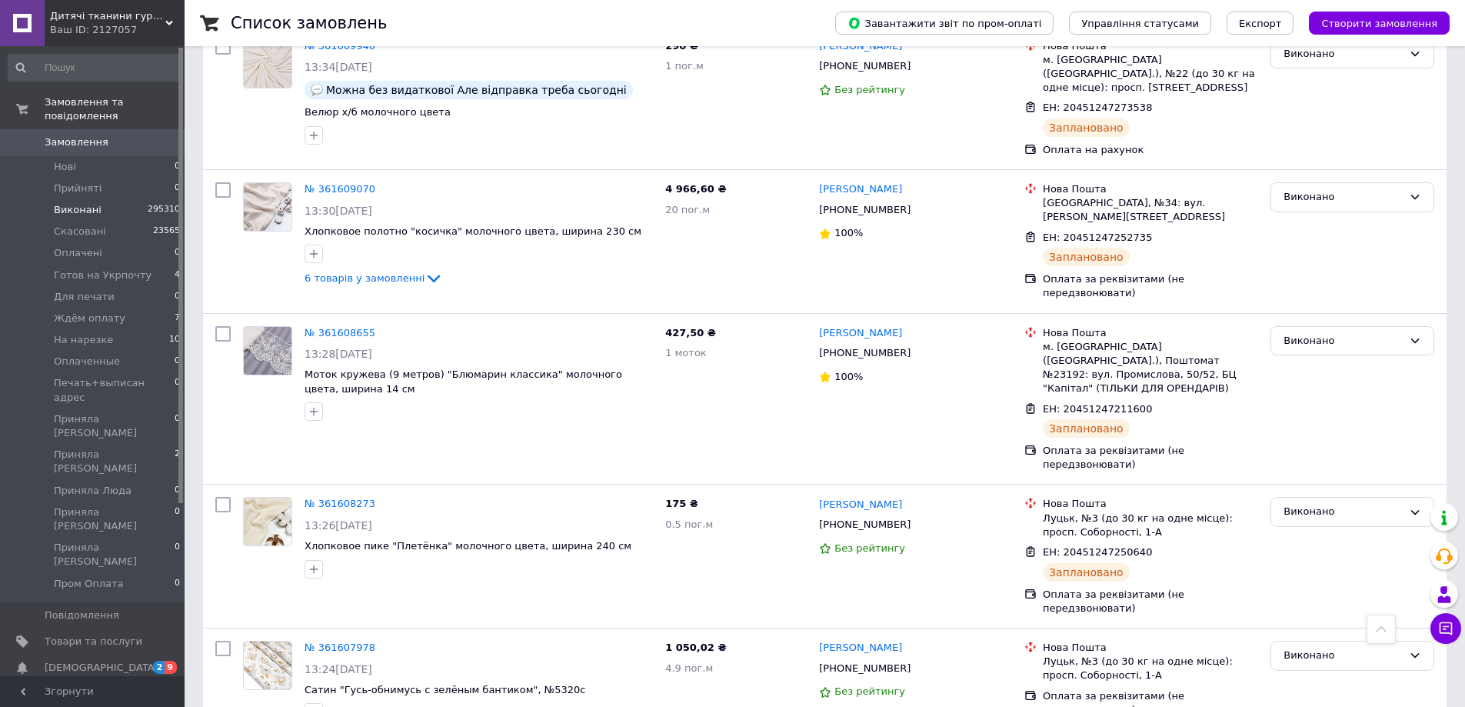
scroll to position [1231, 0]
click at [147, 178] on li "Прийняті 0" at bounding box center [94, 189] width 189 height 22
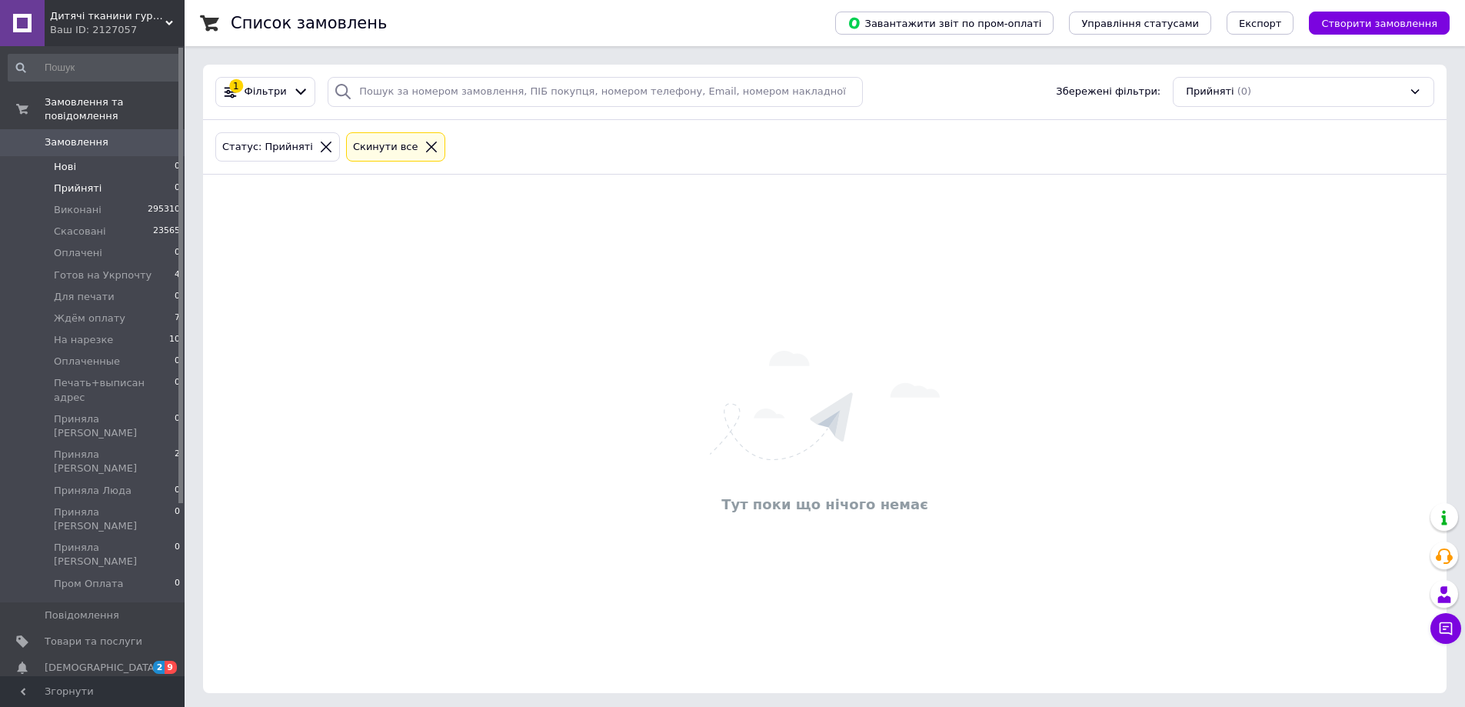
click at [150, 156] on li "Нові 0" at bounding box center [94, 167] width 189 height 22
click at [125, 183] on li "Прийняті 0" at bounding box center [94, 189] width 189 height 22
click at [136, 178] on li "Прийняті 0" at bounding box center [94, 189] width 189 height 22
click at [141, 158] on li "Нові 0" at bounding box center [94, 167] width 189 height 22
click at [149, 156] on li "Нові 0" at bounding box center [94, 167] width 189 height 22
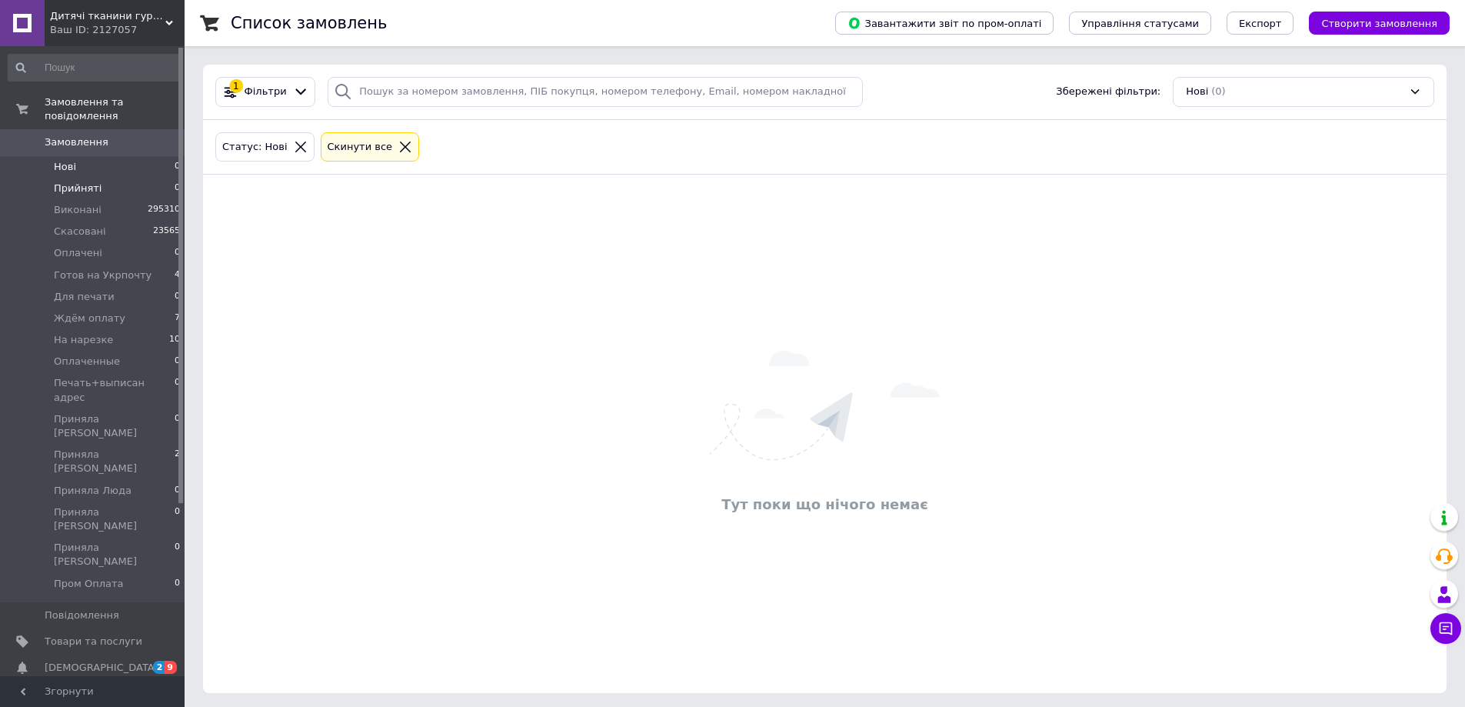
click at [149, 179] on li "Прийняті 0" at bounding box center [94, 189] width 189 height 22
click at [147, 178] on li "Прийняті 0" at bounding box center [94, 189] width 189 height 22
click at [147, 158] on li "Нові 0" at bounding box center [94, 167] width 189 height 22
click at [1341, 232] on div "Тут поки що нічого немає" at bounding box center [825, 434] width 1244 height 488
click at [128, 178] on li "Прийняті 0" at bounding box center [94, 189] width 189 height 22
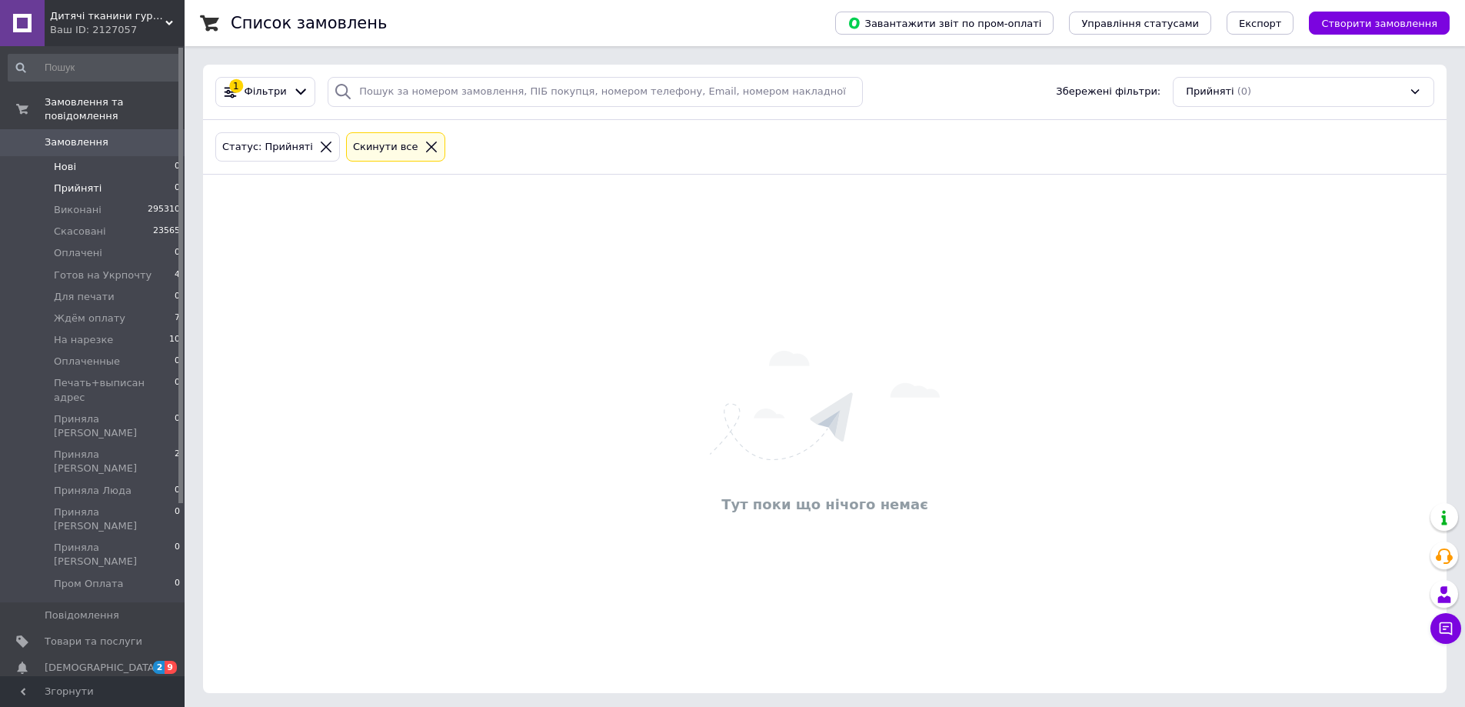
click at [131, 156] on li "Нові 0" at bounding box center [94, 167] width 189 height 22
click at [155, 444] on li "Приняла [DEMOGRAPHIC_DATA] 2" at bounding box center [94, 461] width 189 height 35
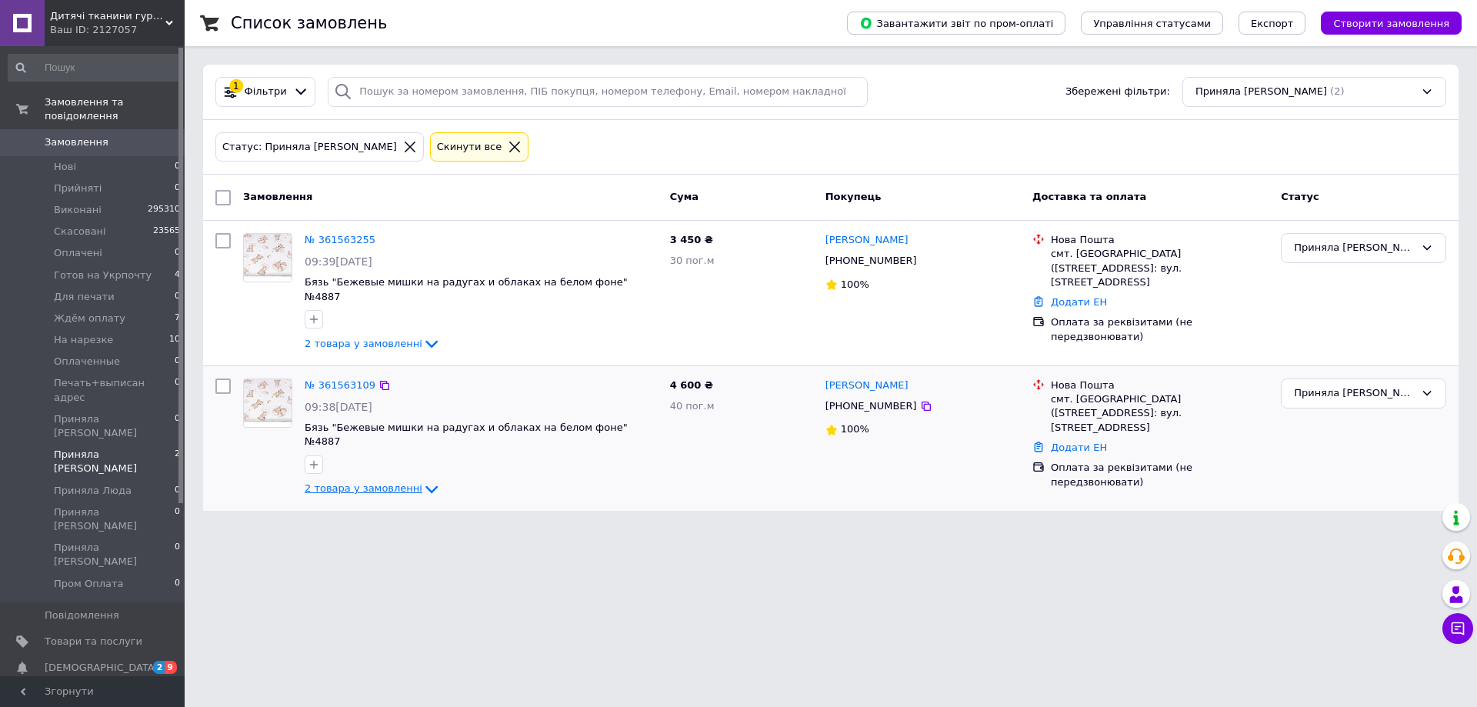
click at [422, 480] on icon at bounding box center [431, 489] width 18 height 18
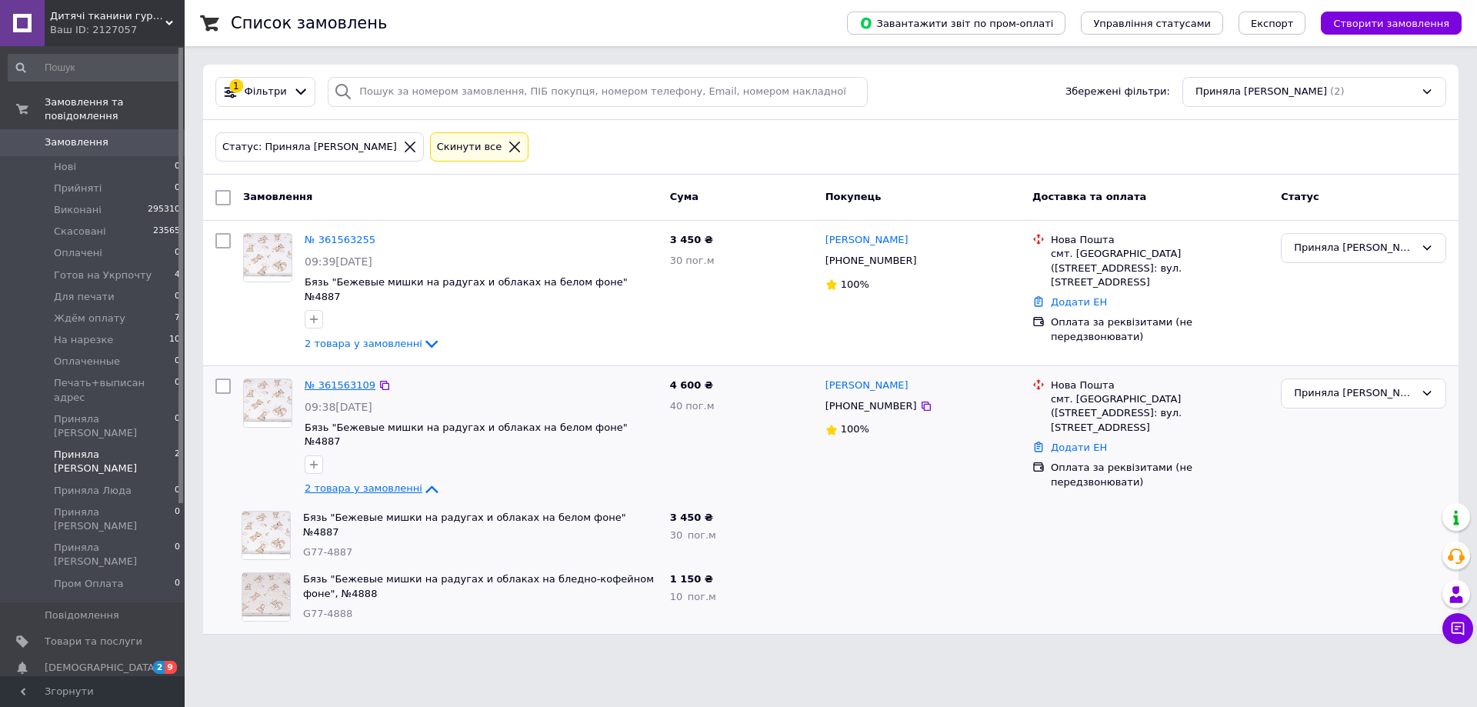
click at [359, 379] on link "№ 361563109" at bounding box center [340, 385] width 71 height 12
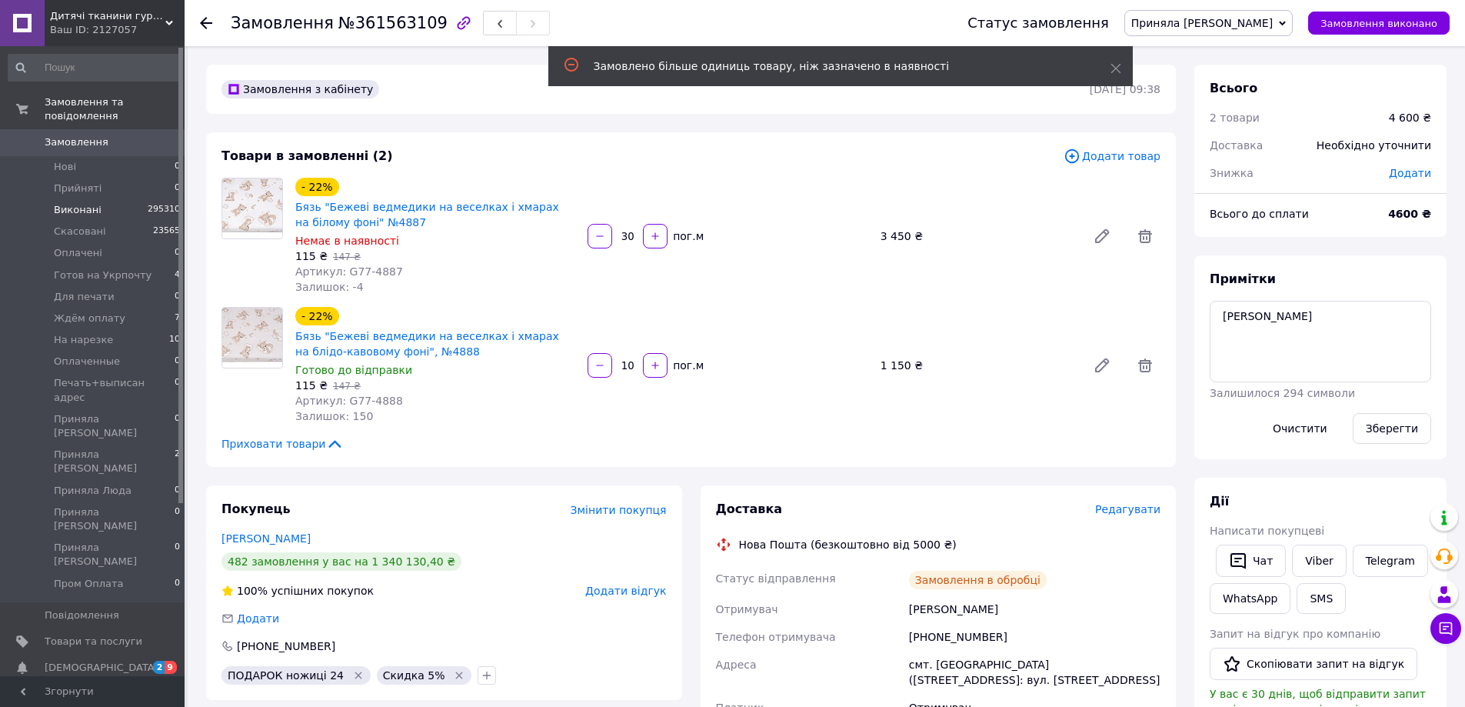
click at [157, 199] on li "Виконані 295310" at bounding box center [94, 210] width 189 height 22
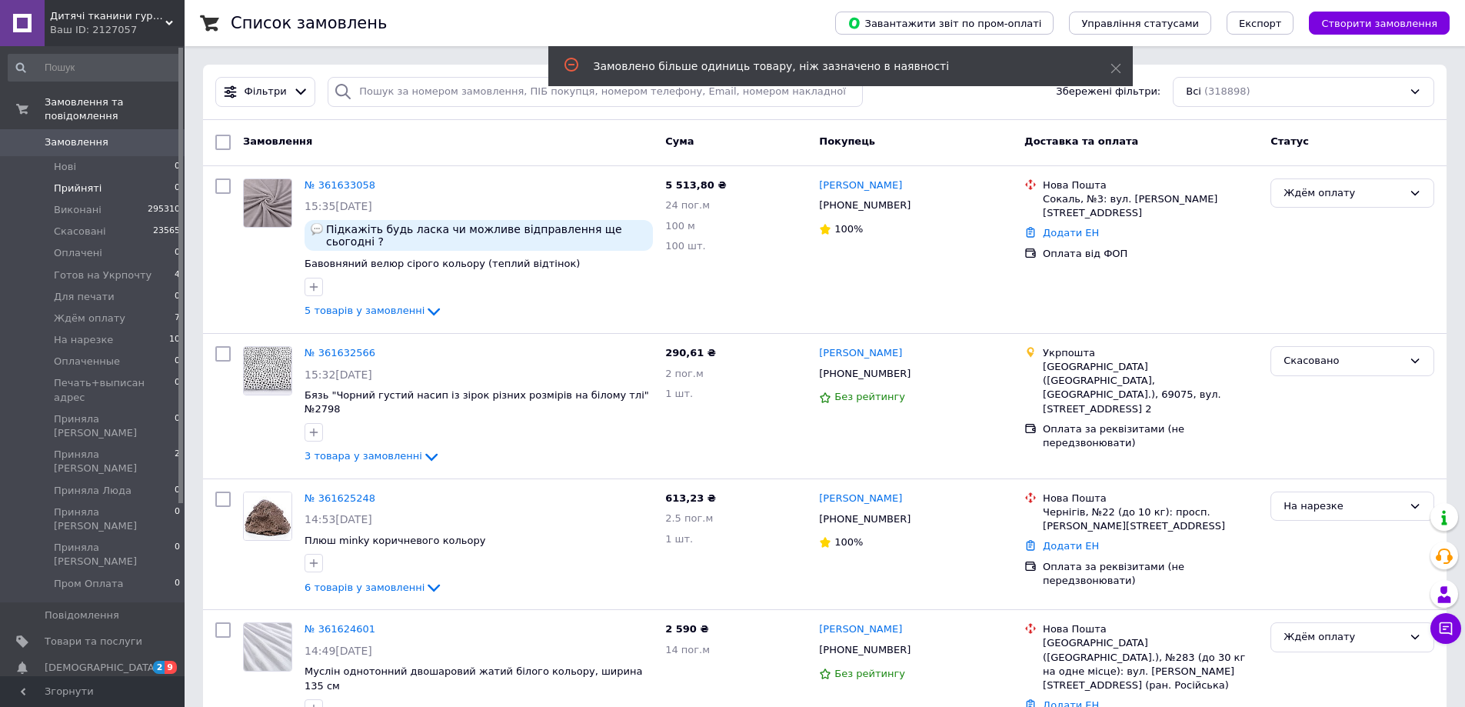
click at [158, 178] on li "Прийняті 0" at bounding box center [94, 189] width 189 height 22
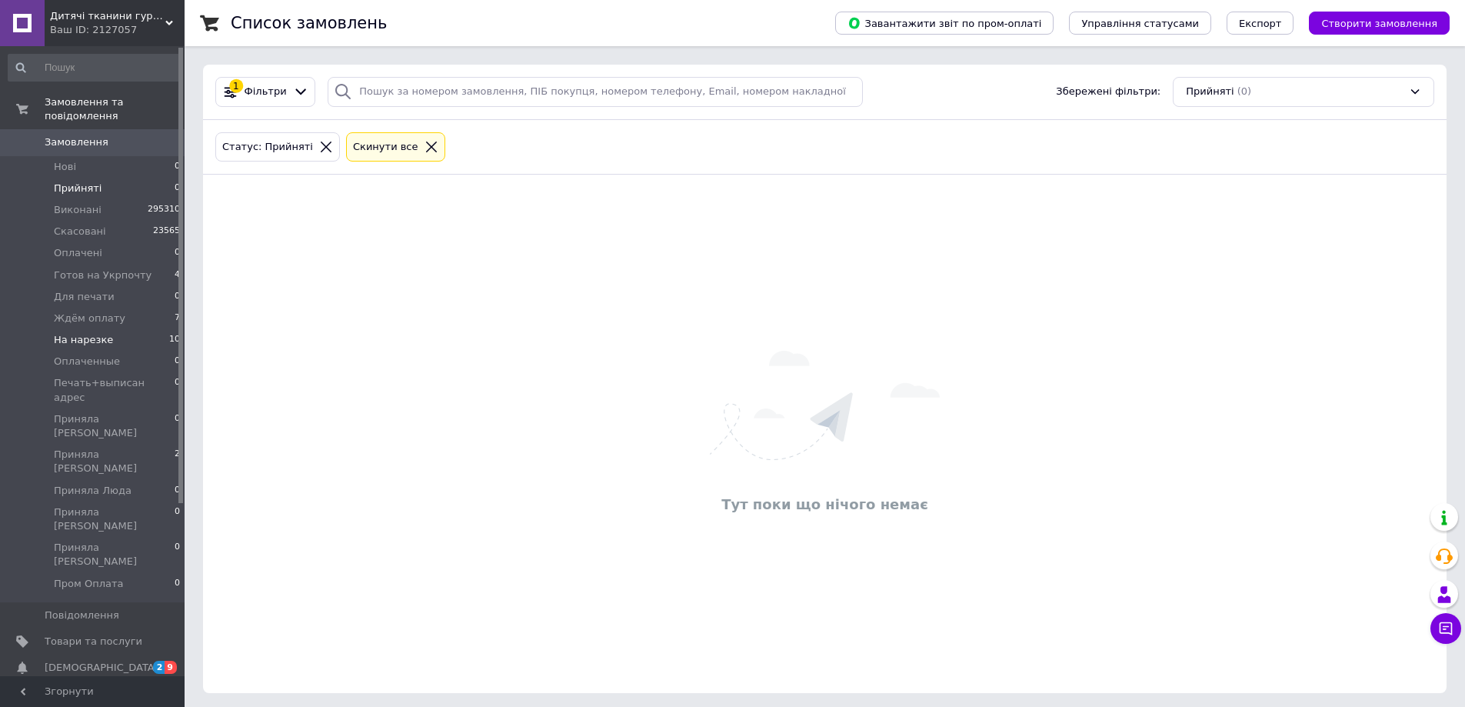
click at [143, 332] on li "На нарезке 10" at bounding box center [94, 340] width 189 height 22
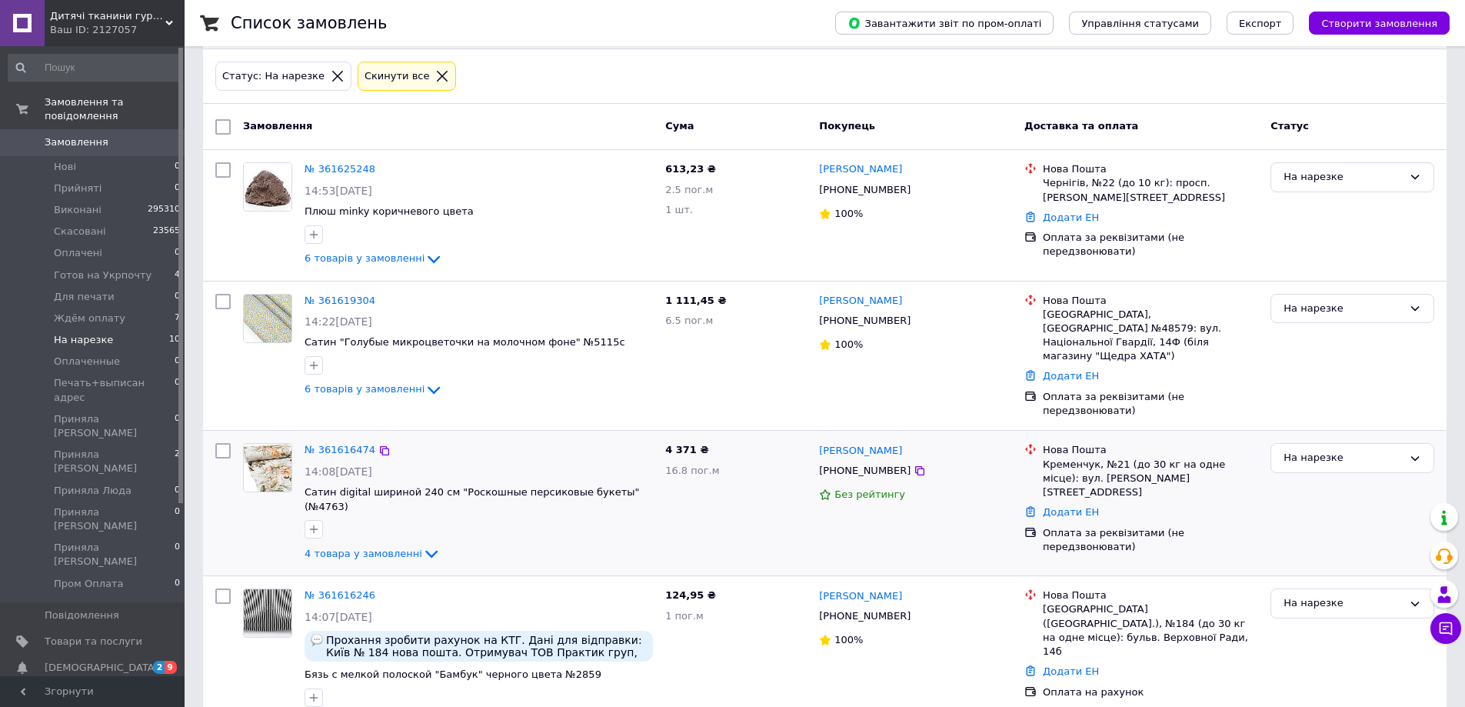
scroll to position [154, 0]
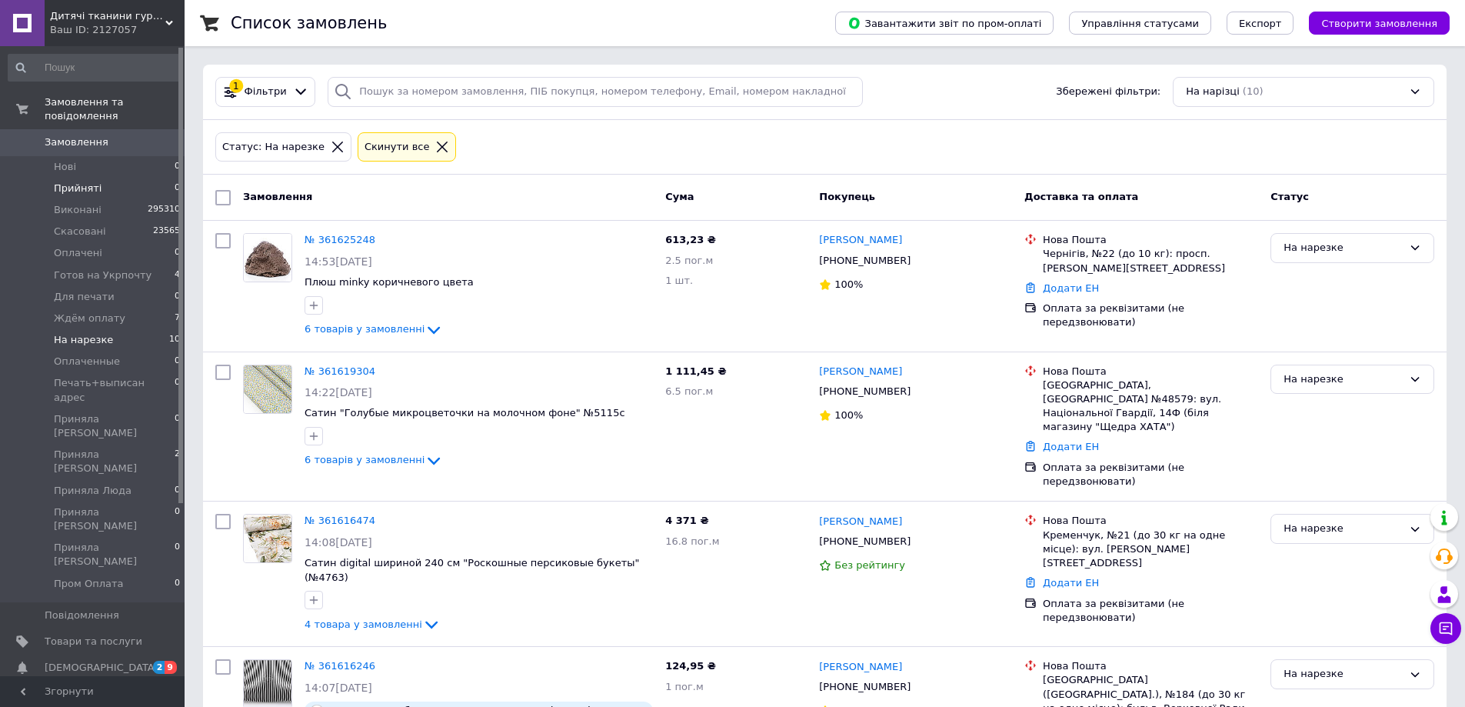
click at [134, 178] on li "Прийняті 0" at bounding box center [94, 189] width 189 height 22
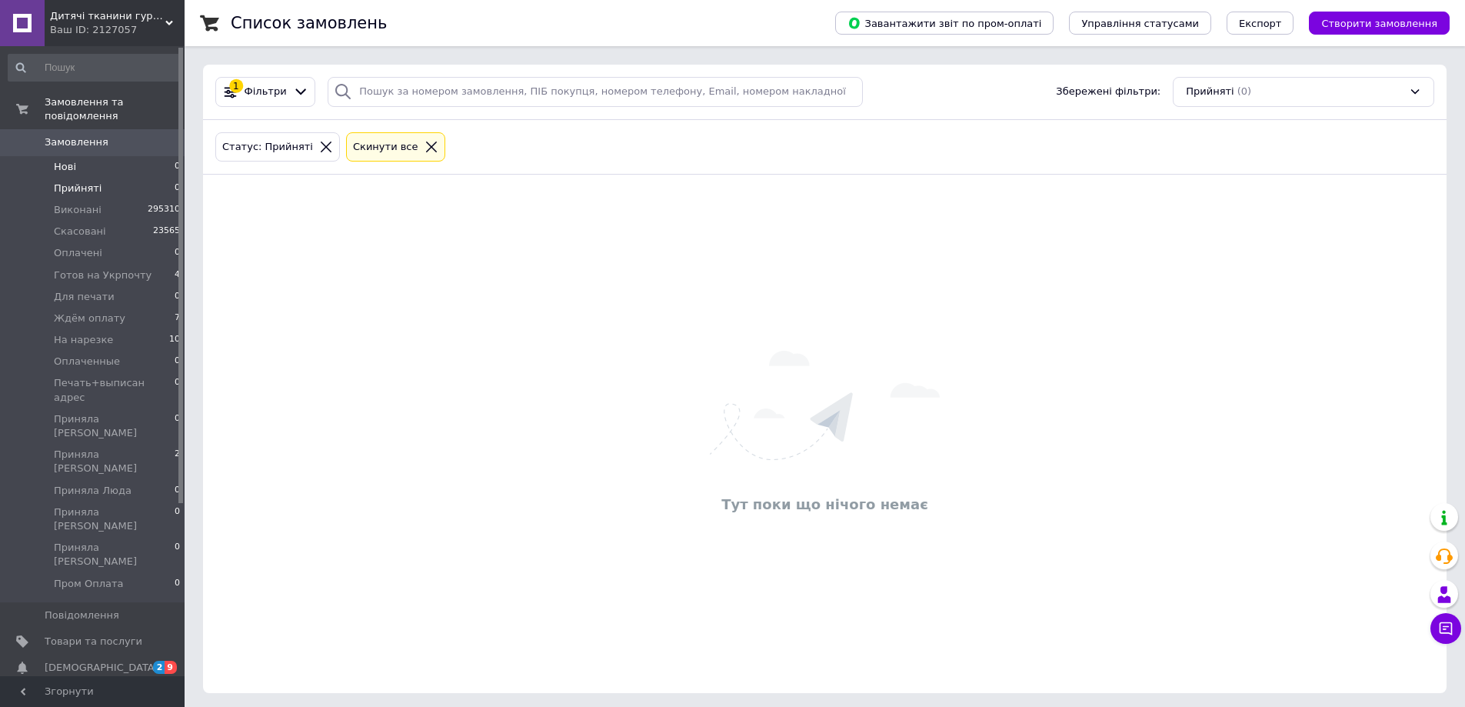
click at [137, 158] on li "Нові 0" at bounding box center [94, 167] width 189 height 22
click at [138, 178] on li "Прийняті 0" at bounding box center [94, 189] width 189 height 22
click at [145, 157] on li "Нові 0" at bounding box center [94, 167] width 189 height 22
click at [137, 178] on li "Прийняті 0" at bounding box center [94, 189] width 189 height 22
click at [148, 309] on li "Ждём оплату 7" at bounding box center [94, 319] width 189 height 22
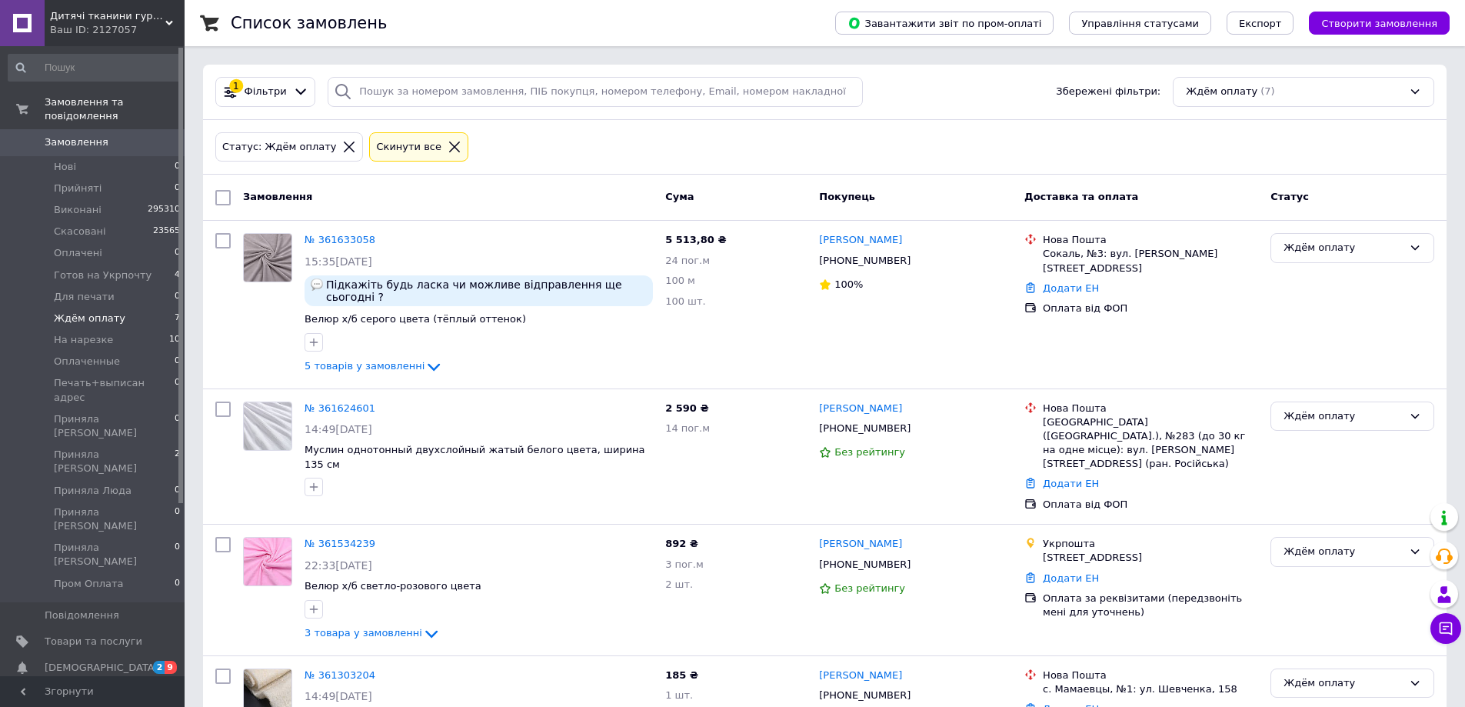
click at [144, 135] on span "0" at bounding box center [163, 142] width 42 height 14
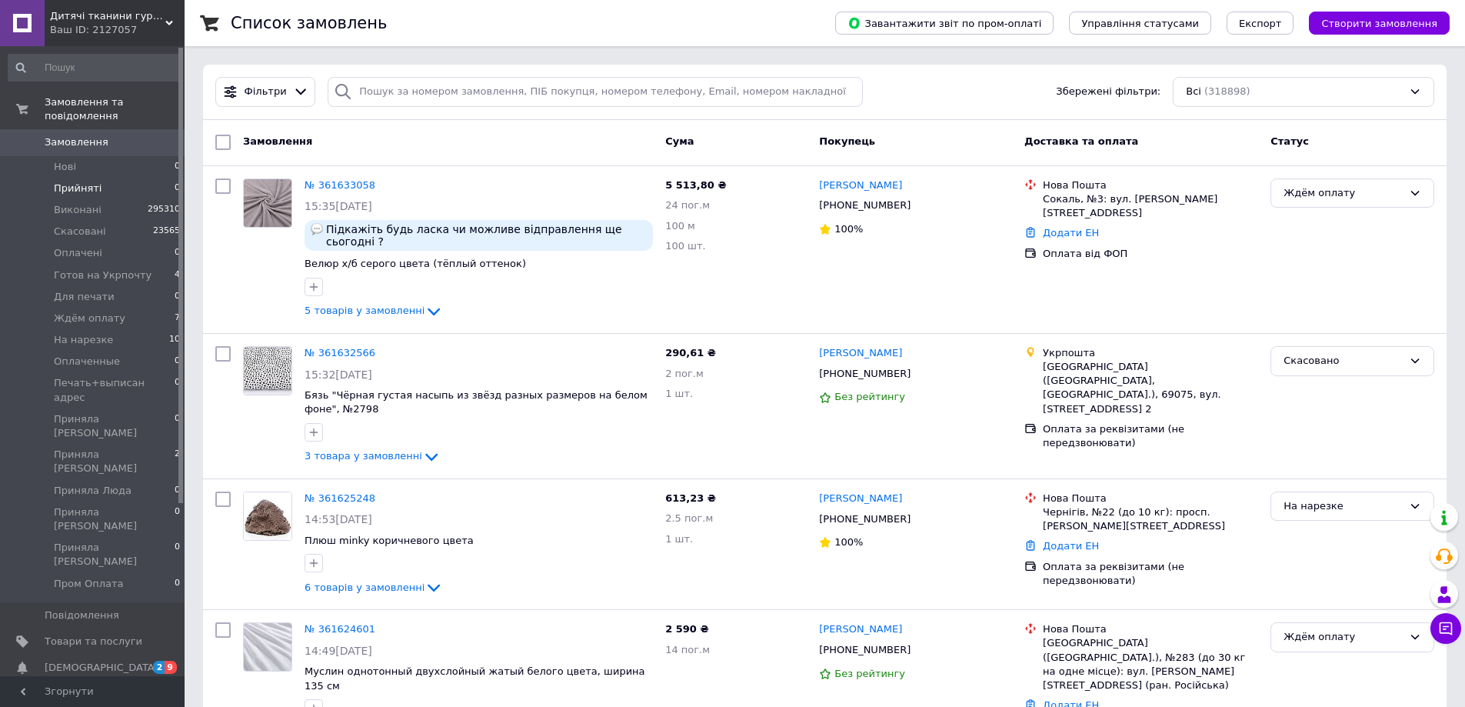
click at [166, 178] on li "Прийняті 0" at bounding box center [94, 189] width 189 height 22
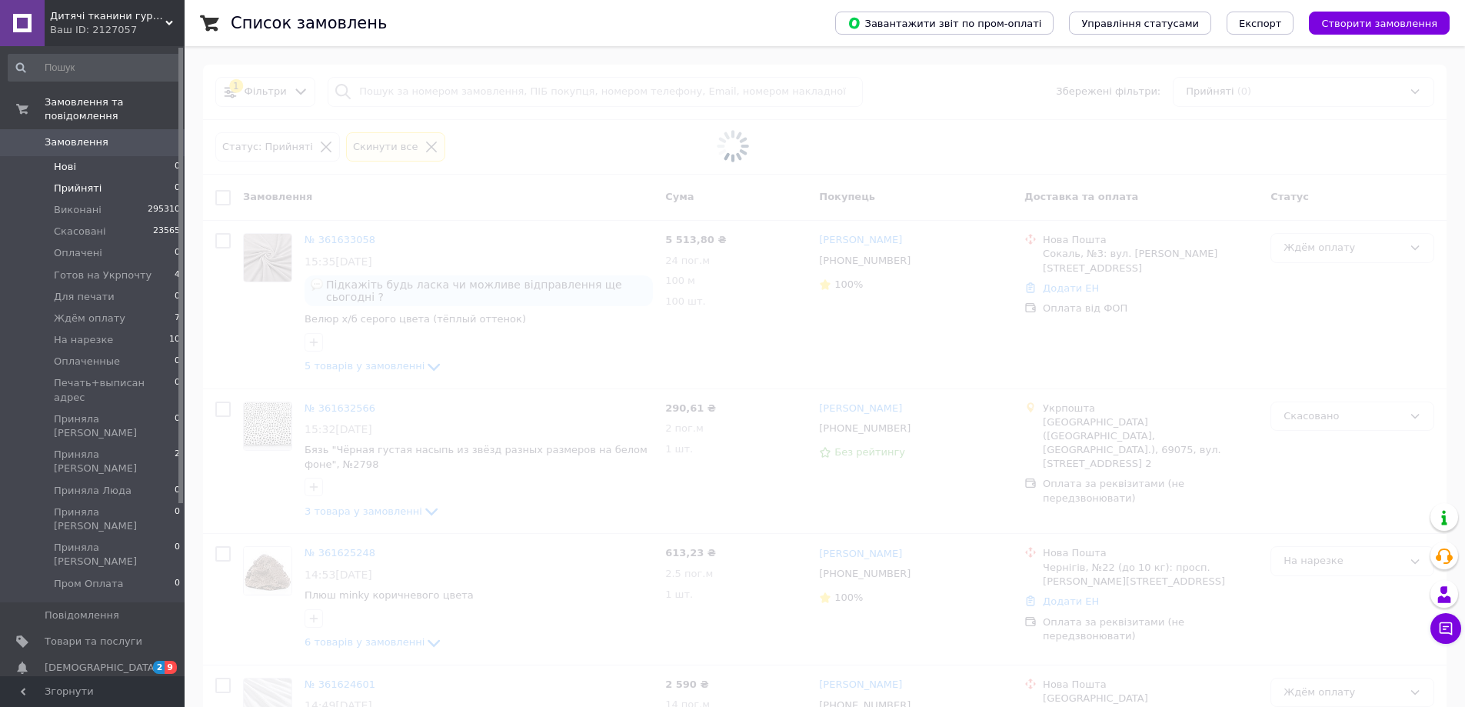
click at [175, 160] on span "0" at bounding box center [177, 167] width 5 height 14
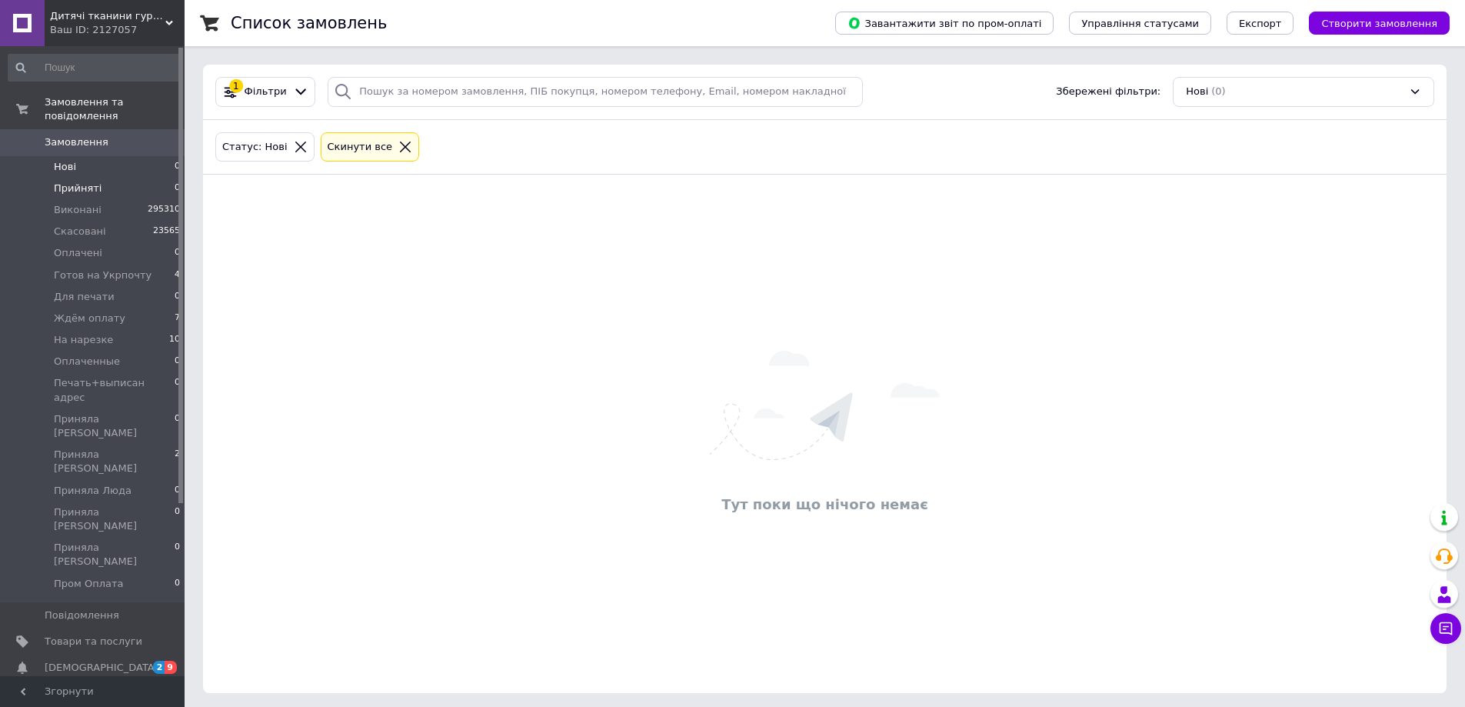
click at [125, 178] on li "Прийняті 0" at bounding box center [94, 189] width 189 height 22
click at [138, 156] on li "Нові 0" at bounding box center [94, 167] width 189 height 22
click at [155, 179] on li "Прийняті 0" at bounding box center [94, 189] width 189 height 22
click at [162, 157] on li "Нові 0" at bounding box center [94, 167] width 189 height 22
click at [87, 156] on li "Нові 0" at bounding box center [94, 167] width 189 height 22
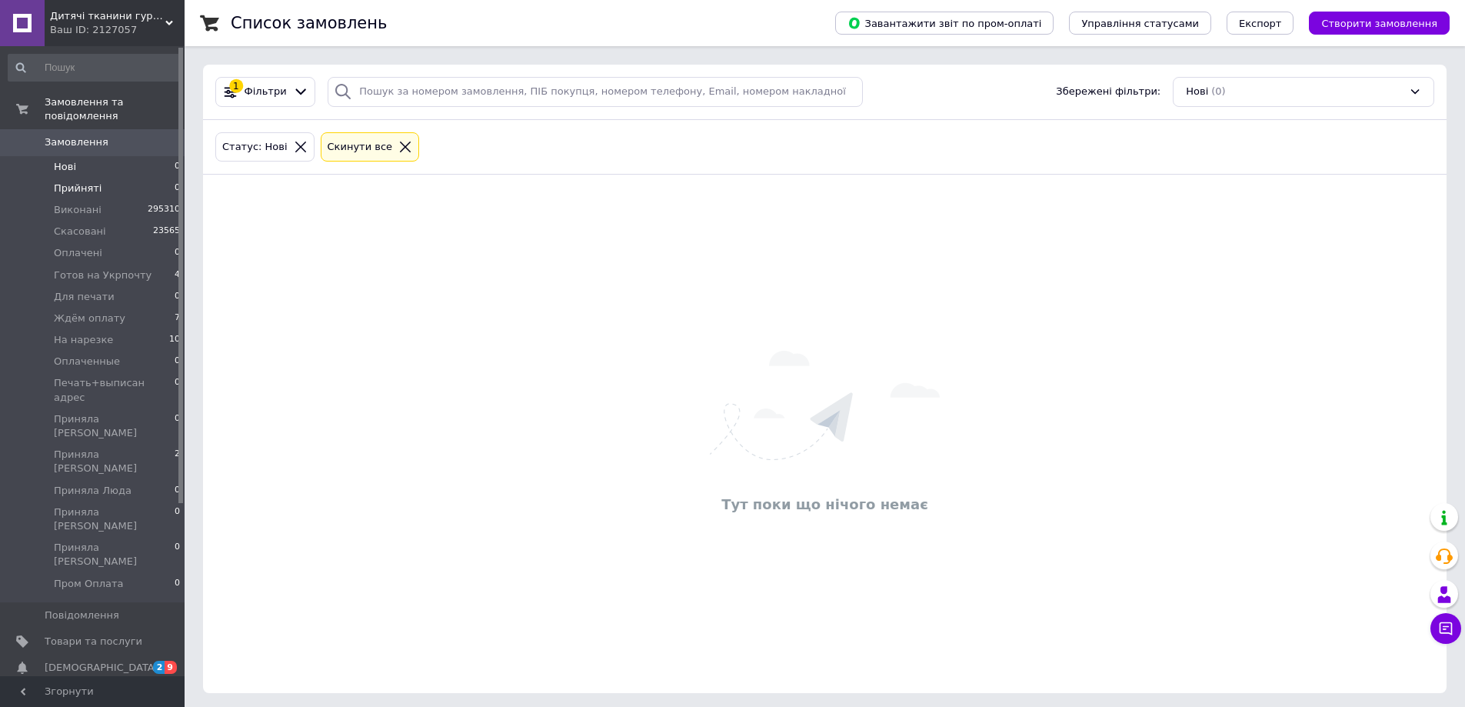
click at [100, 178] on li "Прийняті 0" at bounding box center [94, 189] width 189 height 22
click at [110, 156] on li "Нові 0" at bounding box center [94, 167] width 189 height 22
click at [107, 178] on li "Прийняті 0" at bounding box center [94, 189] width 189 height 22
click at [109, 158] on li "Нові 0" at bounding box center [94, 167] width 189 height 22
click at [125, 178] on li "Прийняті 0" at bounding box center [94, 189] width 189 height 22
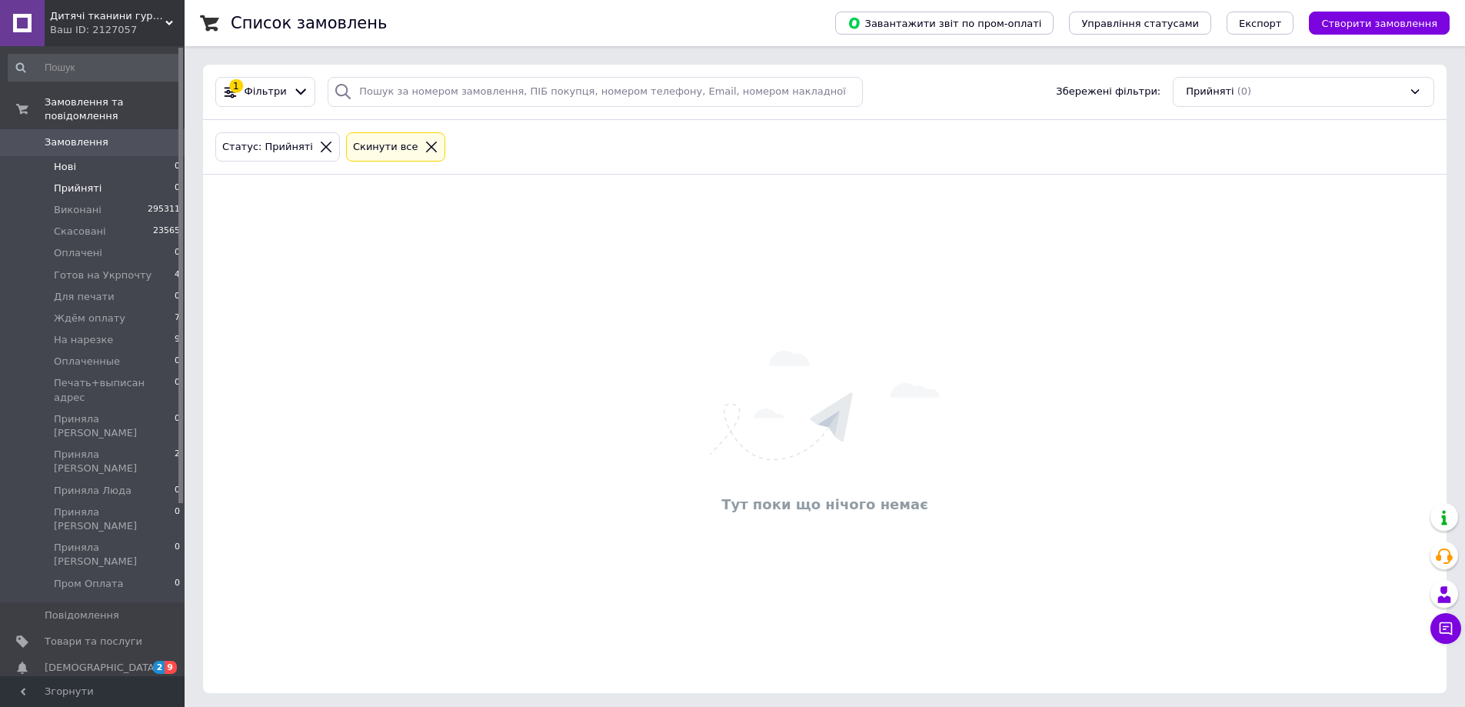
click at [127, 156] on li "Нові 0" at bounding box center [94, 167] width 189 height 22
click at [106, 178] on li "Прийняті 0" at bounding box center [94, 189] width 189 height 22
click at [118, 156] on li "Нові 0" at bounding box center [94, 167] width 189 height 22
click at [127, 329] on li "На нарезке 9" at bounding box center [94, 340] width 189 height 22
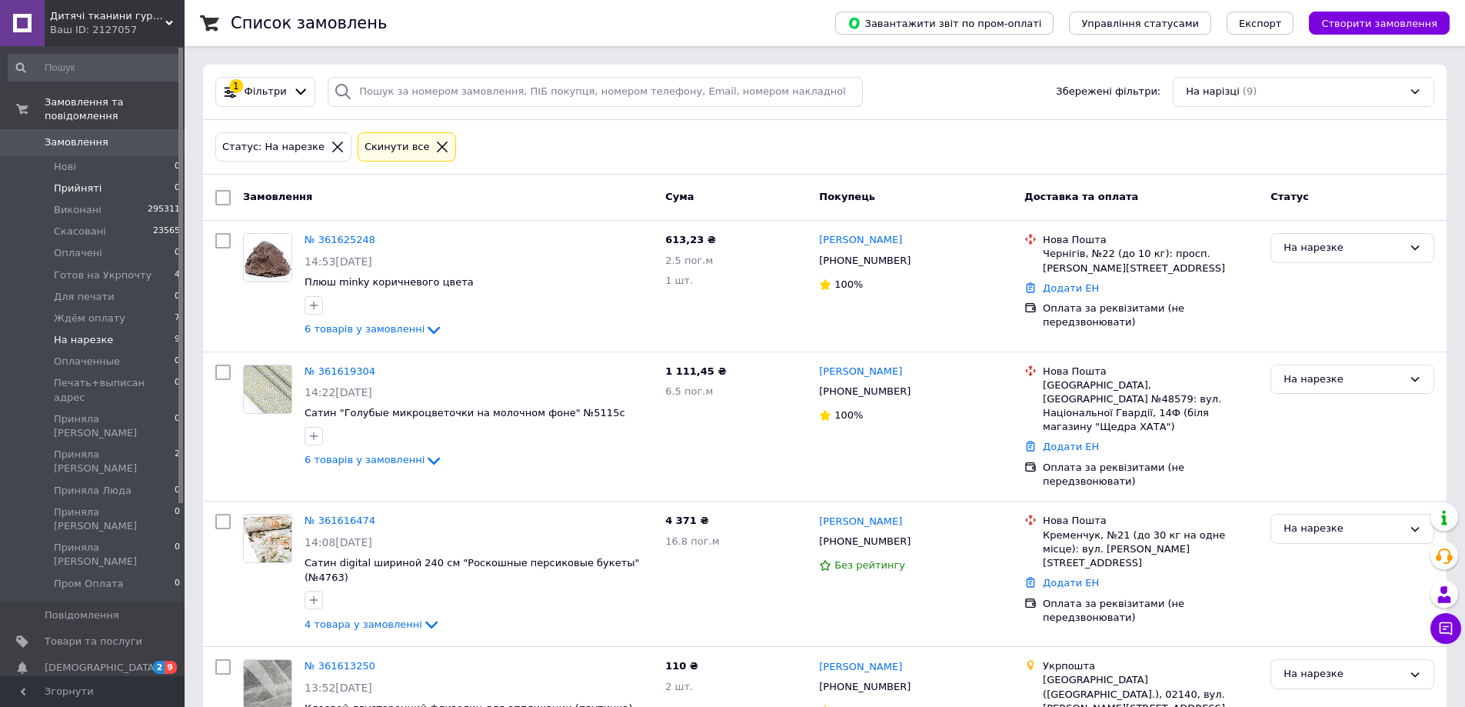
click at [129, 178] on li "Прийняті 0" at bounding box center [94, 189] width 189 height 22
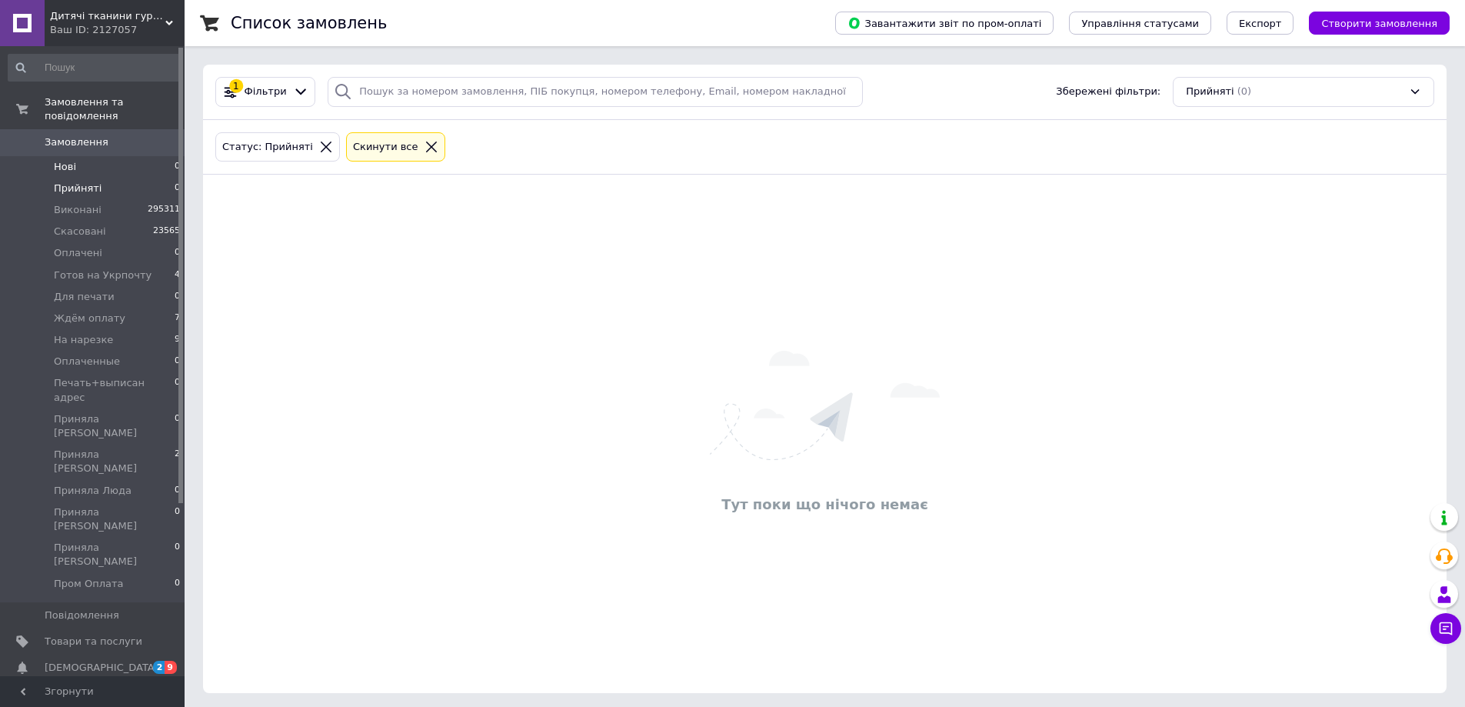
click at [135, 162] on li "Нові 0" at bounding box center [94, 167] width 189 height 22
click at [146, 178] on li "Прийняті 0" at bounding box center [94, 189] width 189 height 22
click at [150, 158] on li "Нові 0" at bounding box center [94, 167] width 189 height 22
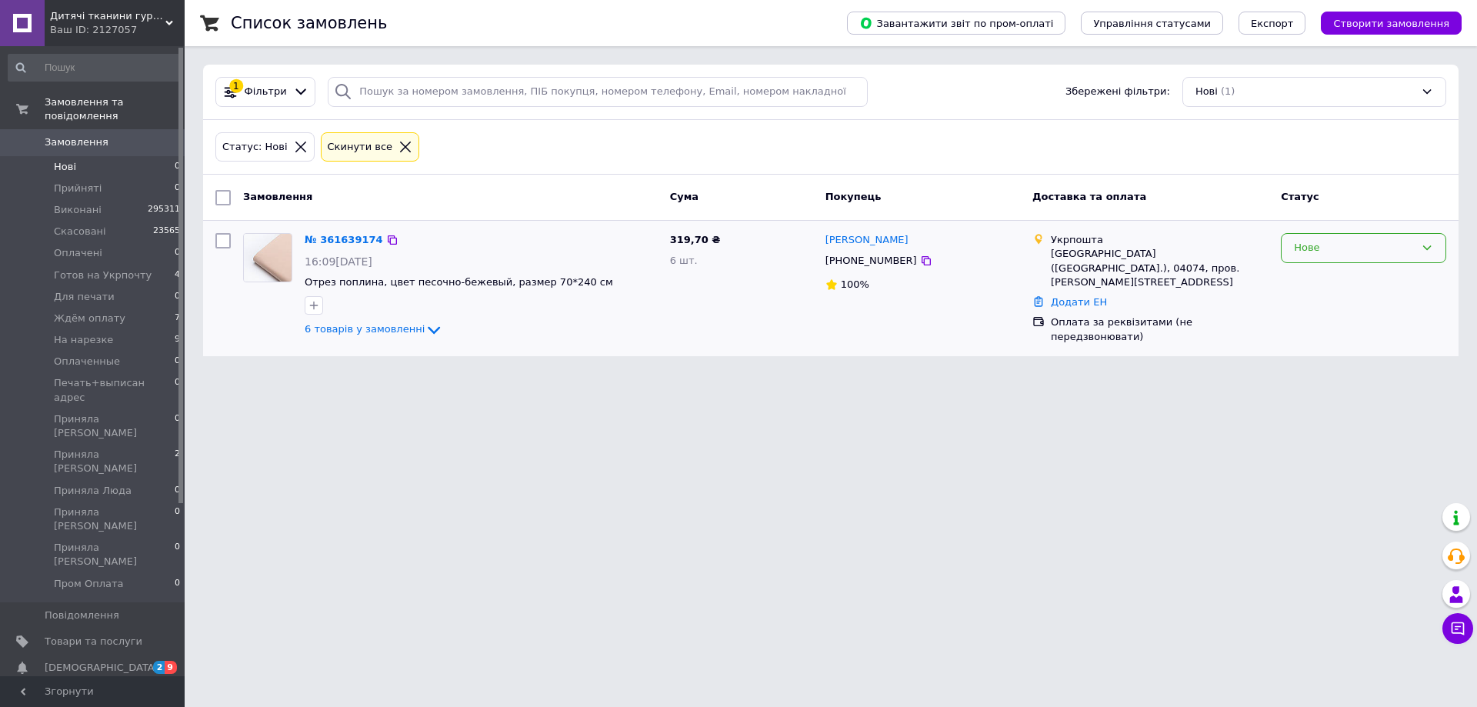
click at [1314, 248] on div "Нове" at bounding box center [1354, 248] width 121 height 16
click at [1312, 270] on li "Прийнято" at bounding box center [1364, 280] width 164 height 28
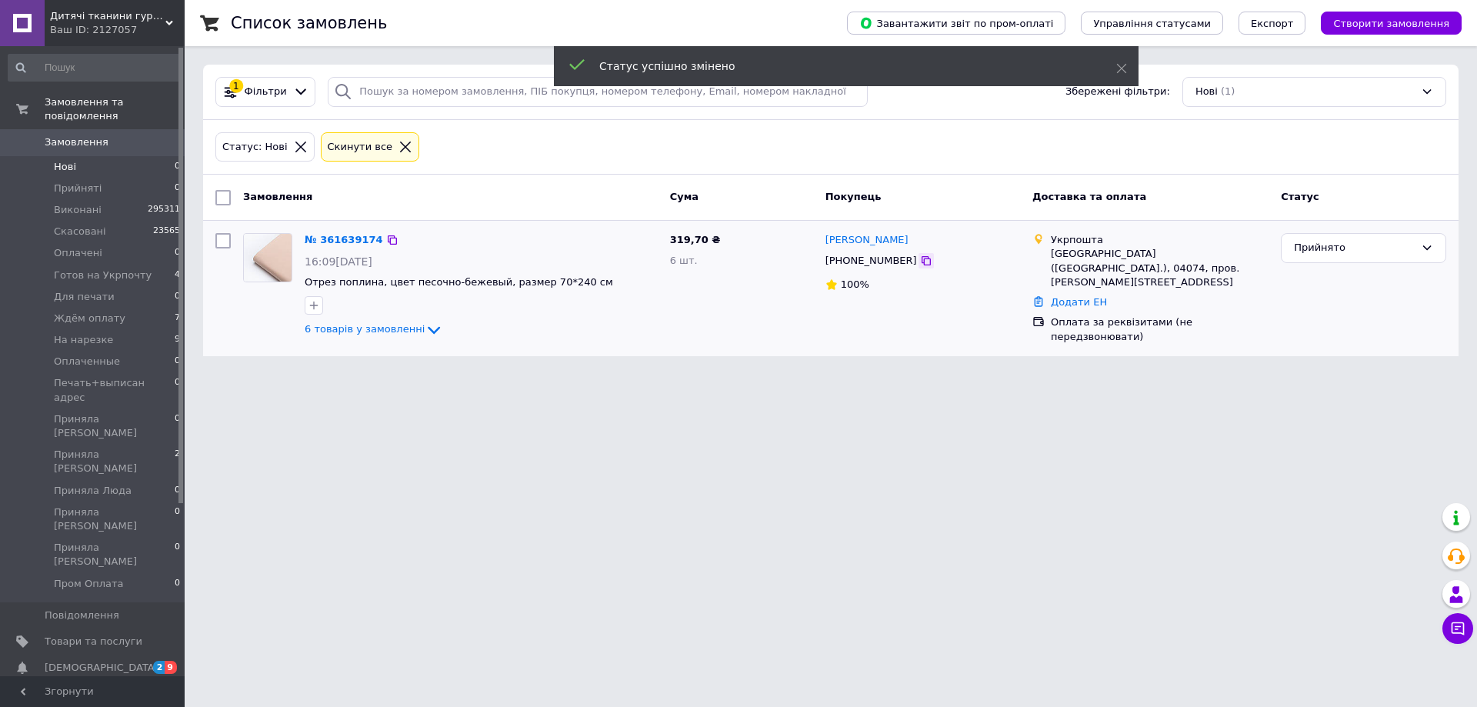
click at [920, 261] on icon at bounding box center [926, 261] width 12 height 12
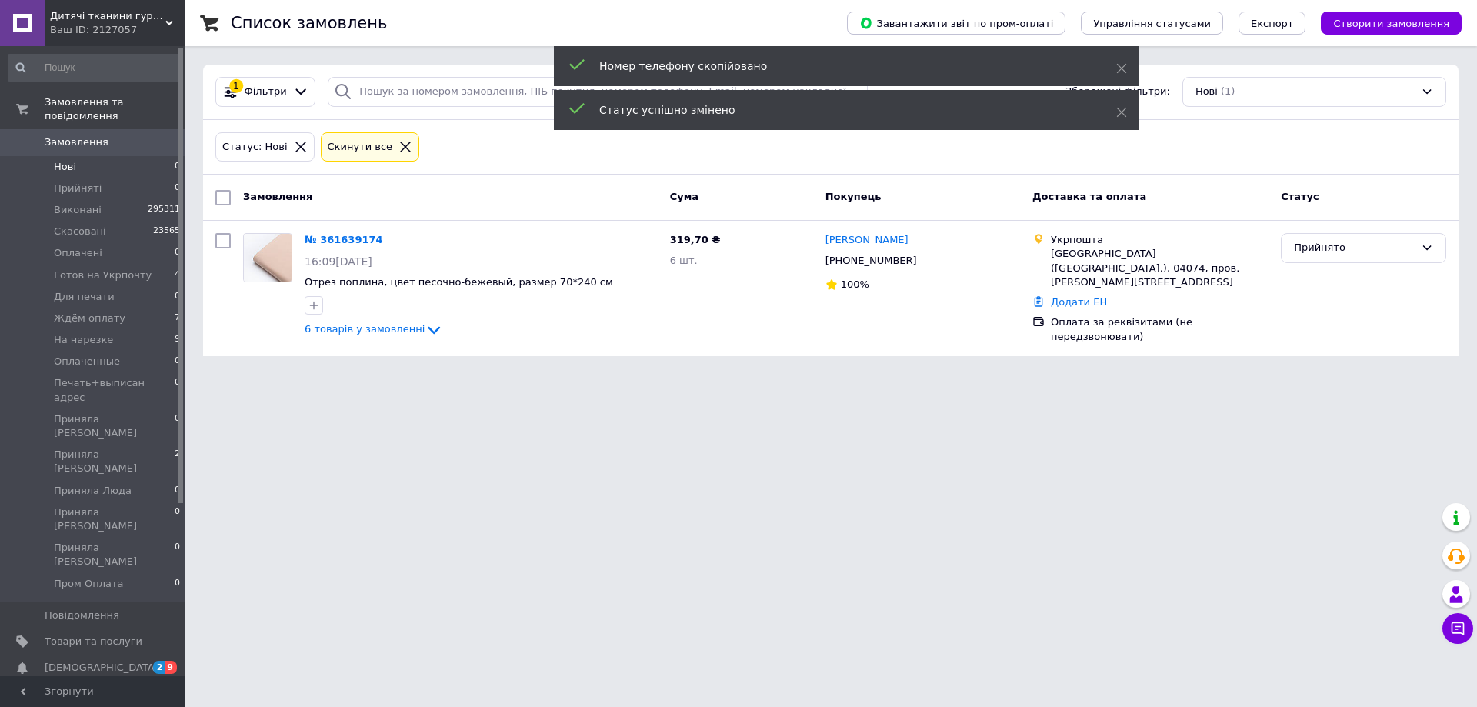
click at [135, 135] on span "Замовлення" at bounding box center [94, 142] width 98 height 14
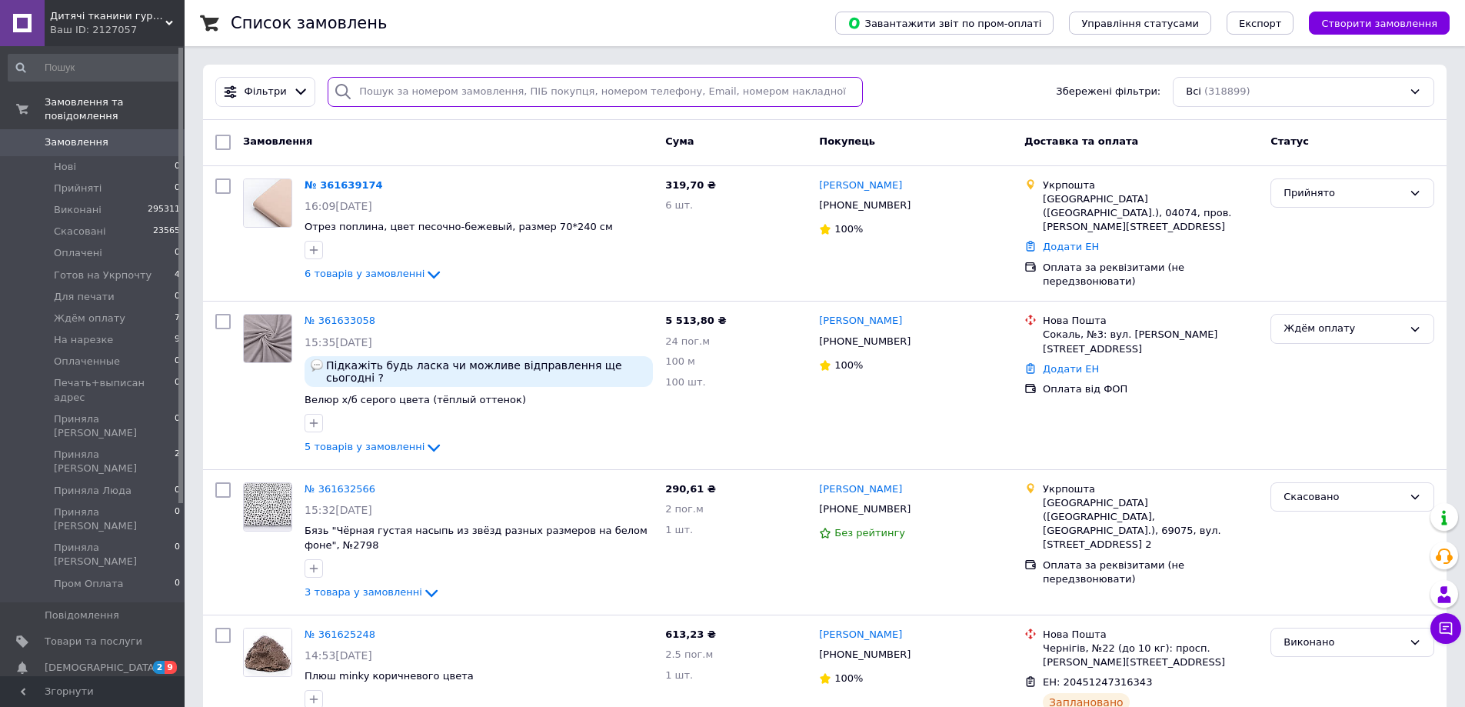
click at [567, 84] on input "search" at bounding box center [595, 92] width 535 height 30
paste input "+380674569040"
type input "+380674569040"
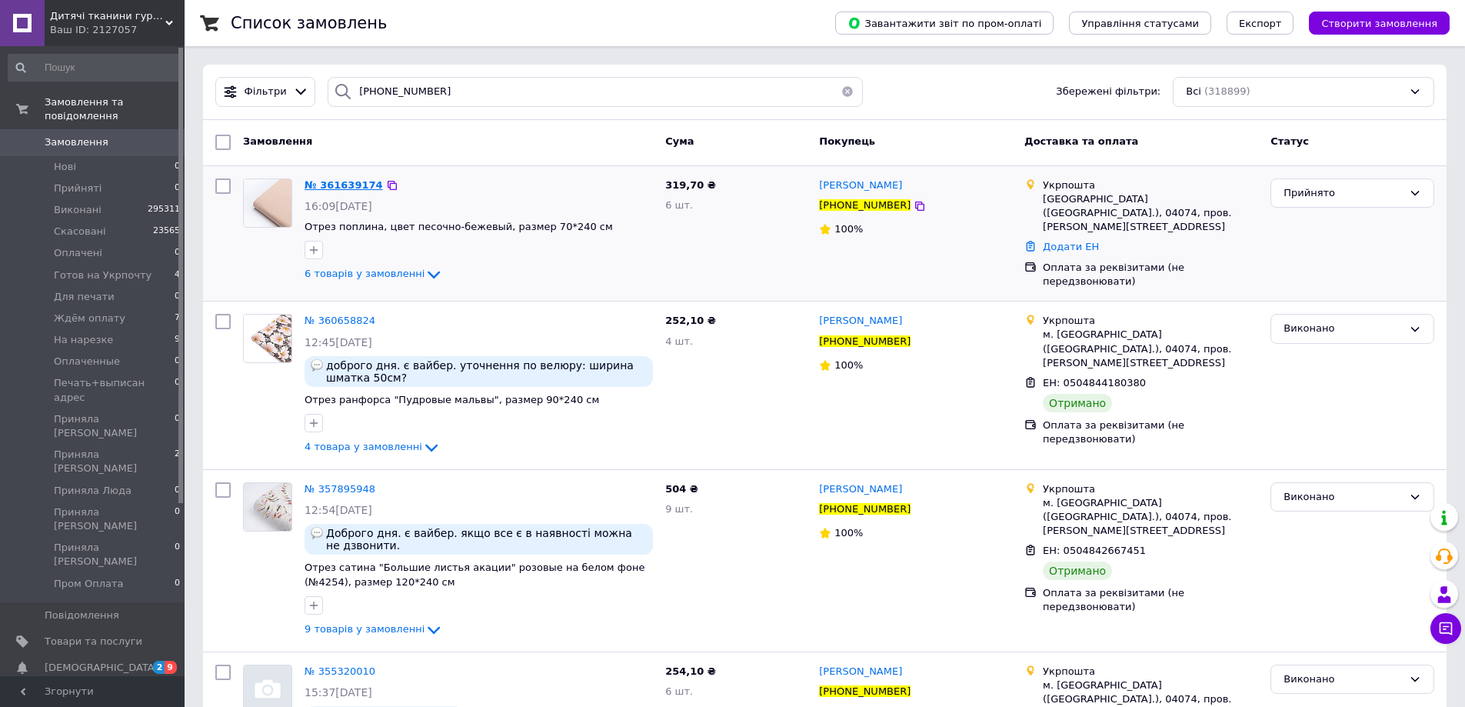
click at [365, 184] on span "№ 361639174" at bounding box center [344, 185] width 78 height 12
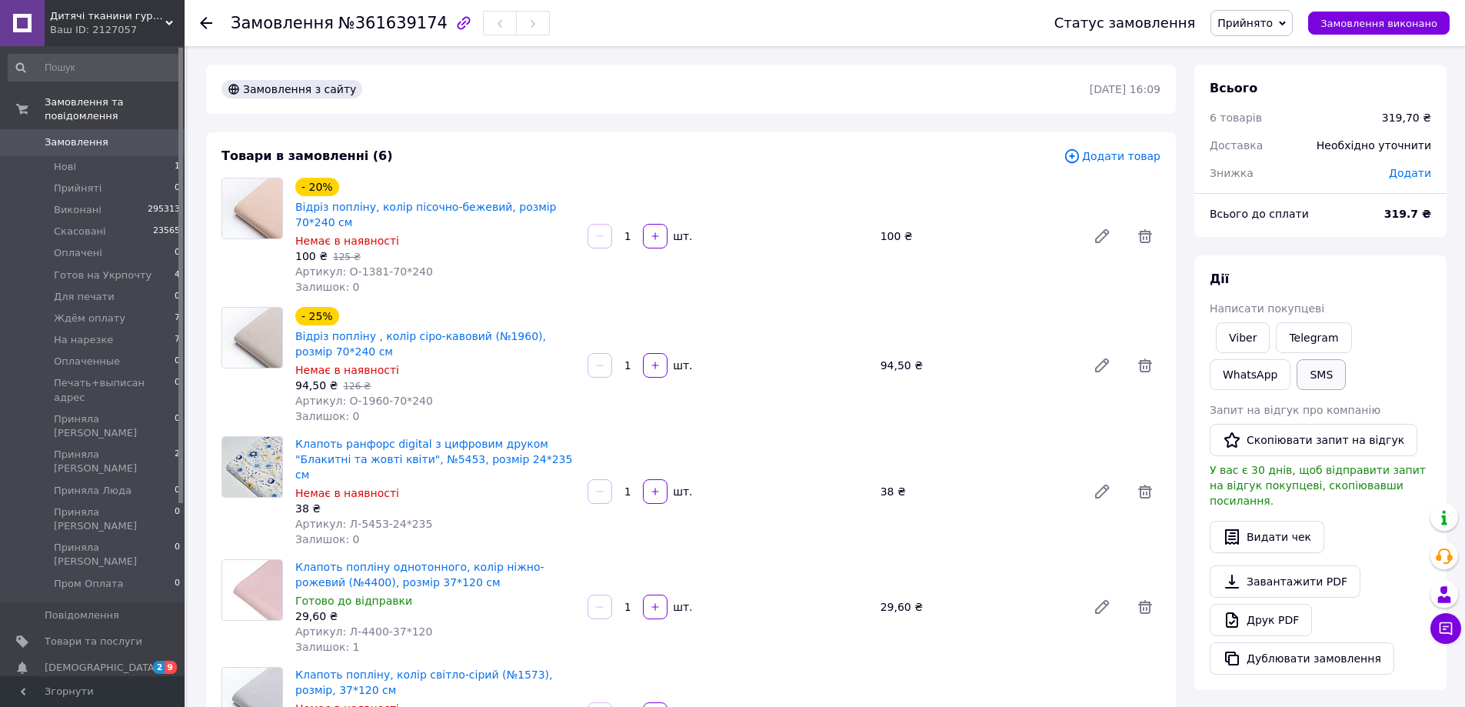
click at [1297, 376] on button "SMS" at bounding box center [1321, 374] width 49 height 31
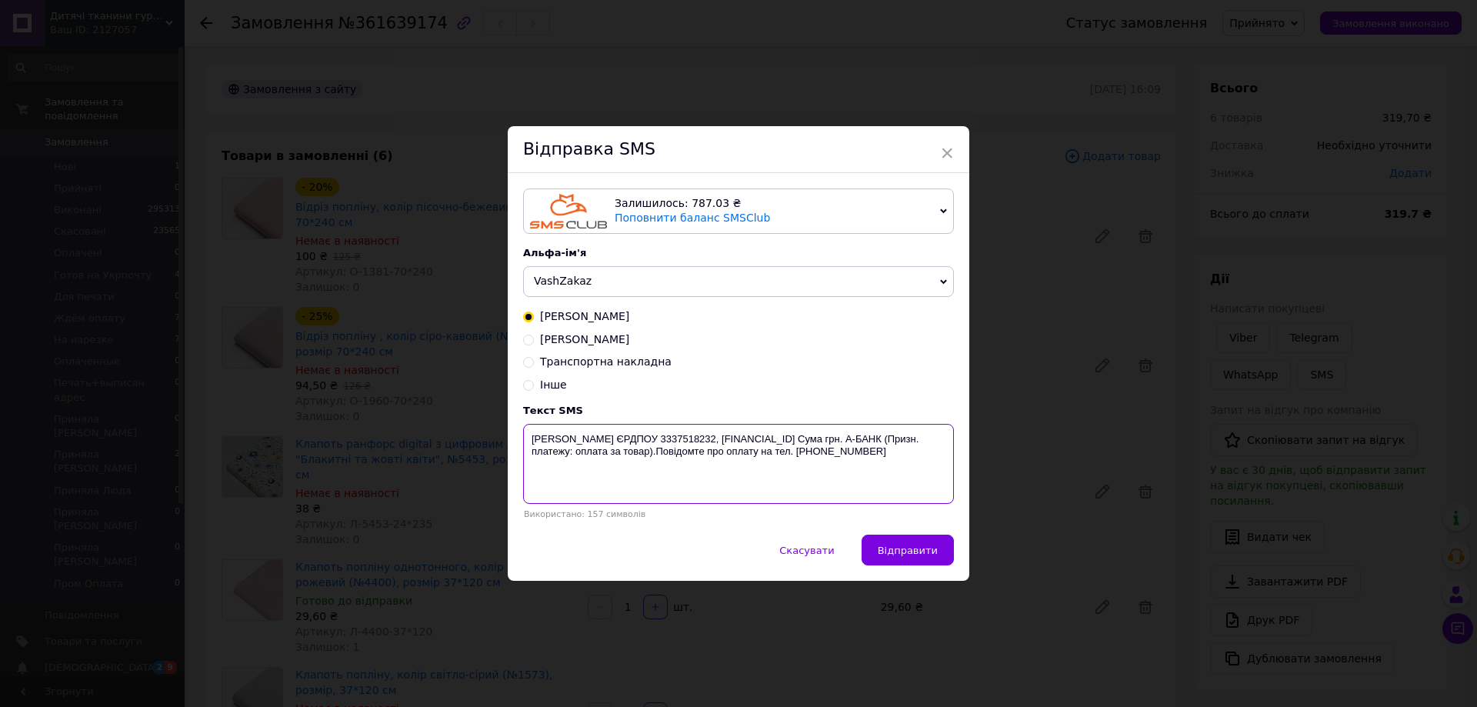
drag, startPoint x: 929, startPoint y: 453, endPoint x: 503, endPoint y: 440, distance: 426.4
click at [503, 440] on div "× Відправка SMS Залишилось: 787.03 ₴ Поповнити баланс SMSClub Підключити LetsAd…" at bounding box center [738, 353] width 1477 height 707
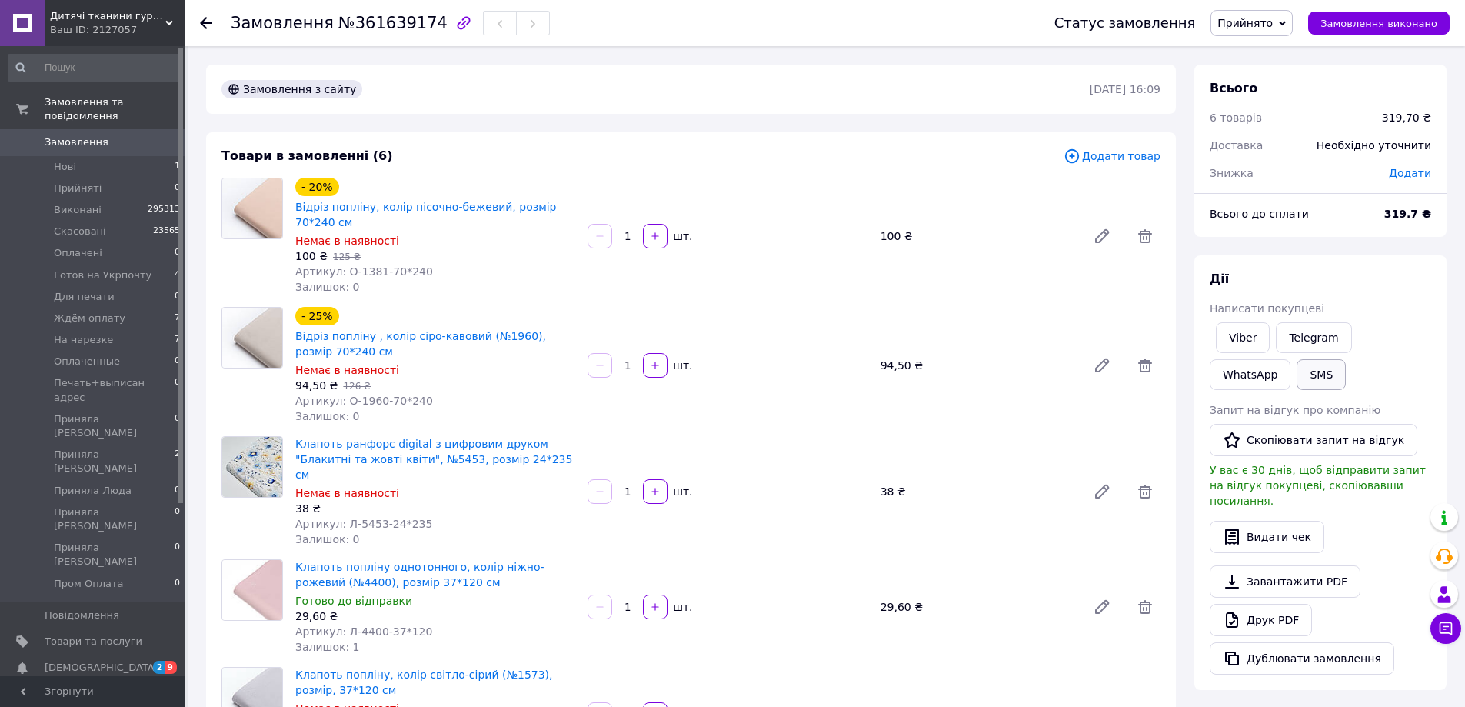
click at [1297, 375] on button "SMS" at bounding box center [1321, 374] width 49 height 31
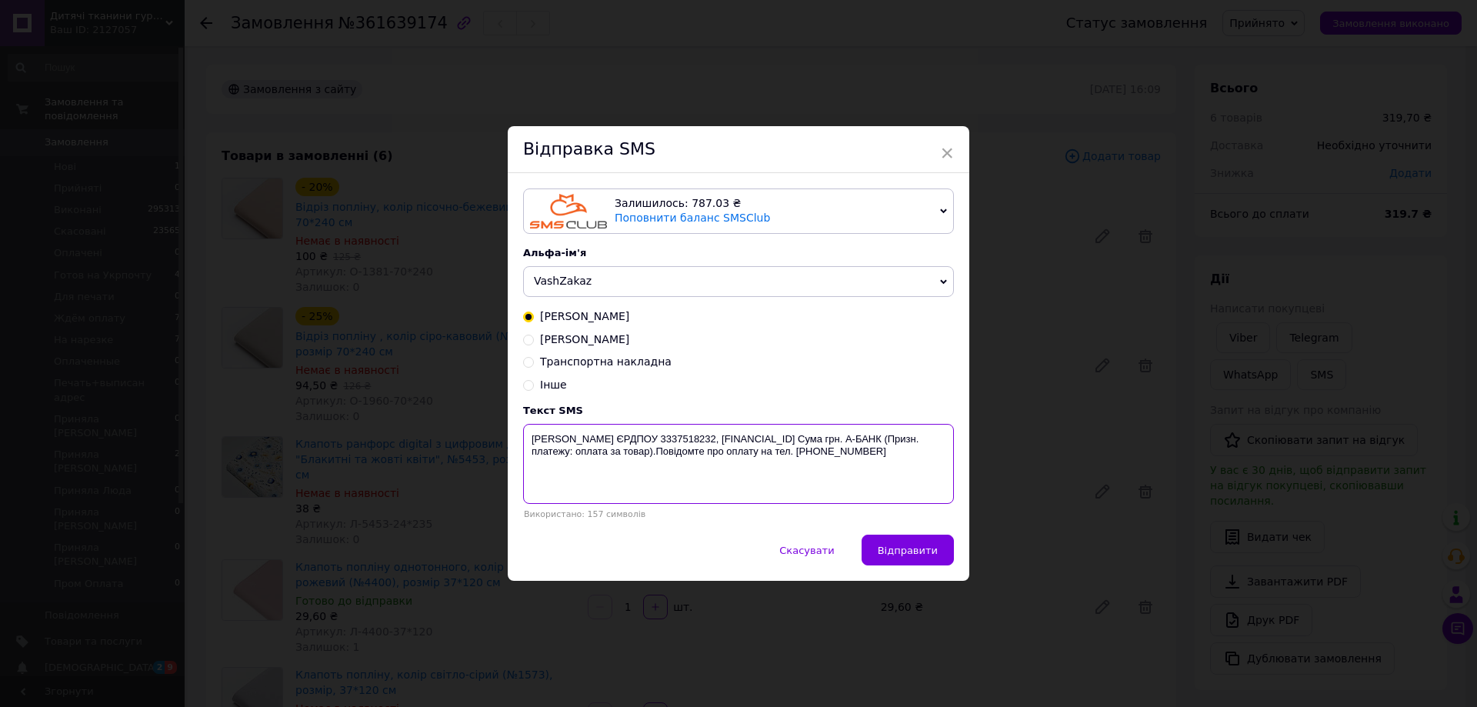
drag, startPoint x: 933, startPoint y: 453, endPoint x: 525, endPoint y: 436, distance: 408.8
click at [525, 436] on textarea "ФОП Харченко Б.В. ЄРДПОУ 3337518232, UA513077700000026003611189485 Сума грн. А-…" at bounding box center [738, 464] width 431 height 80
click at [1022, 187] on div "× Відправка SMS Залишилось: 787.03 ₴ Поповнити баланс SMSClub Підключити LetsAd…" at bounding box center [738, 353] width 1477 height 707
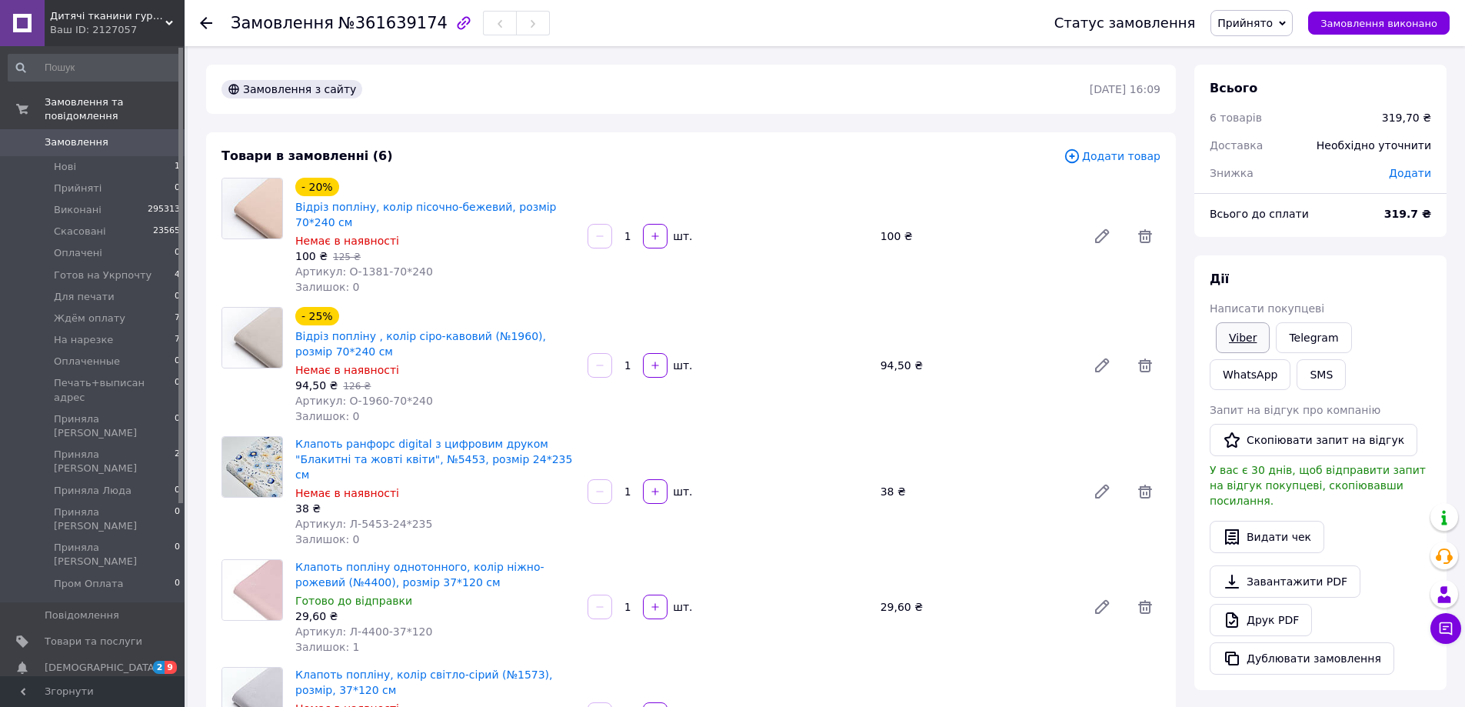
click at [1242, 335] on link "Viber" at bounding box center [1243, 337] width 54 height 31
click at [1324, 248] on div "Всього 6 товарів 319,70 ₴ Доставка Необхідно уточнити Знижка Додати Всього до с…" at bounding box center [1321, 564] width 252 height 998
click at [1273, 17] on span "Прийнято" at bounding box center [1245, 23] width 55 height 12
click at [1275, 165] on li "Ждём оплату" at bounding box center [1285, 169] width 147 height 23
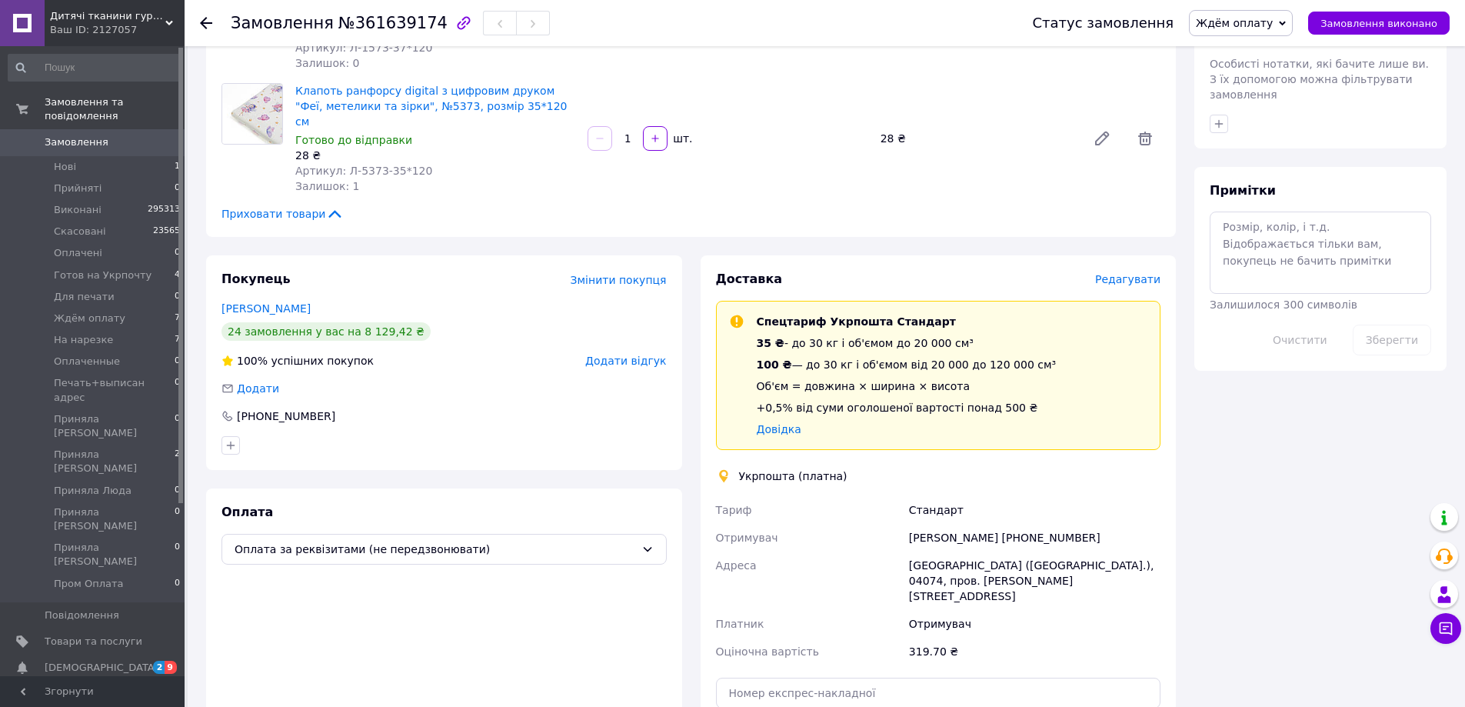
scroll to position [692, 0]
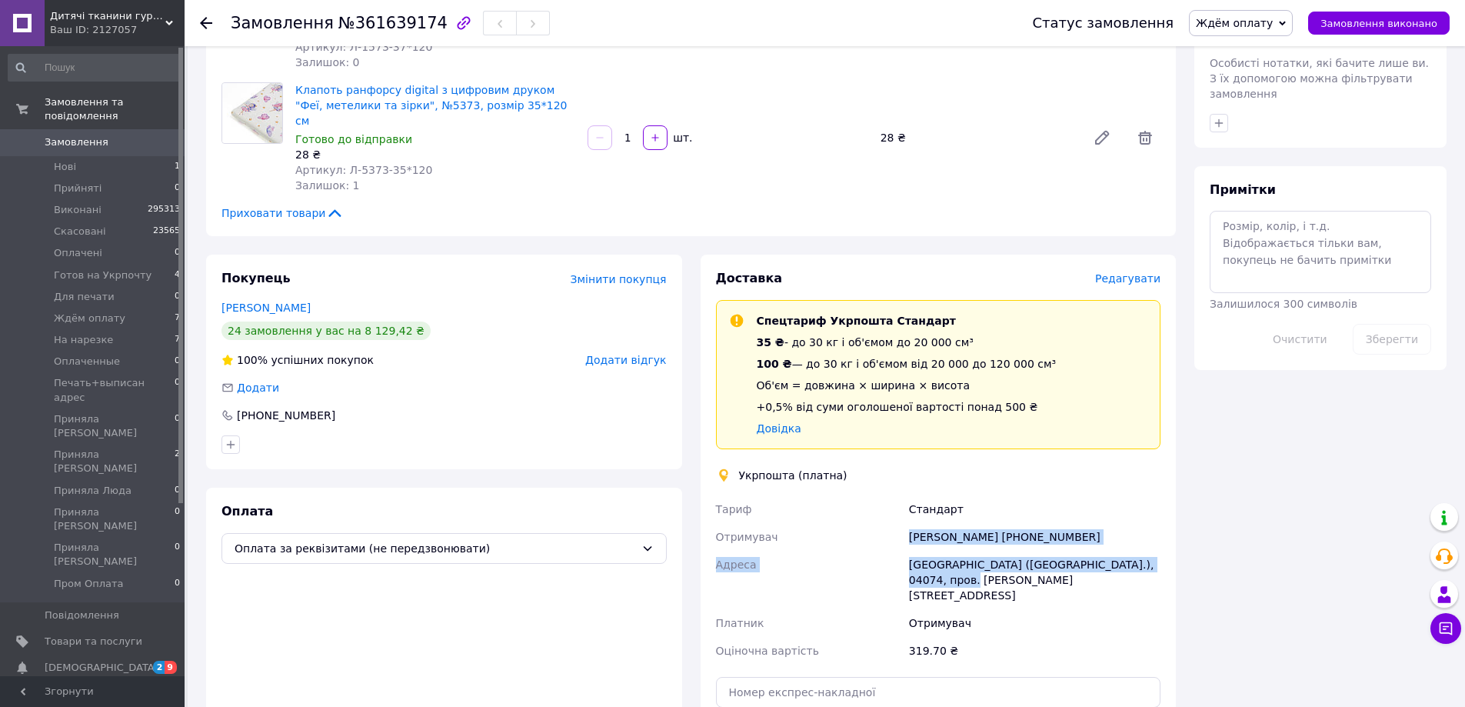
drag, startPoint x: 907, startPoint y: 505, endPoint x: 930, endPoint y: 554, distance: 53.7
click at [930, 554] on div "Тариф Стандарт Отримувач Наталія Сікун +380674569040 Адреса Київ (Київська обл.…" at bounding box center [939, 579] width 452 height 169
copy div "Наталія Сікун +380674569040 Адреса Київ (Київська обл.), 04074, пров. Червиновс…"
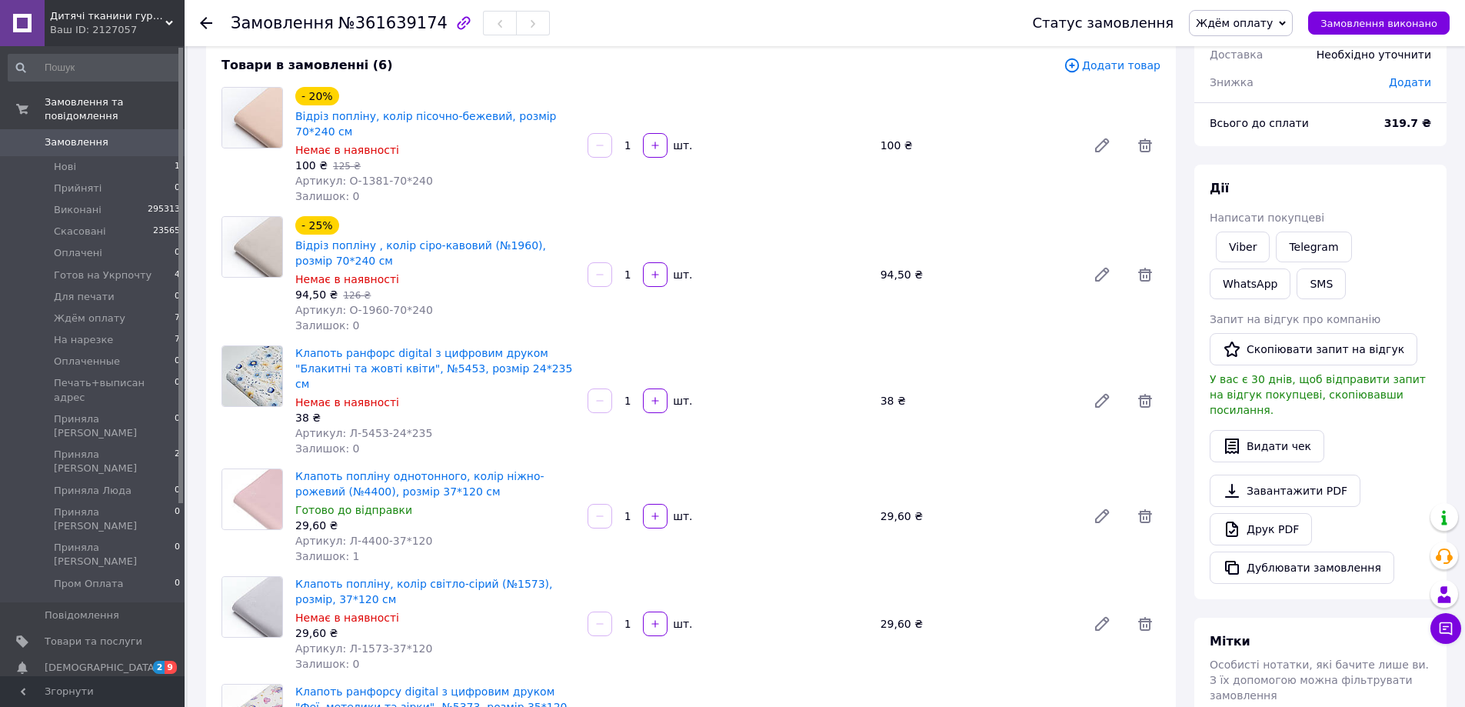
scroll to position [0, 0]
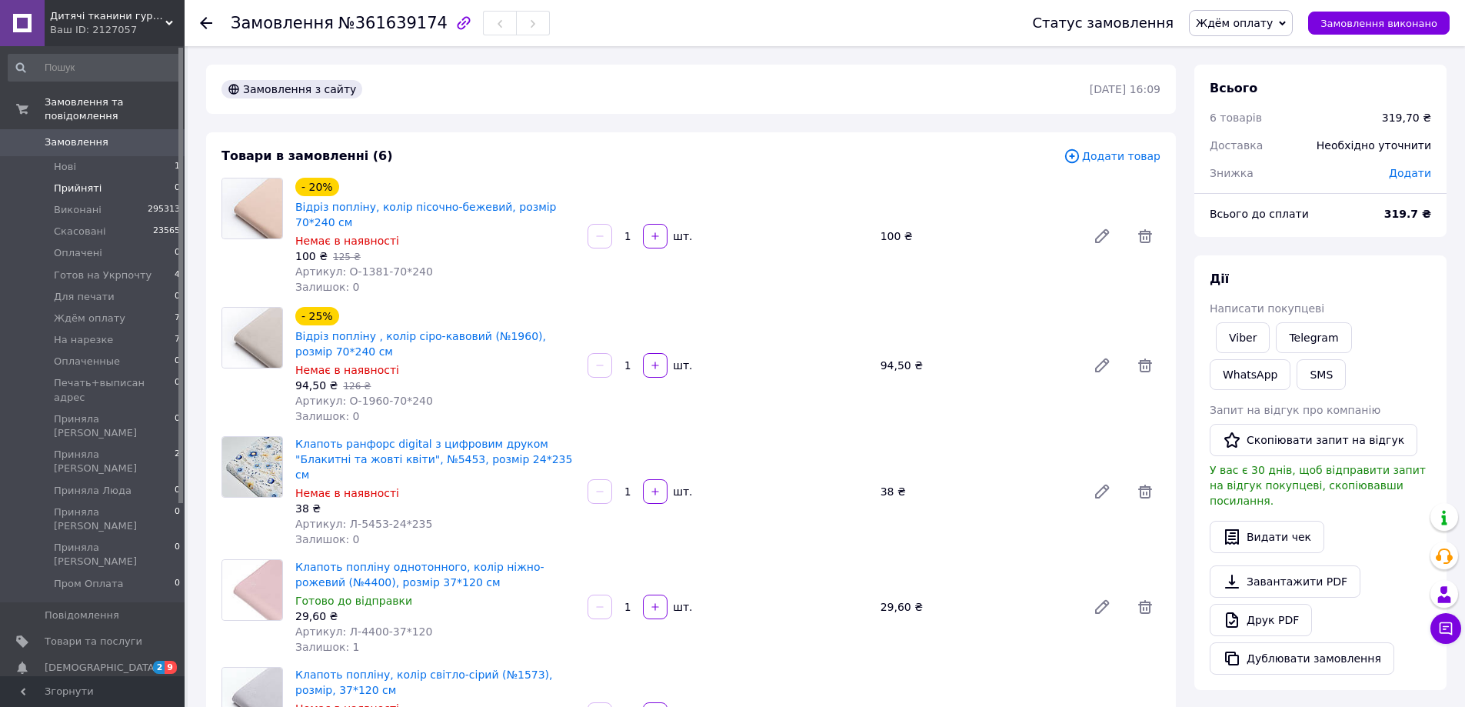
click at [165, 178] on li "Прийняті 0" at bounding box center [94, 189] width 189 height 22
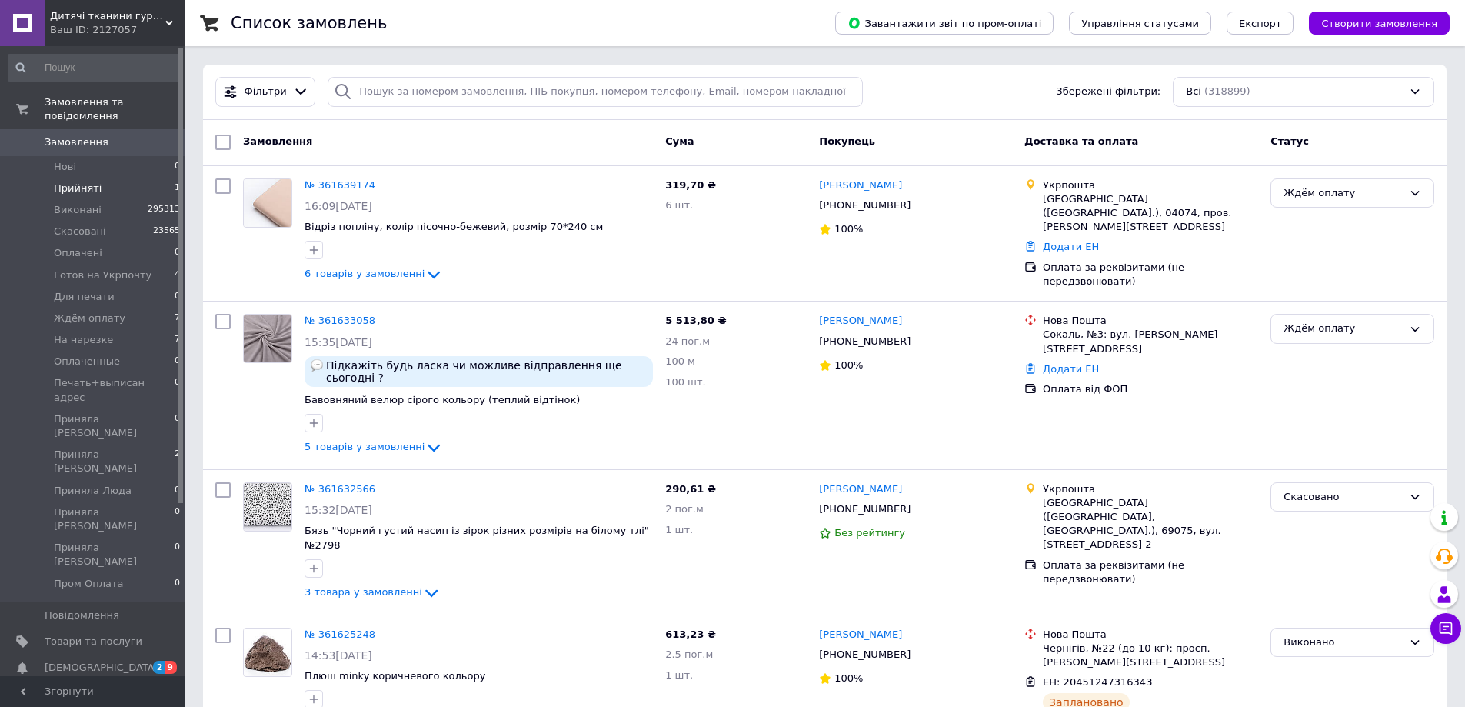
click at [159, 178] on li "Прийняті 1" at bounding box center [94, 189] width 189 height 22
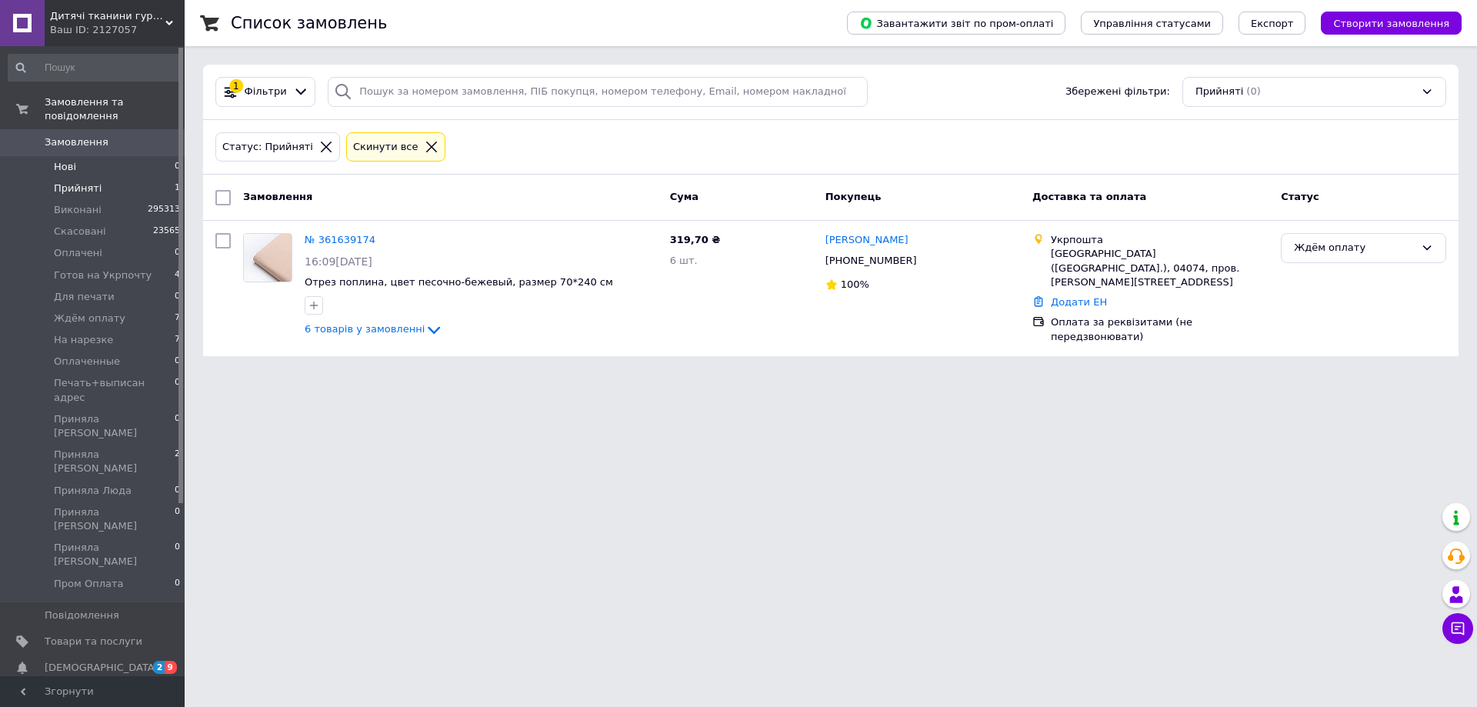
click at [157, 156] on li "Нові 0" at bounding box center [94, 167] width 189 height 22
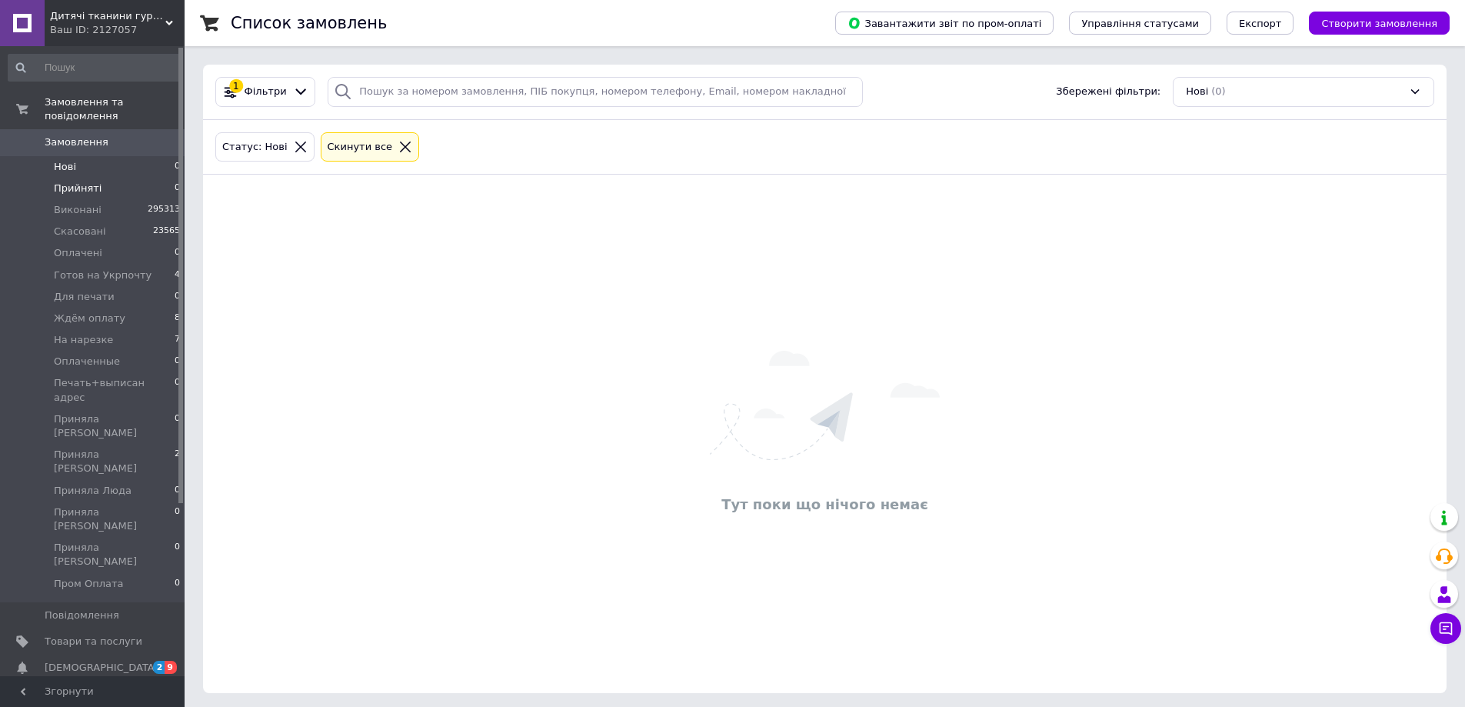
click at [87, 182] on span "Прийняті" at bounding box center [78, 189] width 48 height 14
click at [91, 156] on li "Нові 0" at bounding box center [94, 167] width 189 height 22
click at [115, 135] on span "Замовлення" at bounding box center [94, 142] width 98 height 14
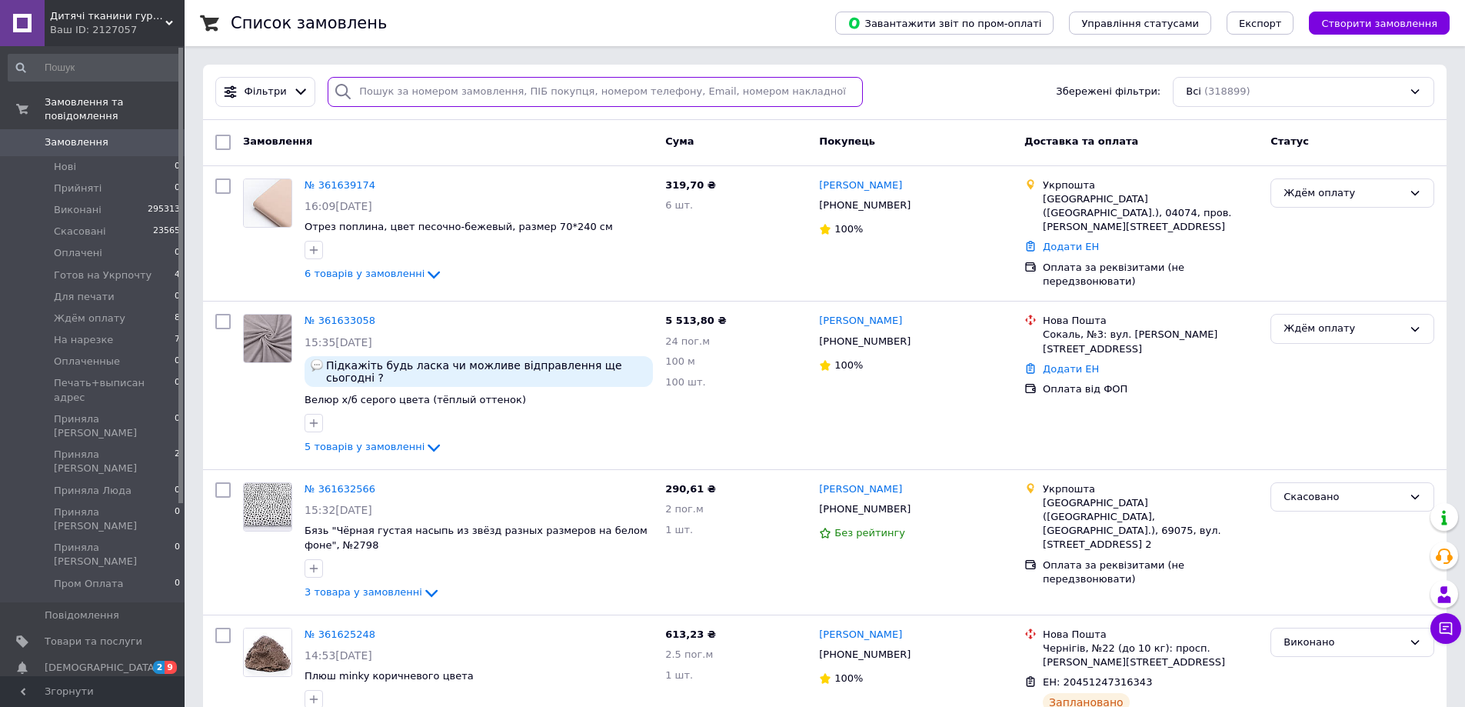
click at [449, 90] on input "search" at bounding box center [595, 92] width 535 height 30
type input "9040"
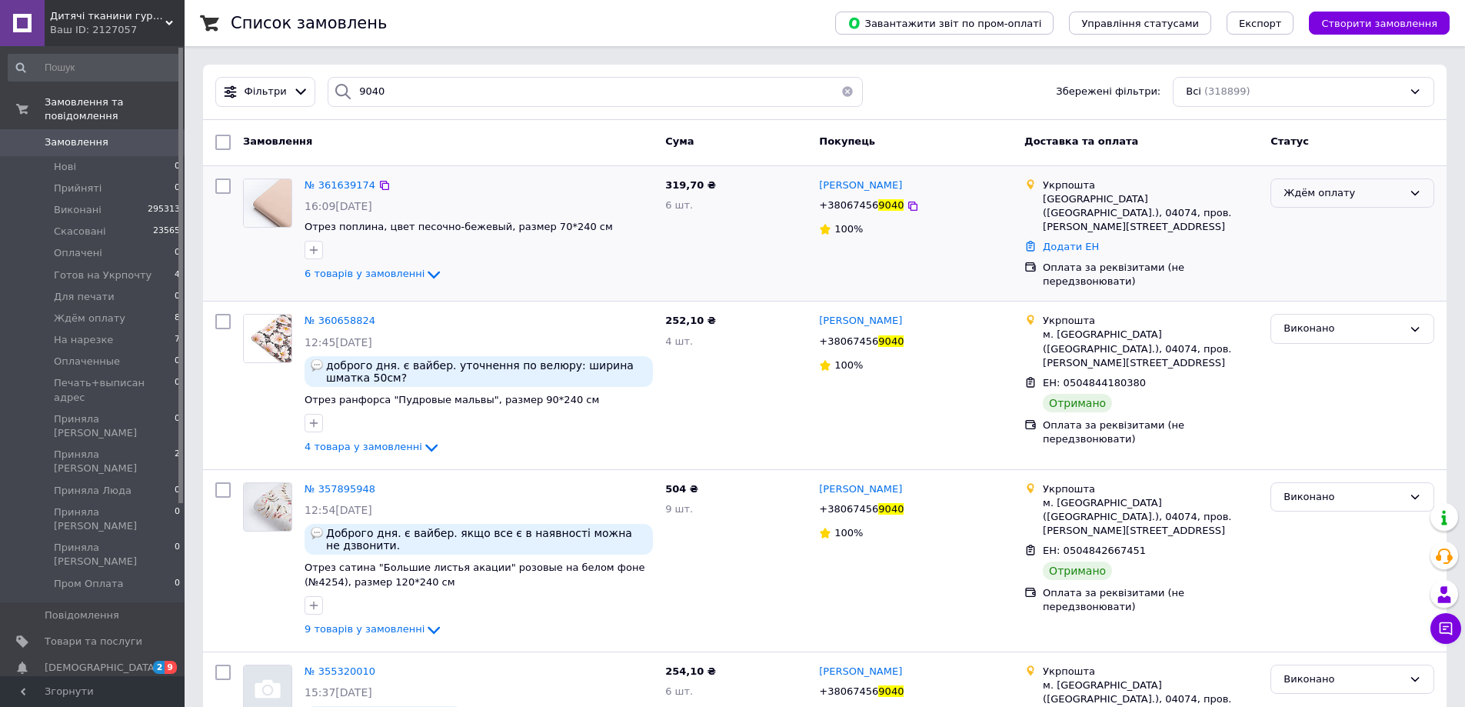
click at [1345, 179] on div "Ждём оплату" at bounding box center [1353, 193] width 164 height 30
click at [1336, 259] on li "Оплаченные" at bounding box center [1353, 268] width 162 height 28
click at [102, 179] on li "Прийняті 0" at bounding box center [94, 189] width 189 height 22
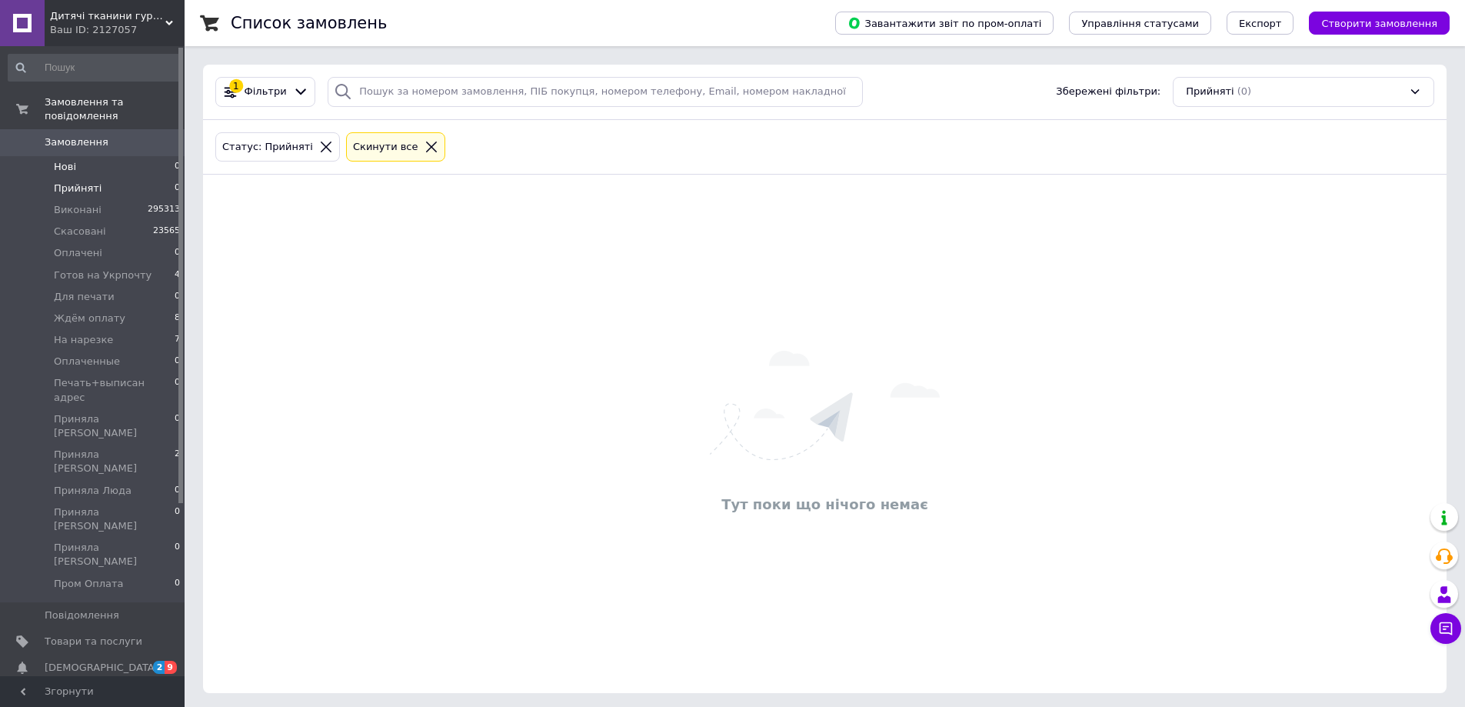
click at [115, 156] on li "Нові 0" at bounding box center [94, 167] width 189 height 22
click at [128, 308] on li "Ждём оплату 8" at bounding box center [94, 319] width 189 height 22
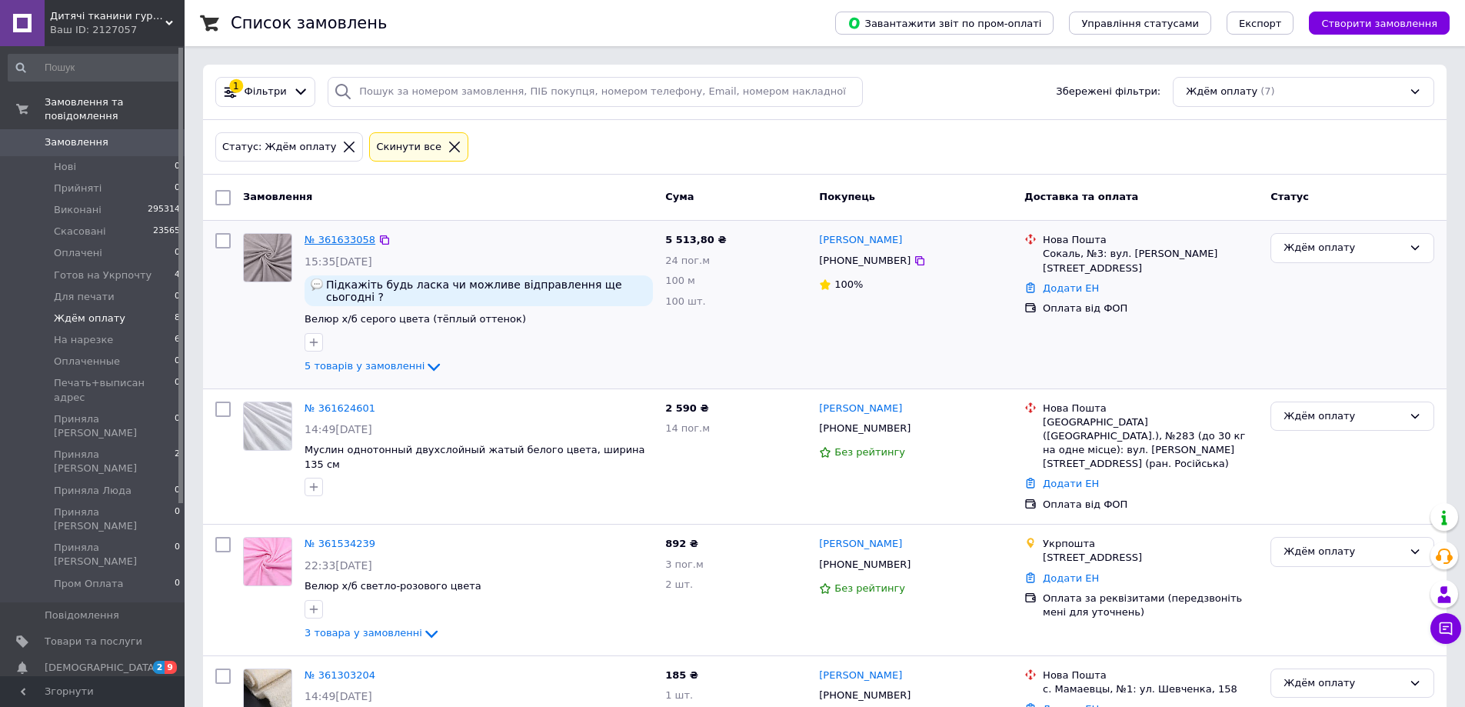
click at [322, 238] on link "№ 361633058" at bounding box center [340, 240] width 71 height 12
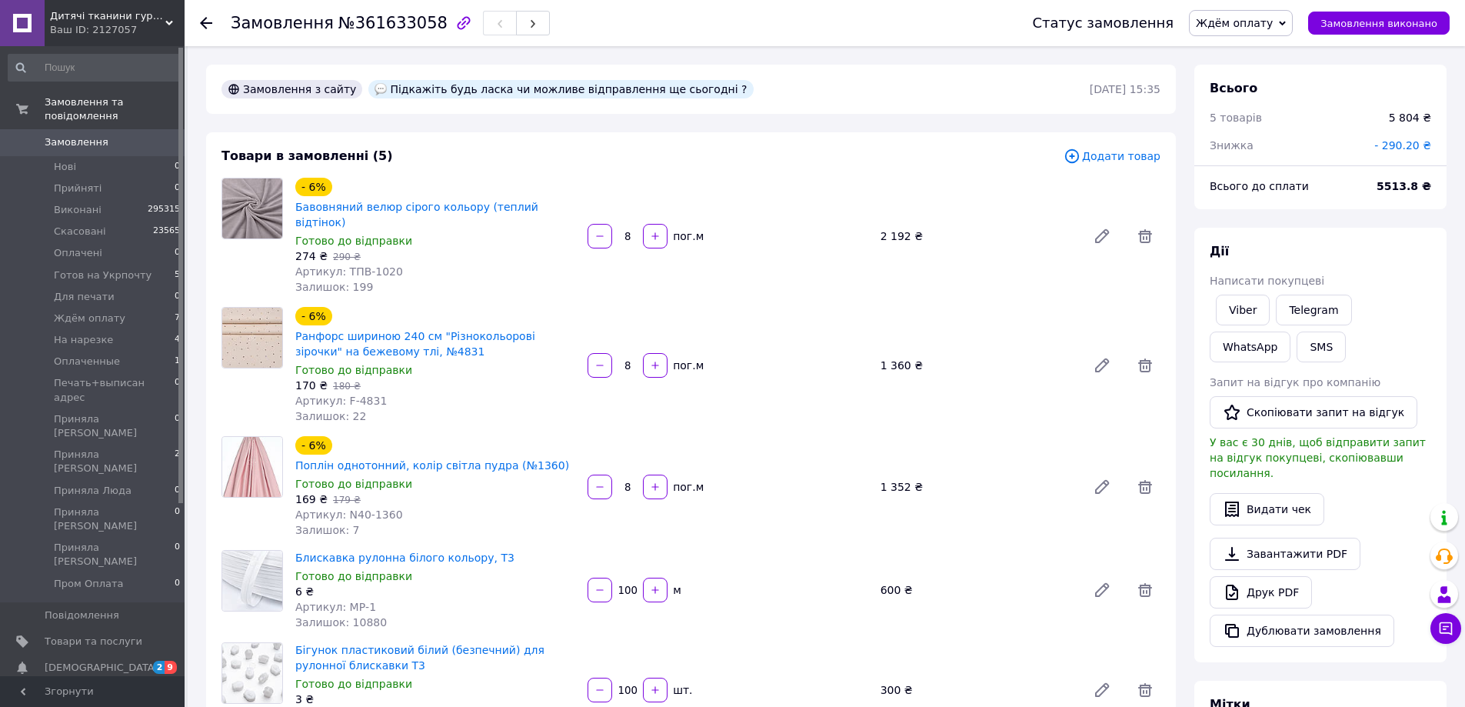
click at [1349, 246] on div "Дії" at bounding box center [1321, 252] width 222 height 18
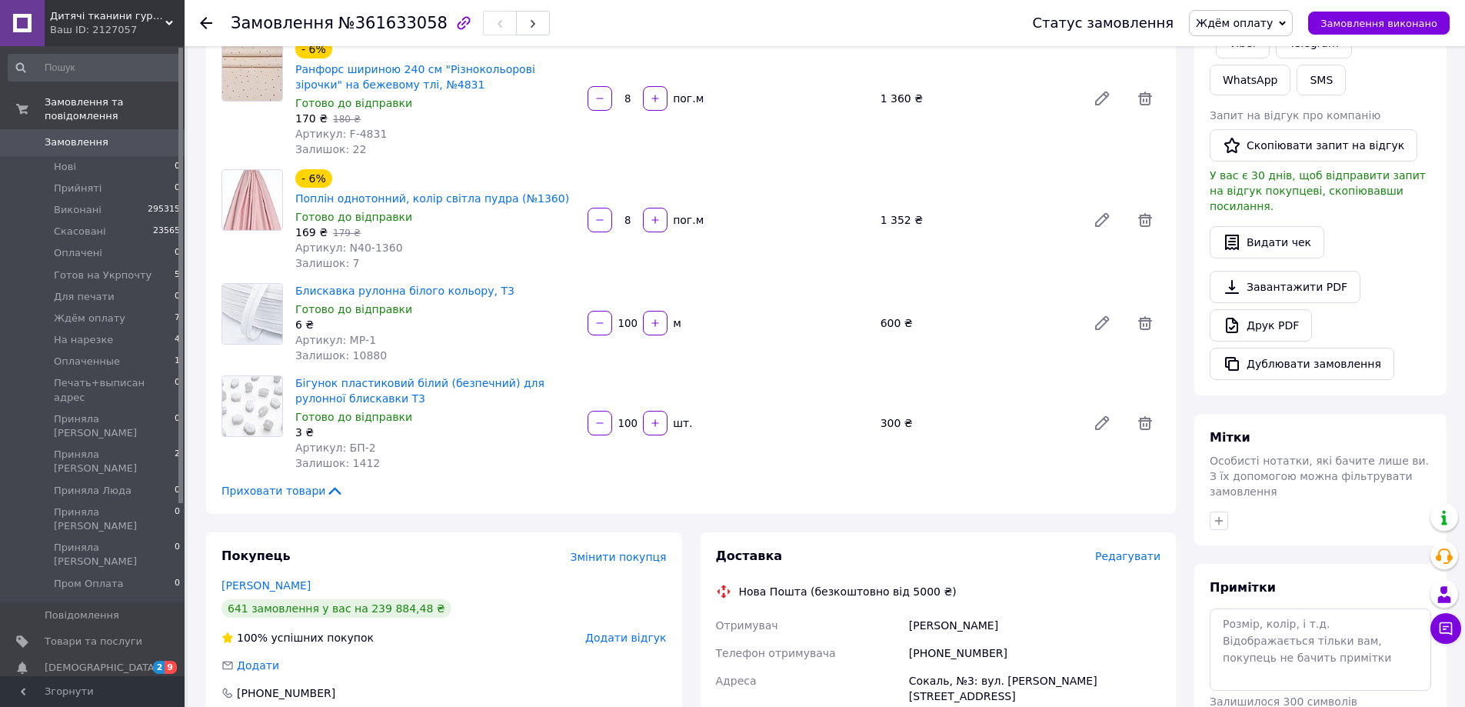
scroll to position [231, 0]
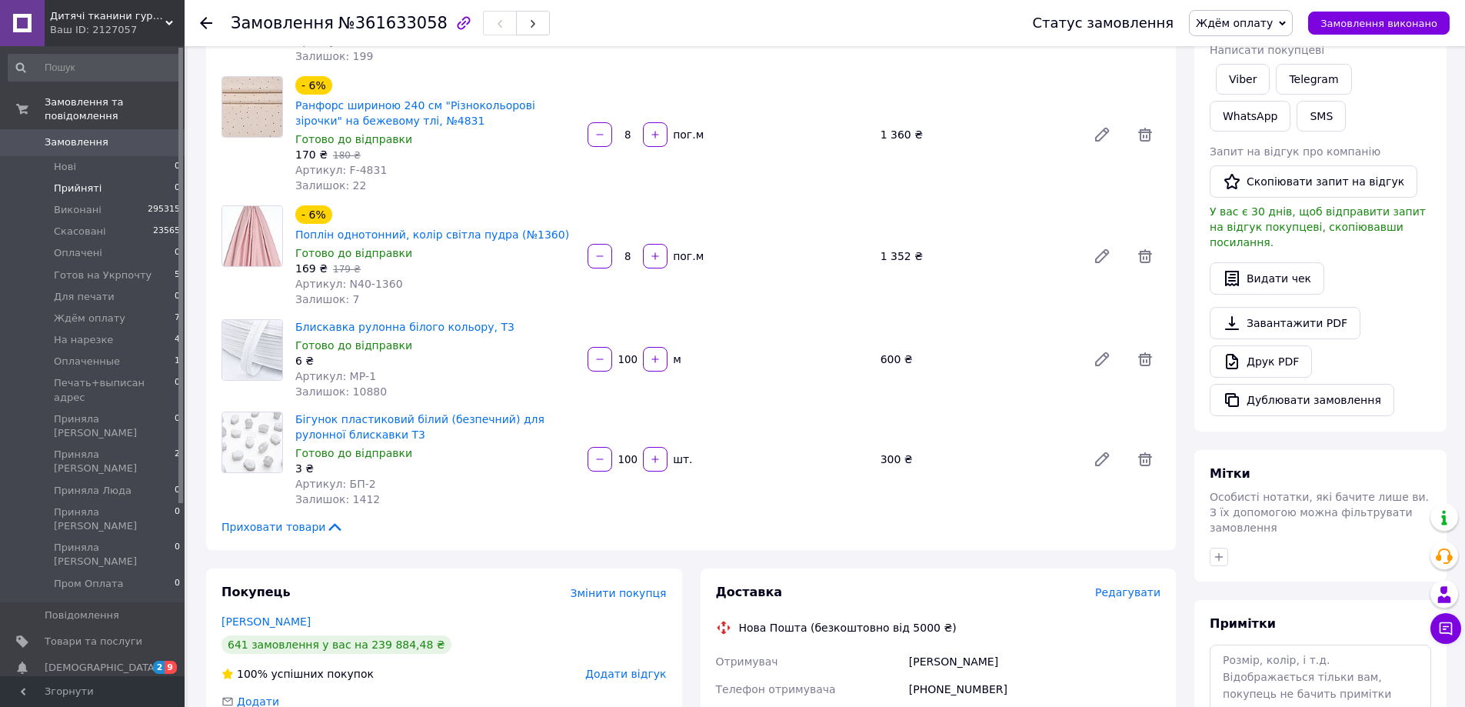
click at [68, 182] on span "Прийняті" at bounding box center [78, 189] width 48 height 14
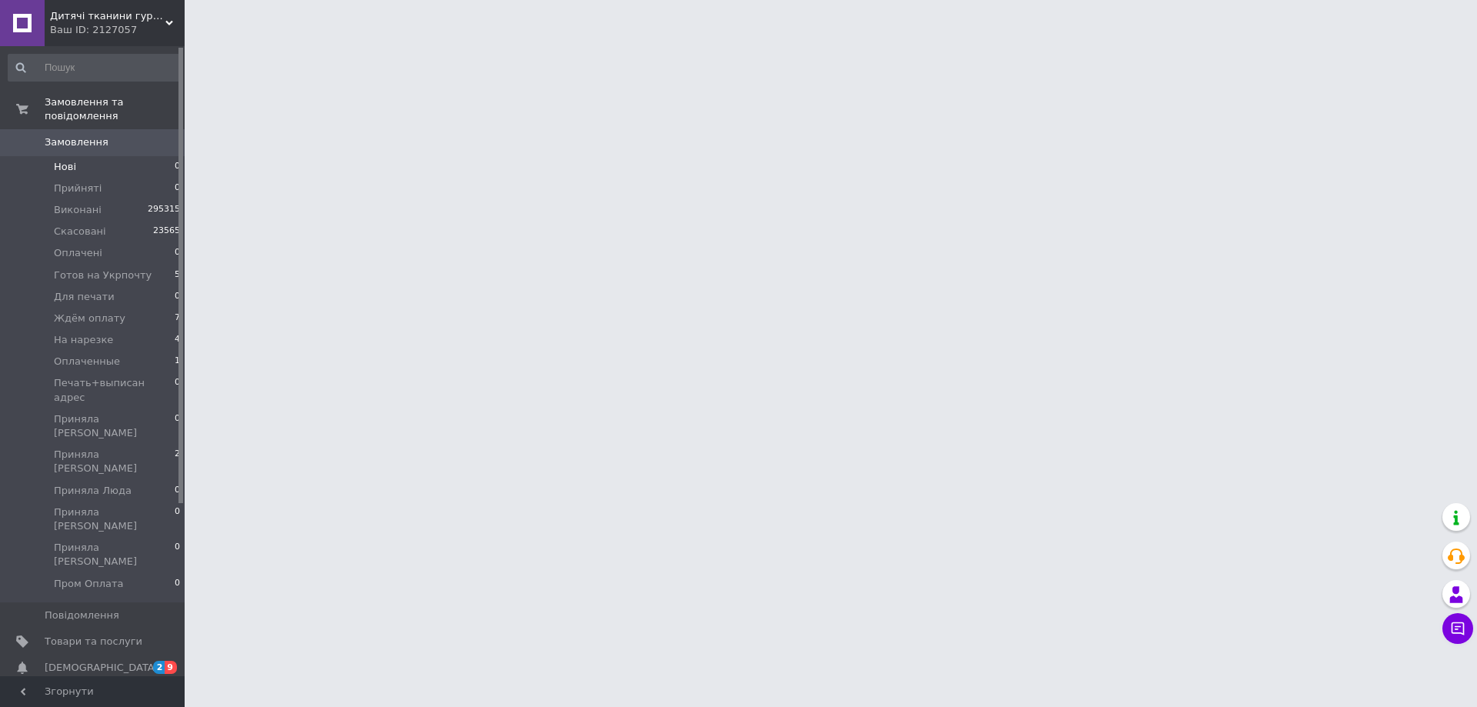
click at [100, 156] on li "Нові 0" at bounding box center [94, 167] width 189 height 22
click at [114, 178] on li "Прийняті 0" at bounding box center [94, 189] width 189 height 22
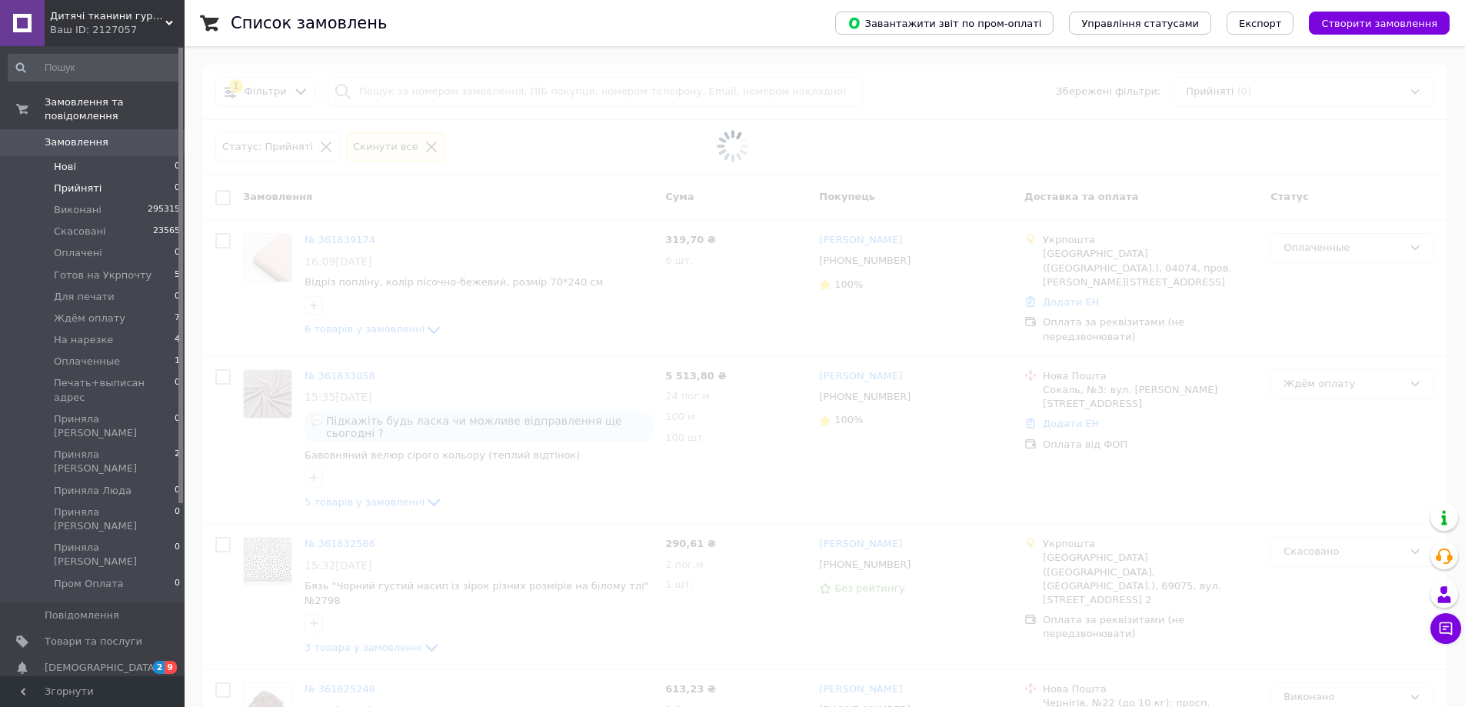
click at [122, 156] on li "Нові 0" at bounding box center [94, 167] width 189 height 22
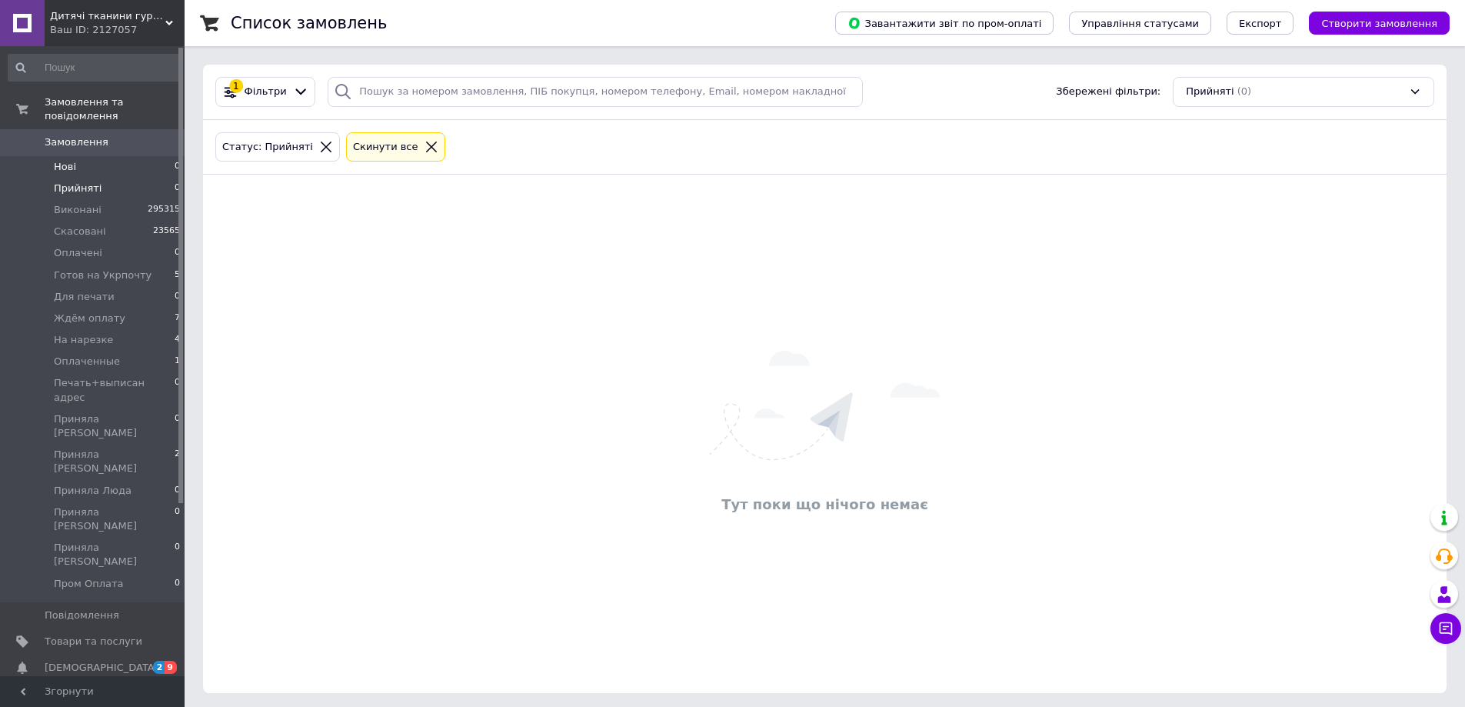
click at [99, 156] on li "Нові 0" at bounding box center [94, 167] width 189 height 22
click at [99, 178] on li "Прийняті 0" at bounding box center [94, 189] width 189 height 22
click at [100, 158] on li "Нові 0" at bounding box center [94, 167] width 189 height 22
click at [142, 329] on li "На нарезке 4" at bounding box center [94, 340] width 189 height 22
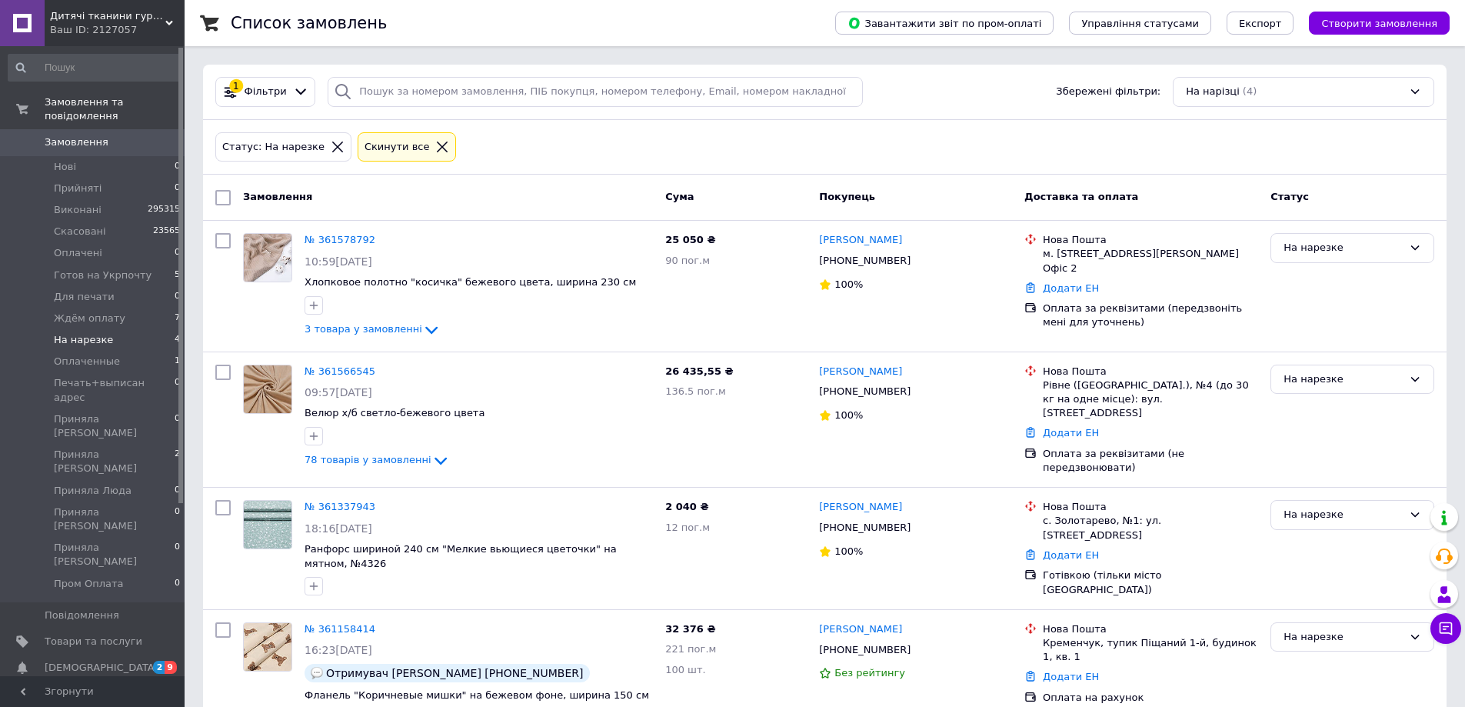
click at [104, 135] on span "Замовлення" at bounding box center [94, 142] width 98 height 14
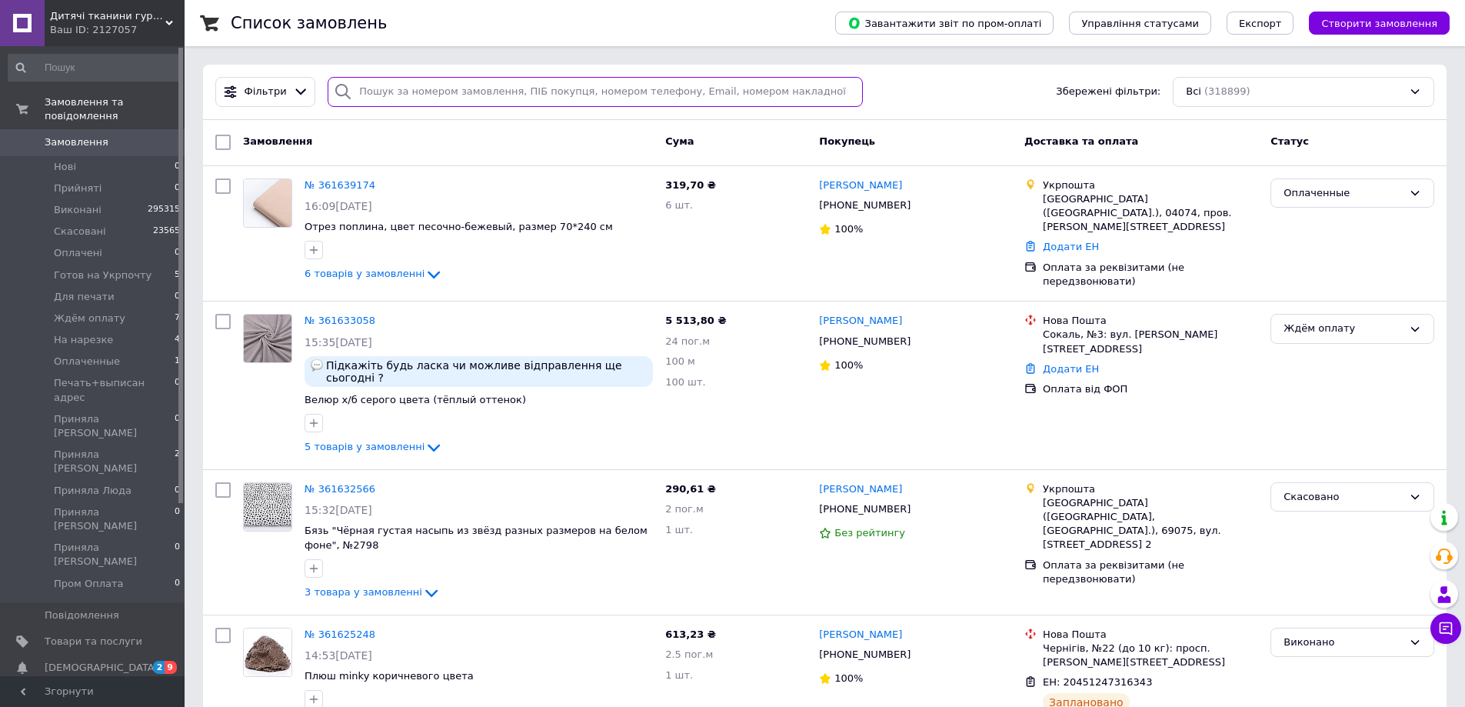
click at [412, 96] on input "search" at bounding box center [595, 92] width 535 height 30
type input "[PERSON_NAME]"
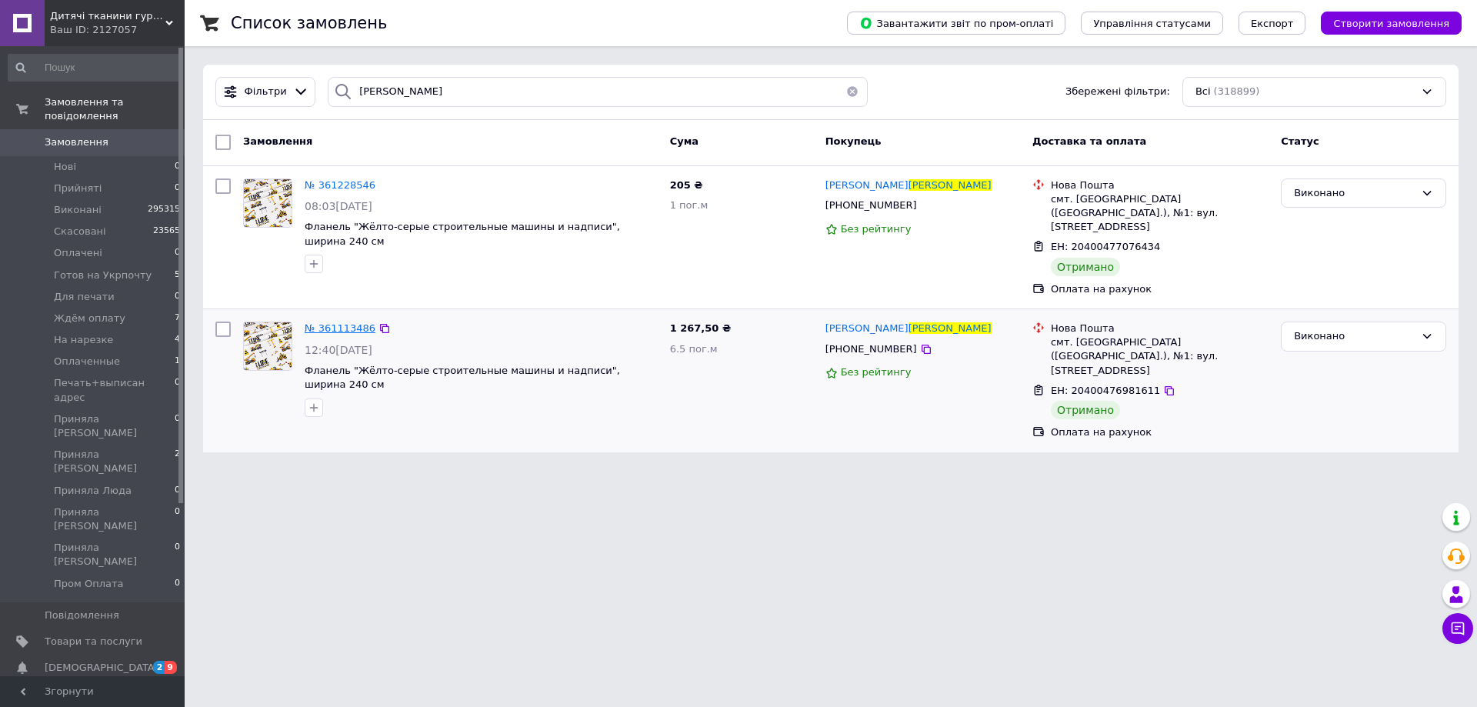
click at [336, 322] on span "№ 361113486" at bounding box center [340, 328] width 71 height 12
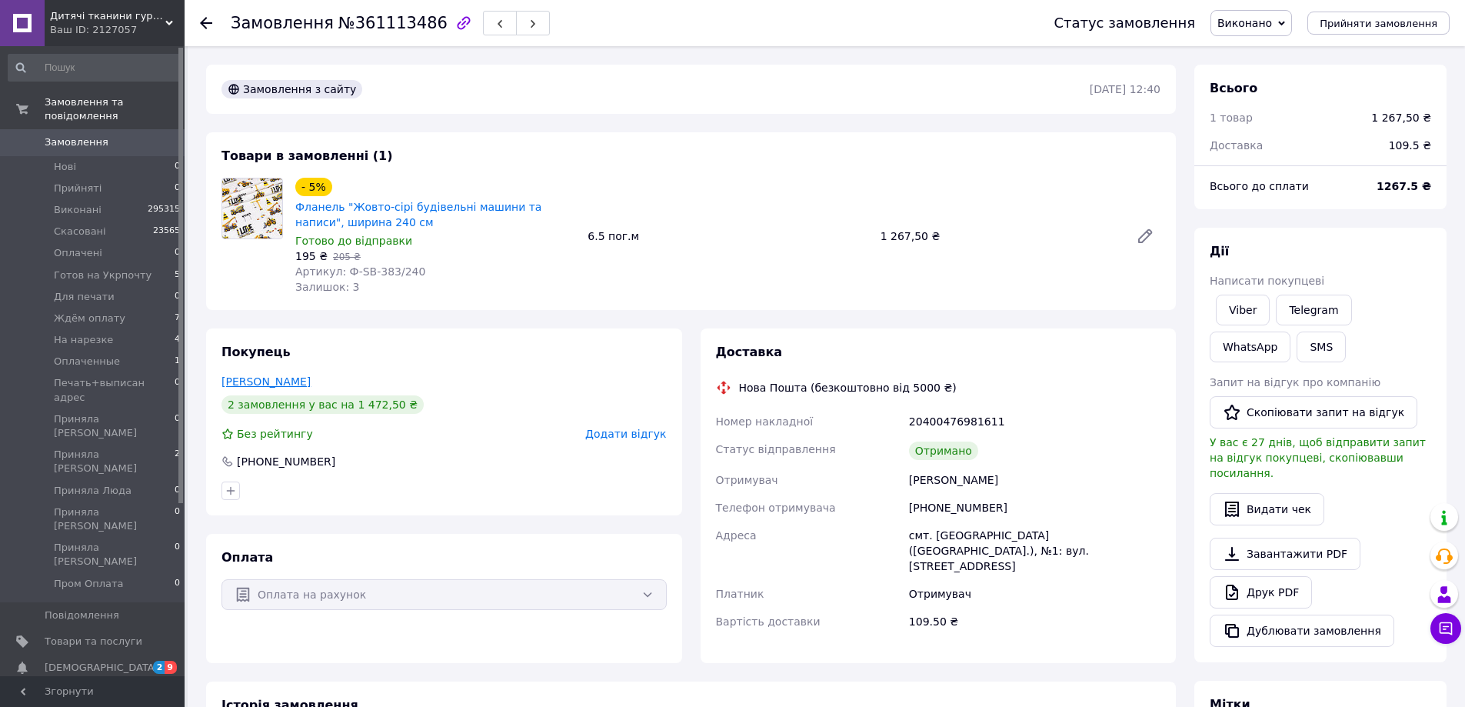
click at [265, 385] on link "Ізюмова Надія" at bounding box center [266, 381] width 89 height 12
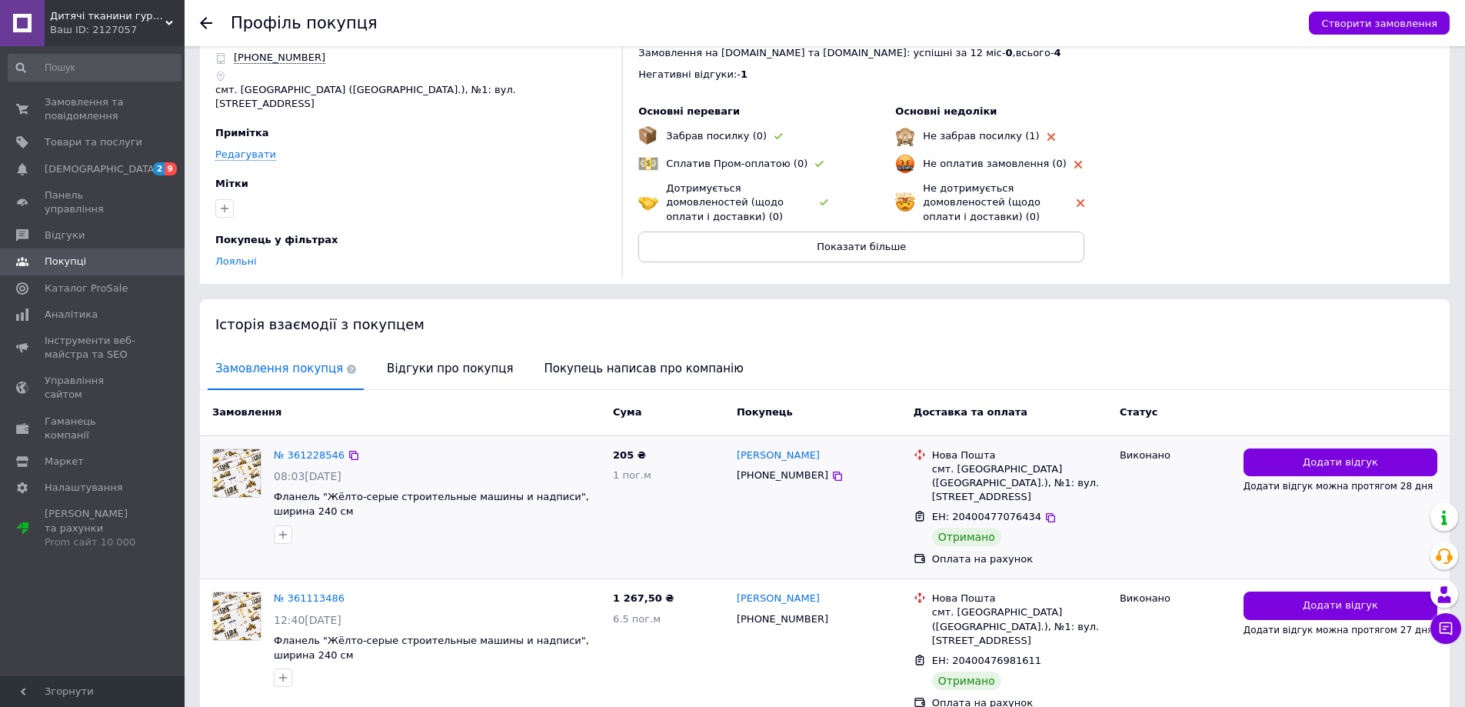
scroll to position [99, 0]
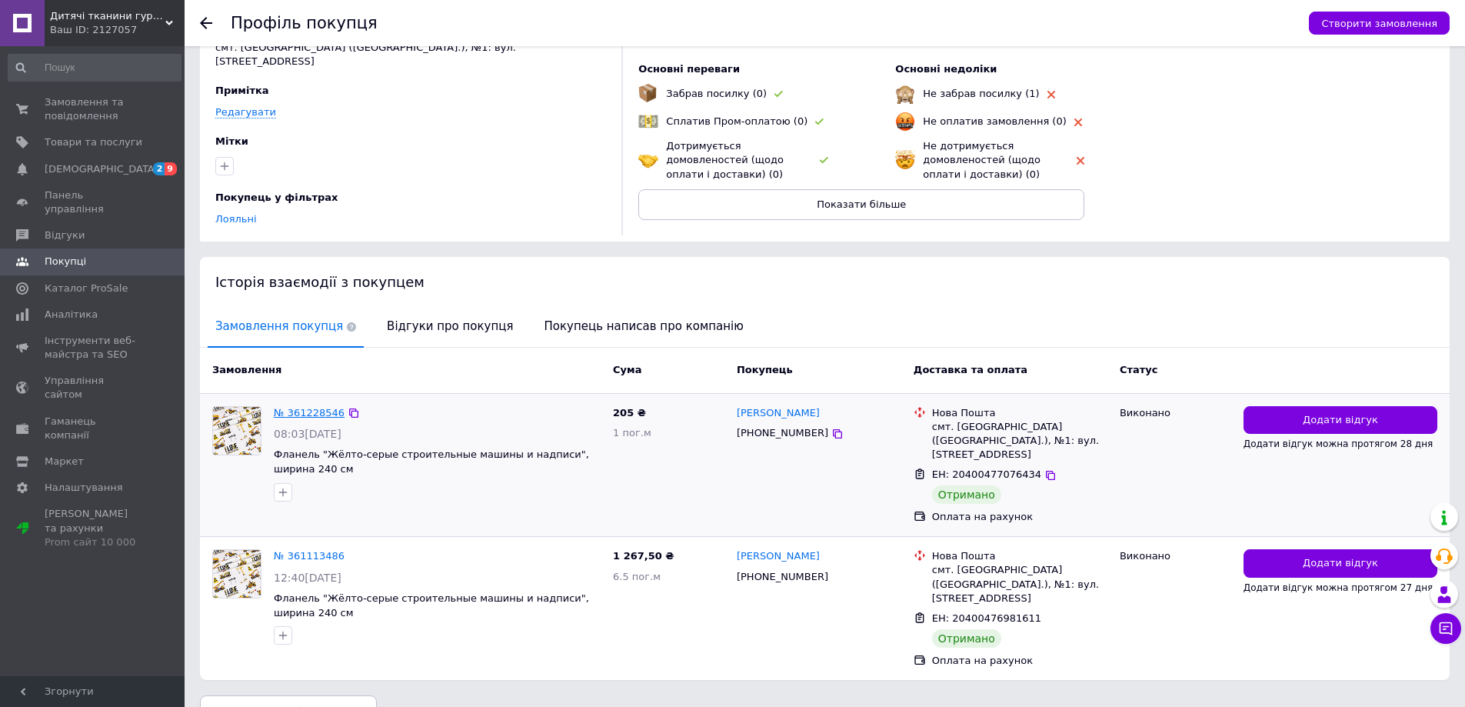
click at [299, 407] on link "№ 361228546" at bounding box center [309, 413] width 71 height 12
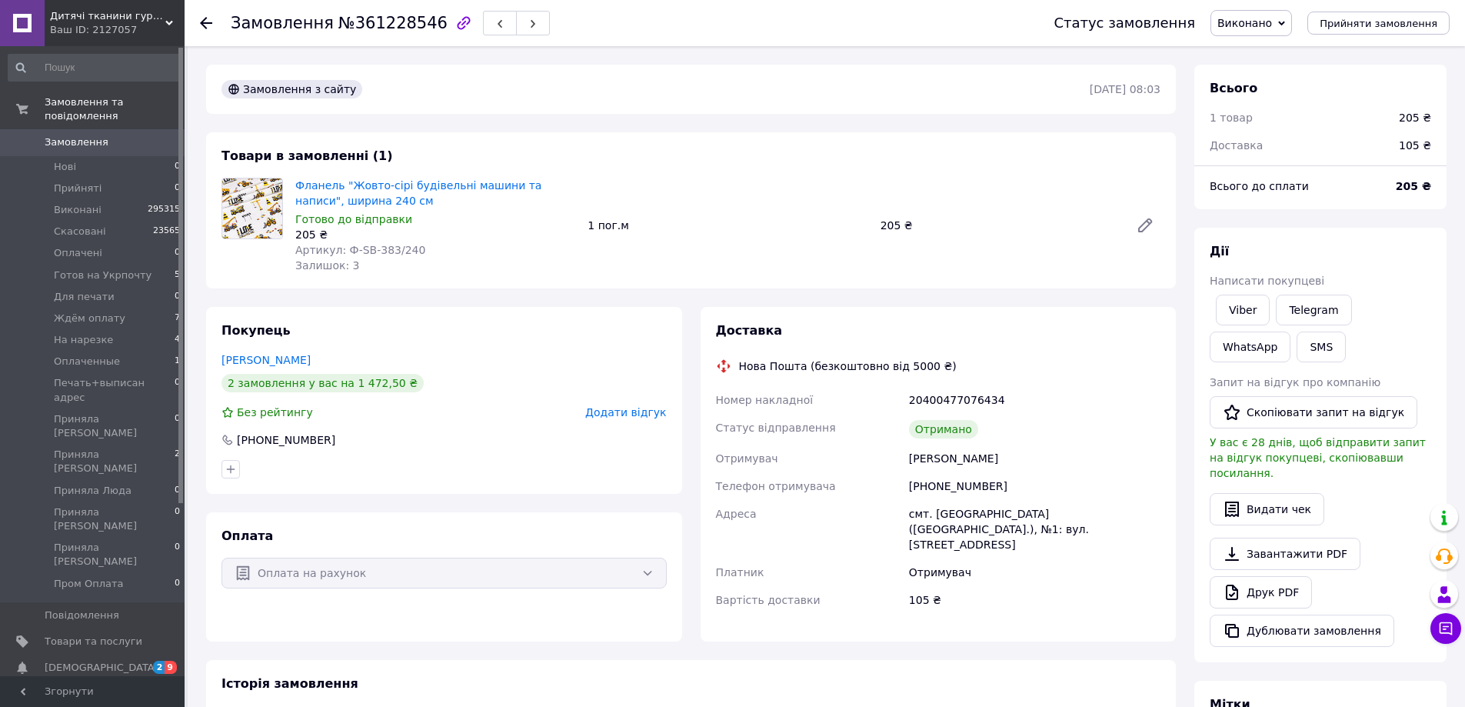
click at [274, 368] on div "Покупець Ізюмова Надія 2 замовлення у вас на 1 472,50 ₴ Без рейтингу Додати від…" at bounding box center [444, 400] width 476 height 187
click at [274, 361] on link "Ізюмова Надія" at bounding box center [266, 360] width 89 height 12
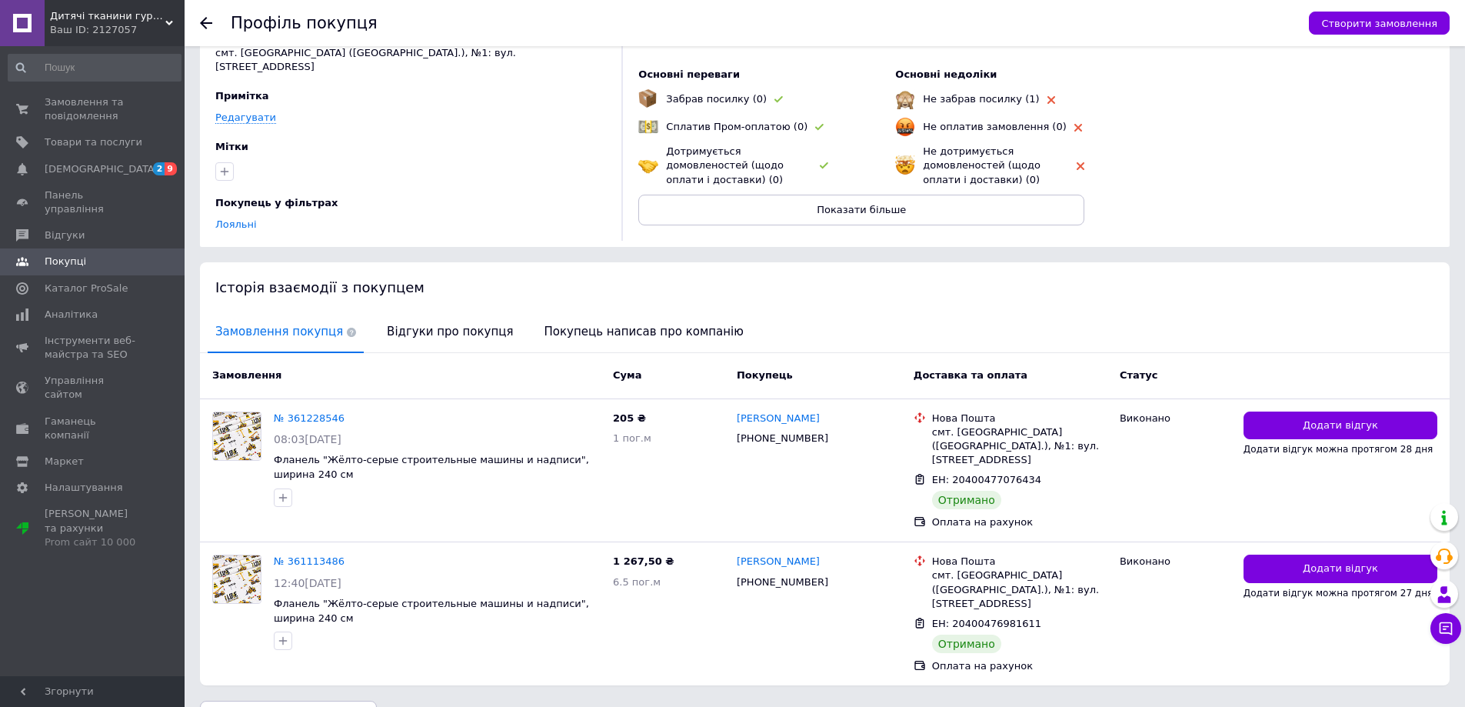
scroll to position [99, 0]
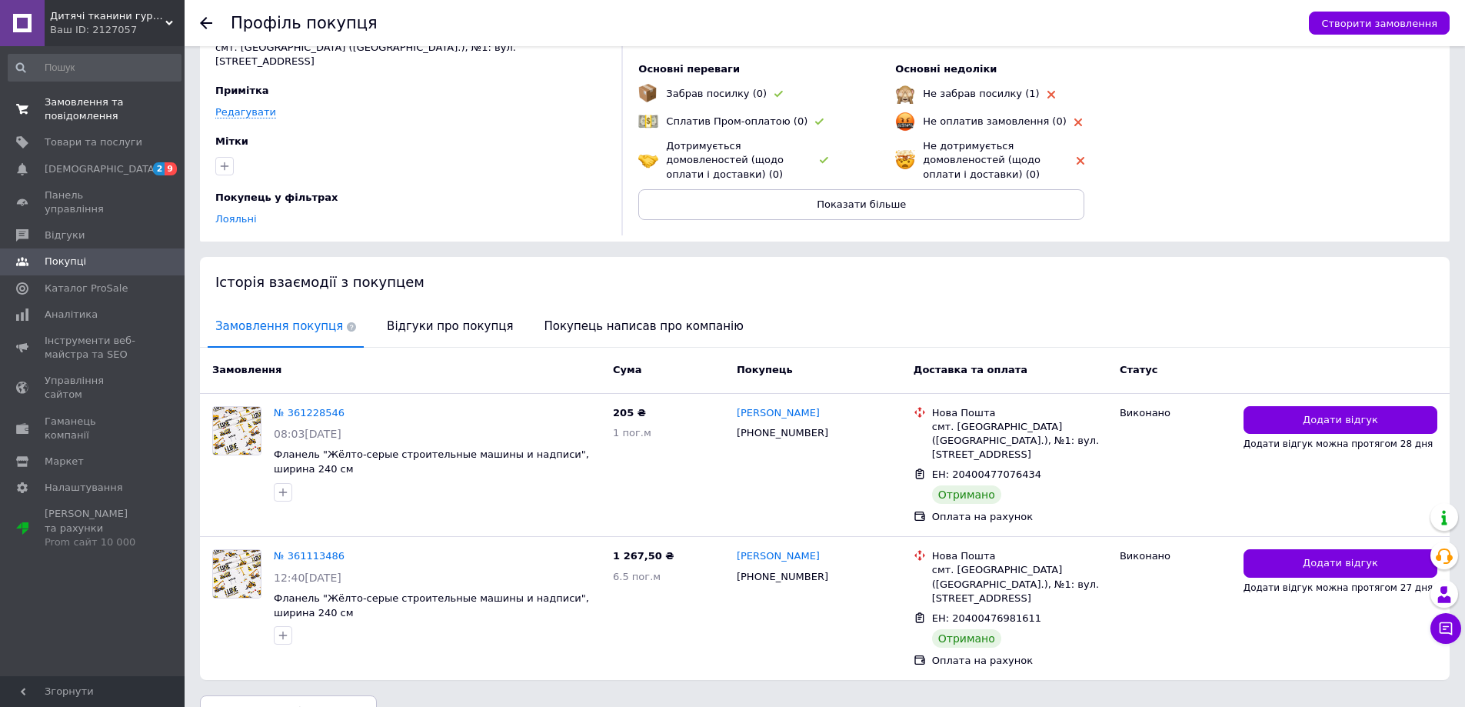
click at [100, 101] on span "Замовлення та повідомлення" at bounding box center [94, 109] width 98 height 28
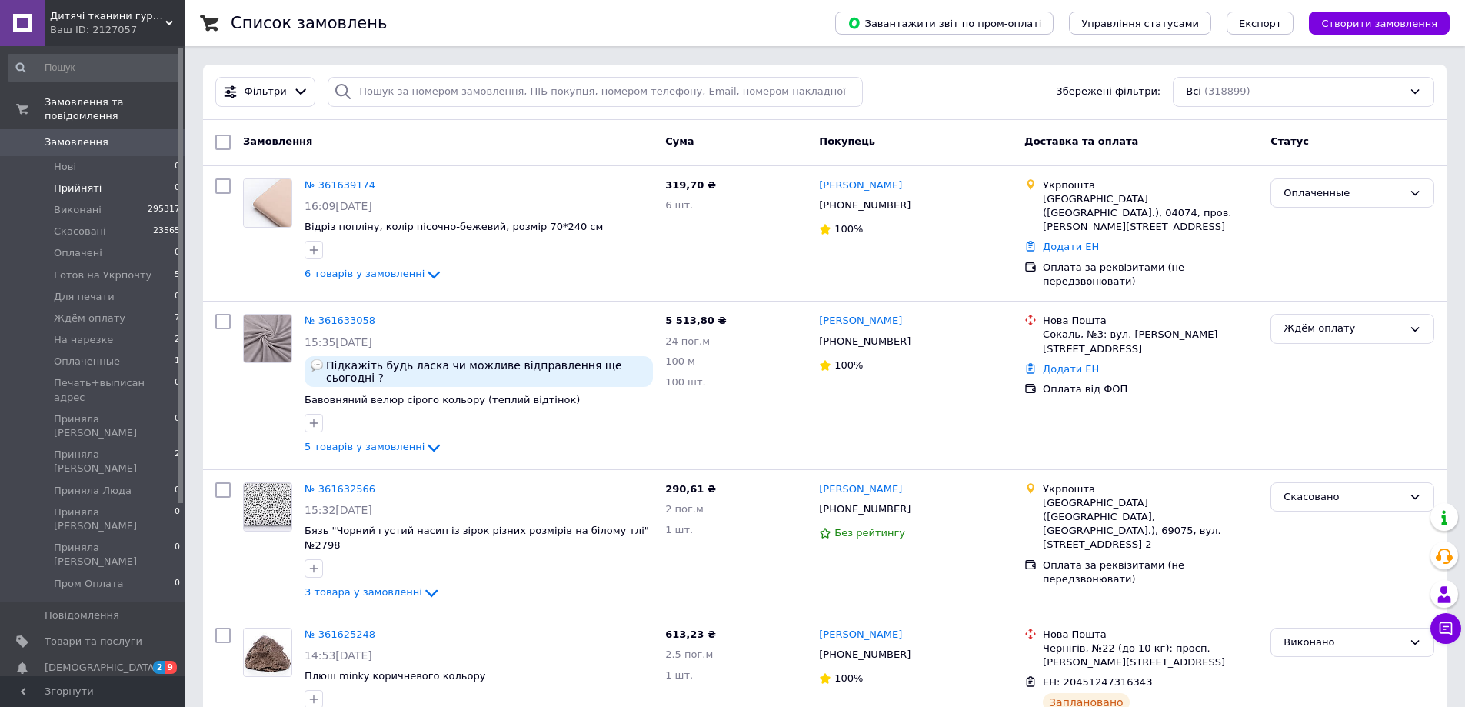
click at [68, 182] on span "Прийняті" at bounding box center [78, 189] width 48 height 14
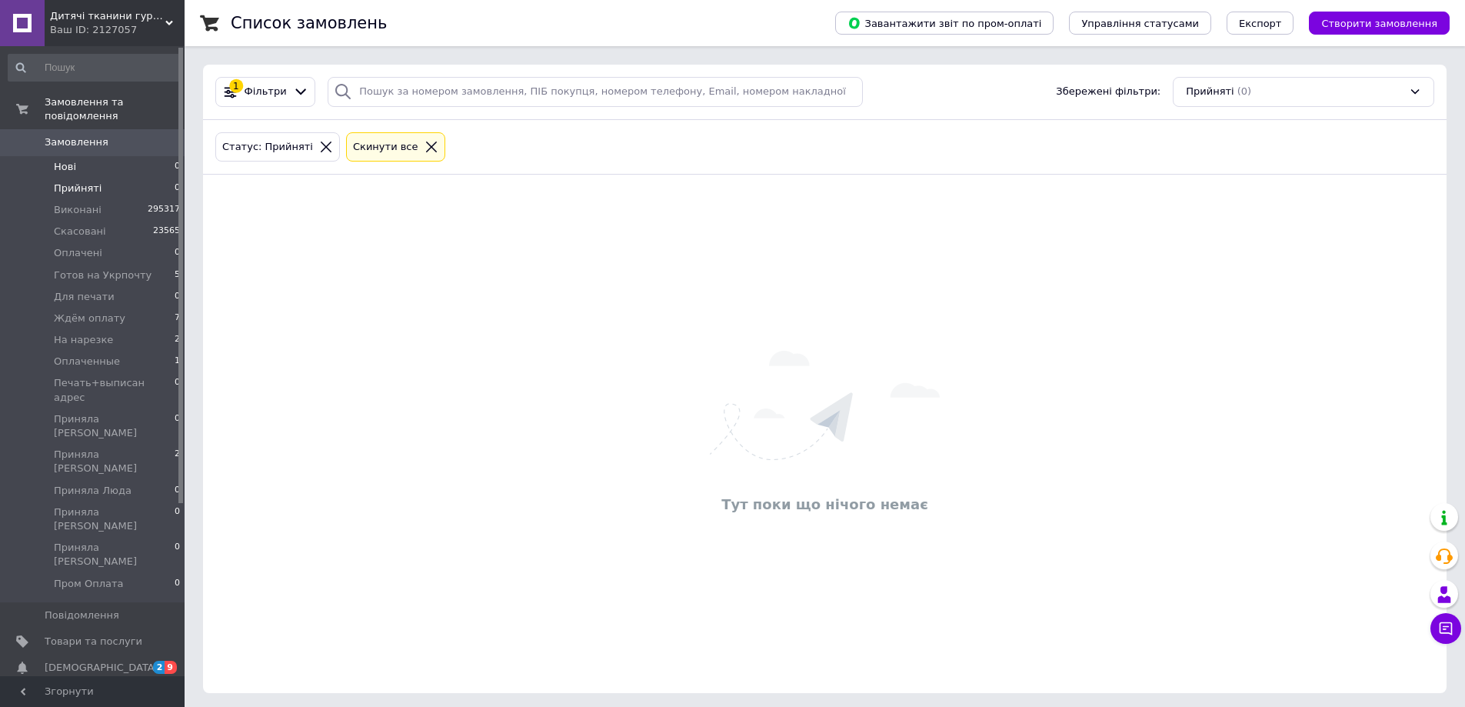
click at [92, 156] on li "Нові 0" at bounding box center [94, 167] width 189 height 22
click at [92, 182] on span "Прийняті" at bounding box center [78, 189] width 48 height 14
click at [138, 156] on li "Нові 0" at bounding box center [94, 167] width 189 height 22
click at [134, 178] on li "Прийняті 0" at bounding box center [94, 189] width 189 height 22
click at [133, 156] on li "Нові 0" at bounding box center [94, 167] width 189 height 22
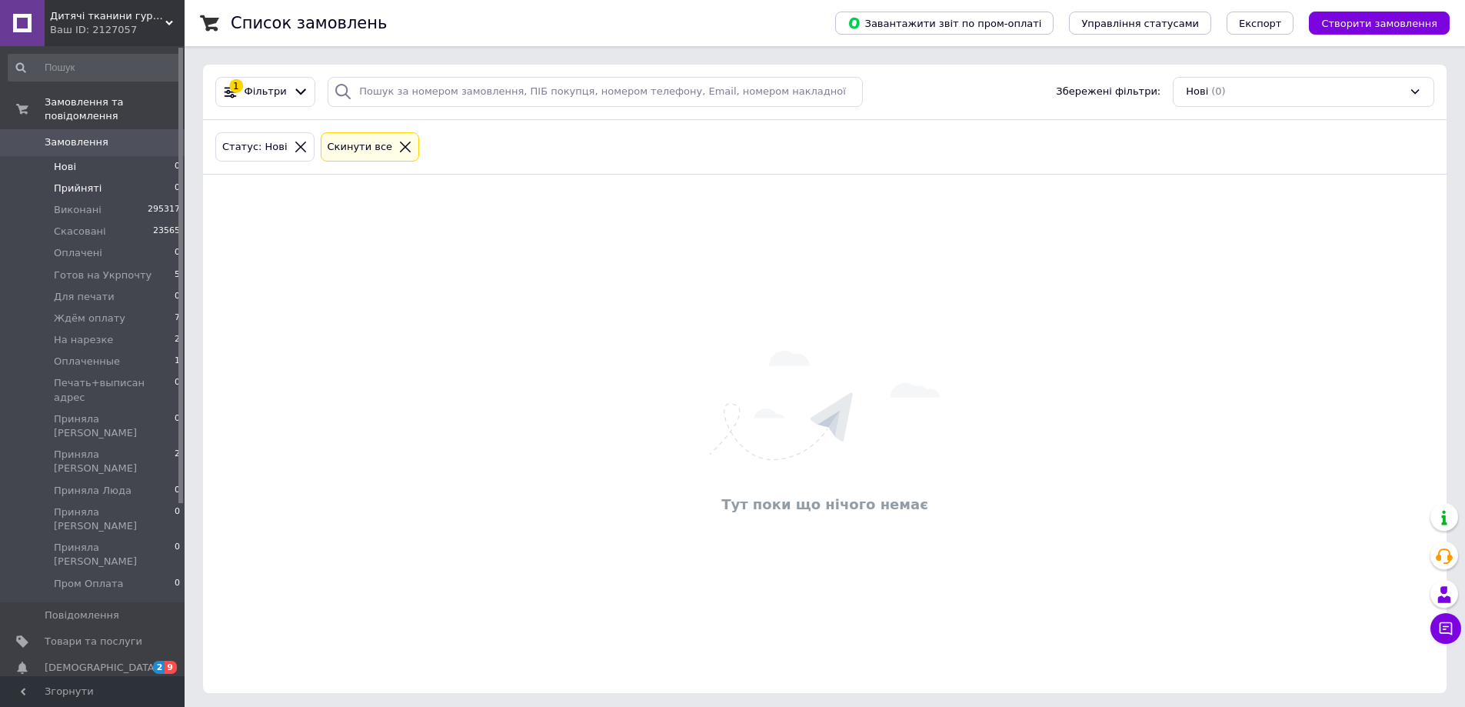
click at [84, 182] on span "Прийняті" at bounding box center [78, 189] width 48 height 14
click at [95, 156] on li "Нові 0" at bounding box center [94, 167] width 189 height 22
click at [152, 178] on li "Прийняті 0" at bounding box center [94, 189] width 189 height 22
click at [141, 156] on li "Нові 0" at bounding box center [94, 167] width 189 height 22
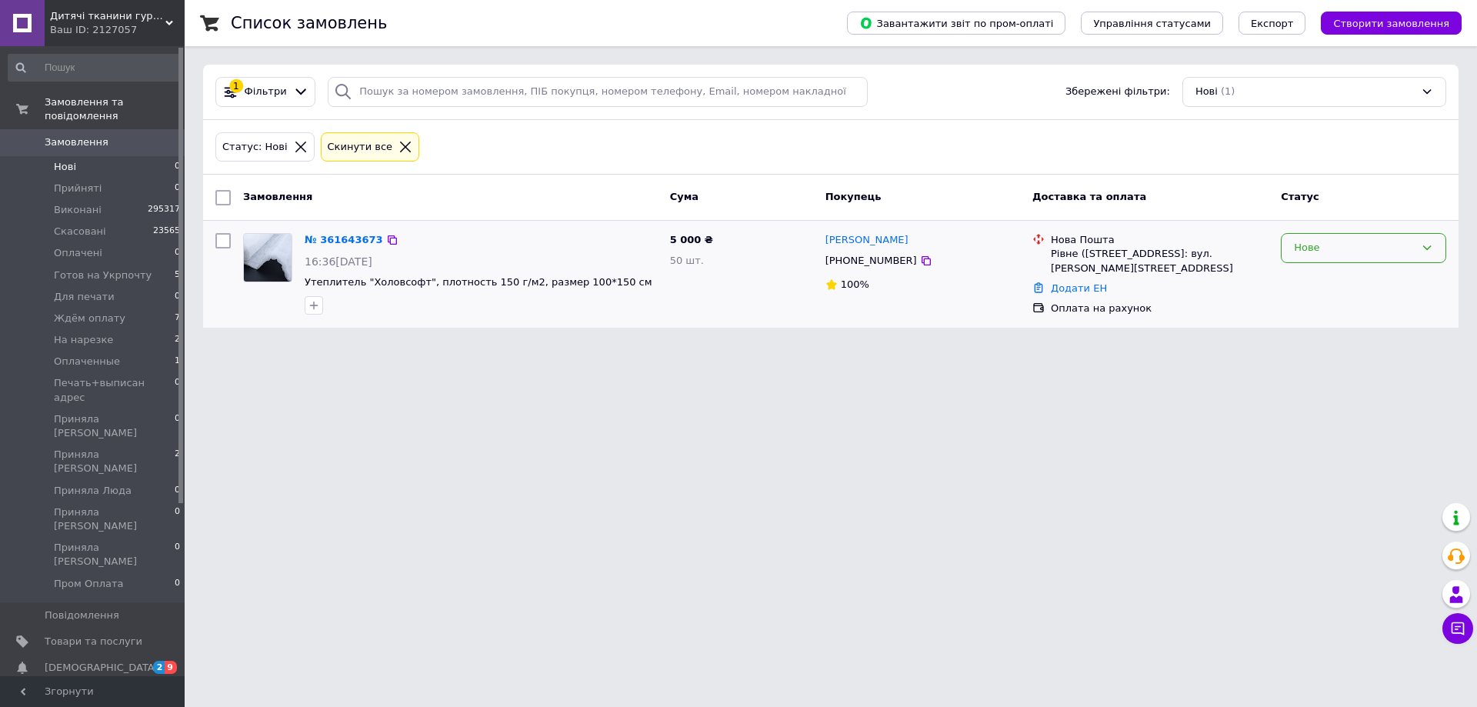
click at [1358, 254] on div "Нове" at bounding box center [1354, 248] width 121 height 16
click at [1310, 282] on li "Прийнято" at bounding box center [1364, 280] width 164 height 28
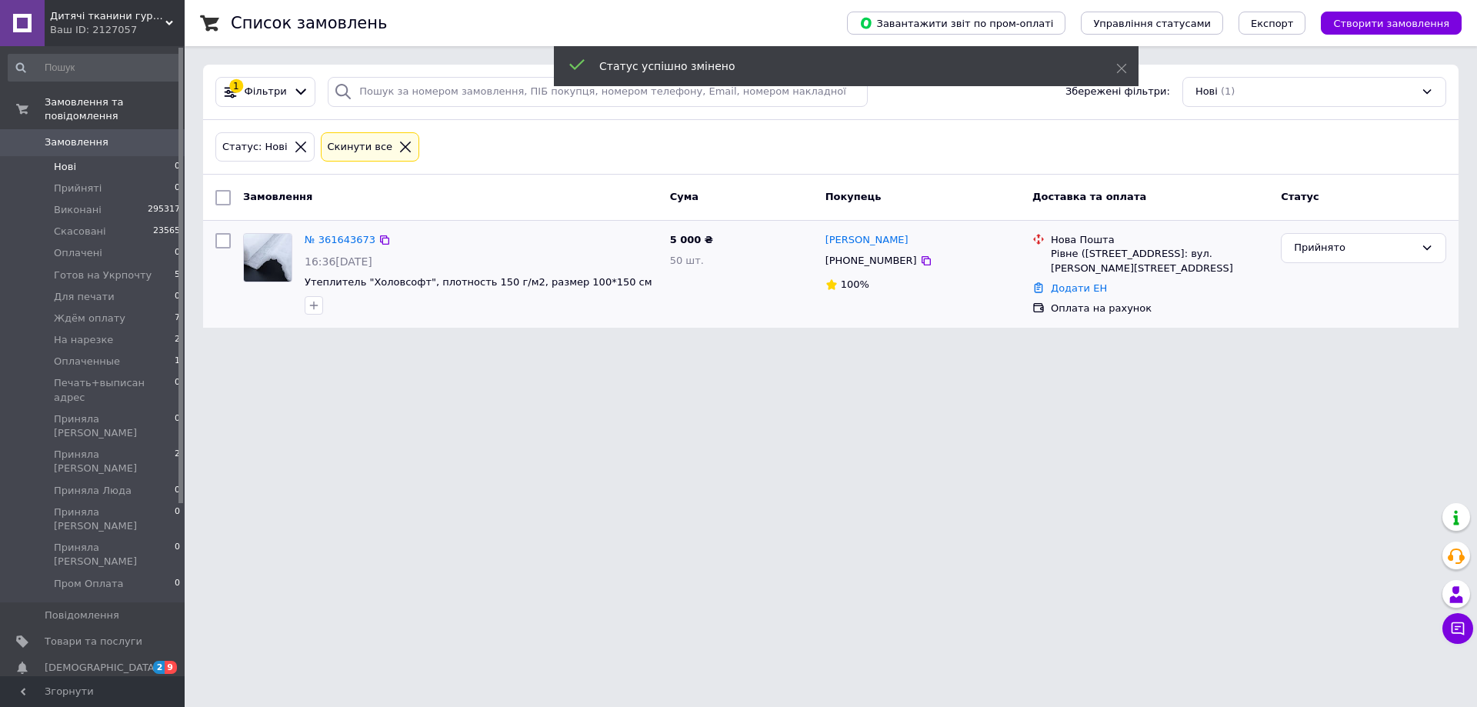
click at [328, 236] on link "№ 361643673" at bounding box center [340, 240] width 71 height 12
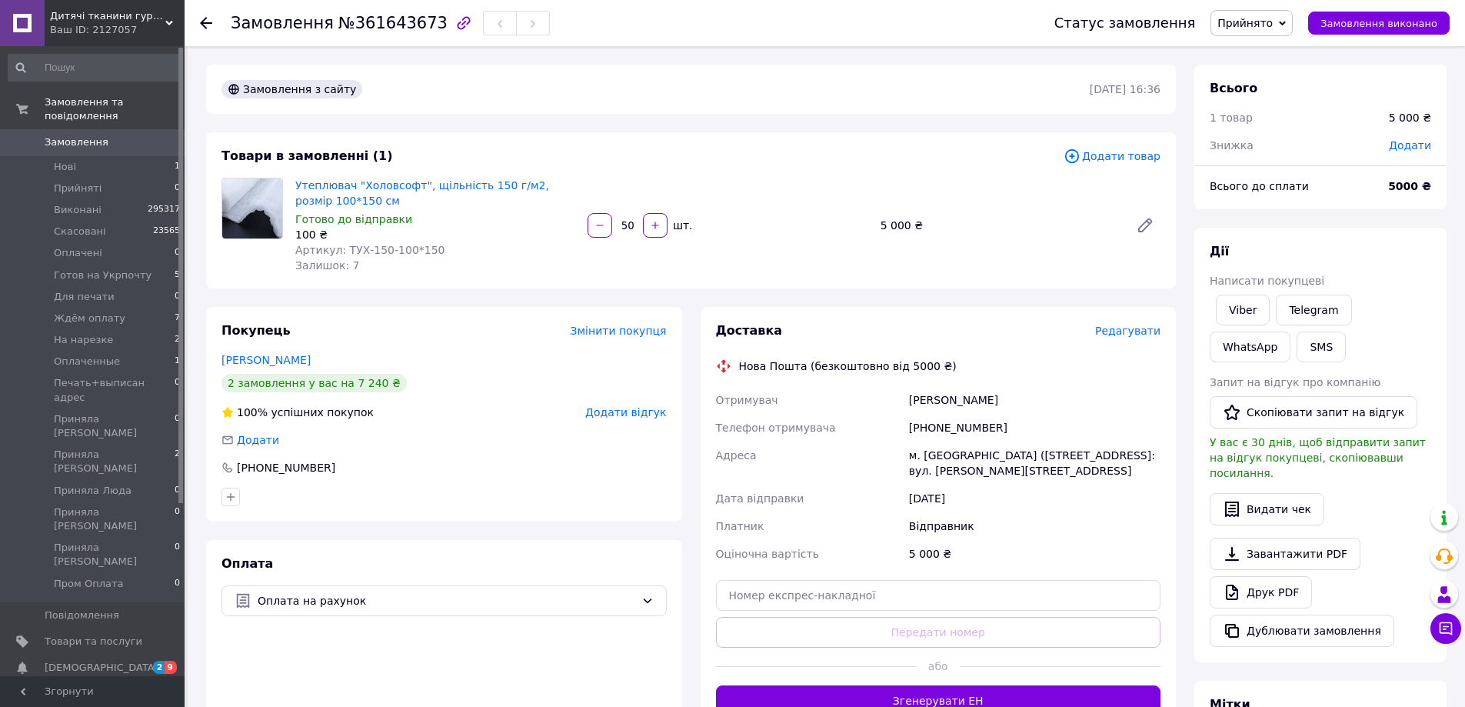
click at [329, 309] on div "Покупець Змінити покупця Морозюк Яна 2 замовлення у вас на 7 240 ₴ 100% успішни…" at bounding box center [444, 414] width 476 height 215
click at [270, 350] on div "Покупець Змінити покупця Морозюк Яна 2 замовлення у вас на 7 240 ₴ 100% успішни…" at bounding box center [444, 414] width 476 height 215
click at [260, 357] on link "Морозюк Яна" at bounding box center [266, 360] width 89 height 12
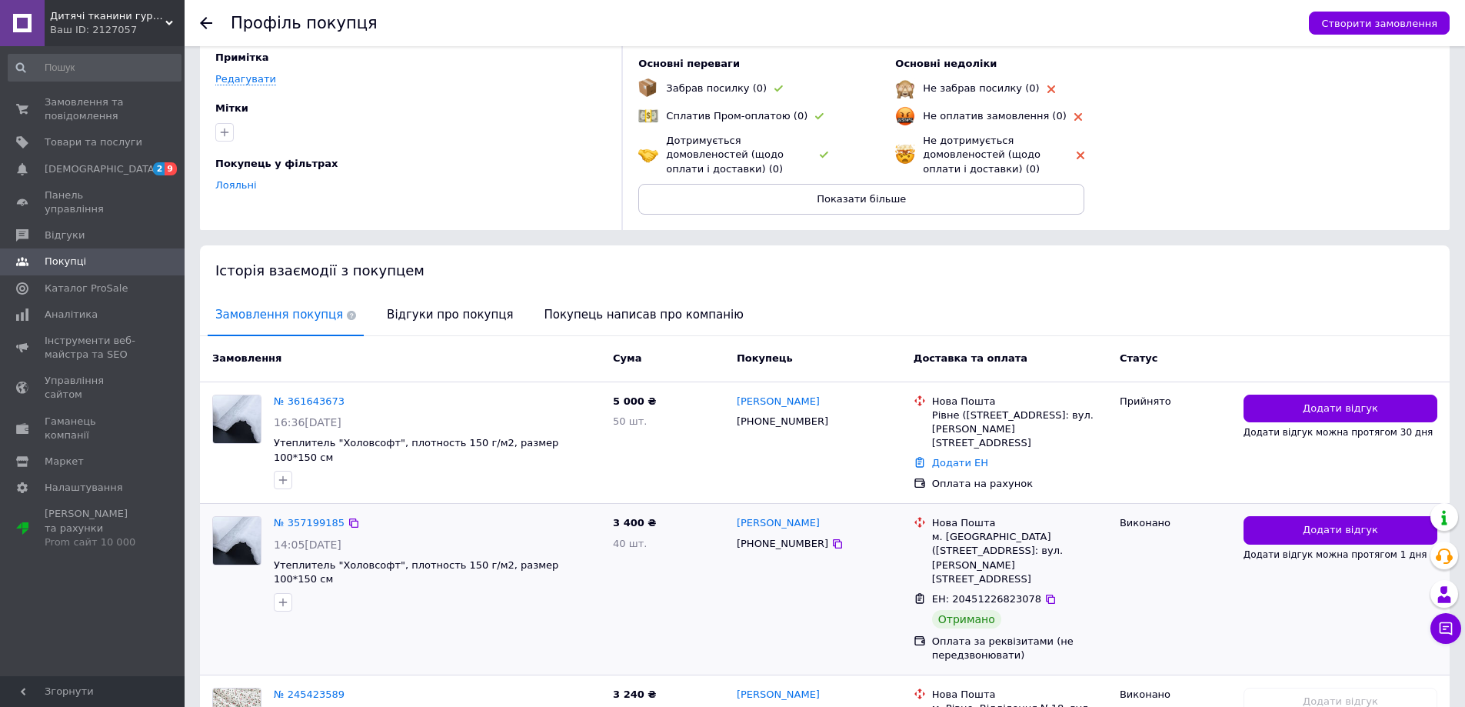
scroll to position [231, 0]
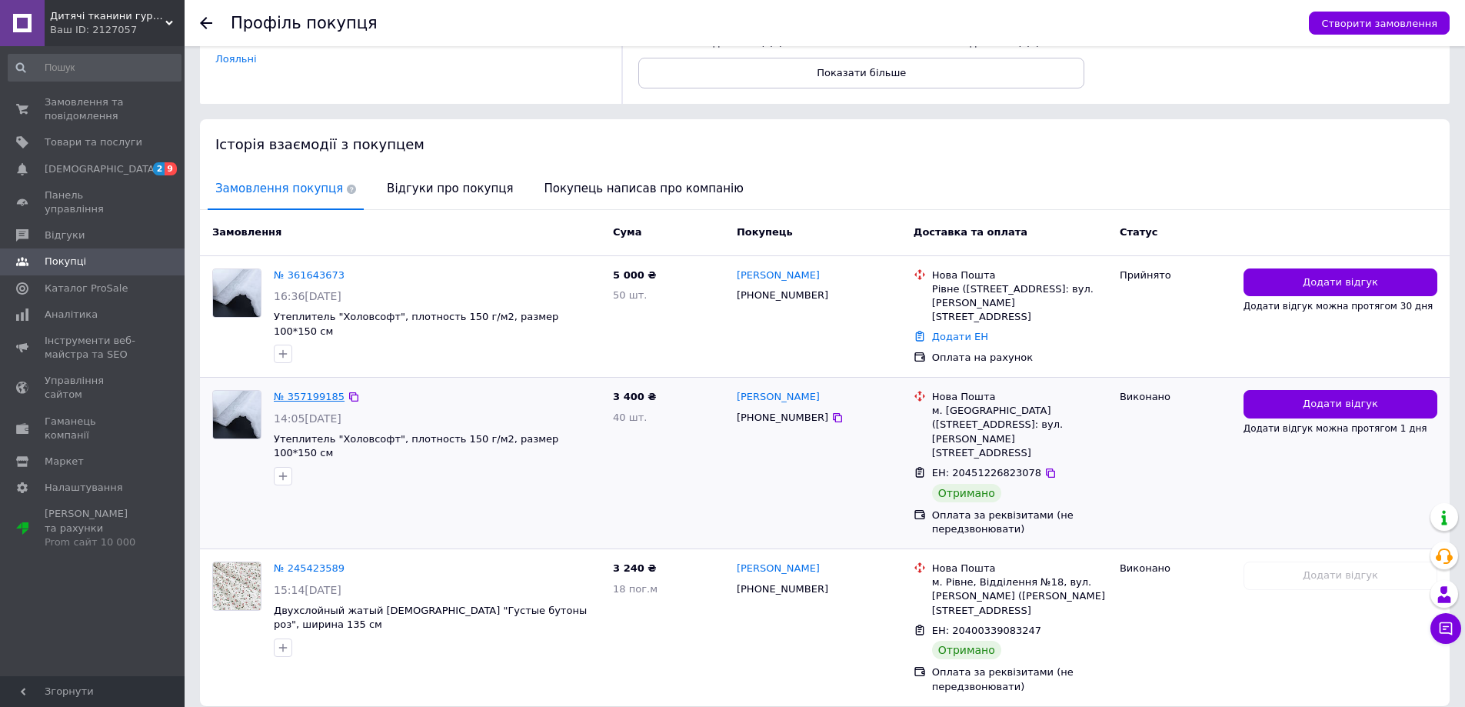
click at [322, 391] on link "№ 357199185" at bounding box center [309, 397] width 71 height 12
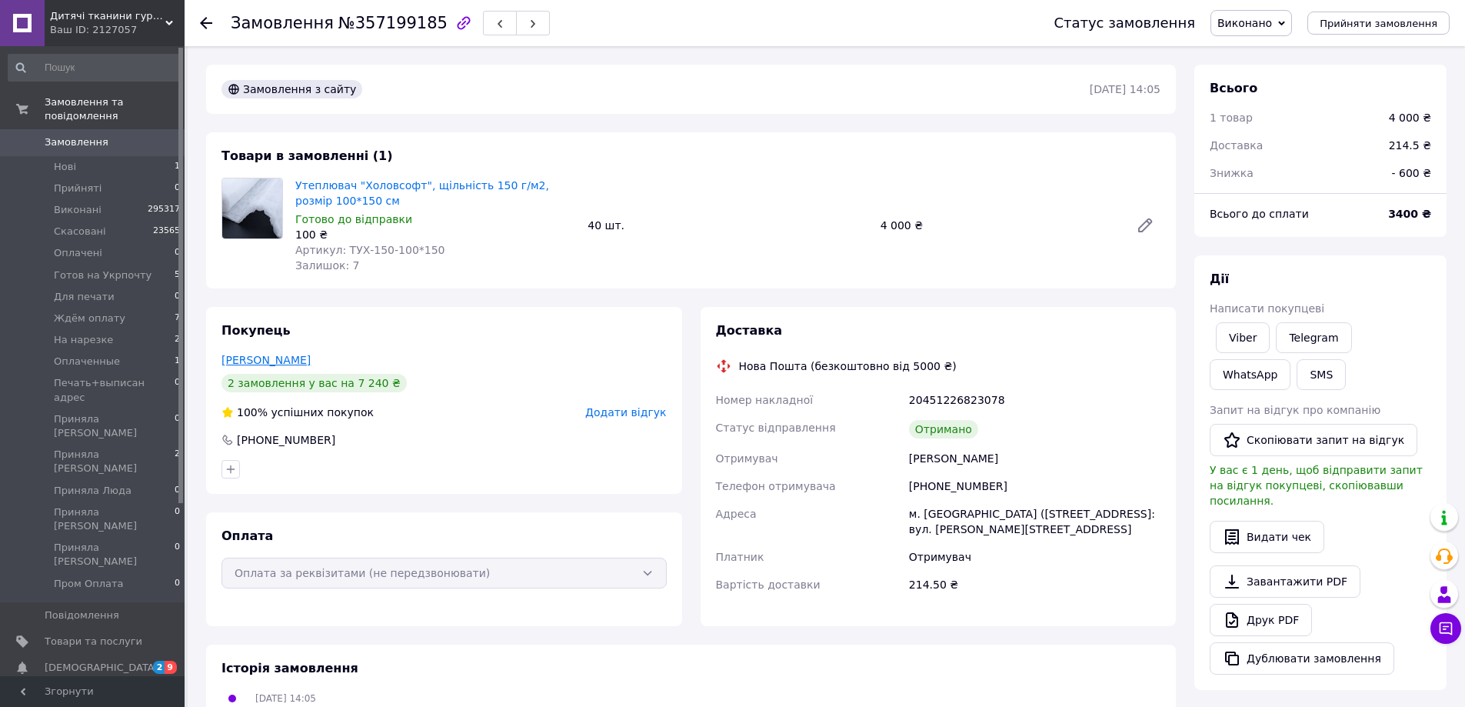
click at [254, 364] on link "Морозюк Яна" at bounding box center [266, 360] width 89 height 12
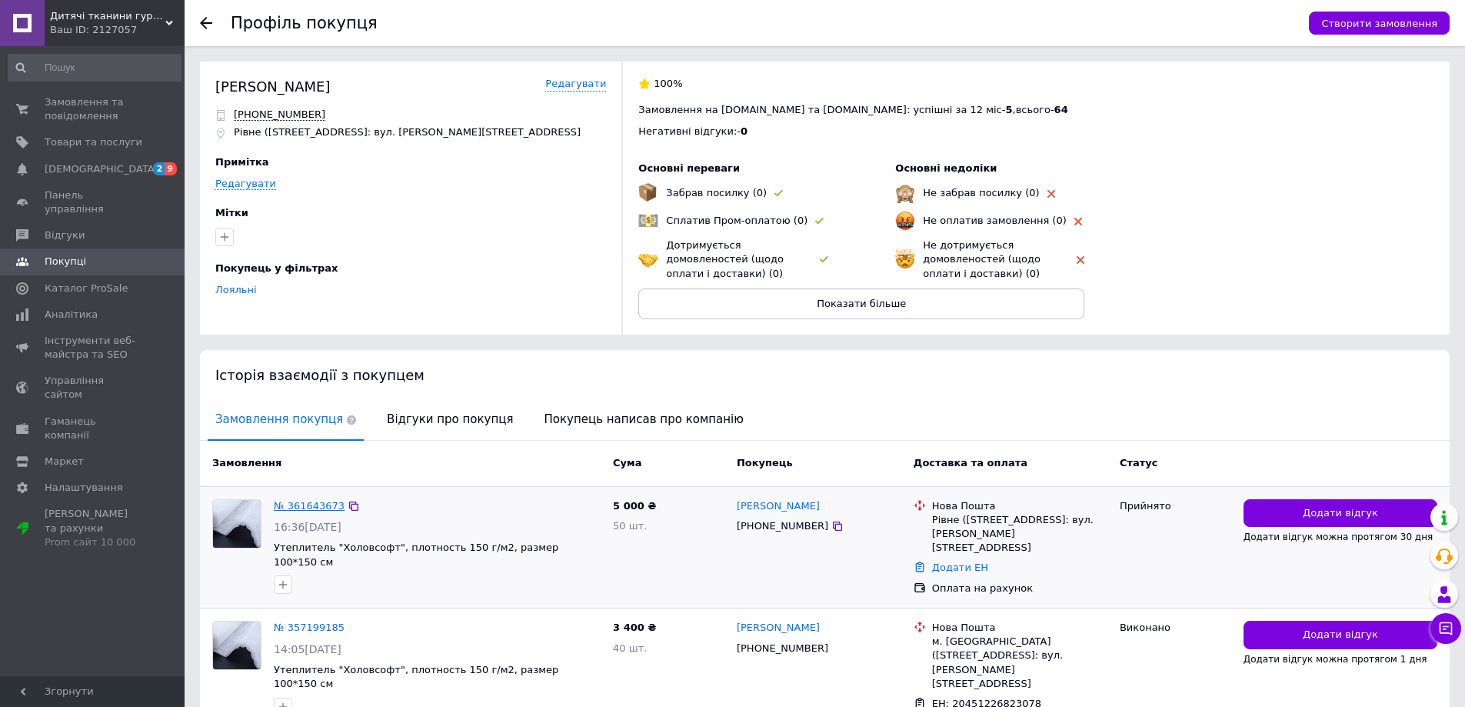
click at [295, 502] on link "№ 361643673" at bounding box center [309, 506] width 71 height 12
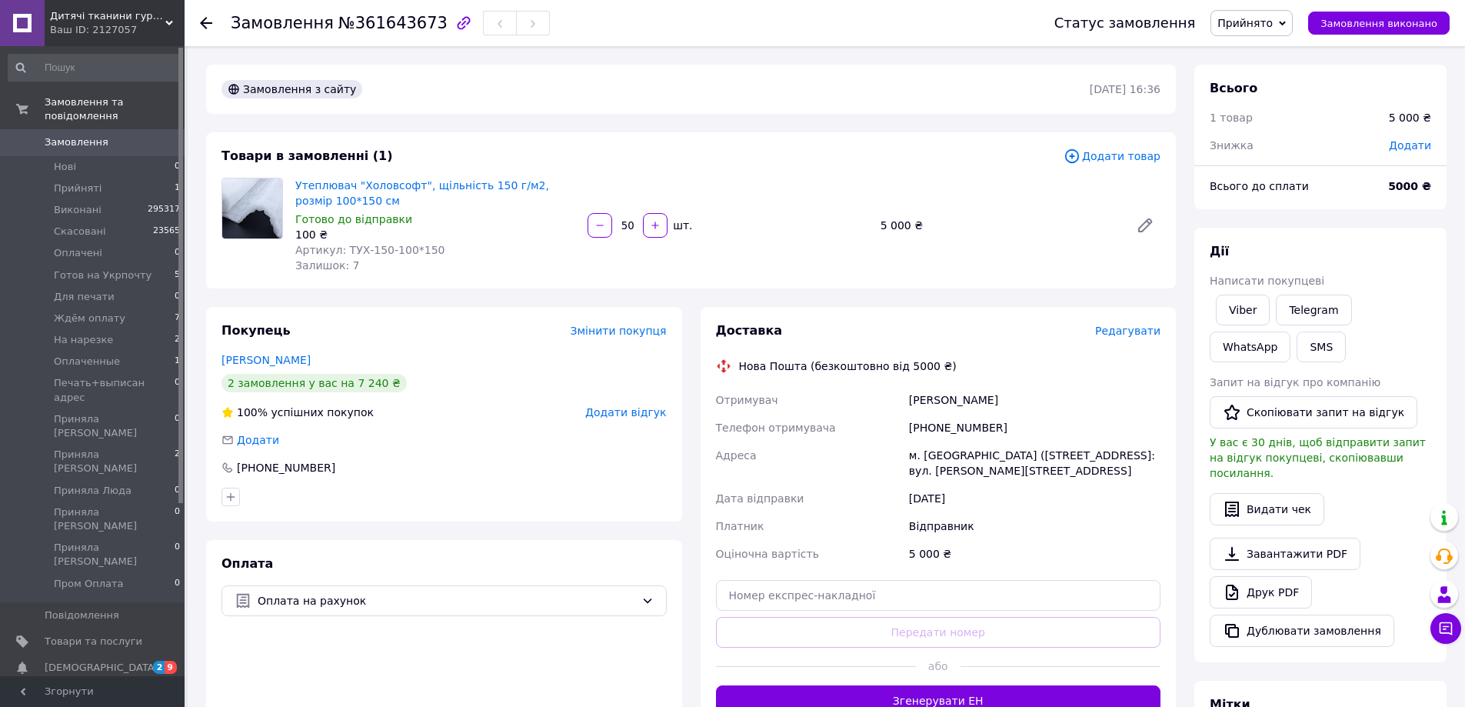
click at [1258, 25] on span "Прийнято" at bounding box center [1245, 23] width 55 height 12
click at [1275, 172] on li "Ждём оплату" at bounding box center [1285, 169] width 147 height 23
click at [1412, 146] on span "Додати" at bounding box center [1410, 145] width 42 height 12
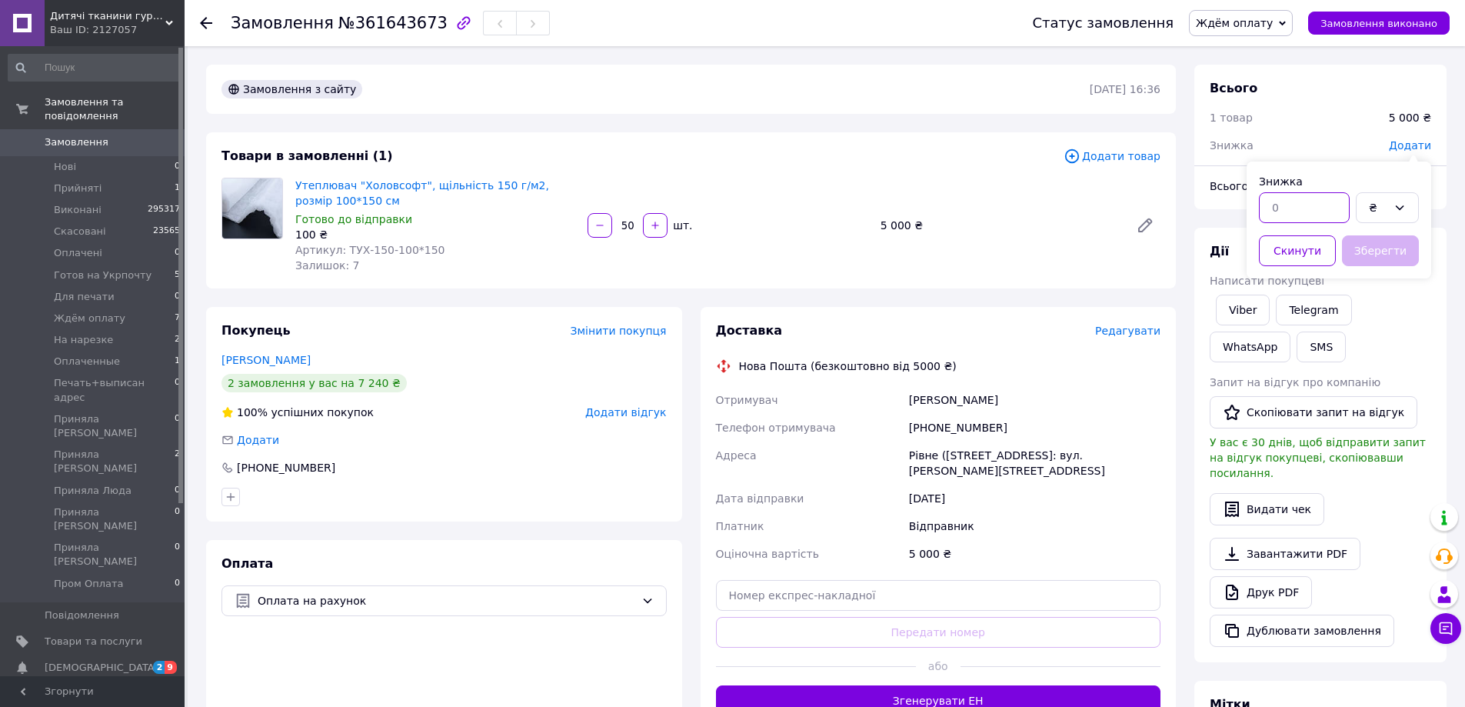
click at [1319, 218] on input "text" at bounding box center [1304, 207] width 91 height 31
type input "750"
click at [1388, 258] on button "Зберегти" at bounding box center [1380, 250] width 77 height 31
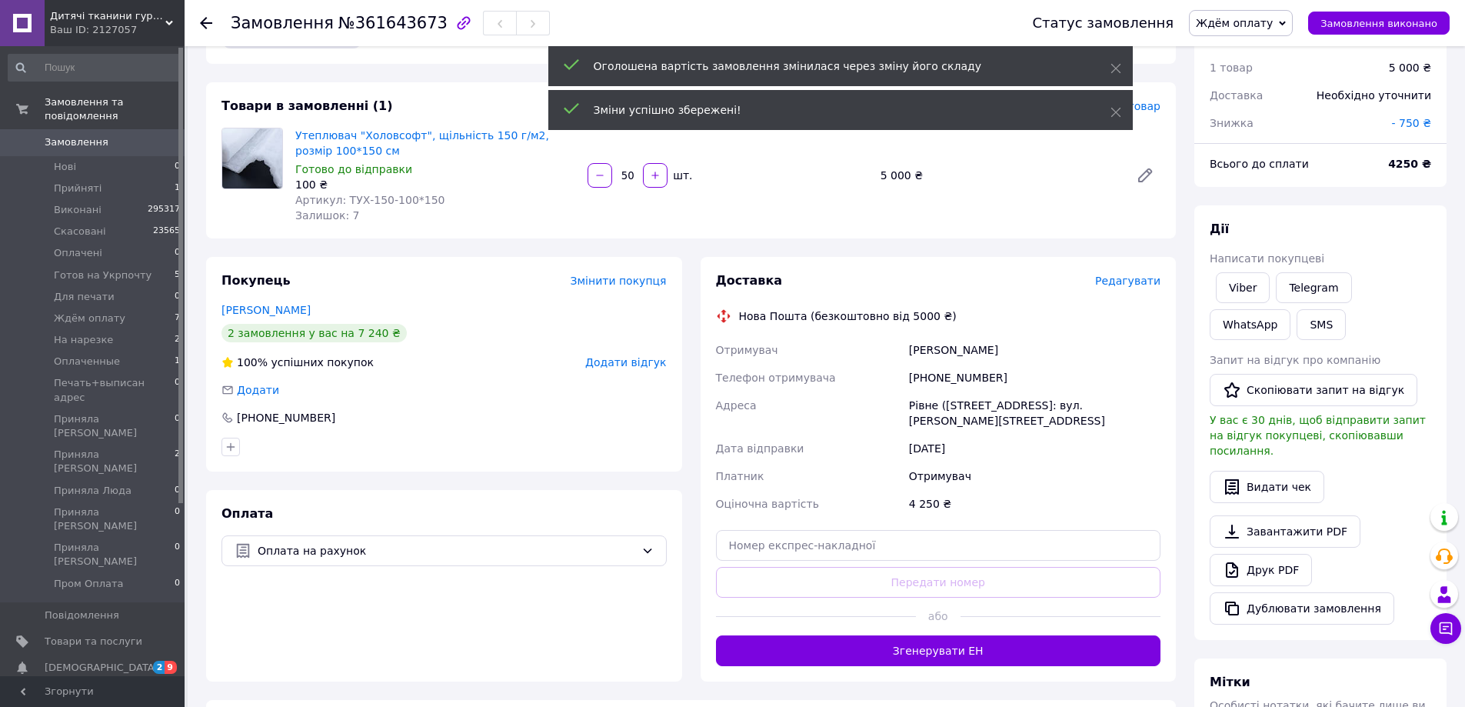
scroll to position [77, 0]
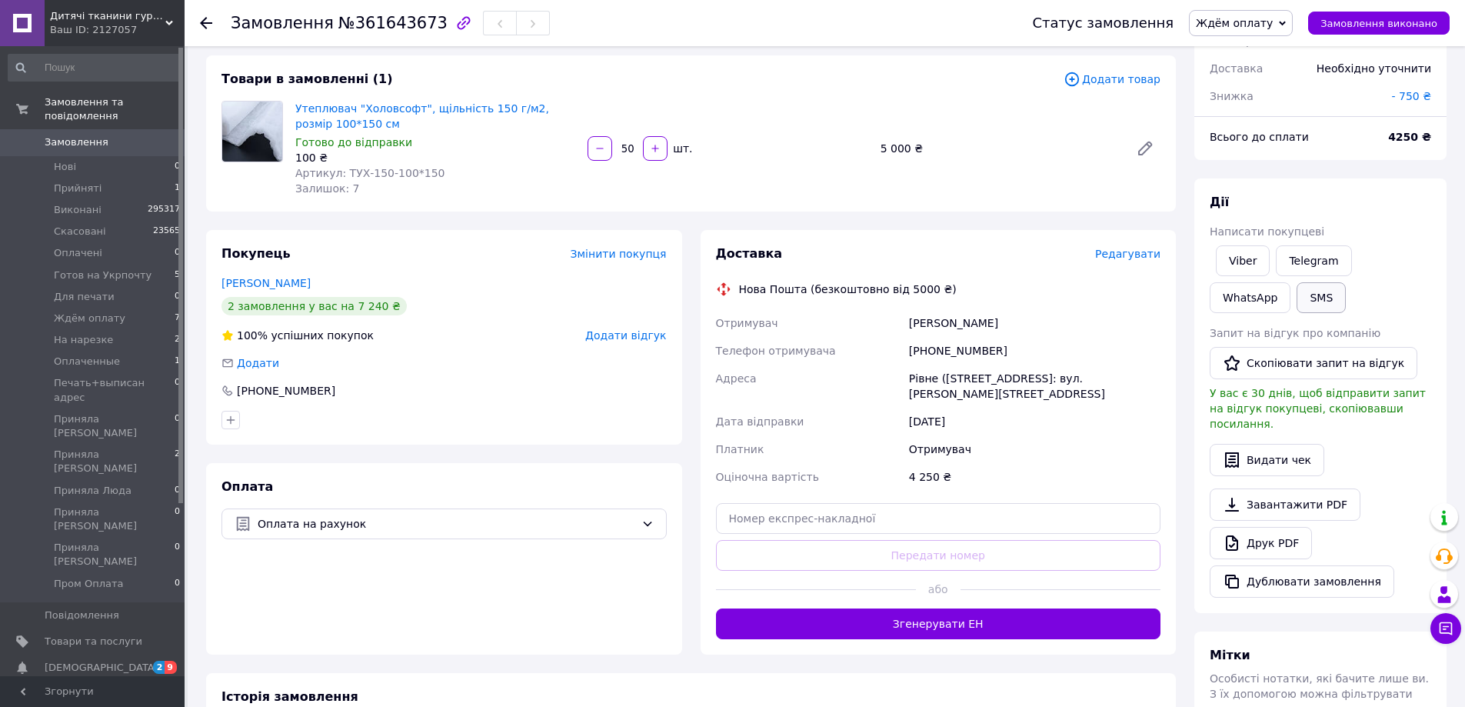
click at [1297, 308] on button "SMS" at bounding box center [1321, 297] width 49 height 31
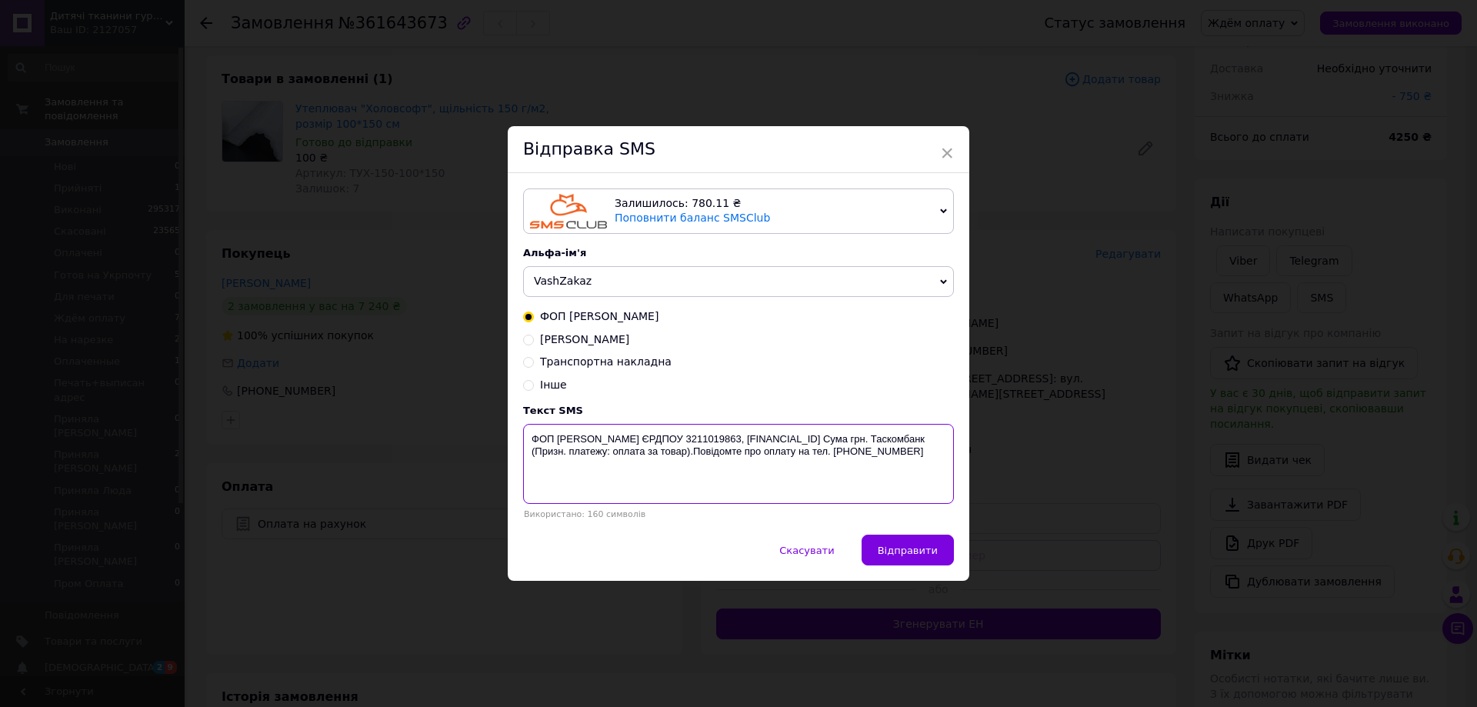
drag, startPoint x: 608, startPoint y: 462, endPoint x: 533, endPoint y: 450, distance: 76.4
click at [533, 450] on textarea "ФОП Колотюк І.В. ЄРДПОУ 3211019863, UA793395002600501577579000001 Сума грн. Тас…" at bounding box center [738, 464] width 431 height 80
click at [1134, 350] on div "× Відправка SMS Залишилось: 780.11 ₴ Поповнити баланс SMSClub Підключити LetsAd…" at bounding box center [738, 353] width 1477 height 707
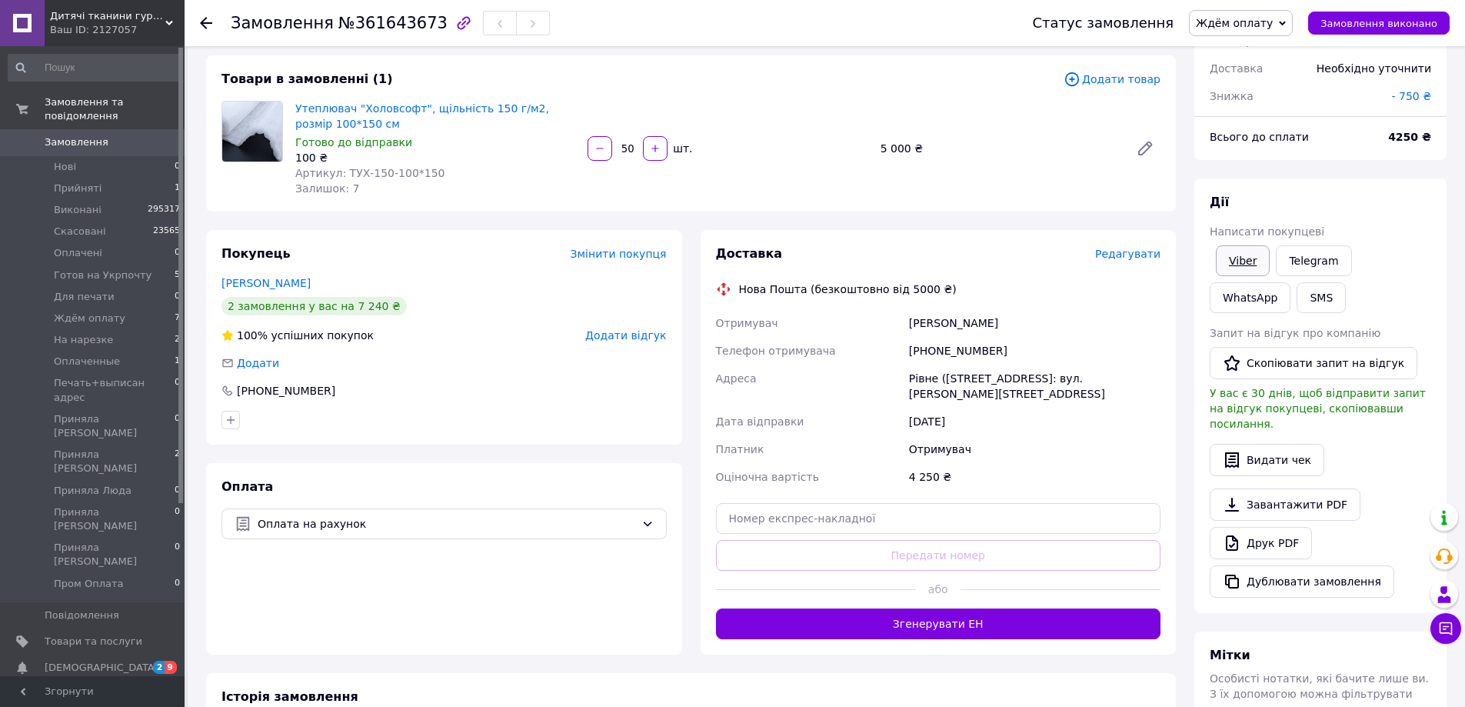
click at [1228, 248] on link "Viber" at bounding box center [1243, 260] width 54 height 31
click at [1330, 197] on div "Дії" at bounding box center [1321, 203] width 222 height 18
click at [1248, 262] on link "Viber" at bounding box center [1243, 260] width 54 height 31
click at [1421, 348] on div "Запит на відгук про компанію   Скопіювати запит на відгук У вас є 30 днів, щоб …" at bounding box center [1321, 378] width 222 height 106
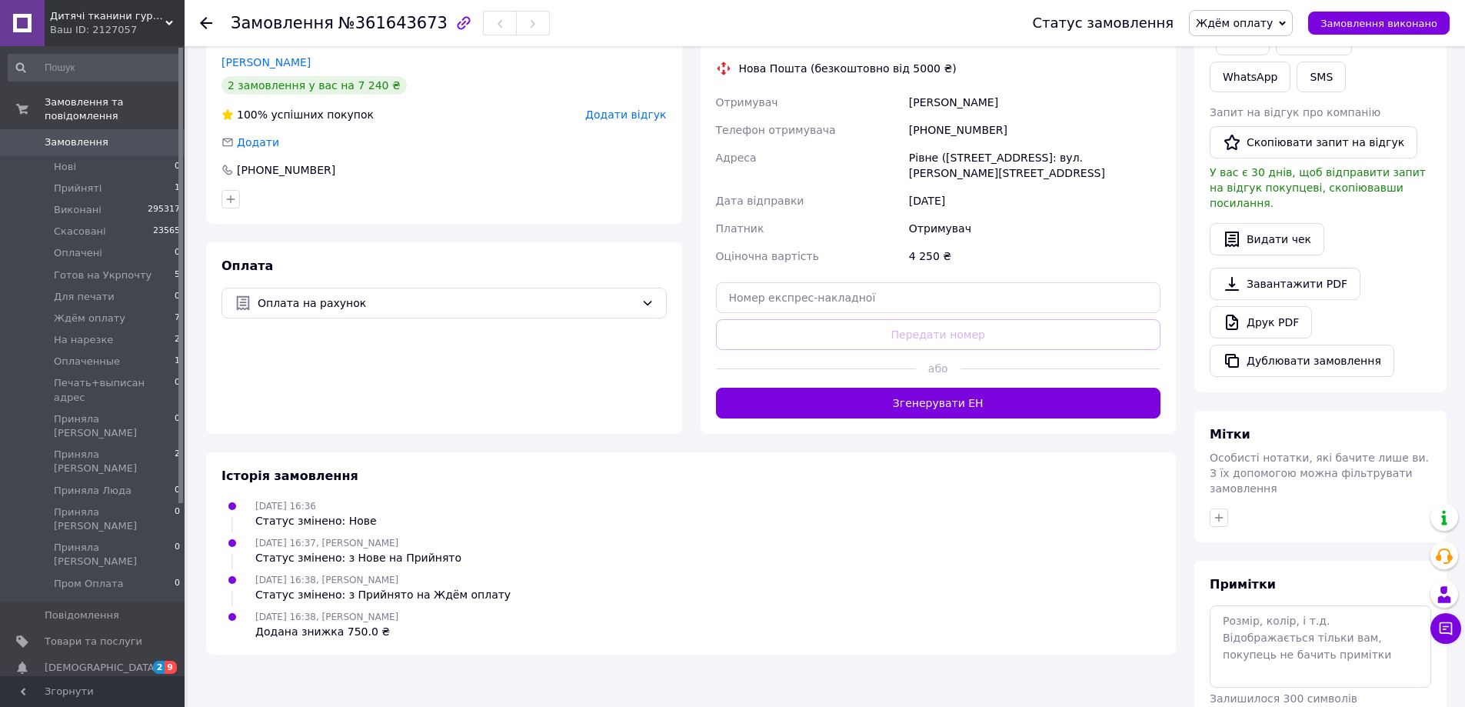
scroll to position [154, 0]
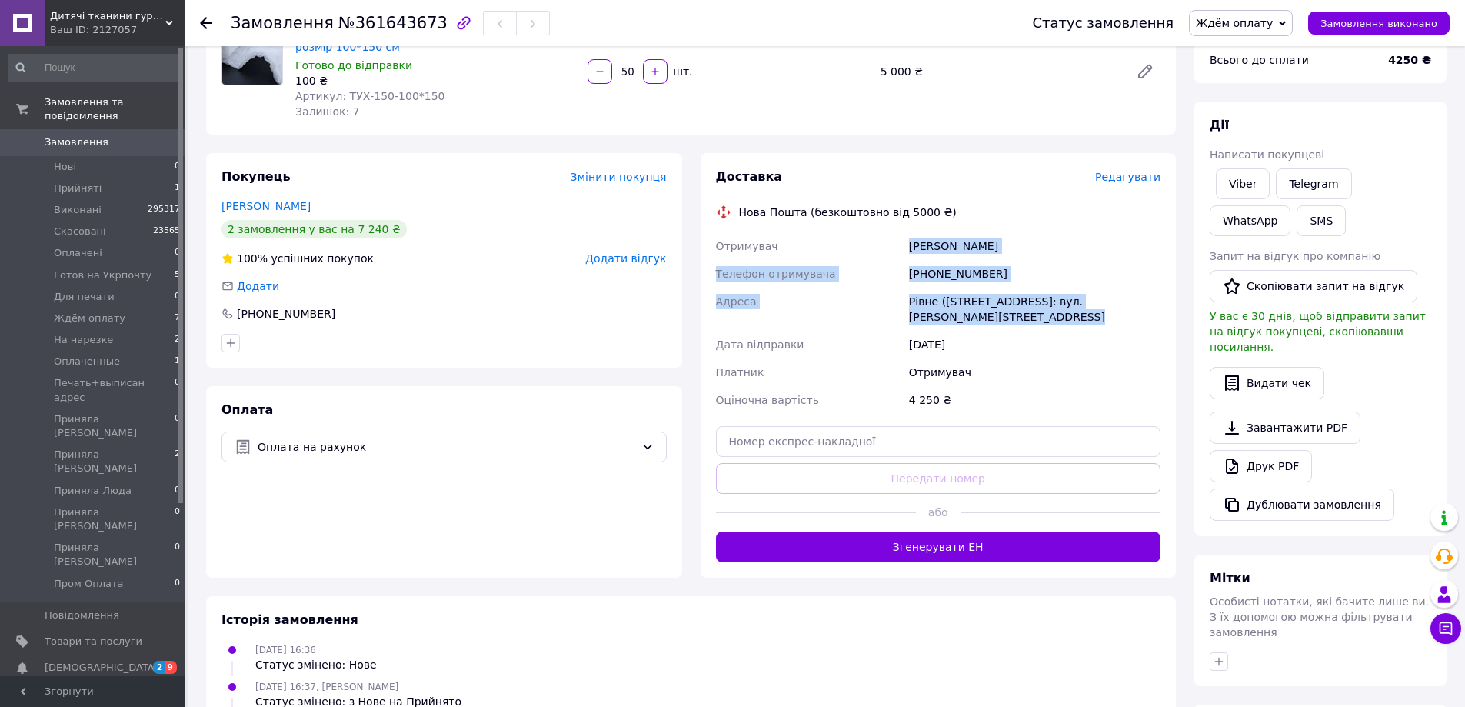
drag, startPoint x: 904, startPoint y: 245, endPoint x: 984, endPoint y: 316, distance: 106.8
click at [984, 316] on div "Отримувач Морозюк Яна Телефон отримувача +380977354807 Адреса Рівне (Рівненська…" at bounding box center [939, 323] width 452 height 182
copy div "Отримувач Морозюк Яна Телефон отримувача +380977354807 Адреса Рівне (Рівненська…"
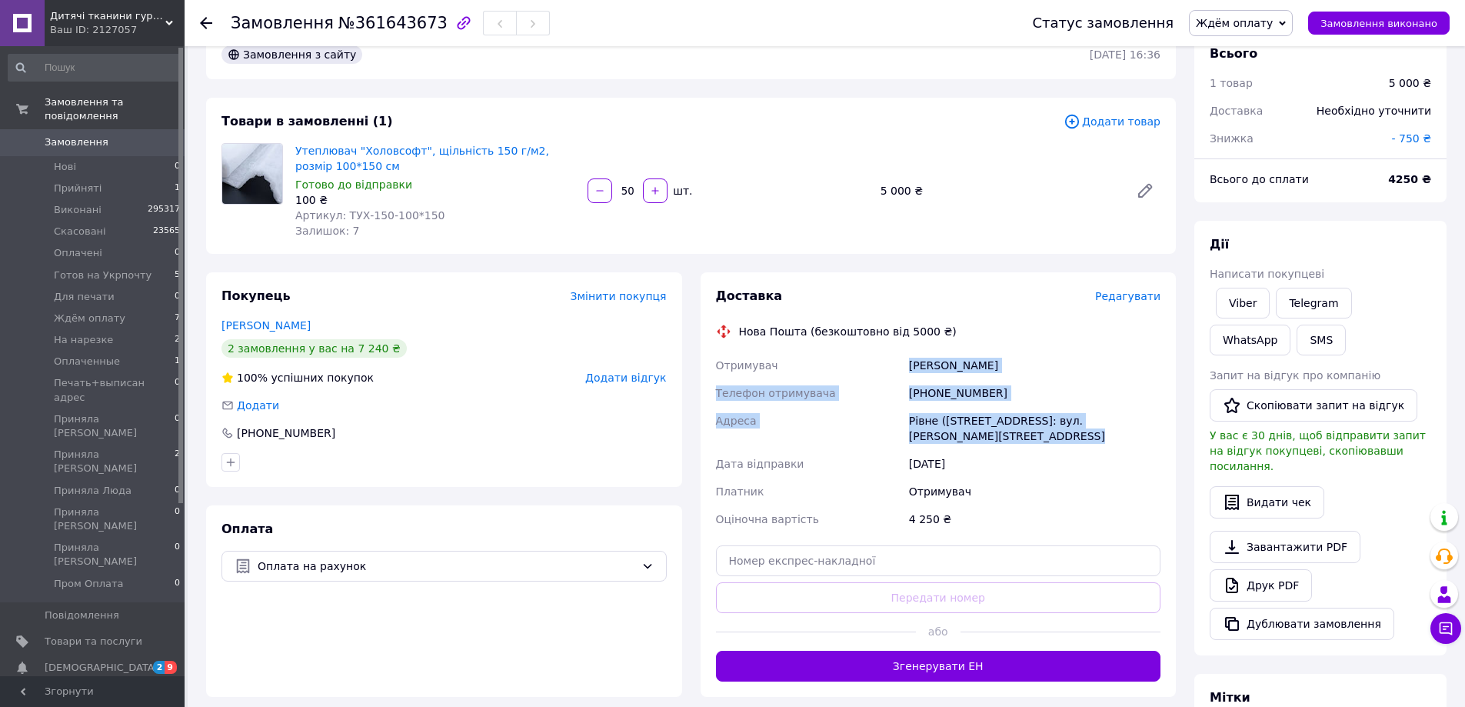
scroll to position [0, 0]
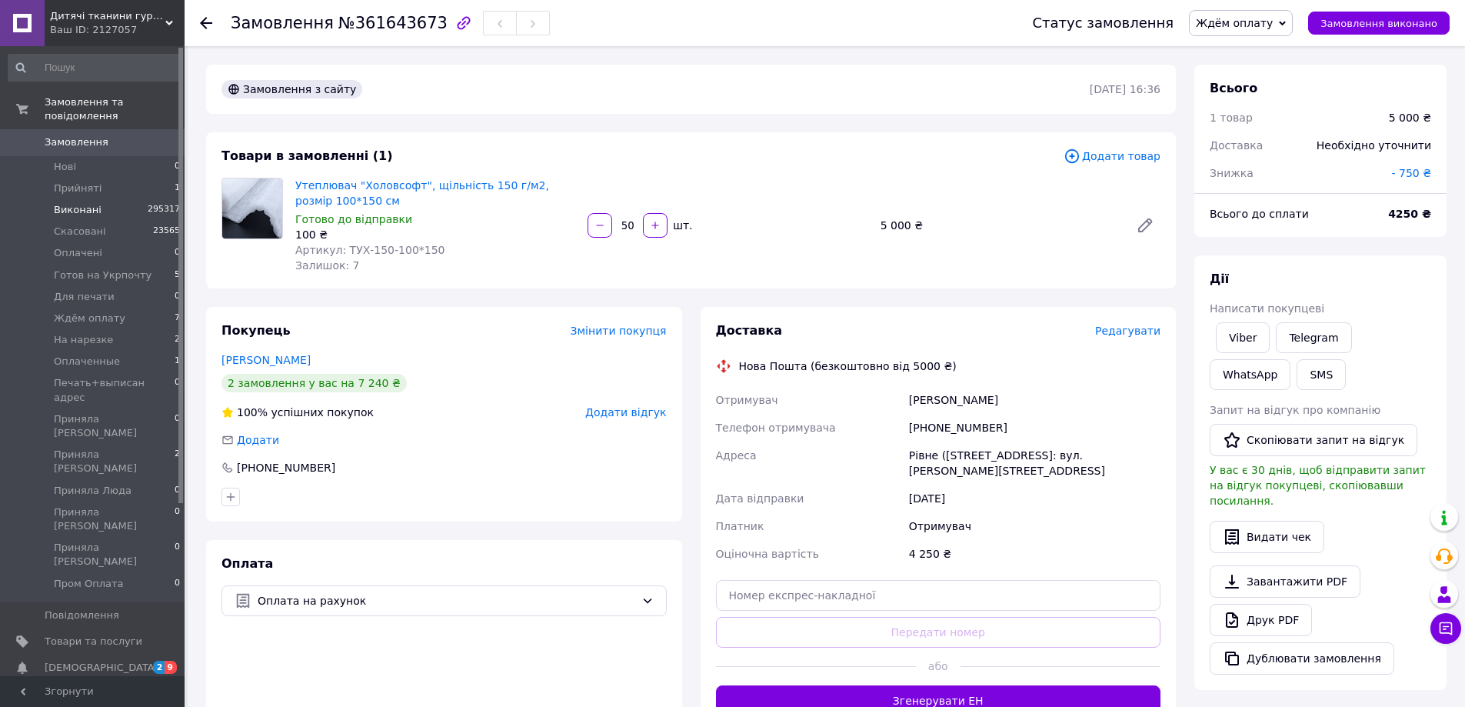
click at [85, 203] on span "Виконані" at bounding box center [78, 210] width 48 height 14
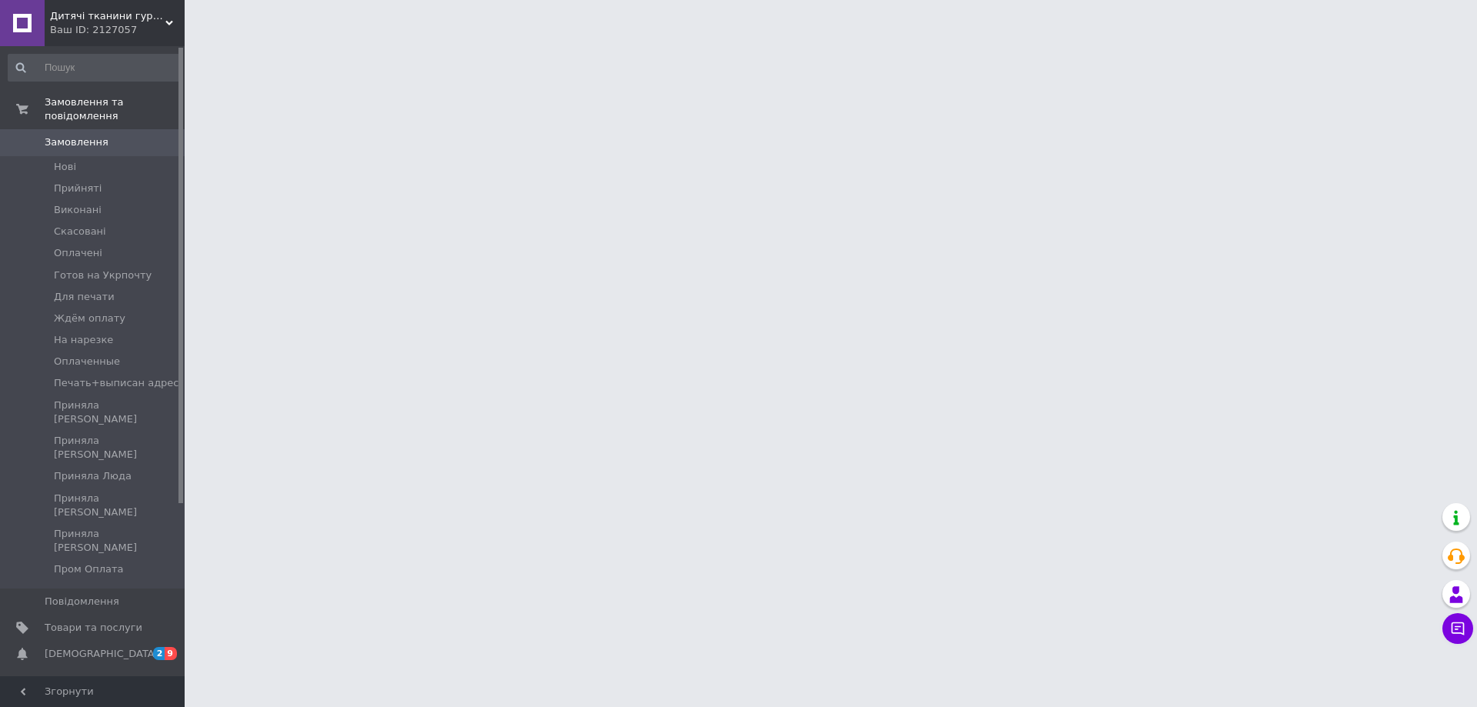
drag, startPoint x: 1323, startPoint y: 157, endPoint x: 1195, endPoint y: 83, distance: 147.5
click at [1323, 38] on html "Дитячі тканини гуртом і в роздріб Ваш ID: 2127057 Сайт Дитячі тканини гуртом і …" at bounding box center [738, 19] width 1477 height 38
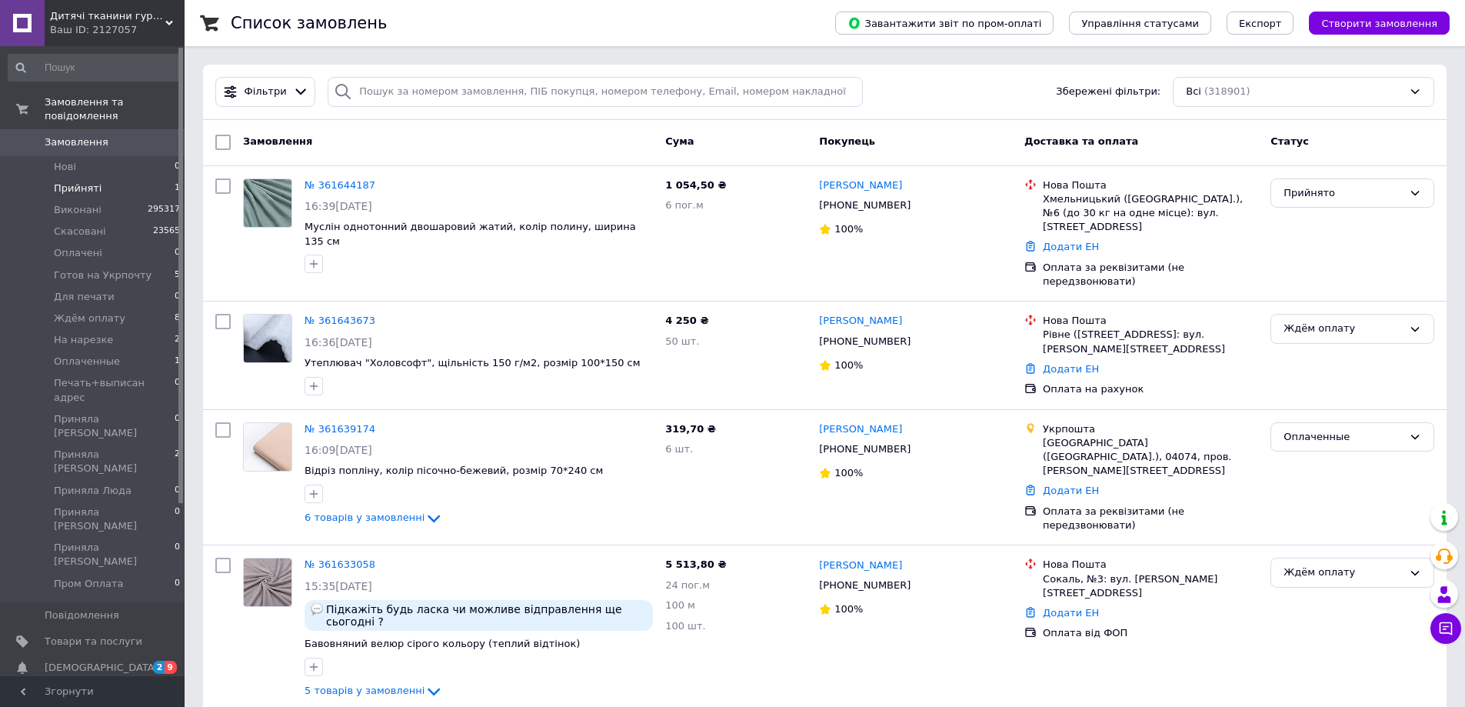
click at [139, 178] on li "Прийняті 1" at bounding box center [94, 189] width 189 height 22
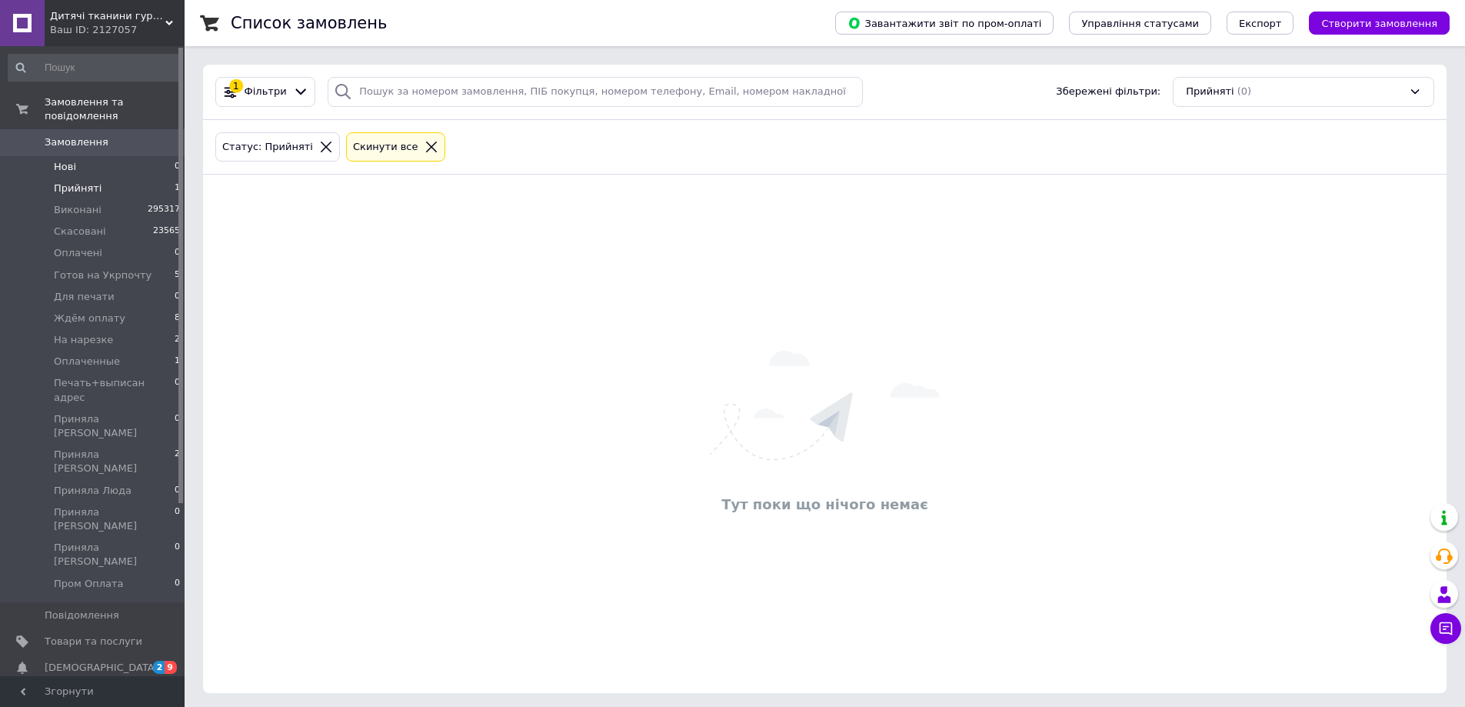
click at [142, 156] on li "Нові 0" at bounding box center [94, 167] width 189 height 22
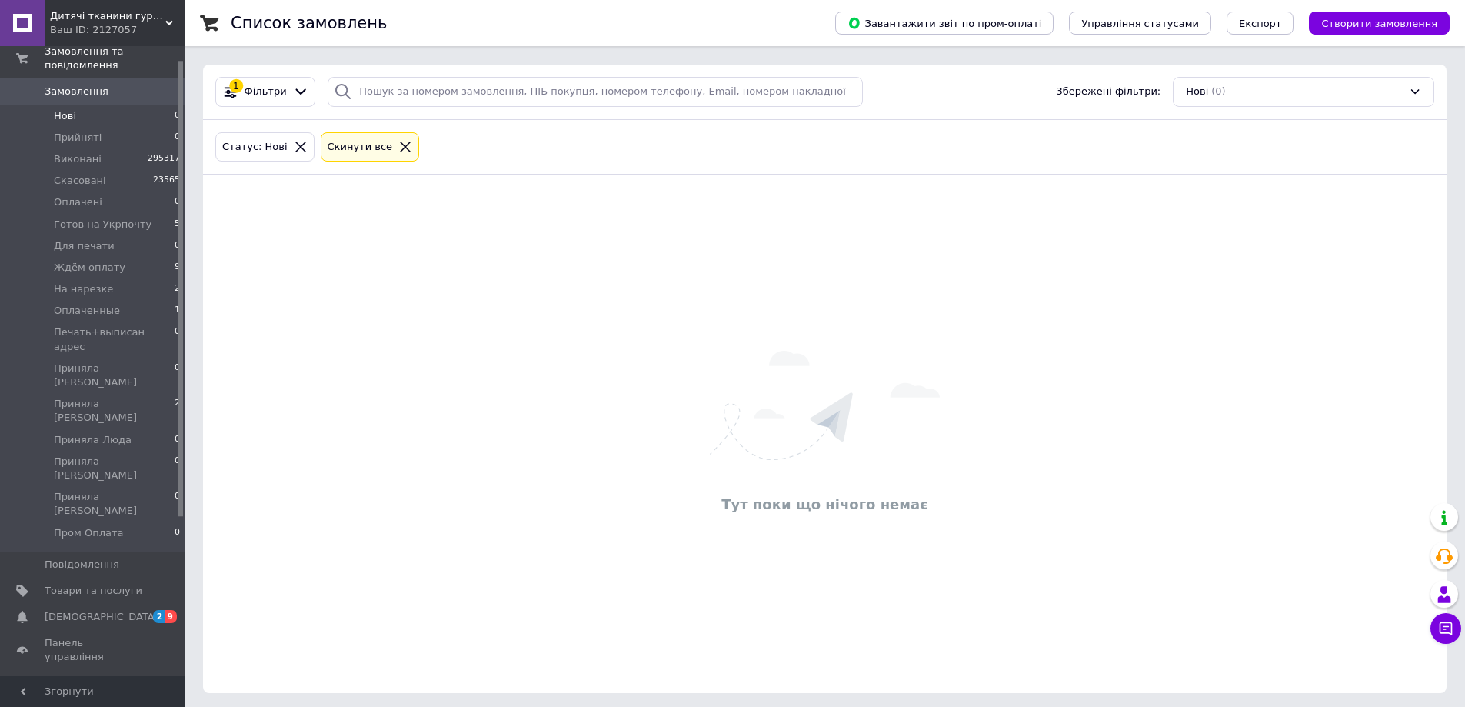
scroll to position [77, 0]
